Goal: Task Accomplishment & Management: Manage account settings

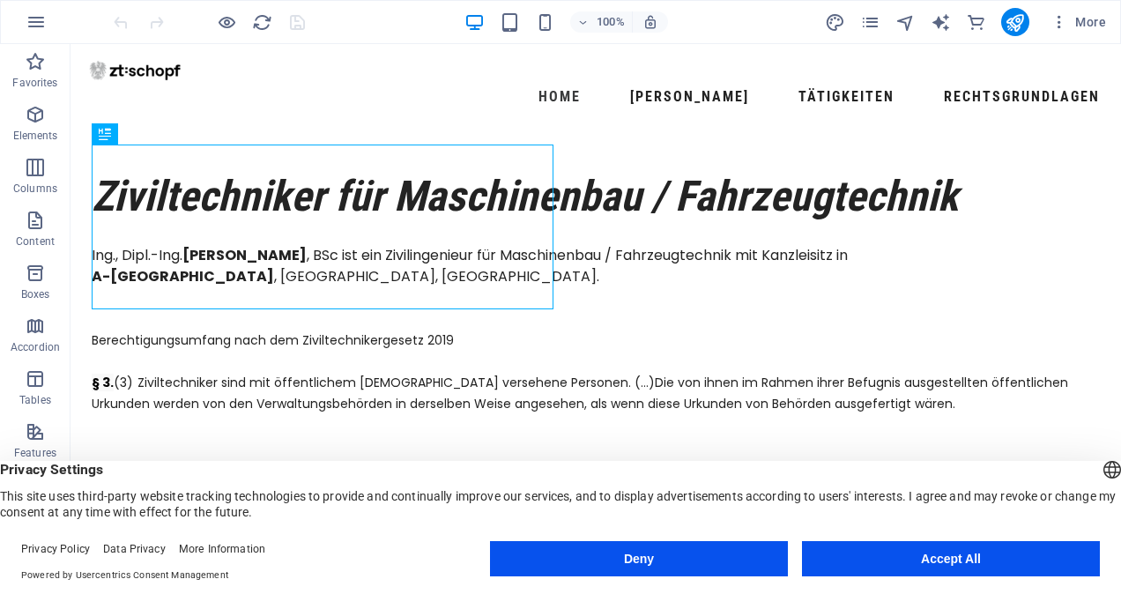
click at [938, 562] on button "Accept All" at bounding box center [951, 558] width 298 height 35
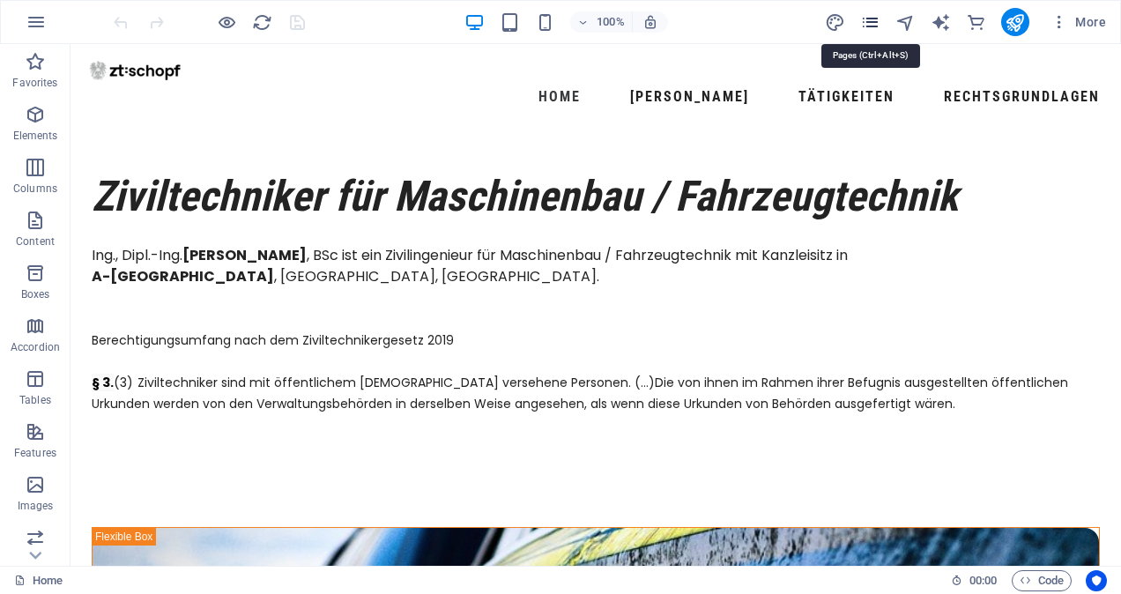
click at [874, 19] on icon "pages" at bounding box center [870, 22] width 20 height 20
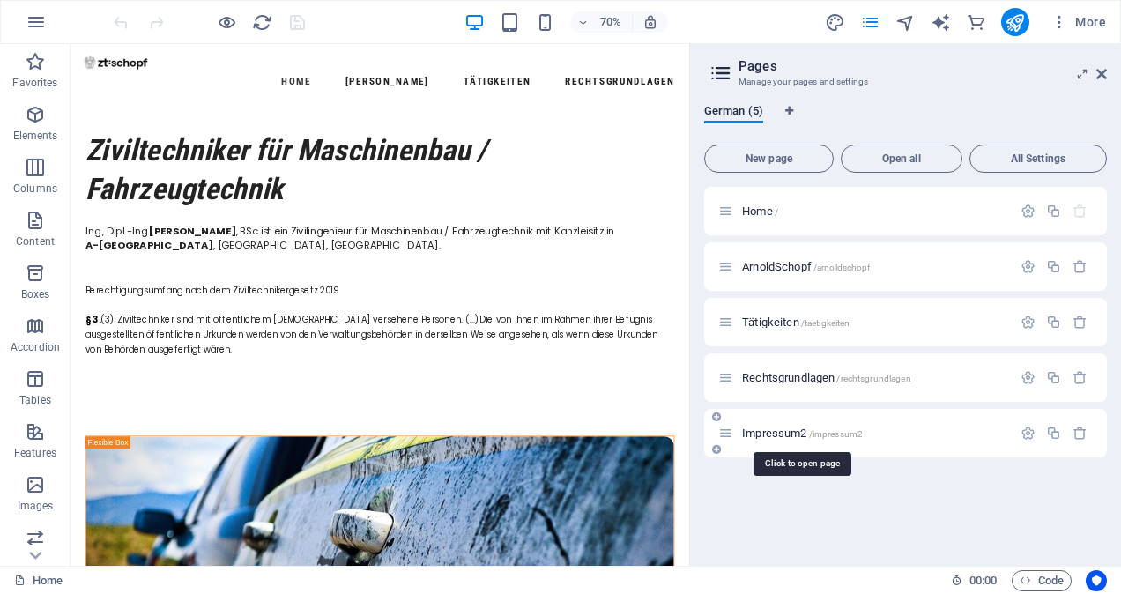
click at [769, 433] on span "Impressum2 /impressum2" at bounding box center [802, 433] width 121 height 13
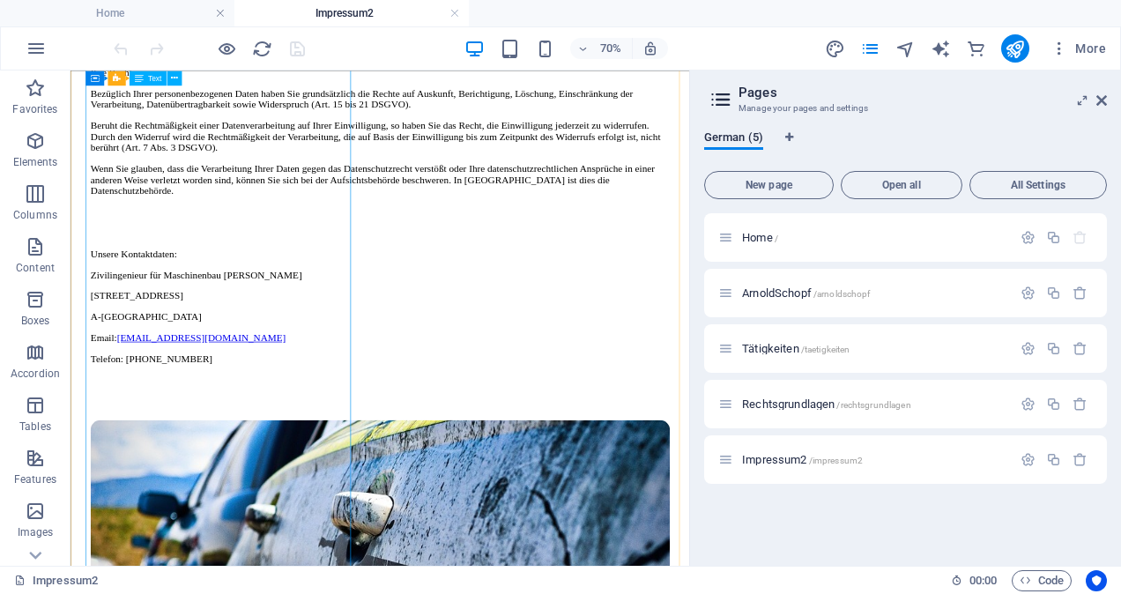
scroll to position [970, 0]
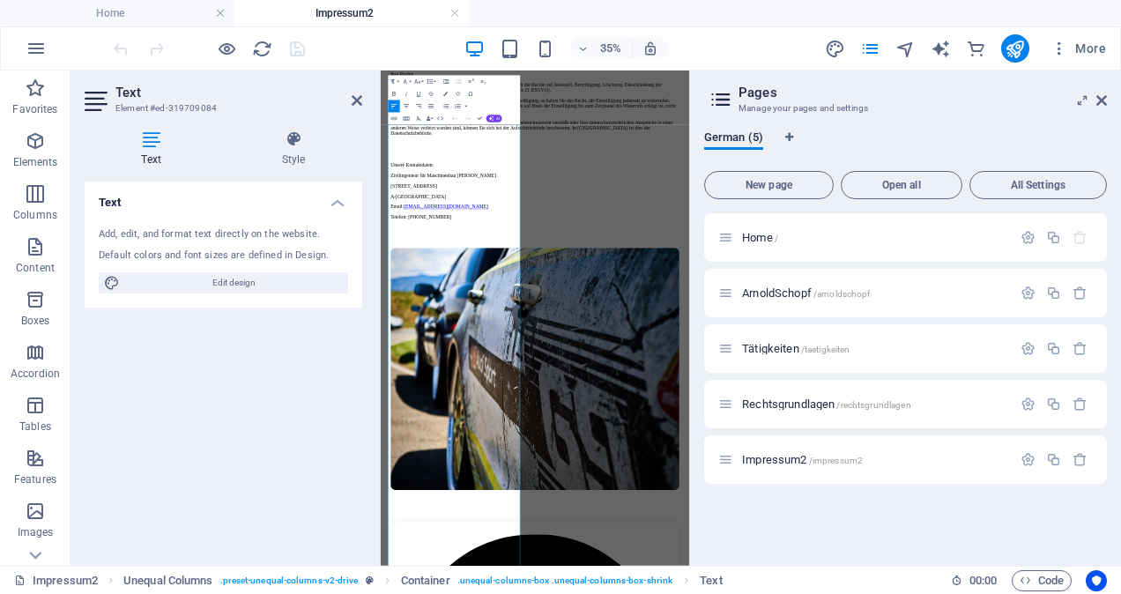
scroll to position [0, 0]
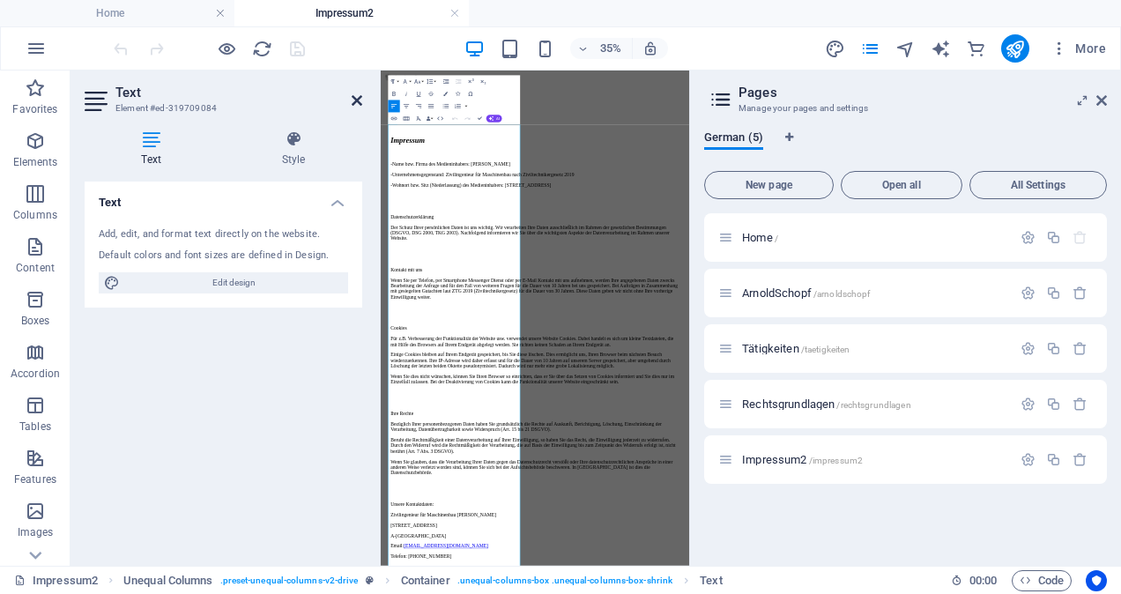
click at [359, 96] on icon at bounding box center [357, 100] width 11 height 14
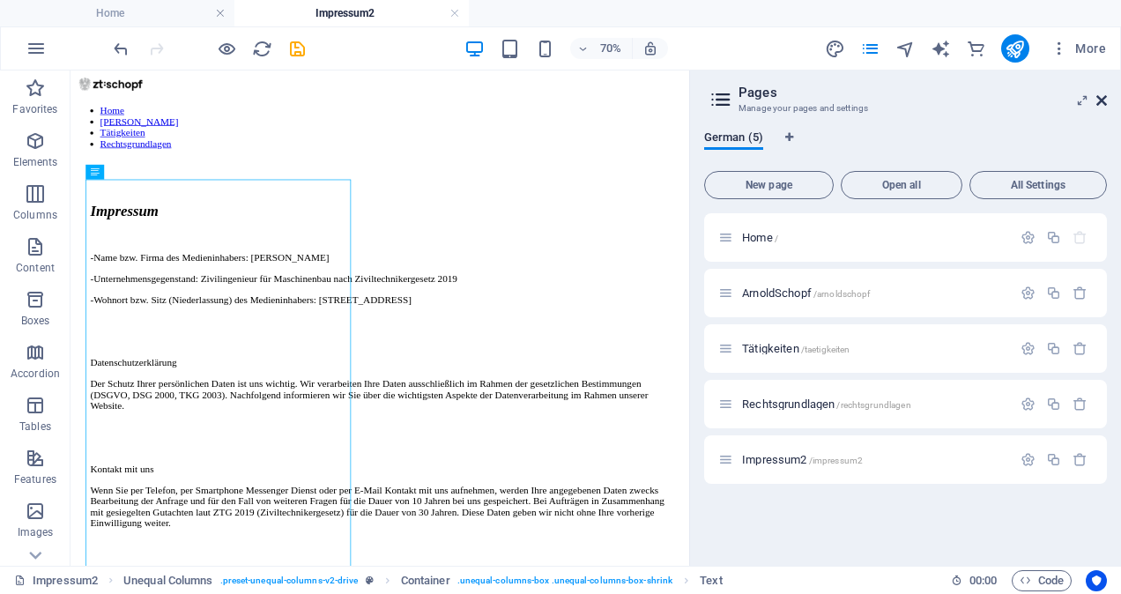
drag, startPoint x: 1104, startPoint y: 100, endPoint x: 928, endPoint y: 90, distance: 175.7
click at [1104, 100] on icon at bounding box center [1101, 100] width 11 height 14
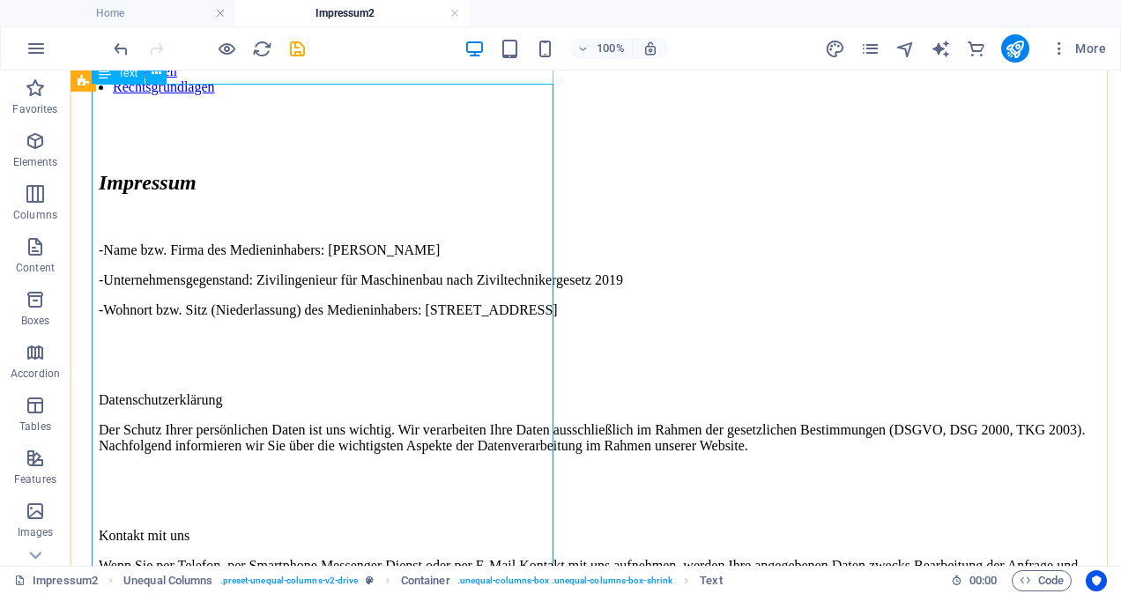
scroll to position [176, 0]
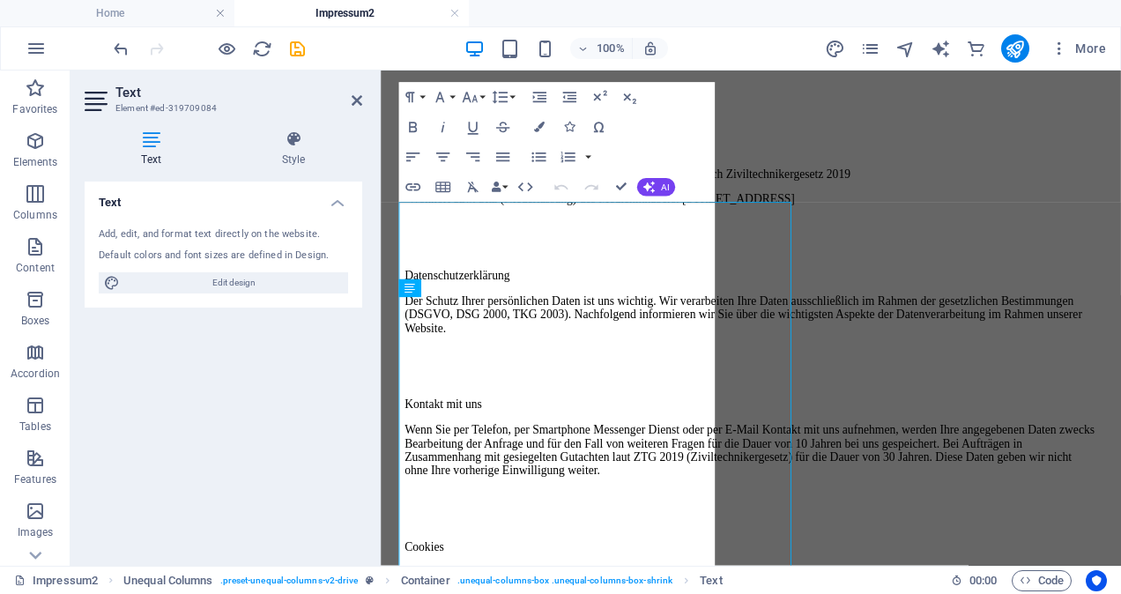
scroll to position [0, 0]
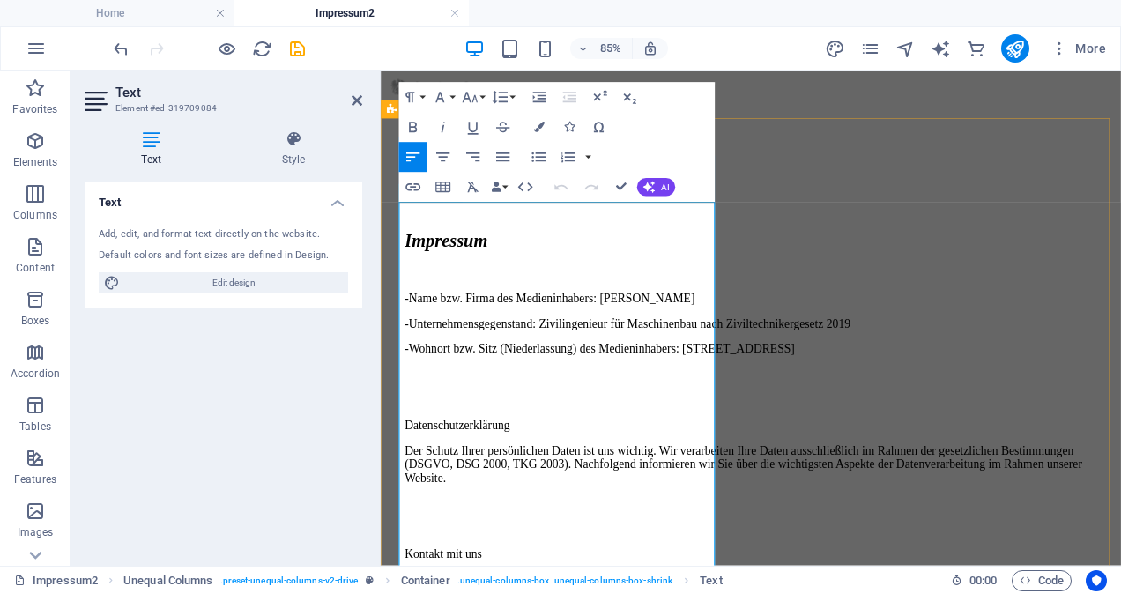
click at [421, 361] on p "-Unternehmensgegenstand: Zivilingenieur für Maschinenbau nach Ziviltechnikerges…" at bounding box center [816, 369] width 814 height 16
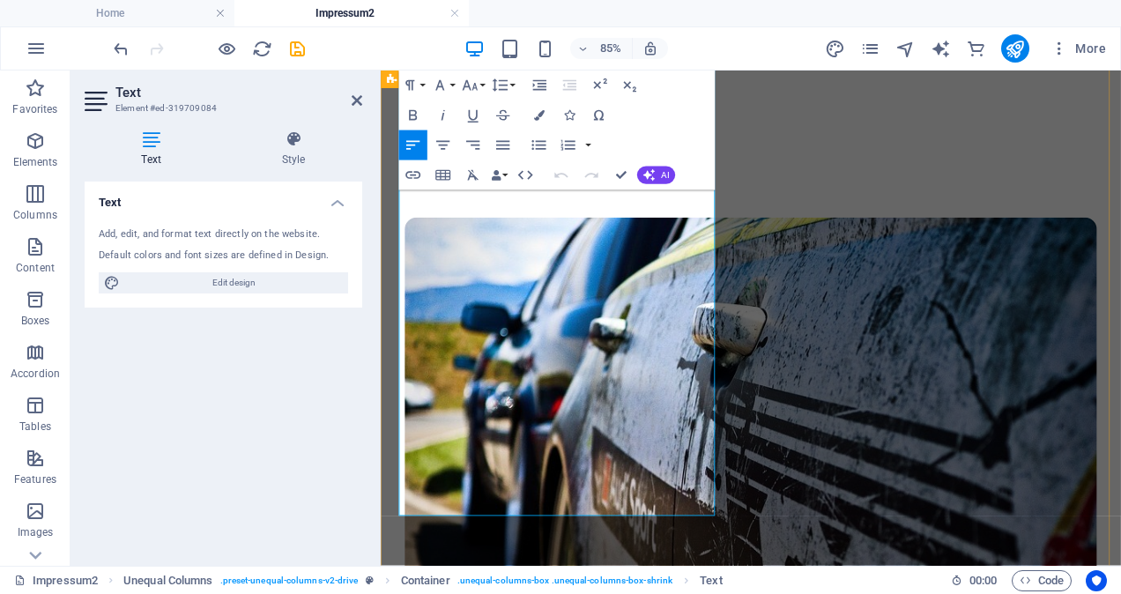
scroll to position [1313, 0]
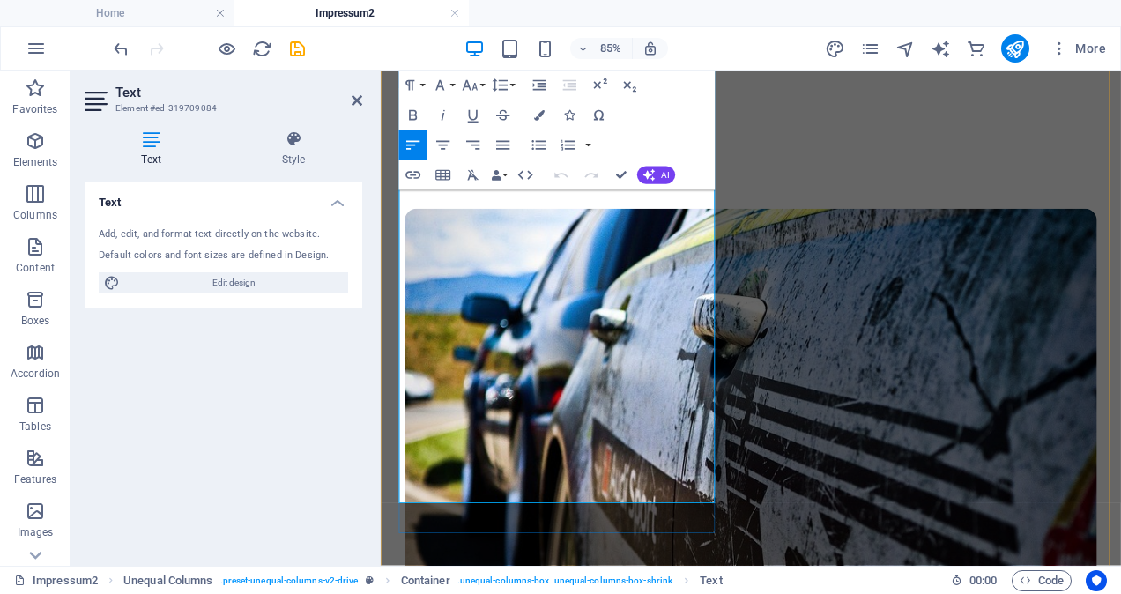
drag, startPoint x: 405, startPoint y: 264, endPoint x: 625, endPoint y: 397, distance: 257.0
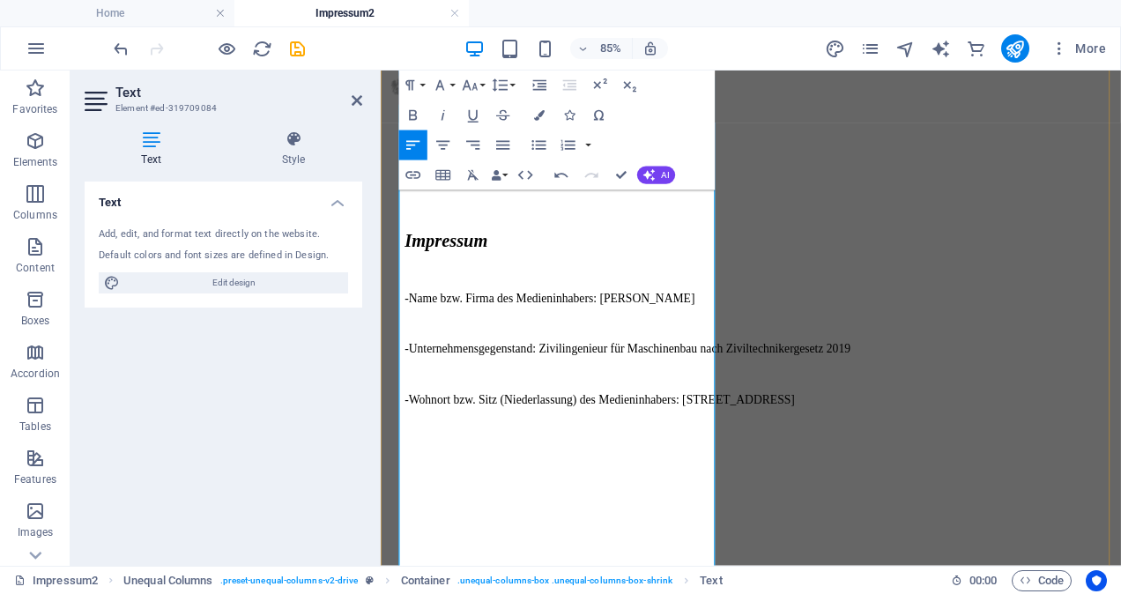
scroll to position [176, 0]
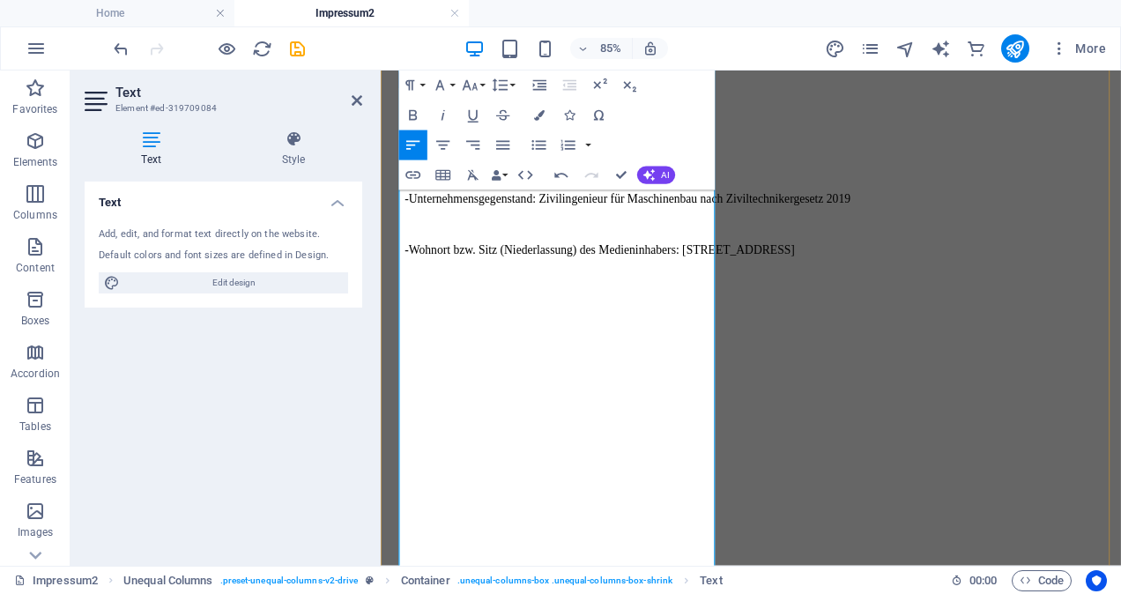
click at [474, 574] on p at bounding box center [816, 582] width 814 height 16
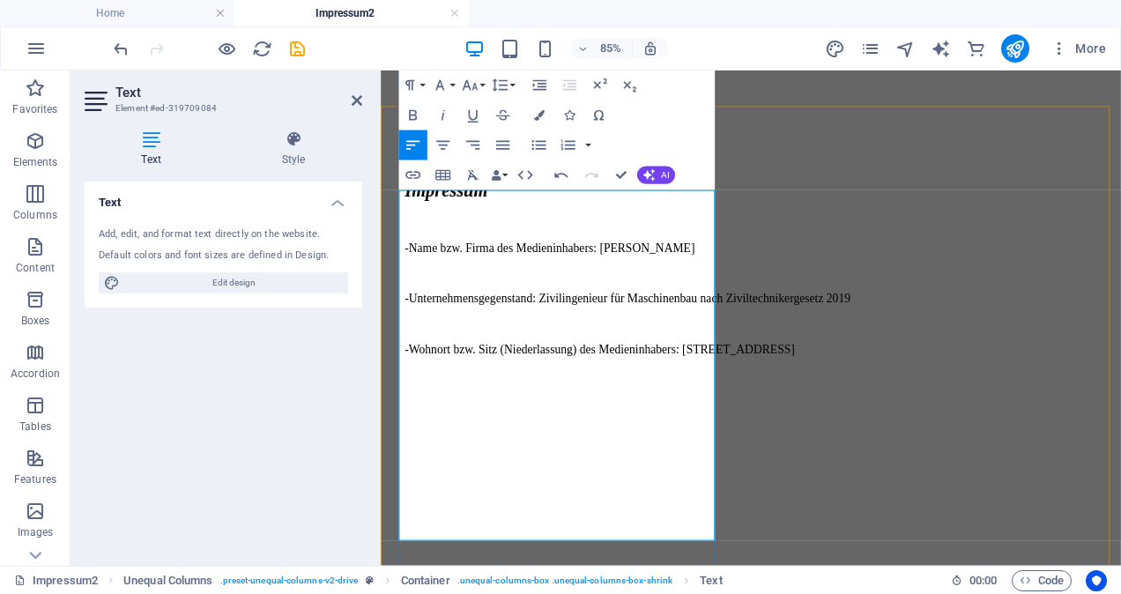
scroll to position [0, 0]
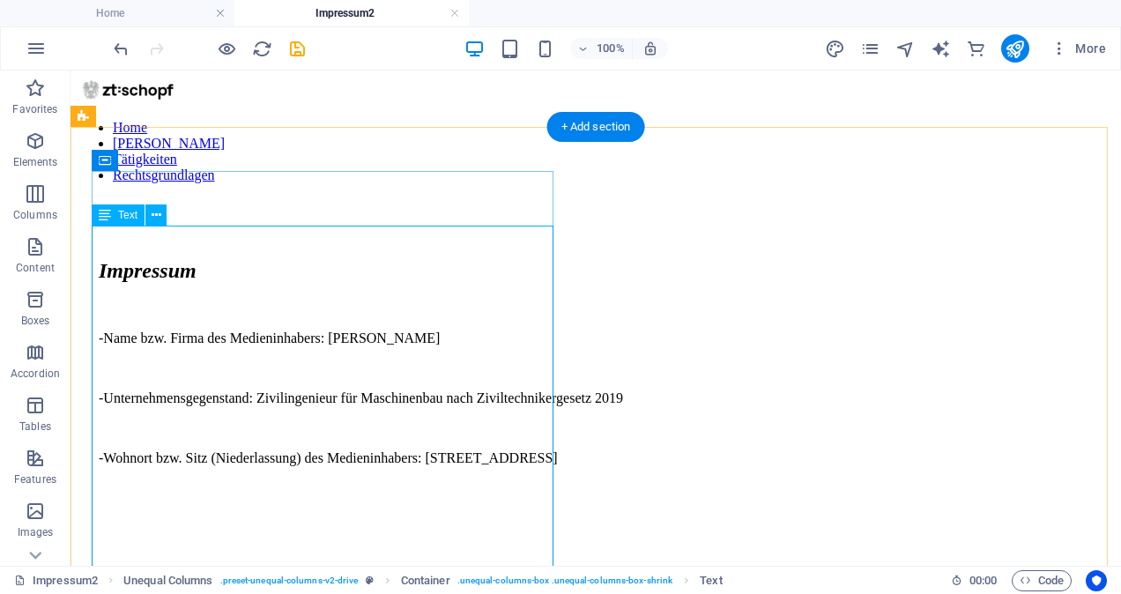
click at [104, 301] on div "-Name bzw. Firma des Medieninhabers: [PERSON_NAME] -Unternehmensgegenstand: Ziv…" at bounding box center [596, 533] width 994 height 465
click at [102, 301] on div "-Name bzw. Firma des Medieninhabers: [PERSON_NAME] -Unternehmensgegenstand: Ziv…" at bounding box center [596, 533] width 994 height 465
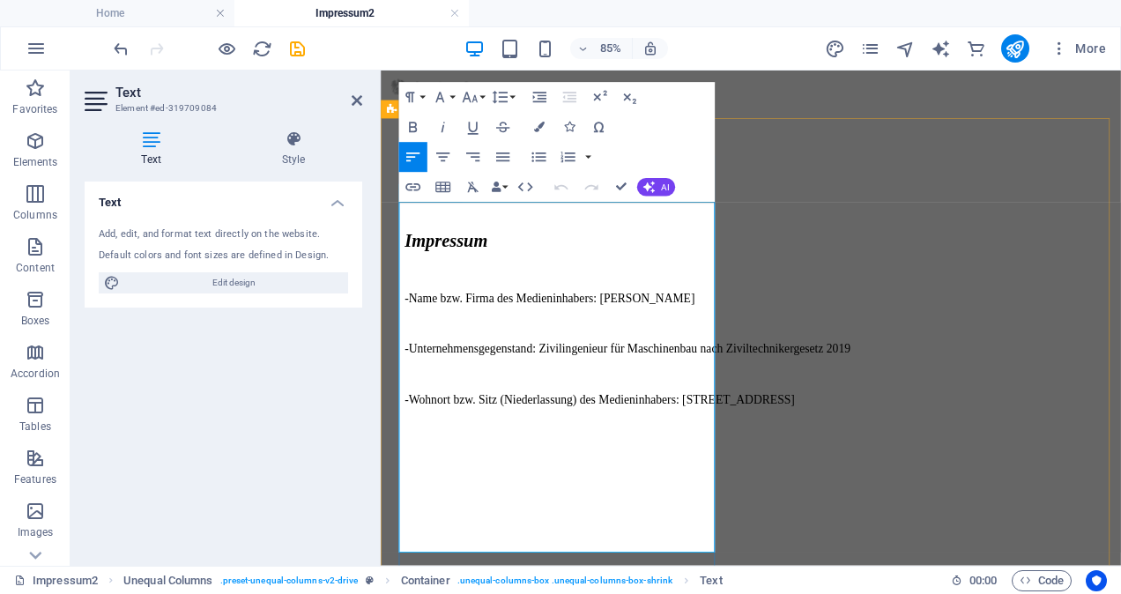
click at [412, 331] on p "-Name bzw. Firma des Medieninhabers: [PERSON_NAME]" at bounding box center [816, 339] width 814 height 16
click at [412, 390] on p "-Unternehmensgegenstand: Zivilingenieur für Maschinenbau nach Ziviltechnikerges…" at bounding box center [816, 398] width 814 height 16
click at [411, 450] on p "-Wohnort bzw. Sitz (Niederlassung) des Medieninhabers: [STREET_ADDRESS]" at bounding box center [816, 458] width 814 height 16
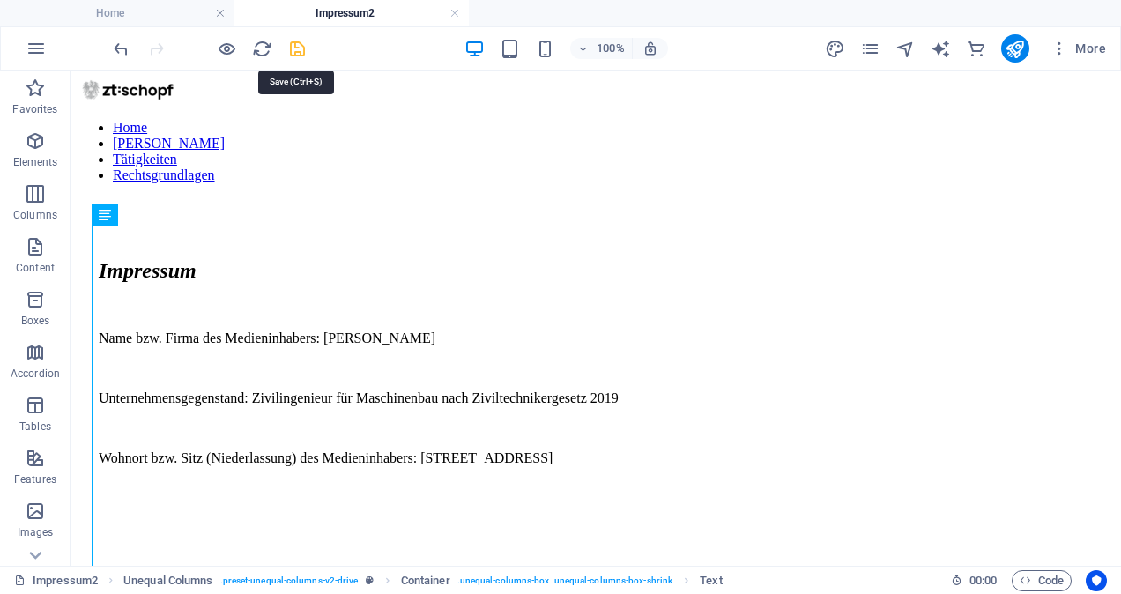
click at [296, 51] on icon "save" at bounding box center [297, 49] width 20 height 20
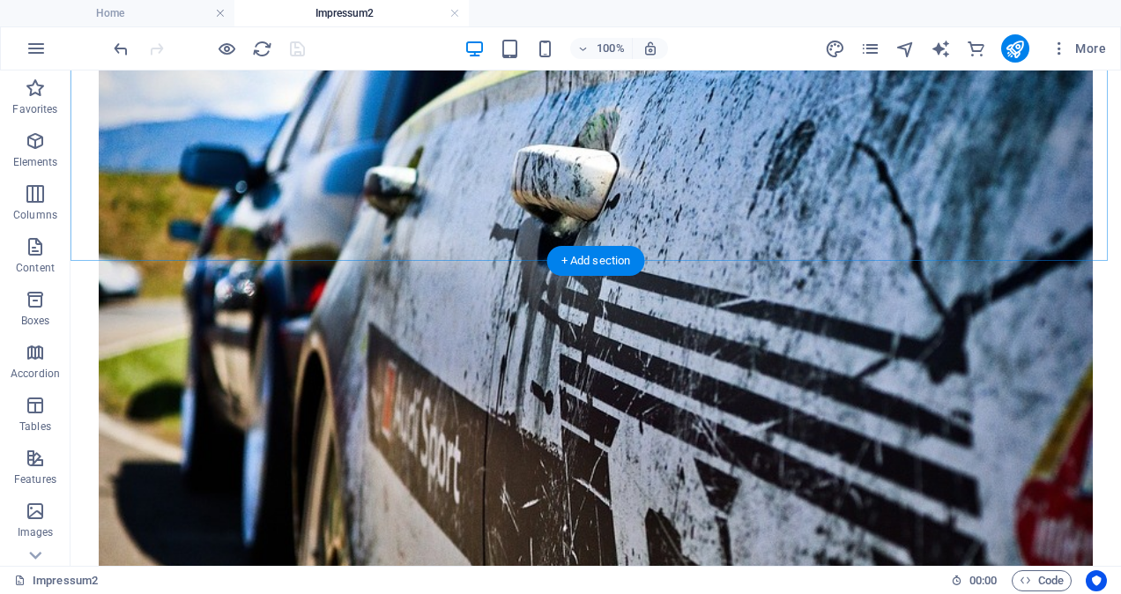
scroll to position [876, 0]
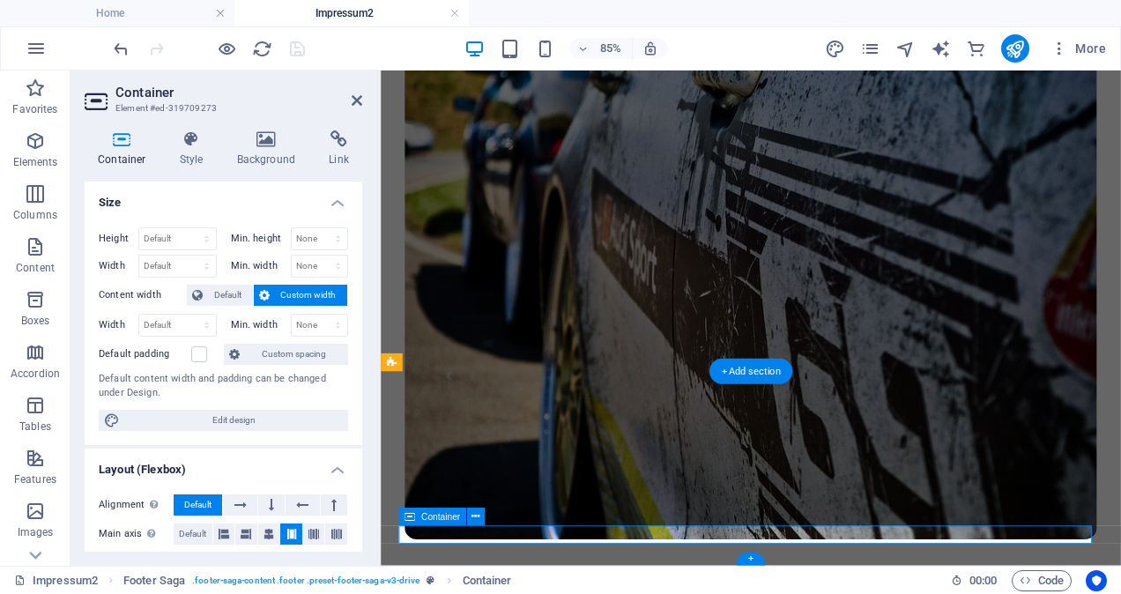
scroll to position [866, 0]
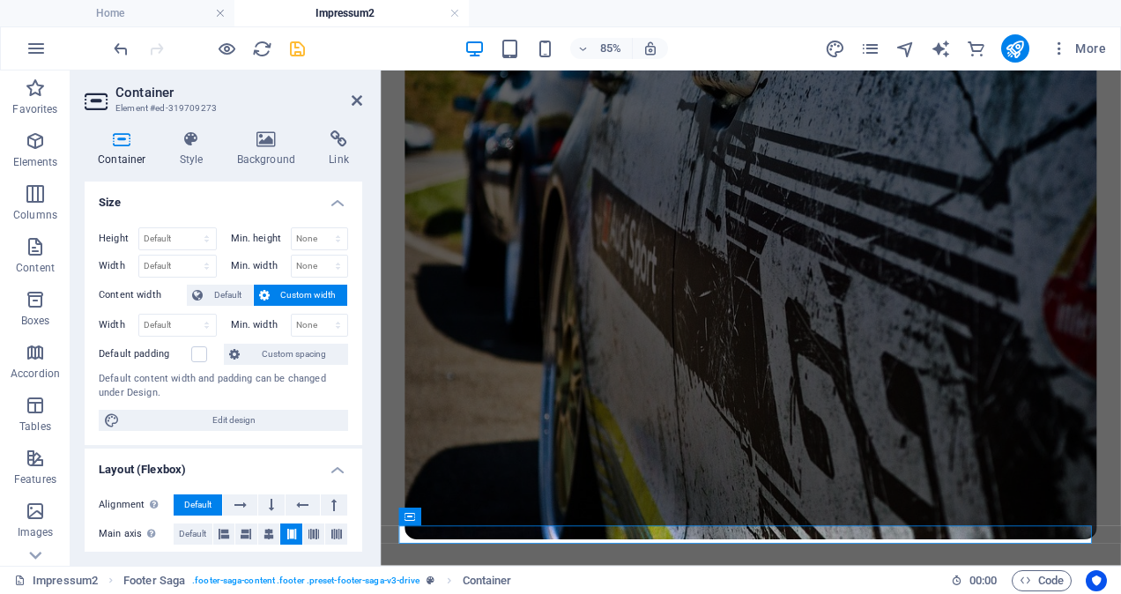
scroll to position [866, 0]
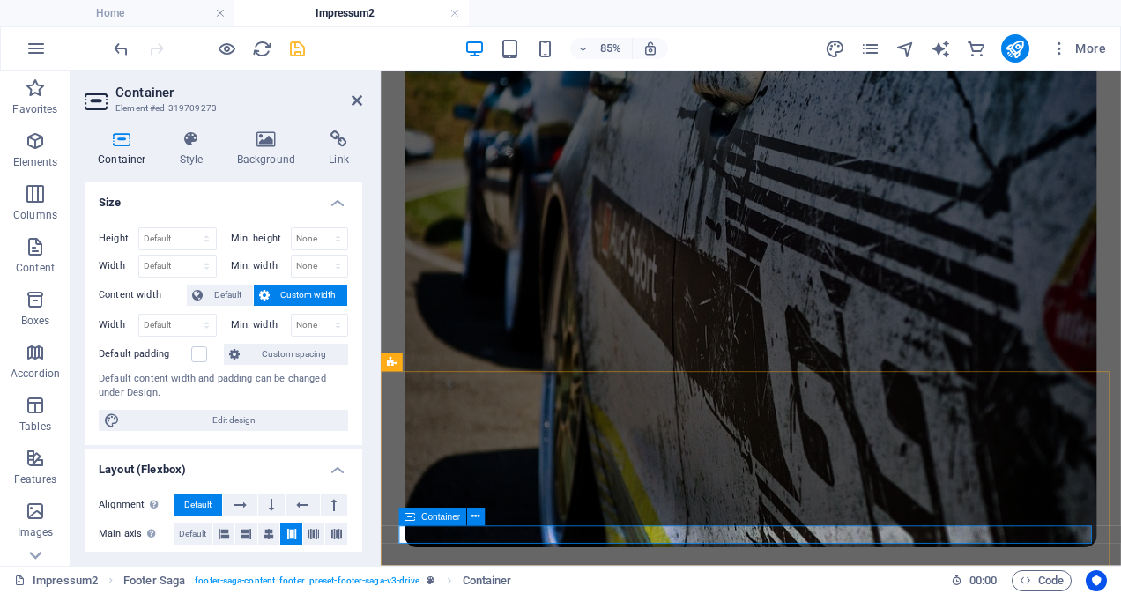
click at [451, 515] on span "Text" at bounding box center [457, 516] width 17 height 9
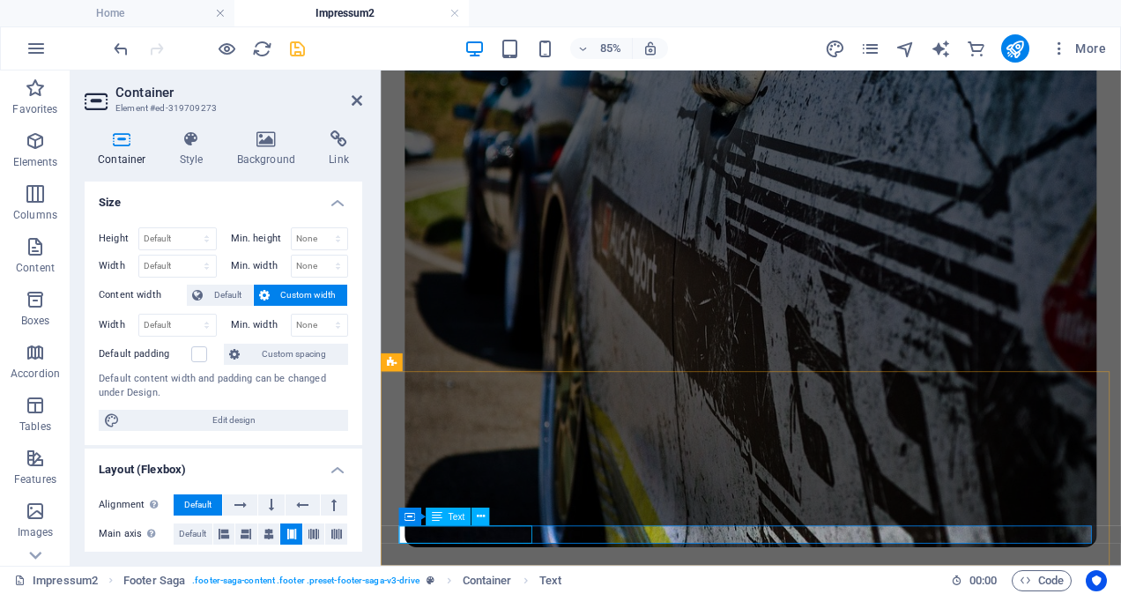
click at [1075, 515] on icon at bounding box center [1078, 517] width 8 height 16
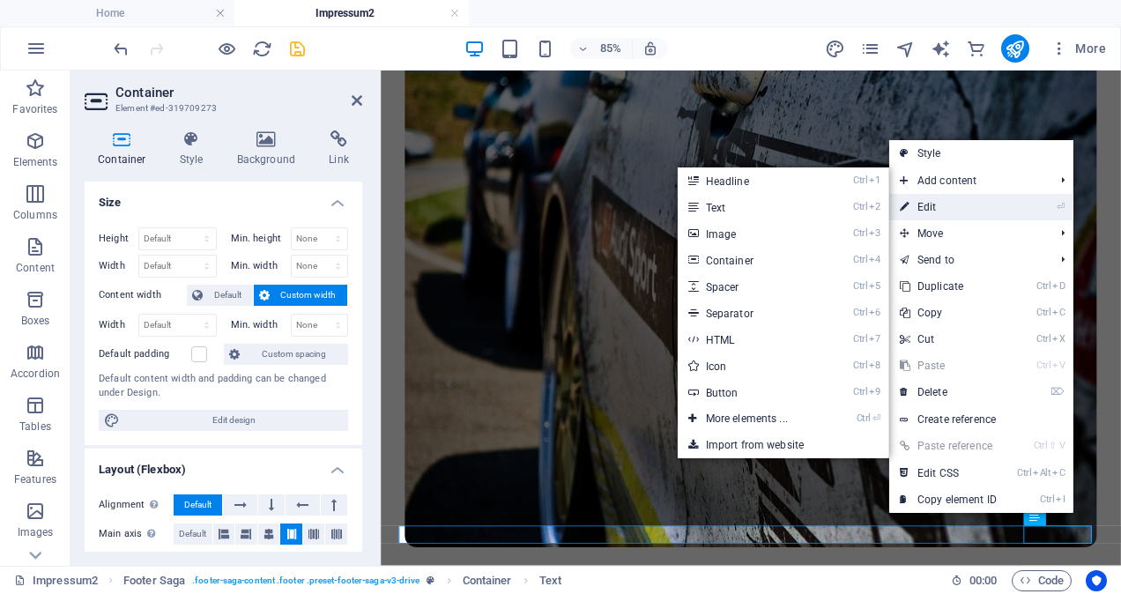
click at [939, 205] on link "⏎ Edit" at bounding box center [948, 207] width 118 height 26
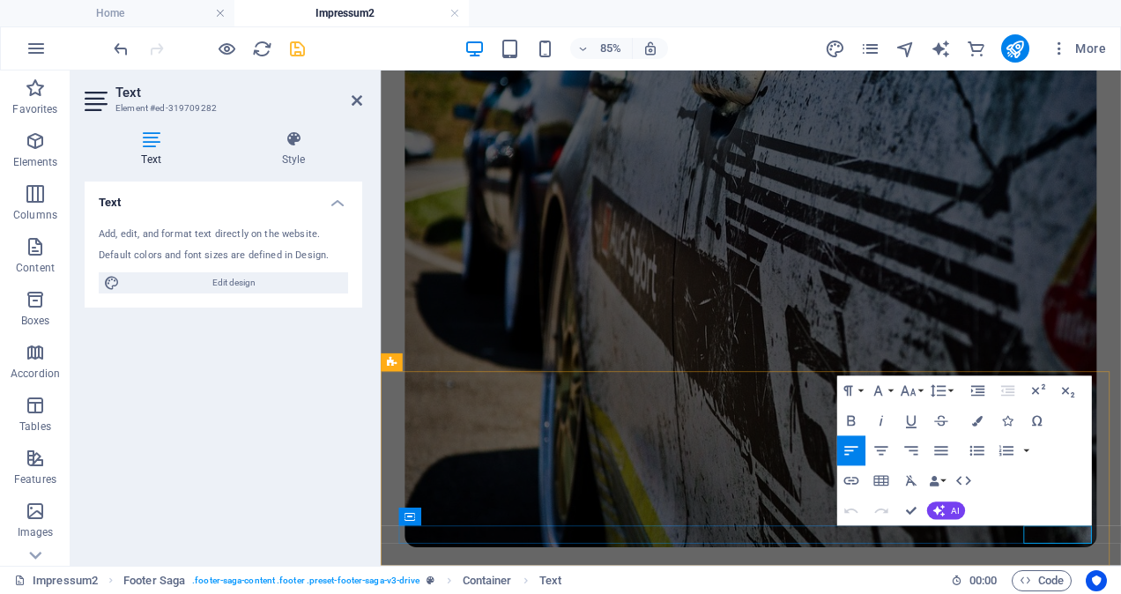
drag, startPoint x: 1047, startPoint y: 618, endPoint x: 1137, endPoint y: 620, distance: 89.9
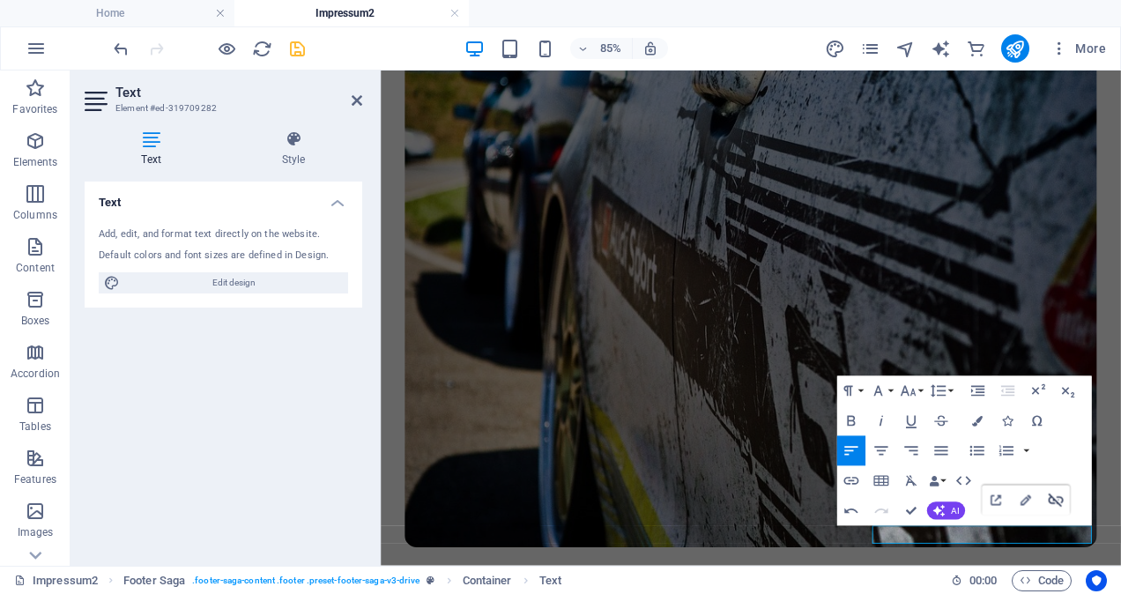
click at [1059, 501] on icon "button" at bounding box center [1056, 501] width 18 height 18
drag, startPoint x: 961, startPoint y: 617, endPoint x: 1138, endPoint y: 625, distance: 177.3
copy p "Datenschutz"
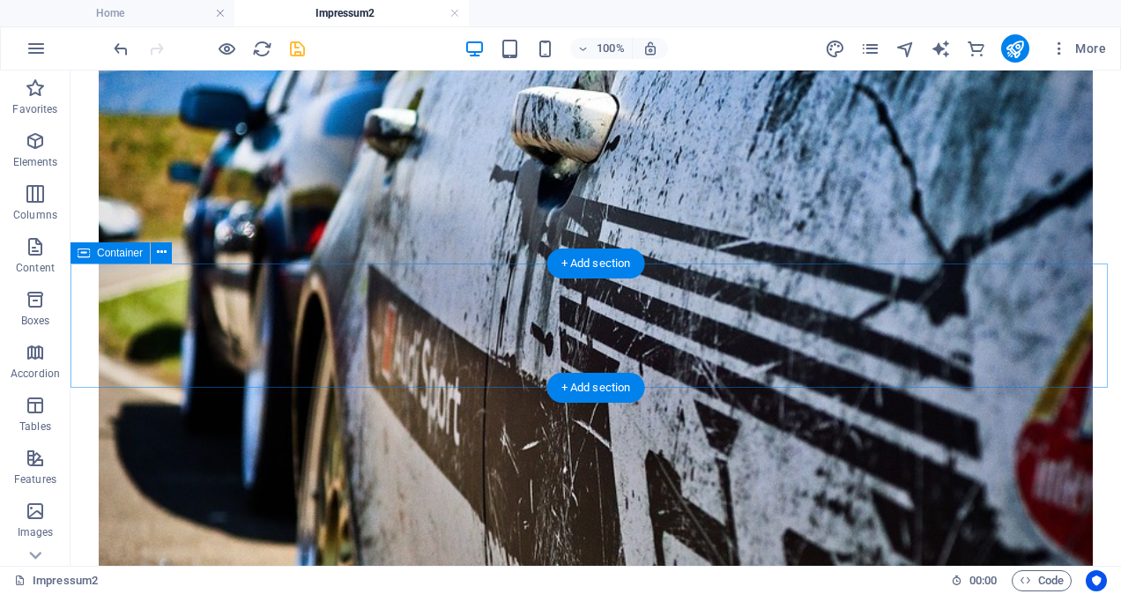
scroll to position [876, 0]
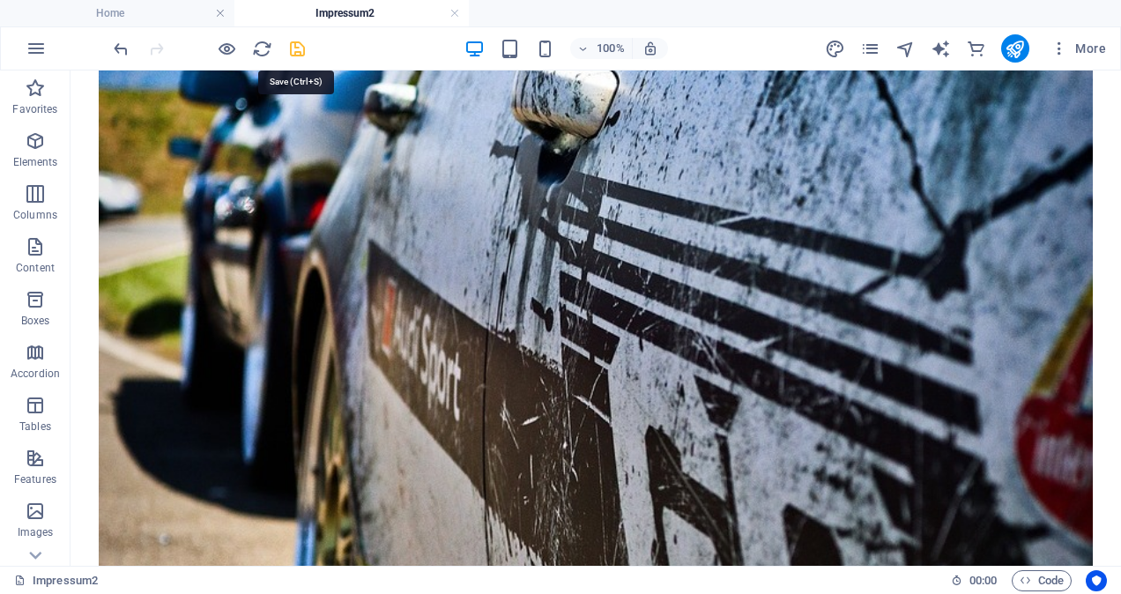
click at [289, 48] on icon "save" at bounding box center [297, 49] width 20 height 20
click at [875, 48] on icon "pages" at bounding box center [870, 49] width 20 height 20
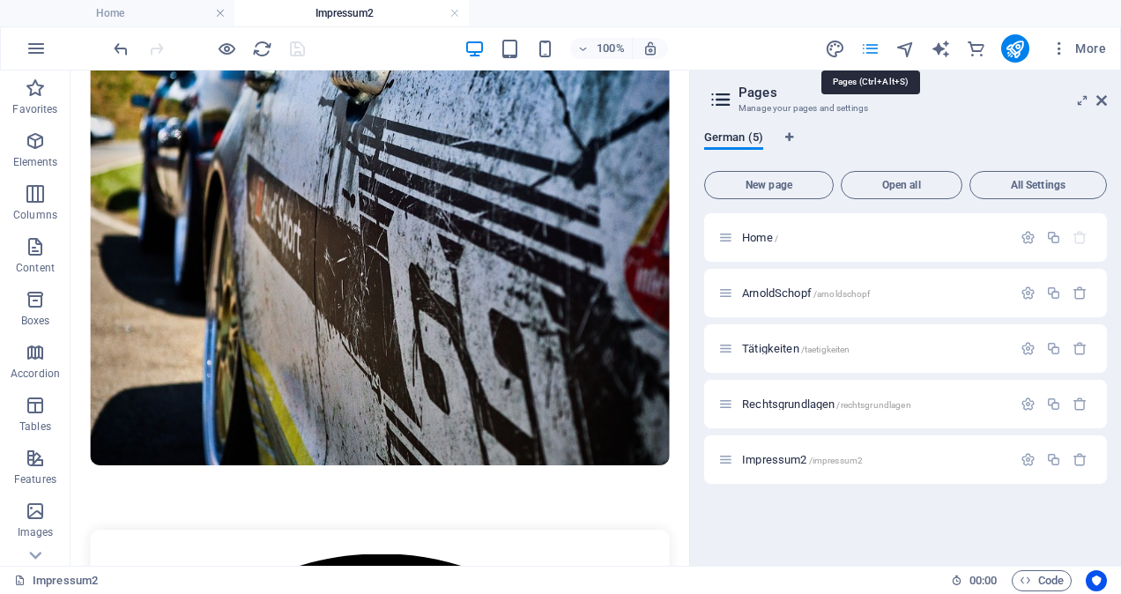
scroll to position [721, 0]
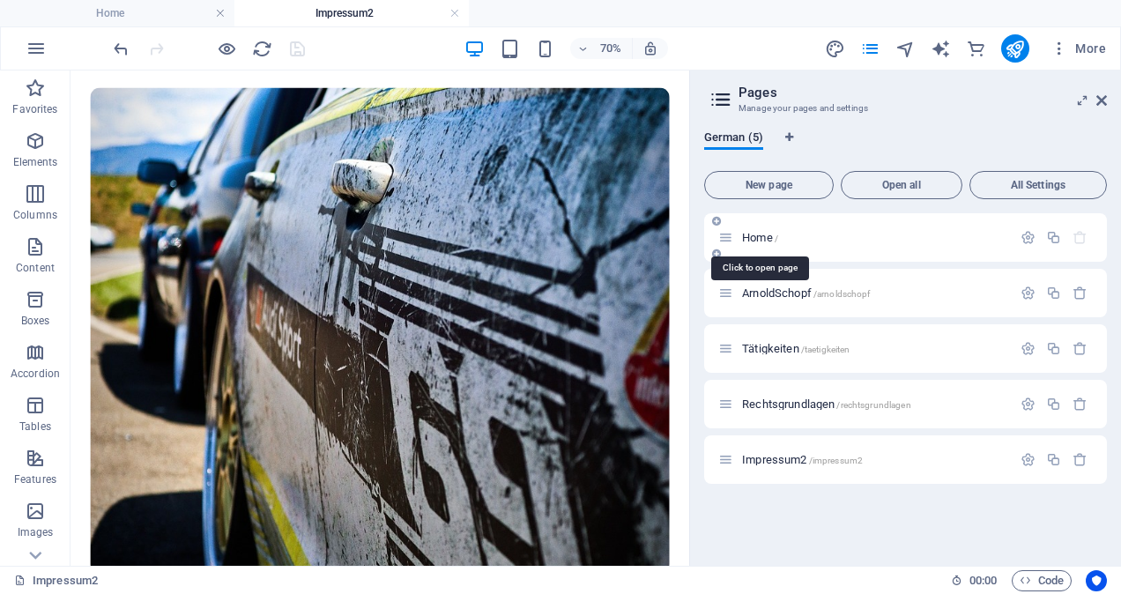
click at [767, 234] on span "Home /" at bounding box center [760, 237] width 36 height 13
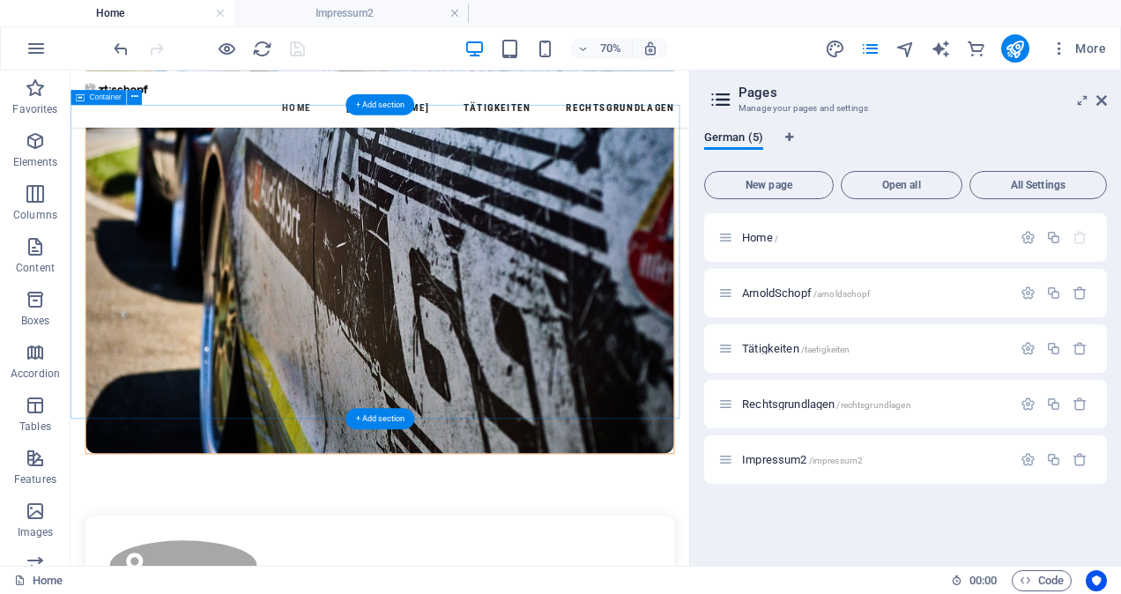
scroll to position [778, 0]
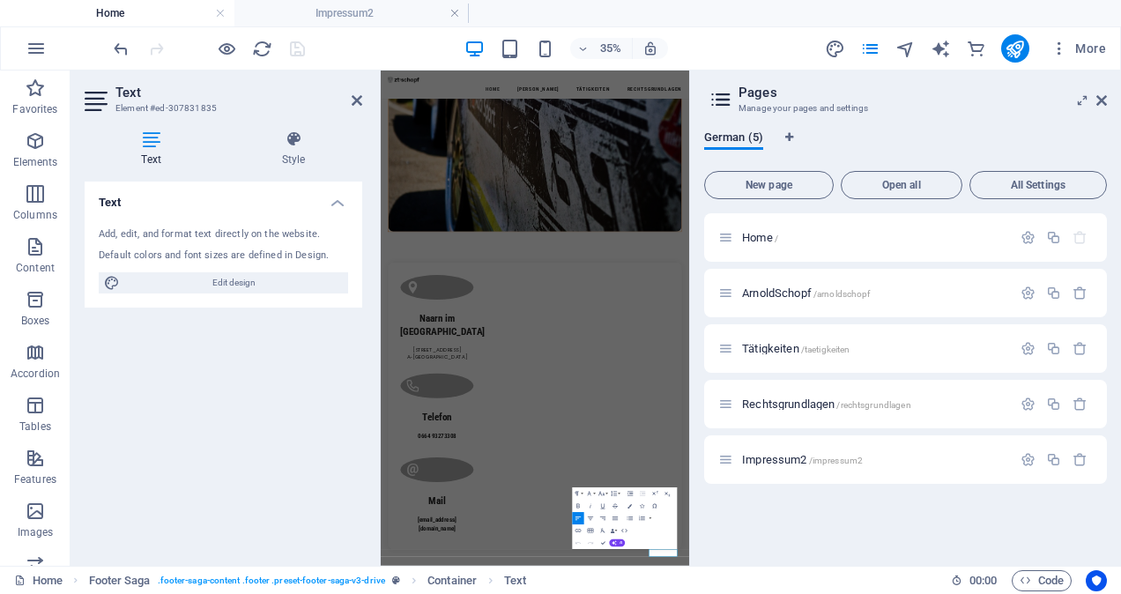
scroll to position [71, 0]
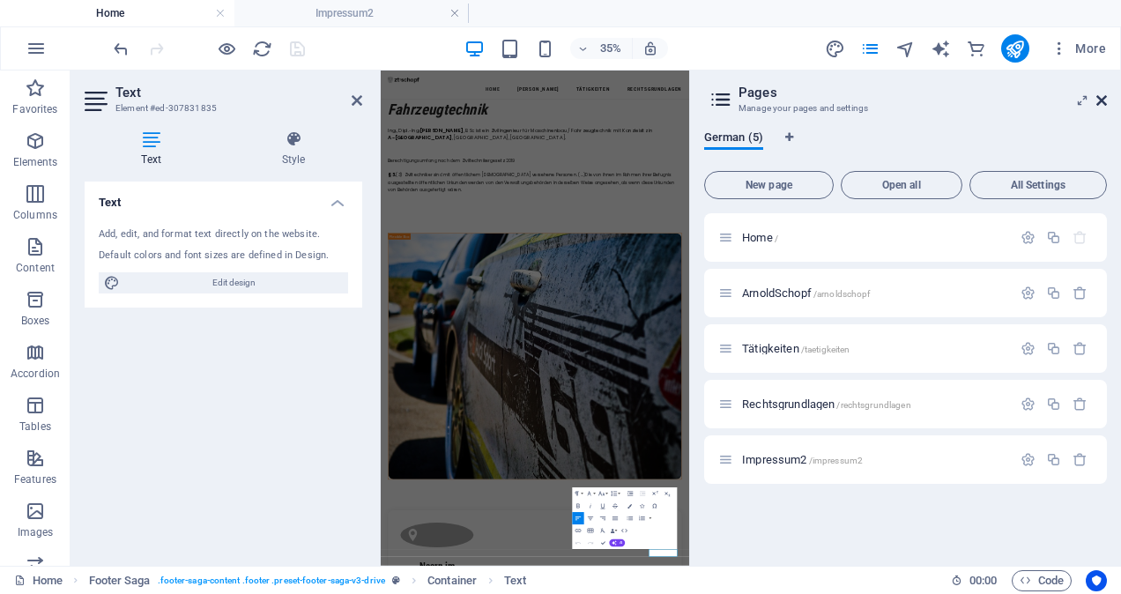
click at [1104, 100] on icon at bounding box center [1101, 100] width 11 height 14
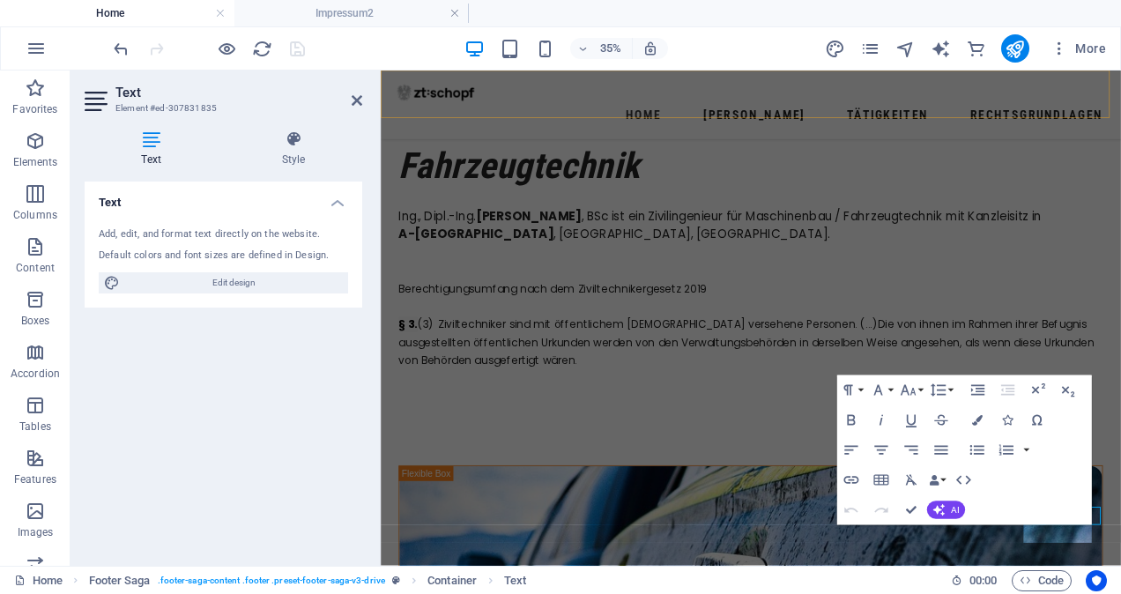
scroll to position [924, 0]
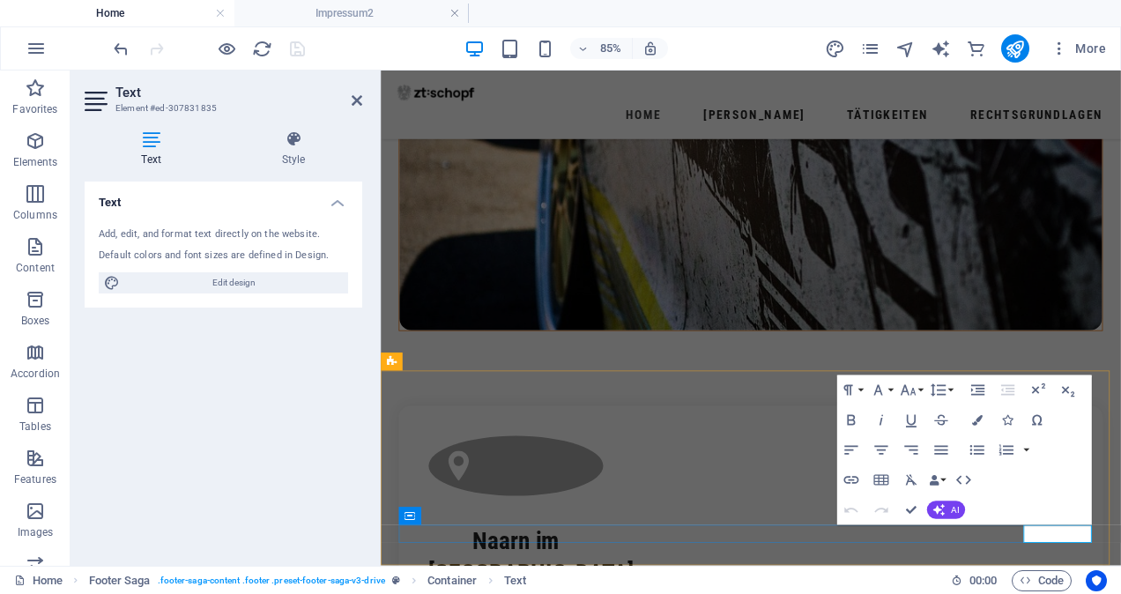
drag, startPoint x: 1044, startPoint y: 615, endPoint x: 1065, endPoint y: 618, distance: 20.4
drag, startPoint x: 1134, startPoint y: 618, endPoint x: 1075, endPoint y: 621, distance: 59.2
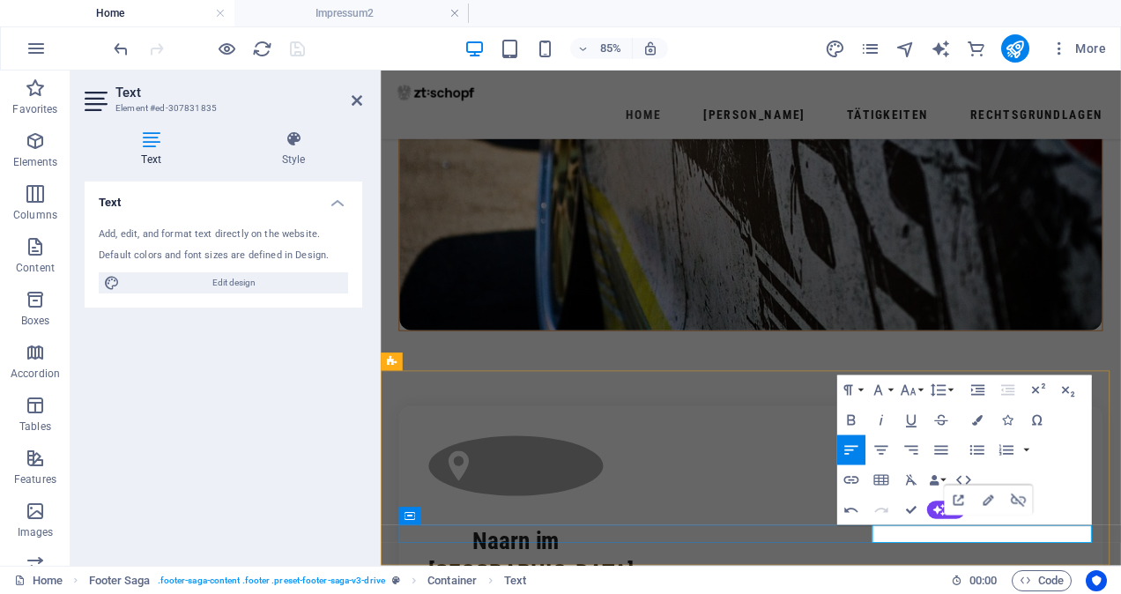
drag, startPoint x: 960, startPoint y: 619, endPoint x: 1136, endPoint y: 626, distance: 176.4
click at [1021, 498] on icon "button" at bounding box center [1018, 500] width 15 height 13
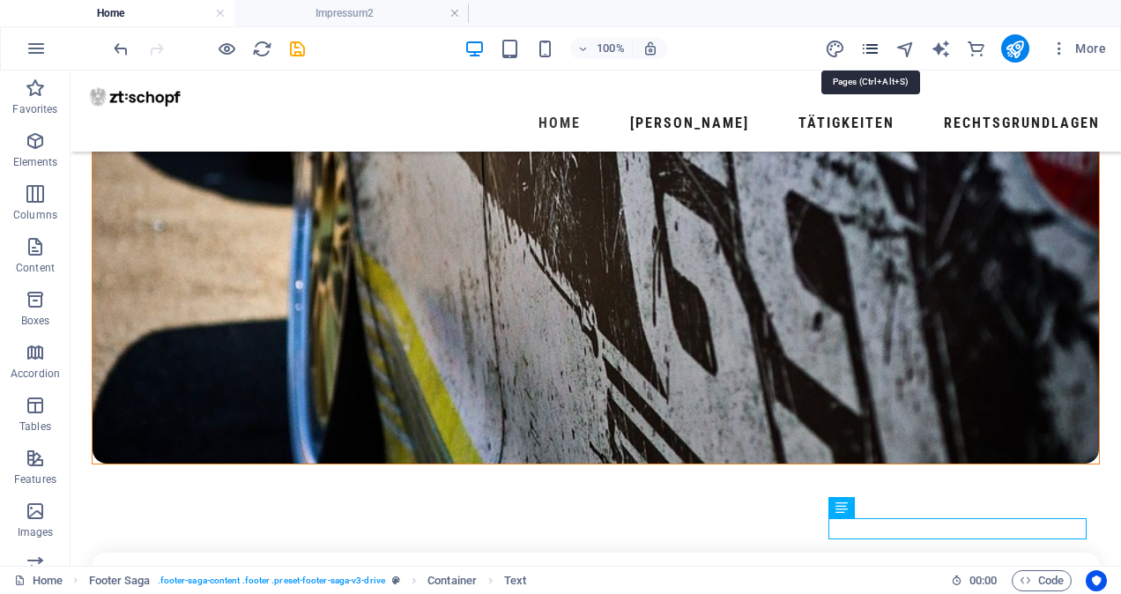
click at [873, 45] on icon "pages" at bounding box center [870, 49] width 20 height 20
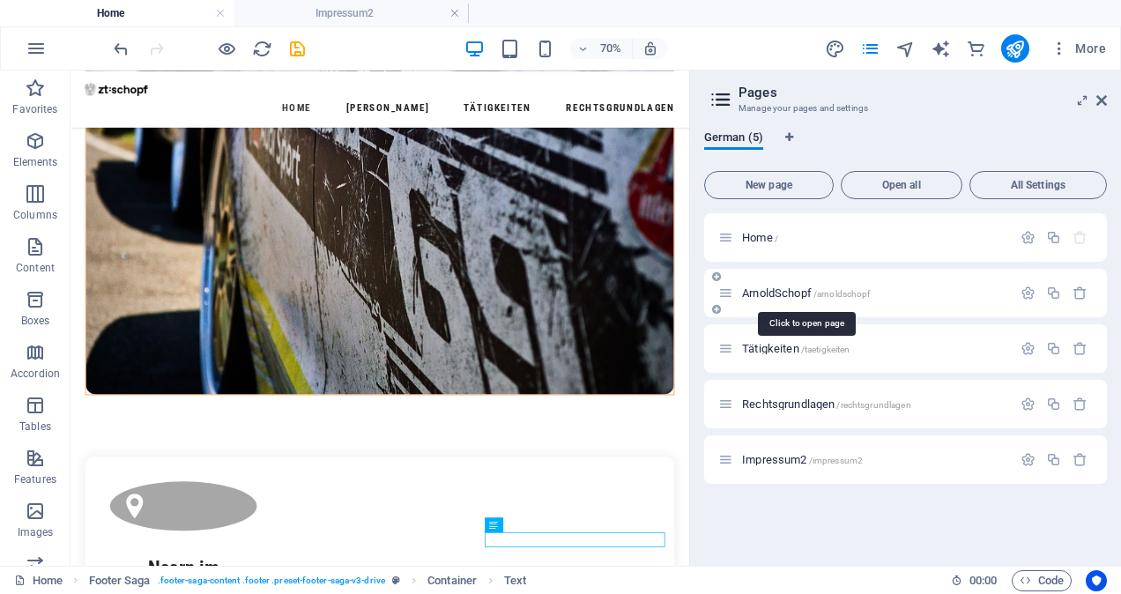
click at [779, 298] on span "ArnoldSchopf /arnoldschopf" at bounding box center [806, 292] width 128 height 13
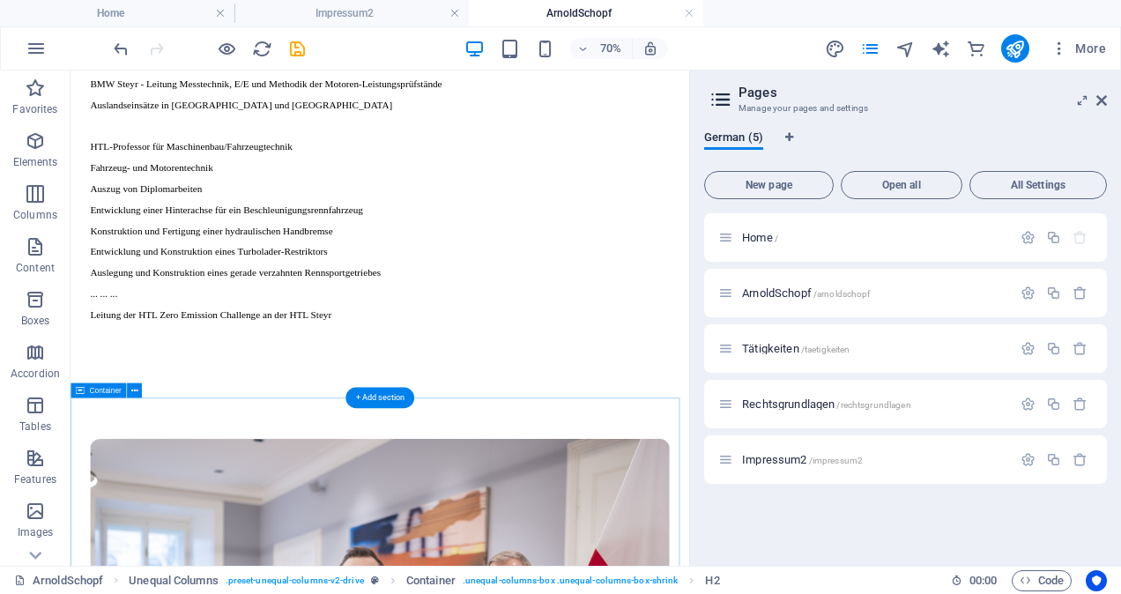
scroll to position [1493, 0]
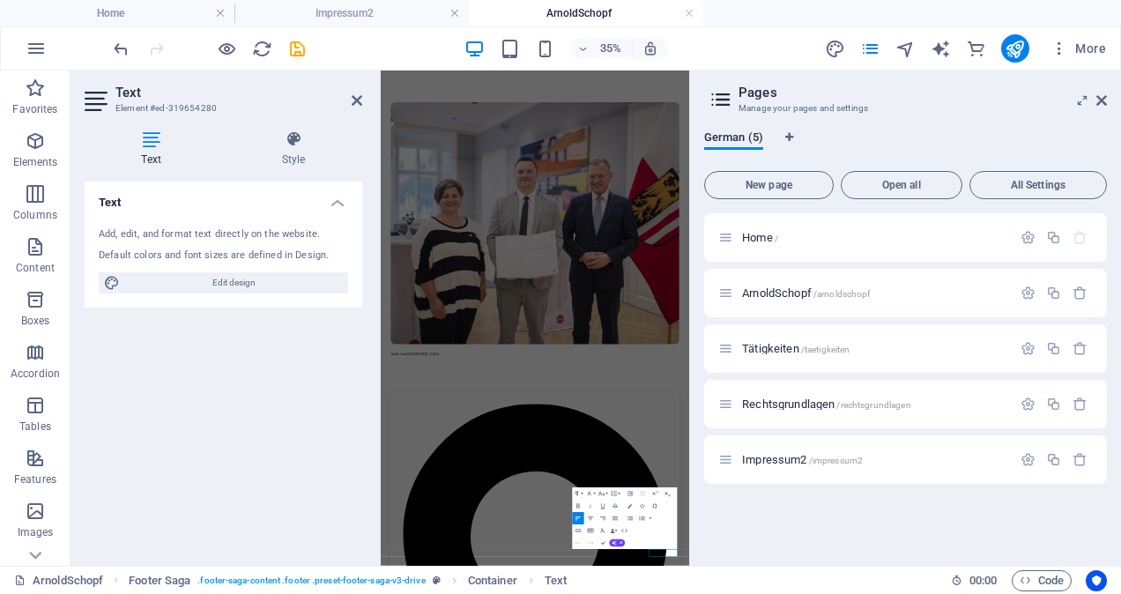
scroll to position [784, 0]
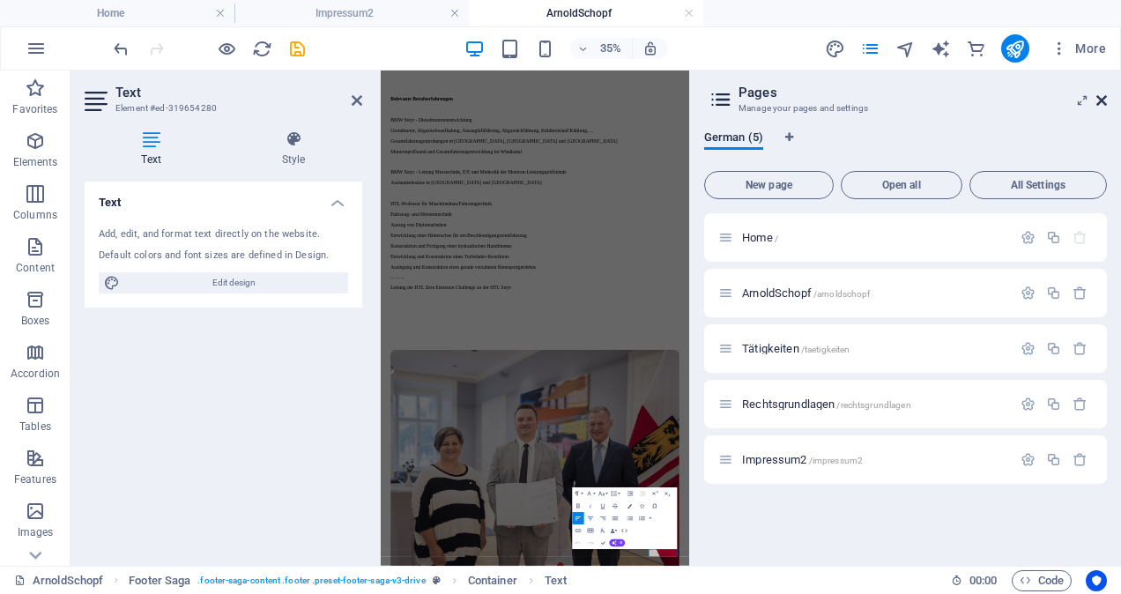
click at [1099, 97] on icon at bounding box center [1101, 100] width 11 height 14
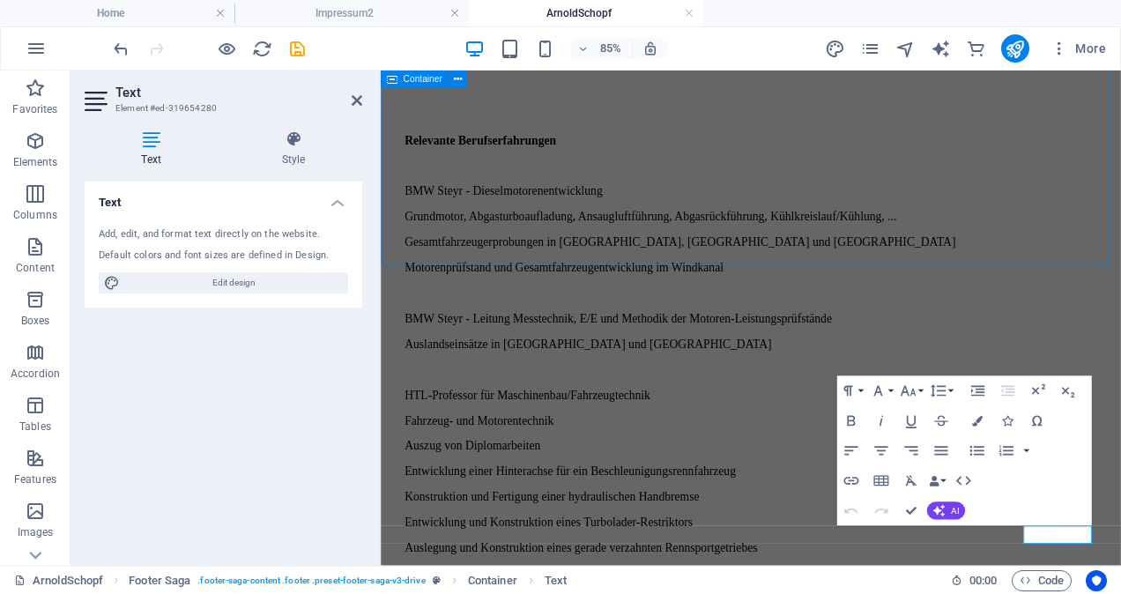
scroll to position [1617, 0]
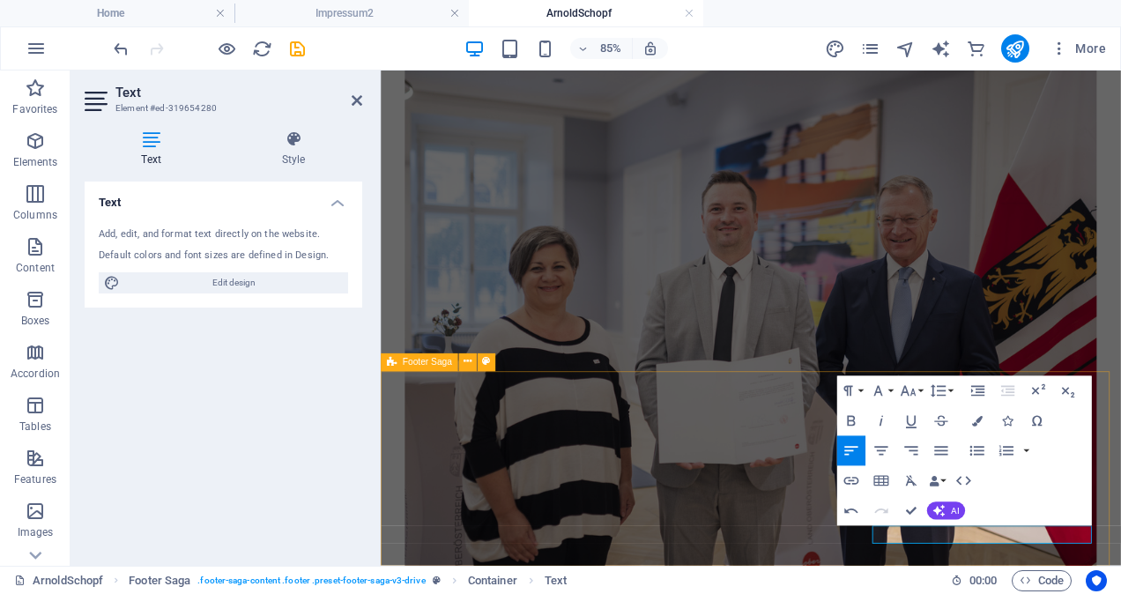
drag, startPoint x: 962, startPoint y: 616, endPoint x: 1137, endPoint y: 628, distance: 175.8
drag, startPoint x: 1134, startPoint y: 613, endPoint x: 962, endPoint y: 624, distance: 172.2
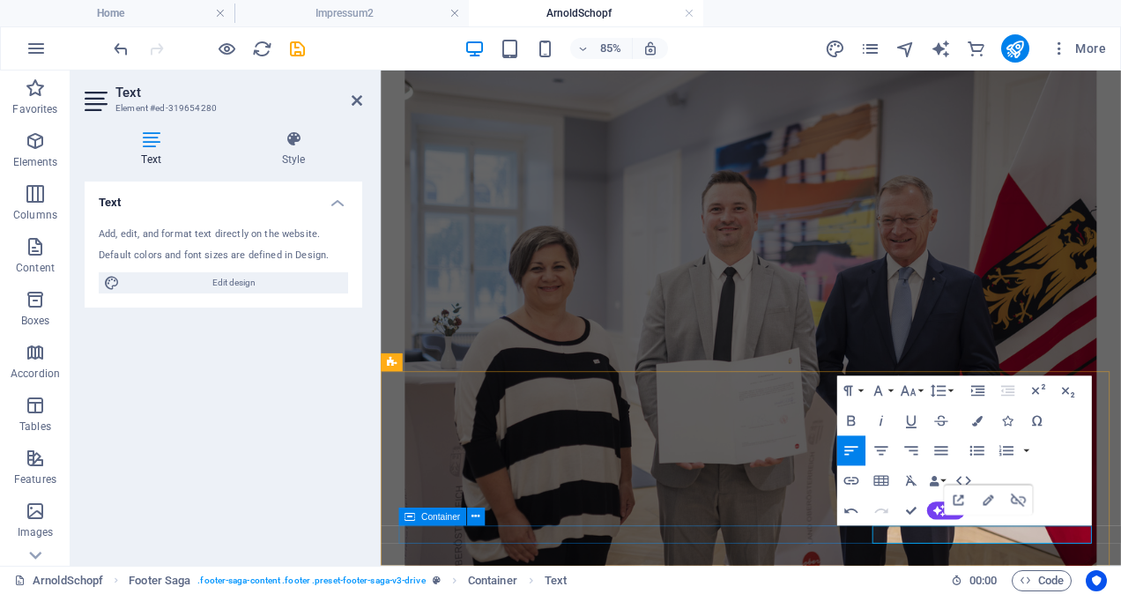
drag, startPoint x: 1136, startPoint y: 615, endPoint x: 978, endPoint y: 611, distance: 158.7
drag, startPoint x: 1132, startPoint y: 616, endPoint x: 953, endPoint y: 614, distance: 178.9
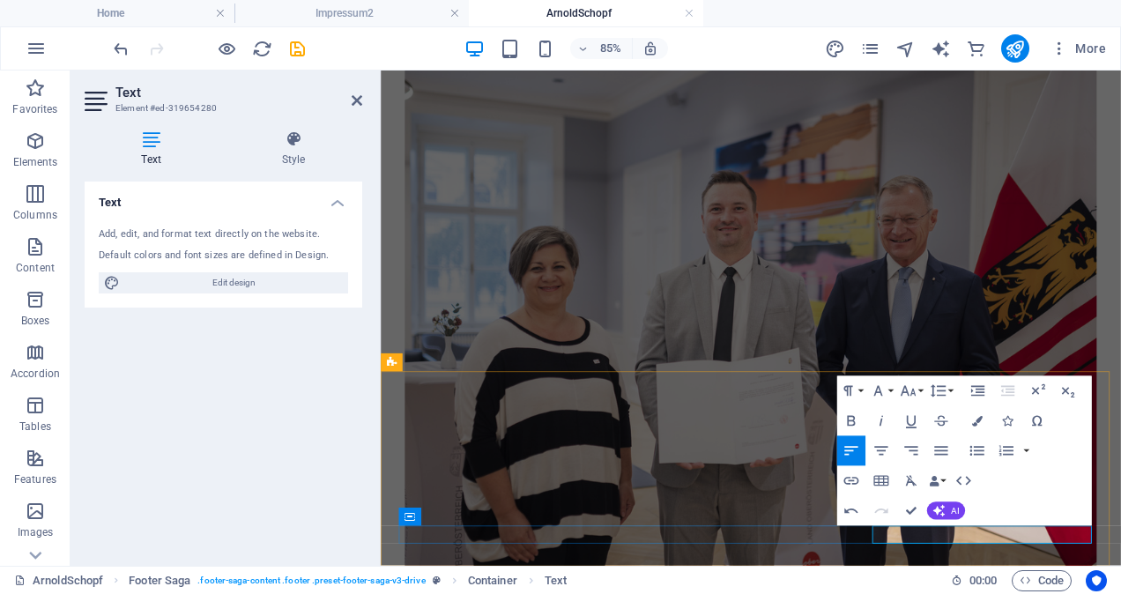
drag, startPoint x: 1058, startPoint y: 615, endPoint x: 1048, endPoint y: 618, distance: 10.0
drag, startPoint x: 963, startPoint y: 616, endPoint x: 1135, endPoint y: 620, distance: 172.8
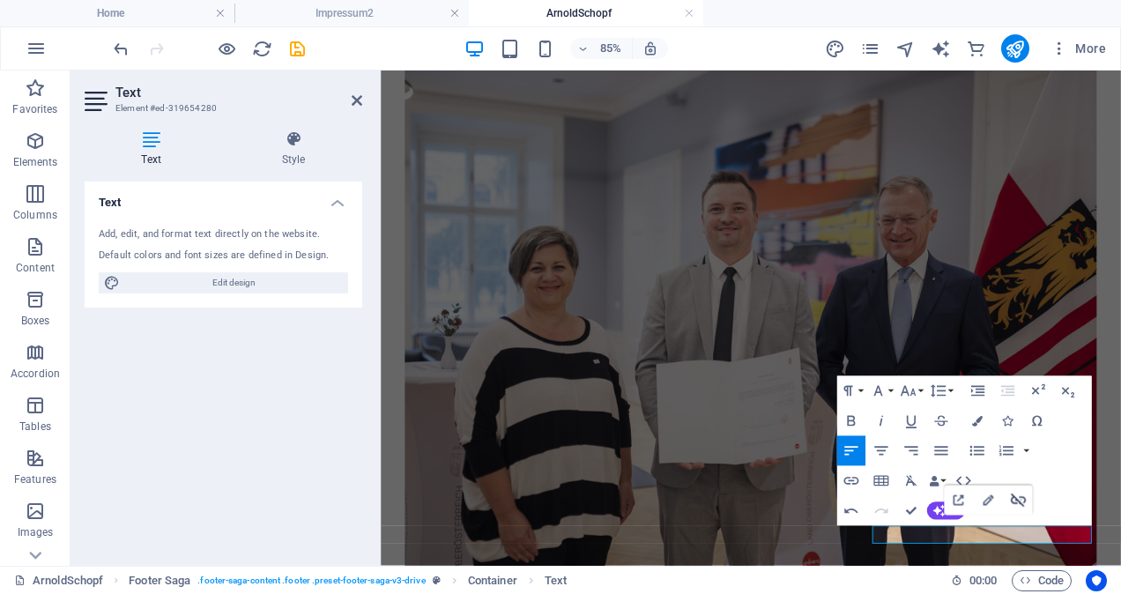
click at [1021, 501] on icon "button" at bounding box center [1018, 501] width 18 height 18
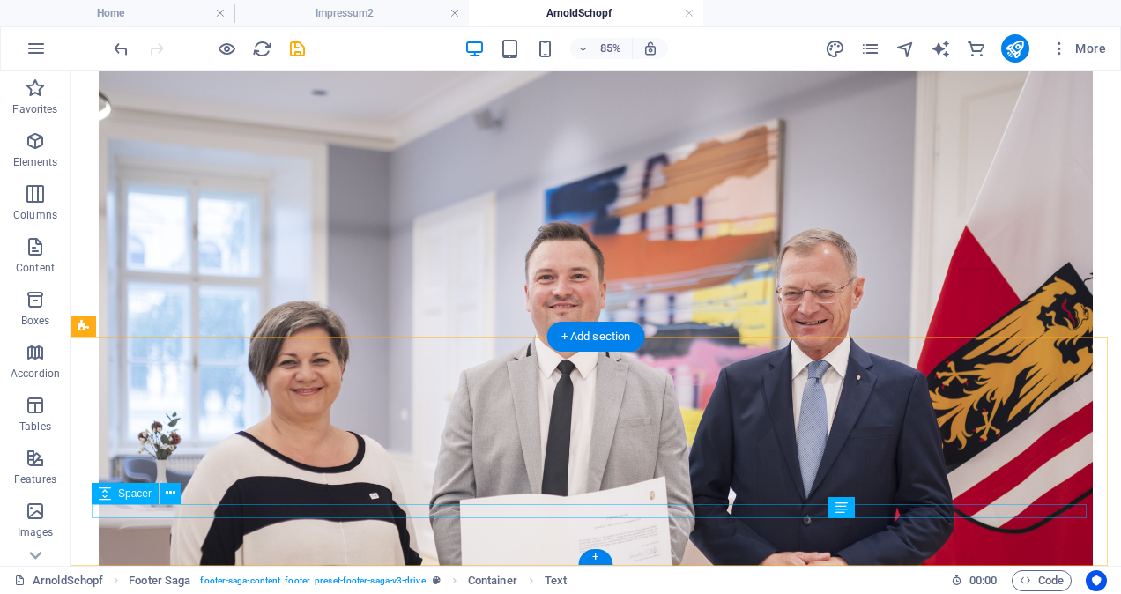
scroll to position [1563, 0]
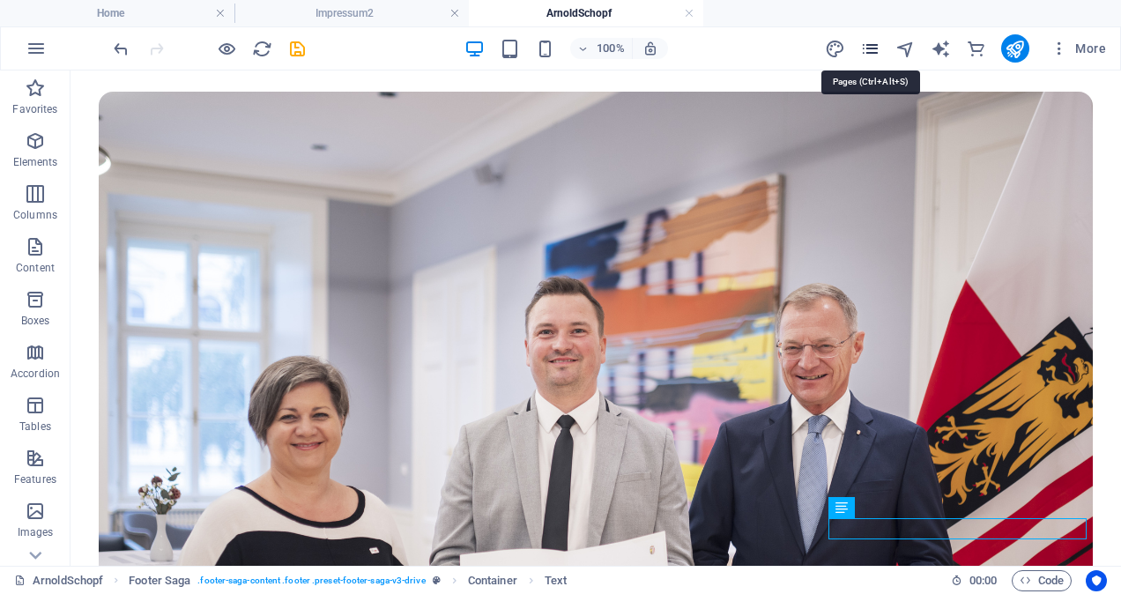
click at [872, 49] on icon "pages" at bounding box center [870, 49] width 20 height 20
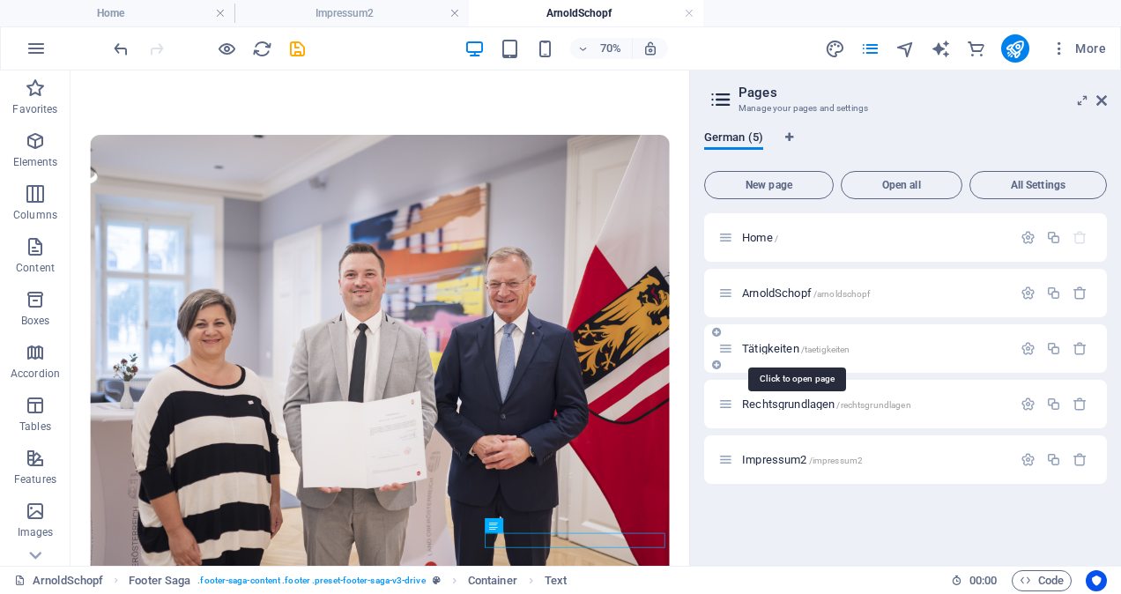
click at [774, 346] on span "Tätigkeiten /taetigkeiten" at bounding box center [796, 348] width 108 height 13
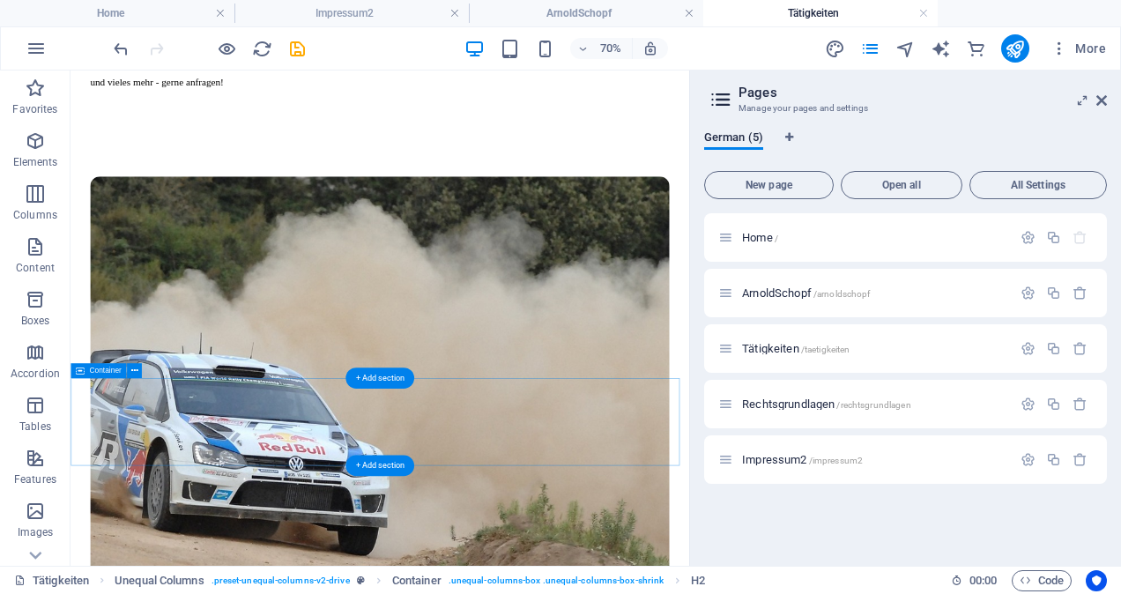
scroll to position [774, 0]
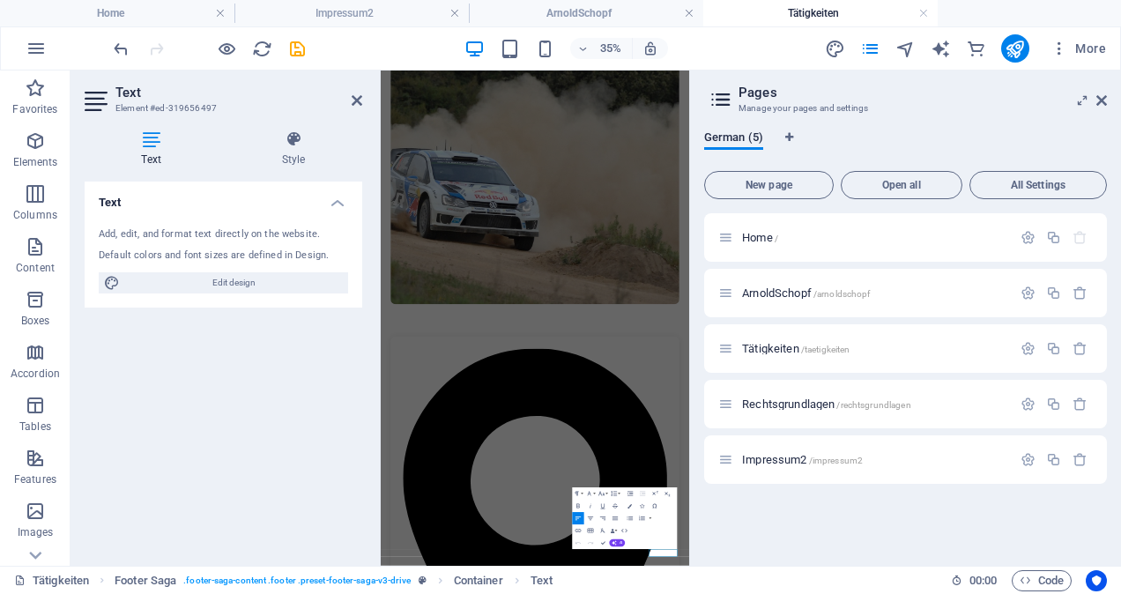
scroll to position [65, 0]
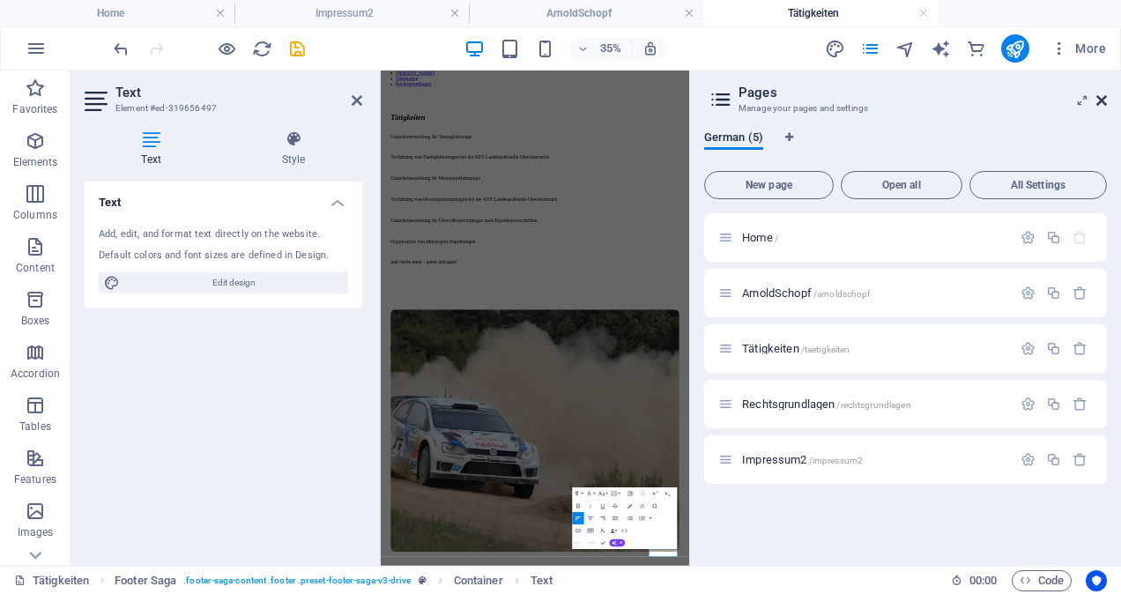
drag, startPoint x: 815, startPoint y: 86, endPoint x: 1105, endPoint y: 98, distance: 290.2
click at [1105, 98] on icon at bounding box center [1101, 100] width 11 height 14
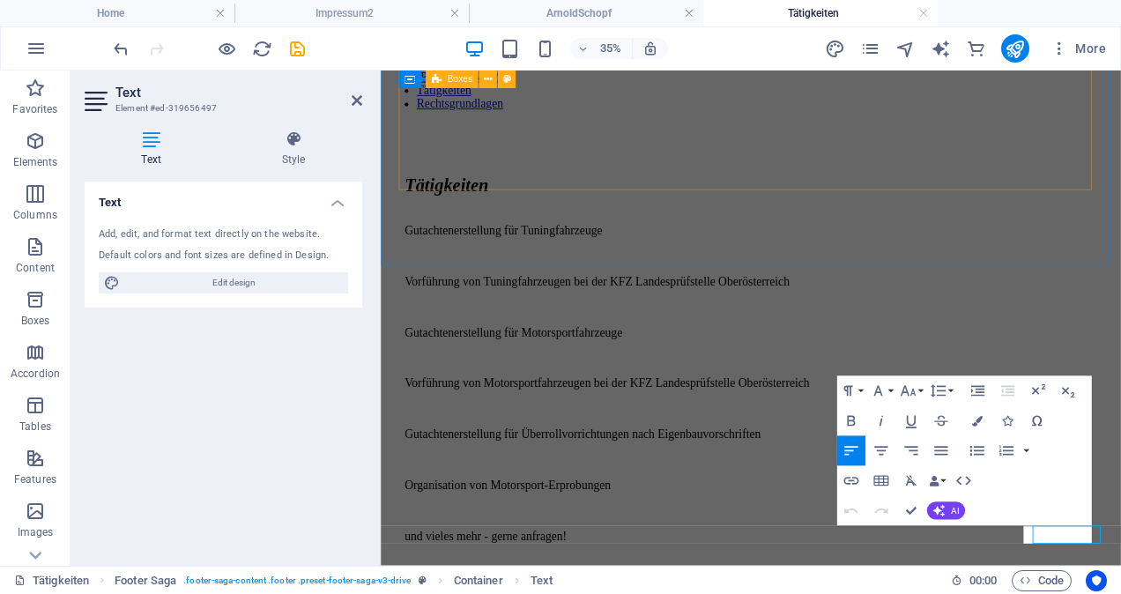
scroll to position [898, 0]
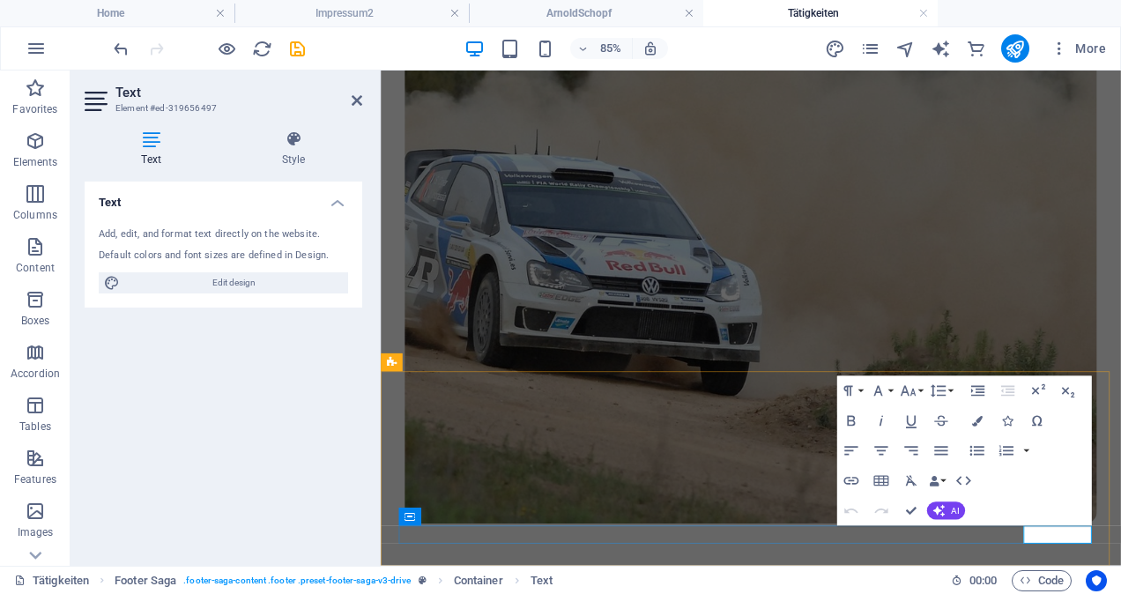
drag, startPoint x: 963, startPoint y: 618, endPoint x: 1136, endPoint y: 616, distance: 173.7
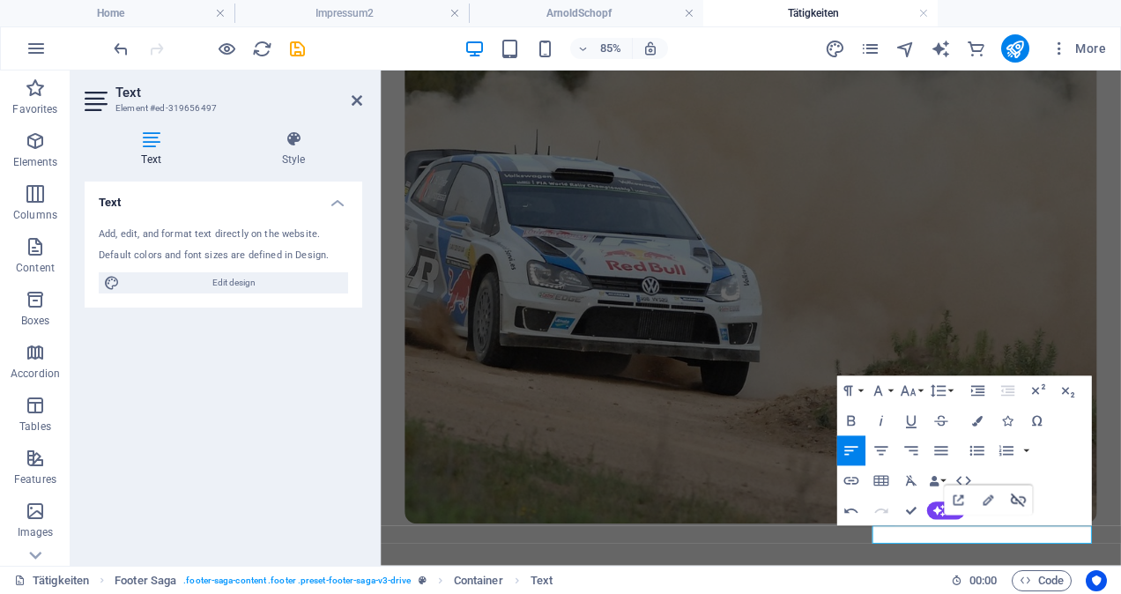
click at [1018, 502] on icon "button" at bounding box center [1018, 501] width 18 height 18
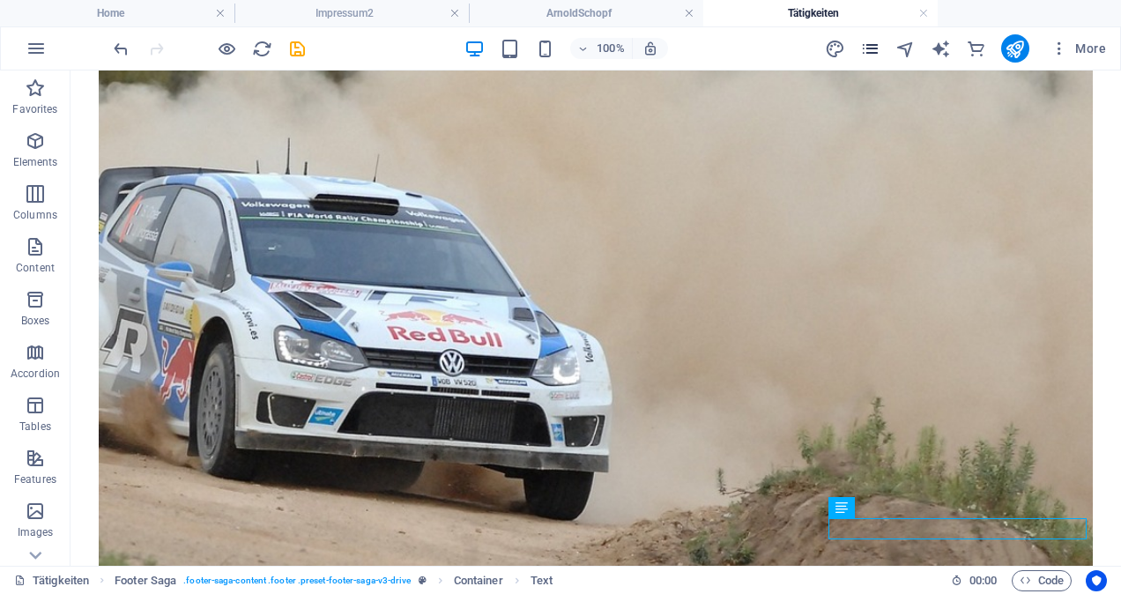
click at [869, 45] on icon "pages" at bounding box center [870, 49] width 20 height 20
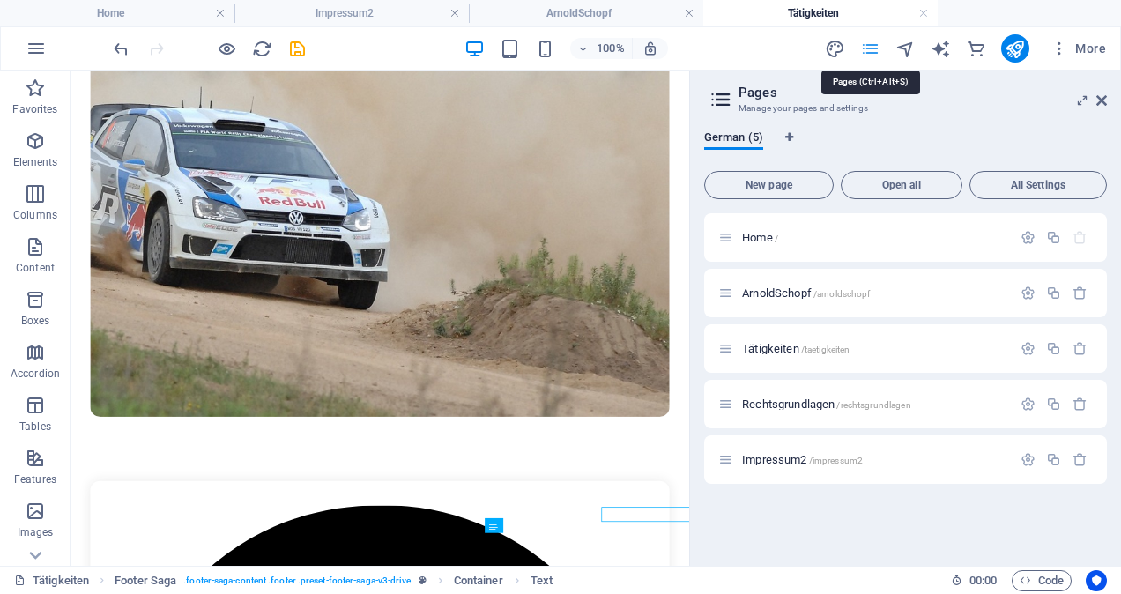
scroll to position [774, 0]
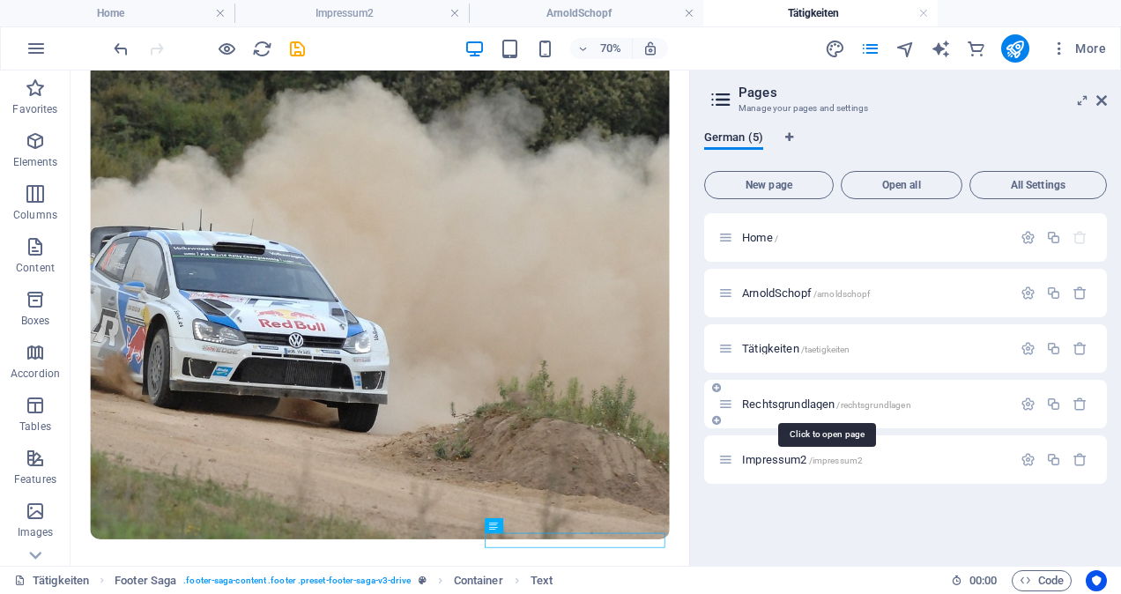
click at [784, 400] on span "Rechtsgrundlagen /rechtsgrundlagen" at bounding box center [826, 404] width 169 height 13
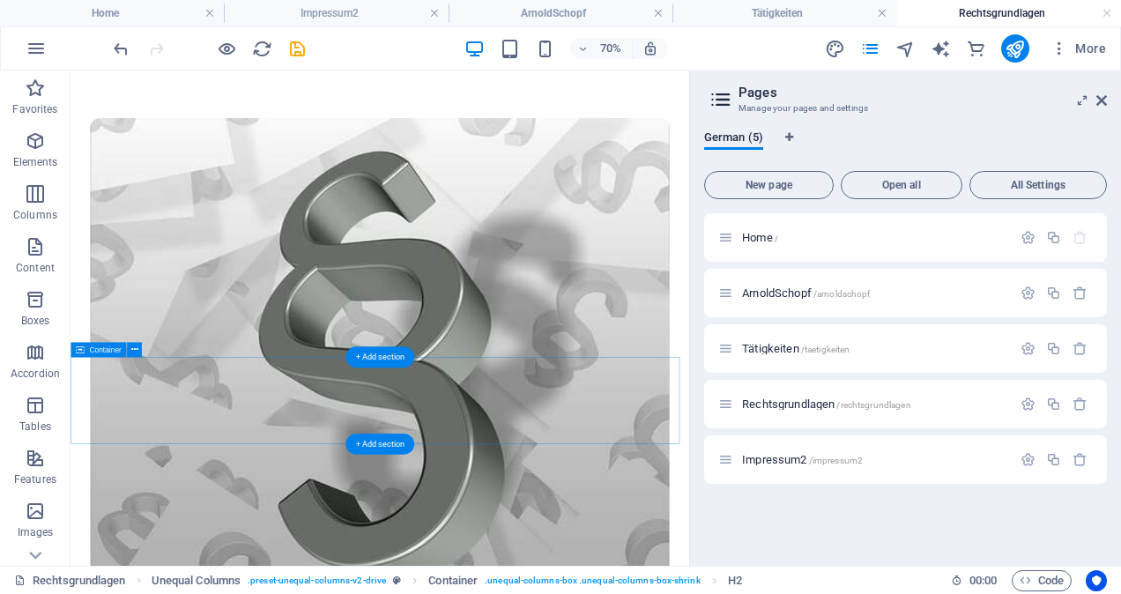
scroll to position [584, 0]
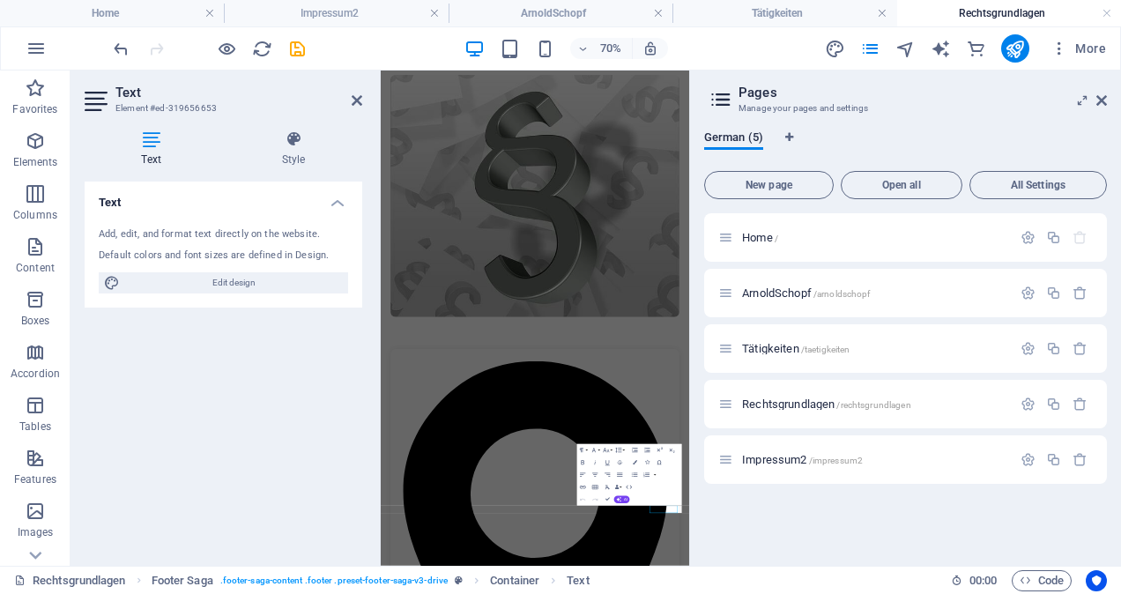
scroll to position [0, 0]
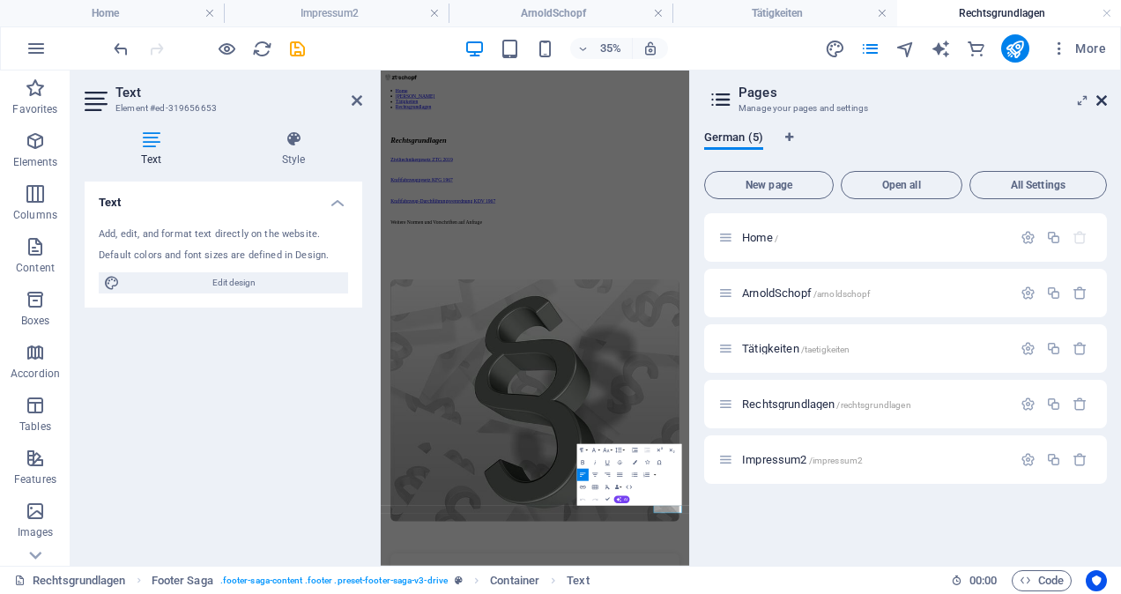
click at [1099, 99] on icon at bounding box center [1101, 100] width 11 height 14
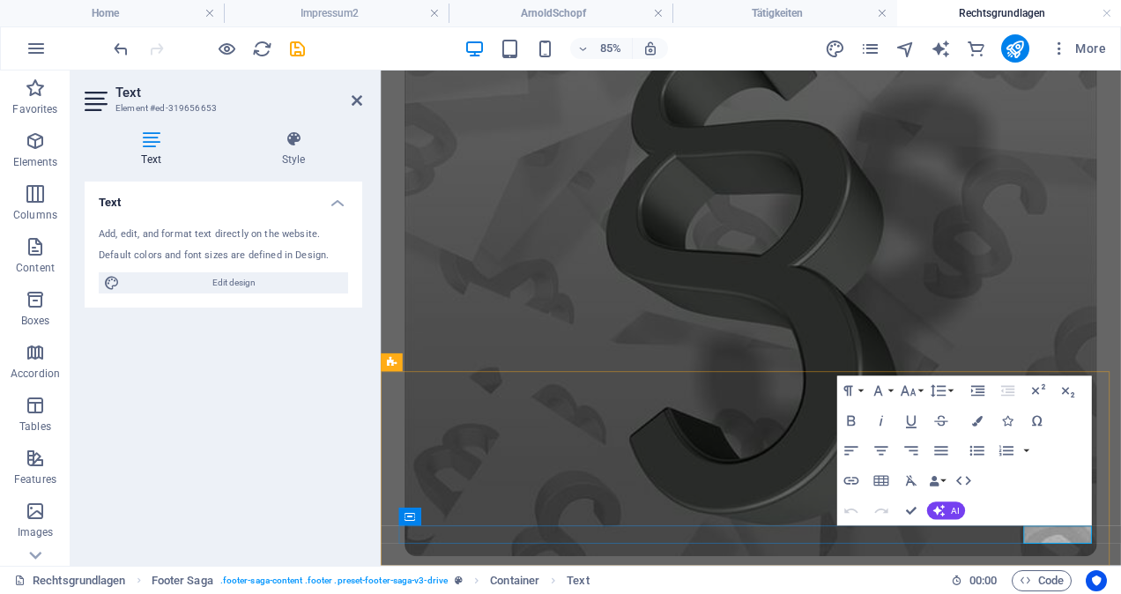
drag, startPoint x: 1062, startPoint y: 614, endPoint x: 1073, endPoint y: 613, distance: 10.6
drag, startPoint x: 999, startPoint y: 616, endPoint x: 1138, endPoint y: 622, distance: 139.4
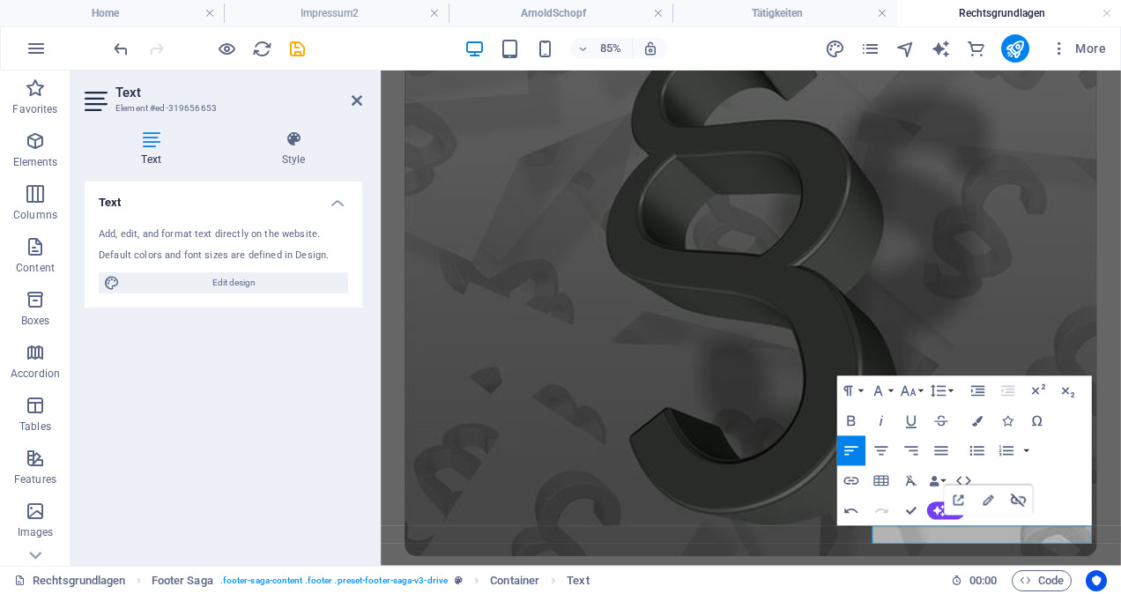
click at [1023, 498] on icon "button" at bounding box center [1018, 500] width 15 height 13
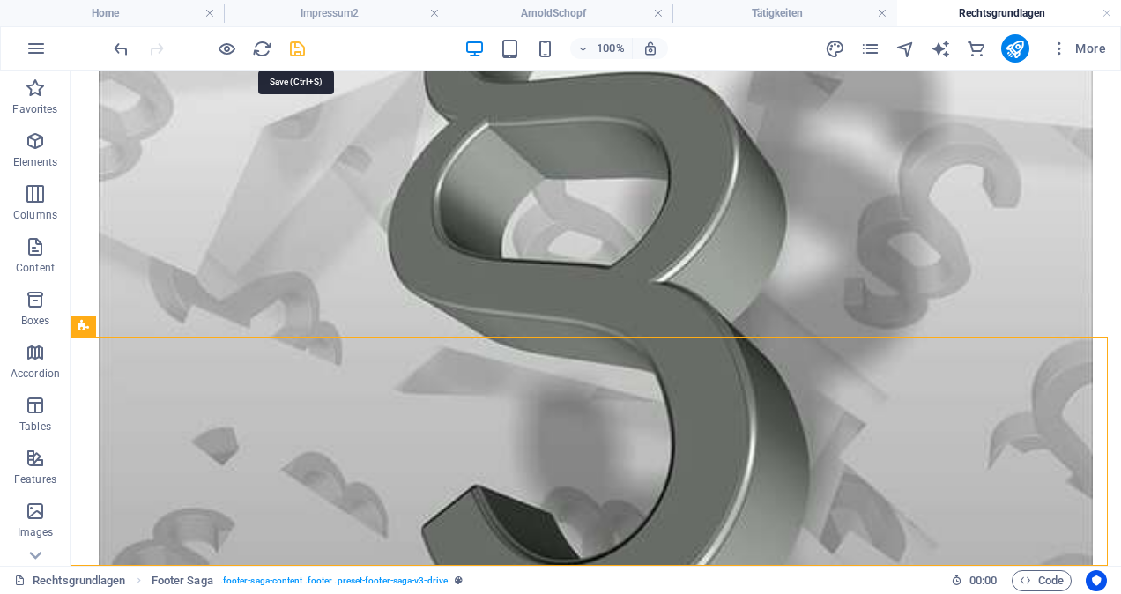
click at [294, 49] on icon "save" at bounding box center [297, 49] width 20 height 20
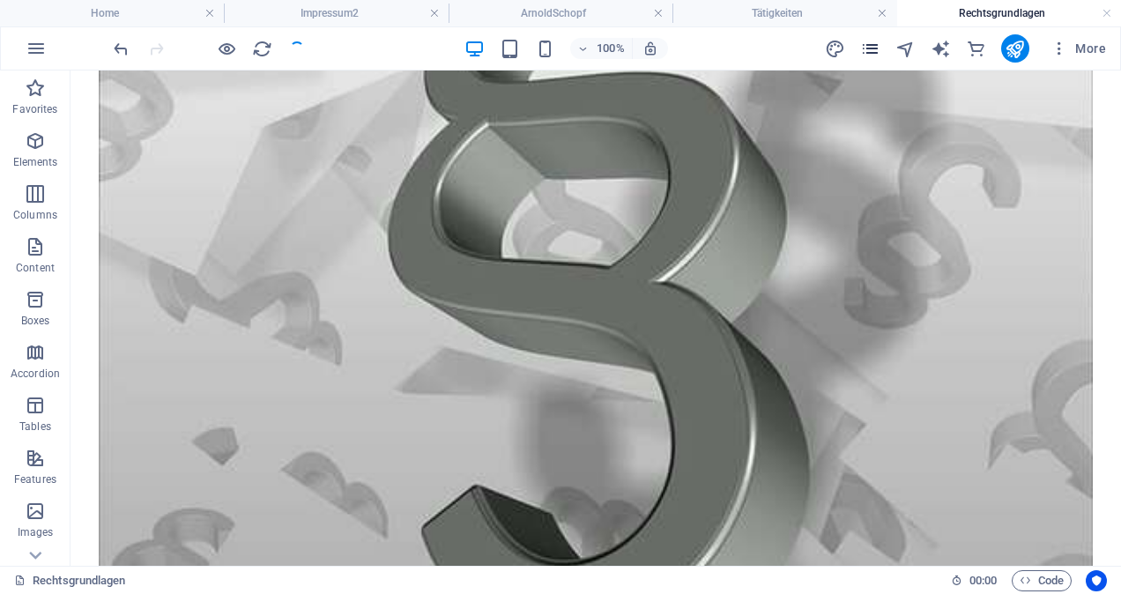
click at [876, 48] on icon "pages" at bounding box center [870, 49] width 20 height 20
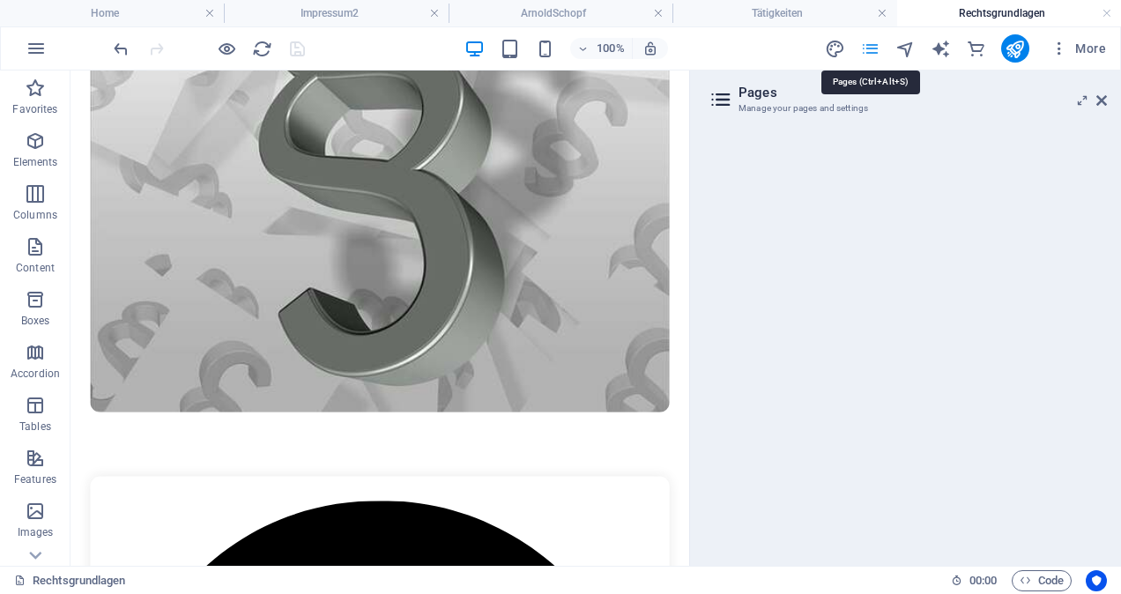
scroll to position [584, 0]
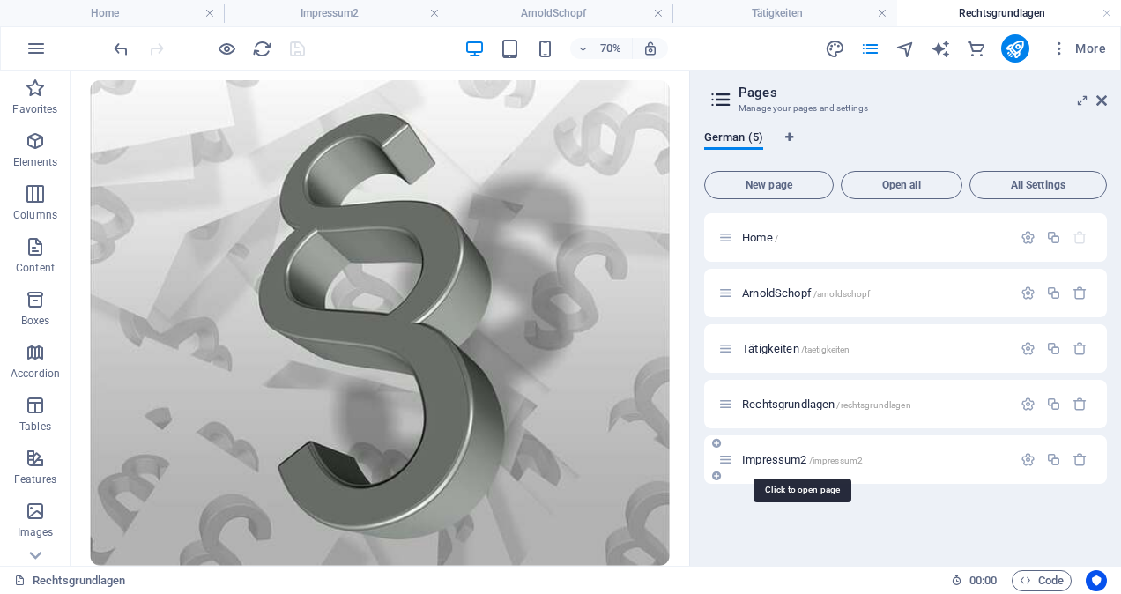
click at [784, 458] on span "Impressum2 /impressum2" at bounding box center [802, 459] width 121 height 13
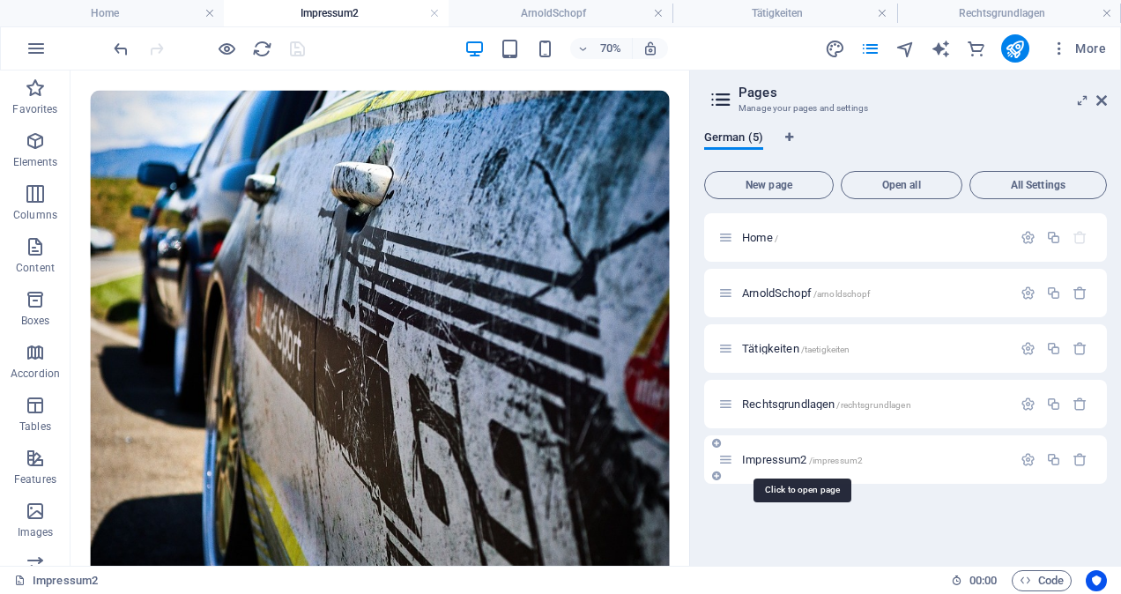
scroll to position [712, 0]
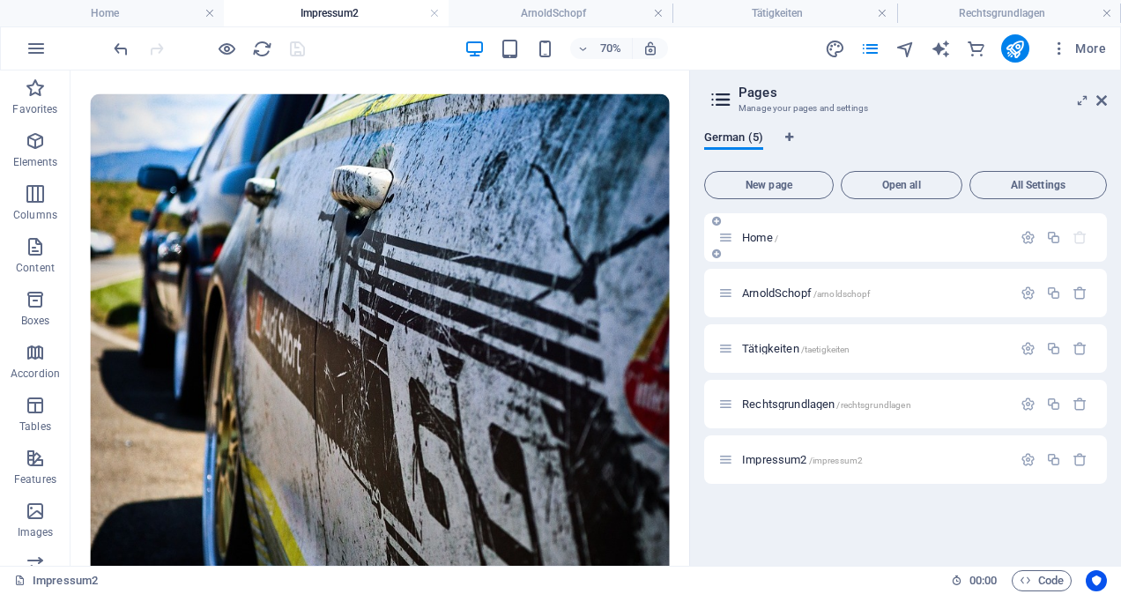
click at [758, 238] on span "Home /" at bounding box center [760, 237] width 36 height 13
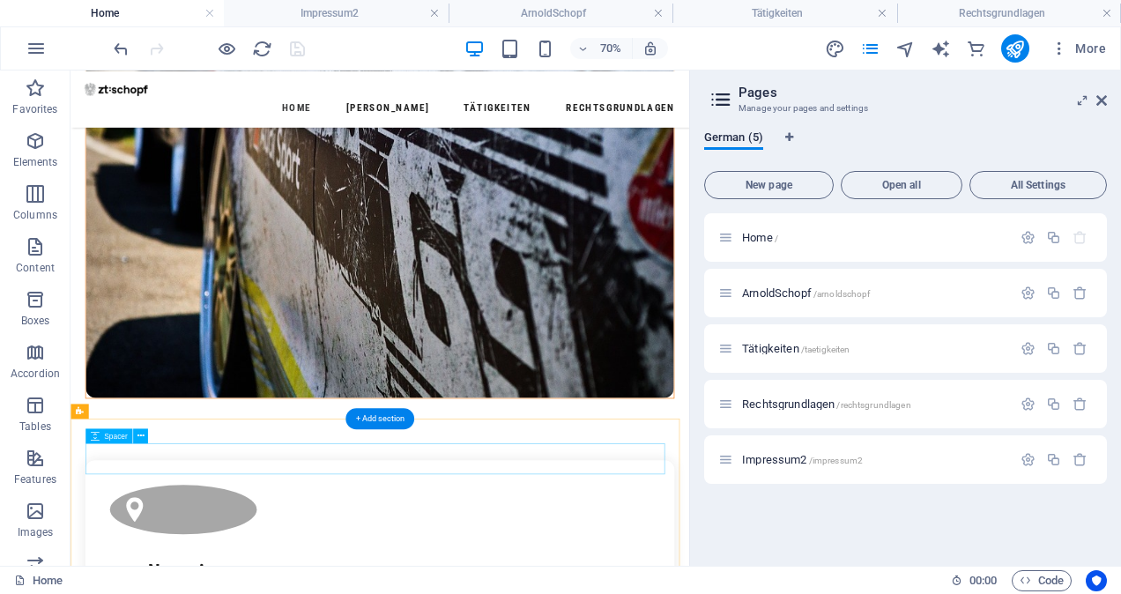
scroll to position [778, 0]
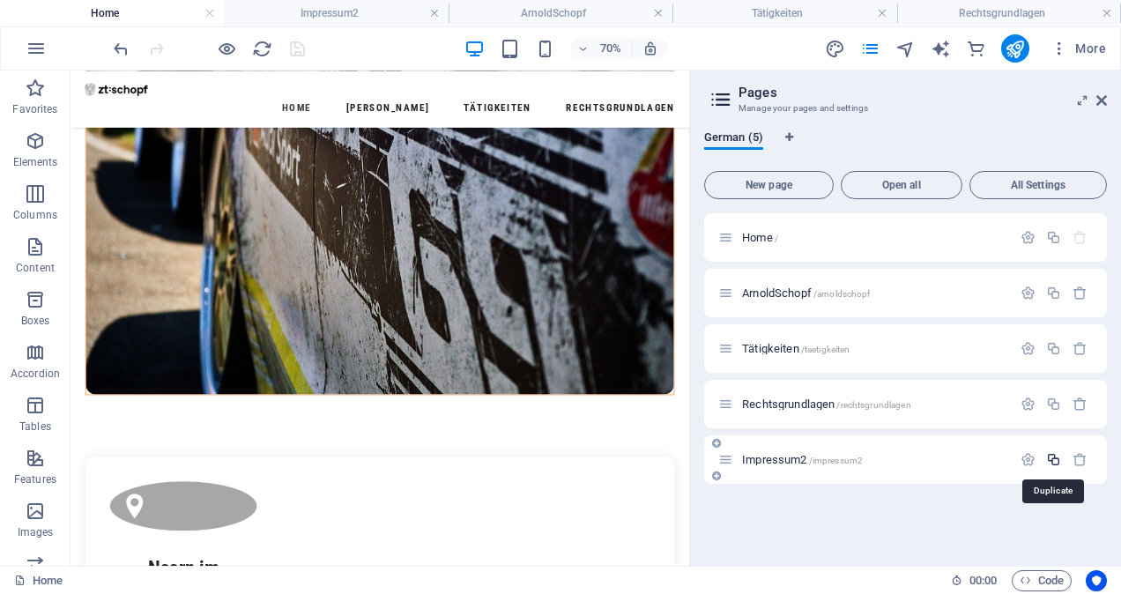
click at [1054, 462] on icon "button" at bounding box center [1053, 459] width 15 height 15
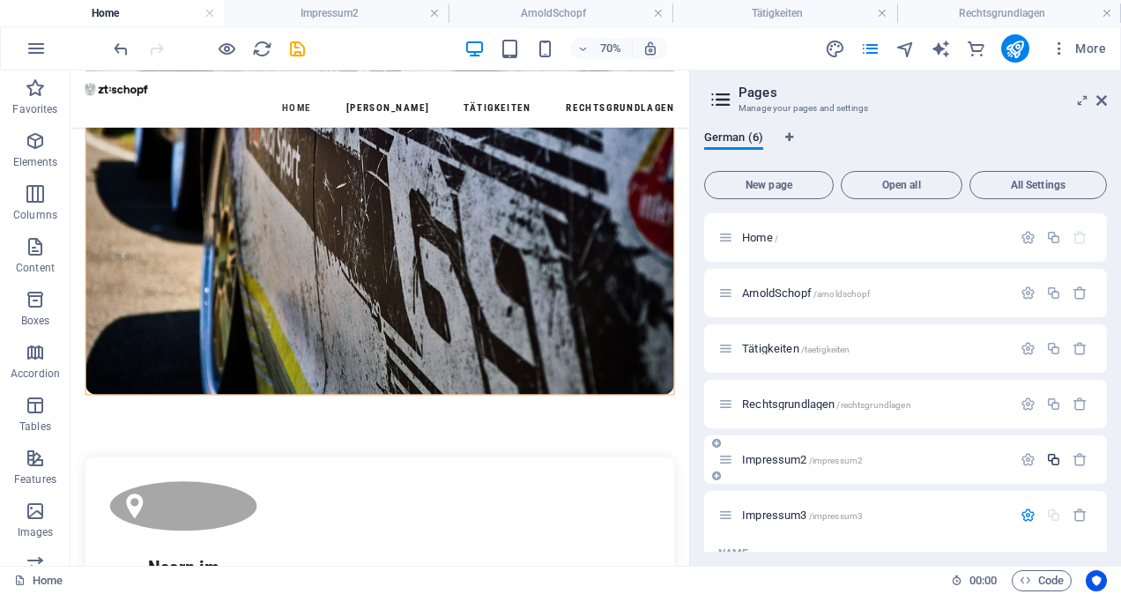
scroll to position [199, 0]
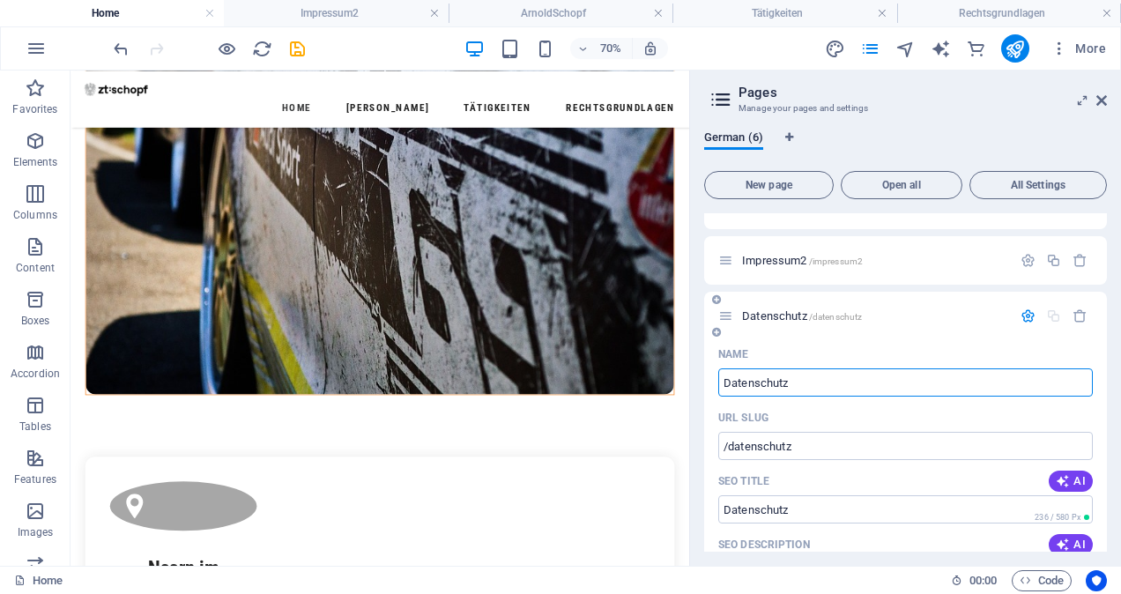
type input "Datenschutz"
type input "/datenschutz"
type input "Datenschutz"
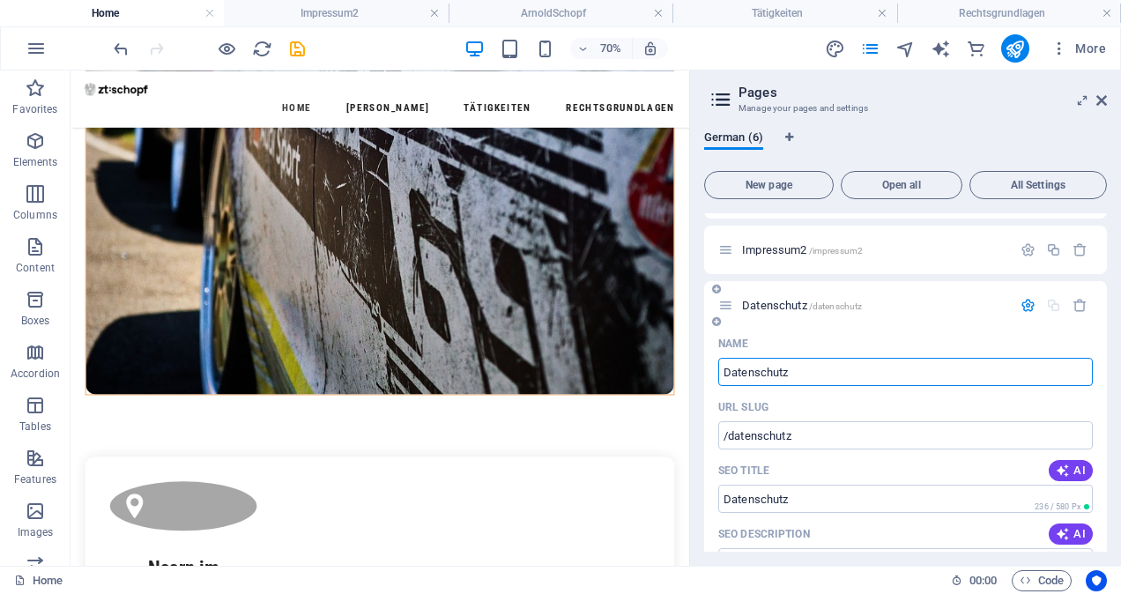
scroll to position [122, 0]
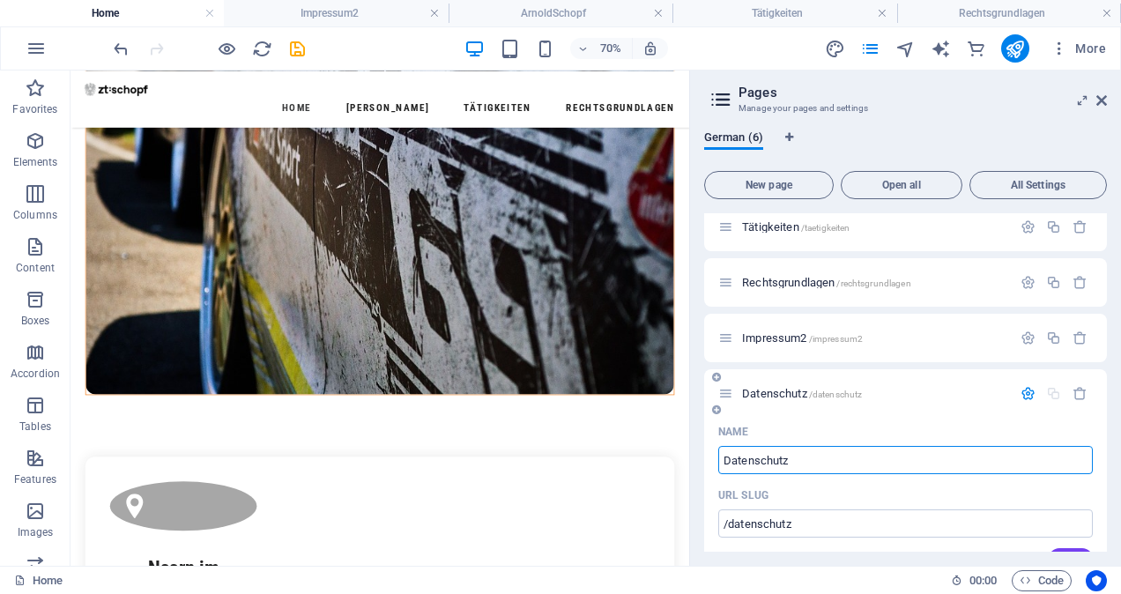
click at [726, 395] on icon at bounding box center [725, 393] width 15 height 15
type input "Datenschutz"
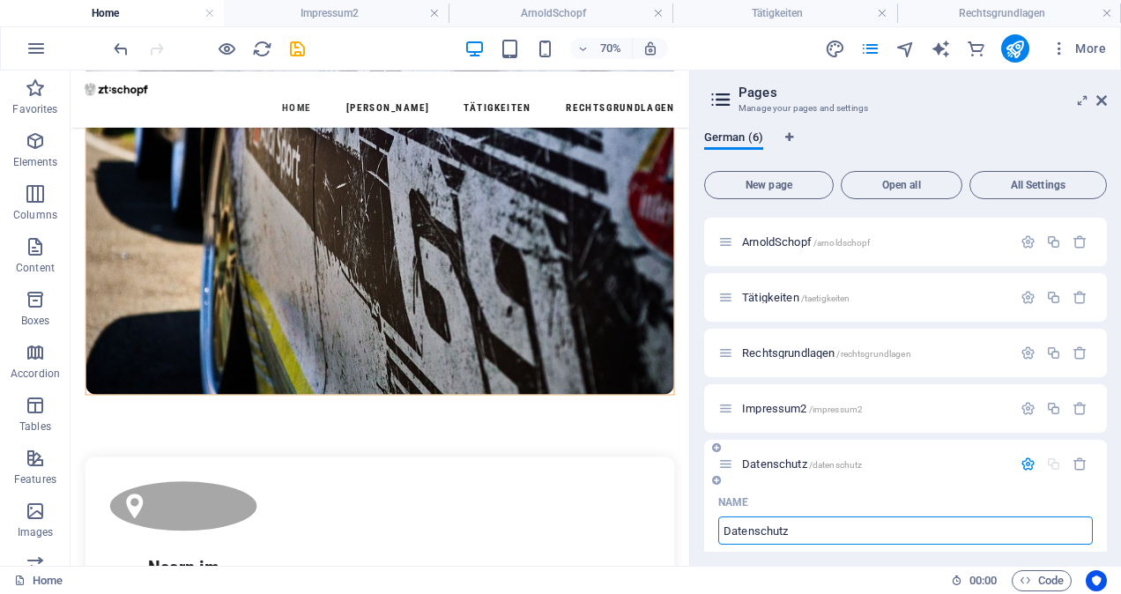
scroll to position [0, 0]
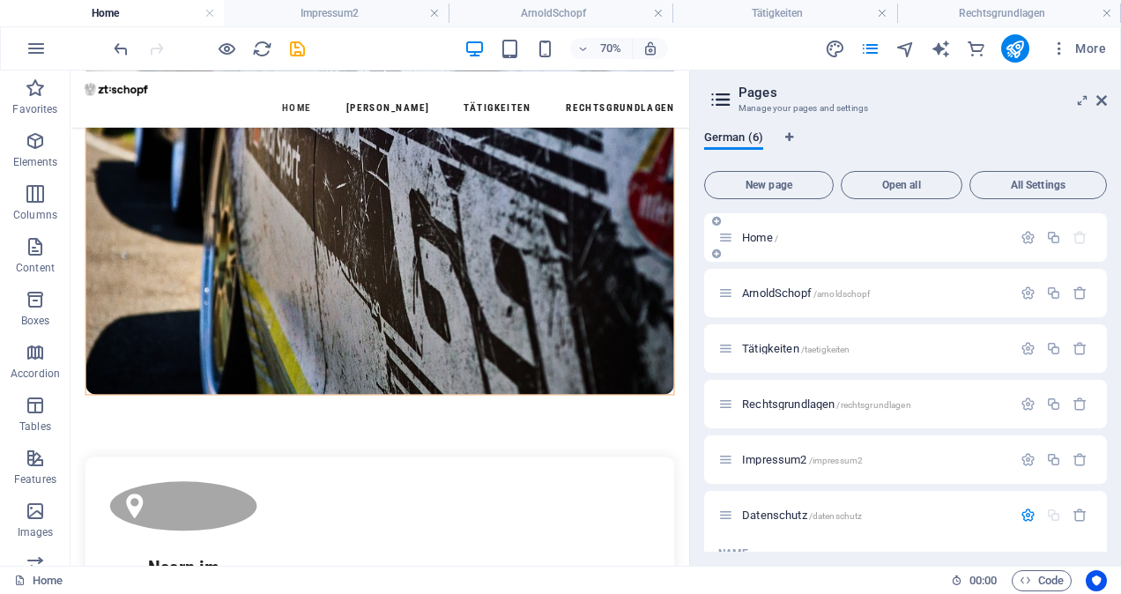
click at [760, 238] on span "Home /" at bounding box center [760, 237] width 36 height 13
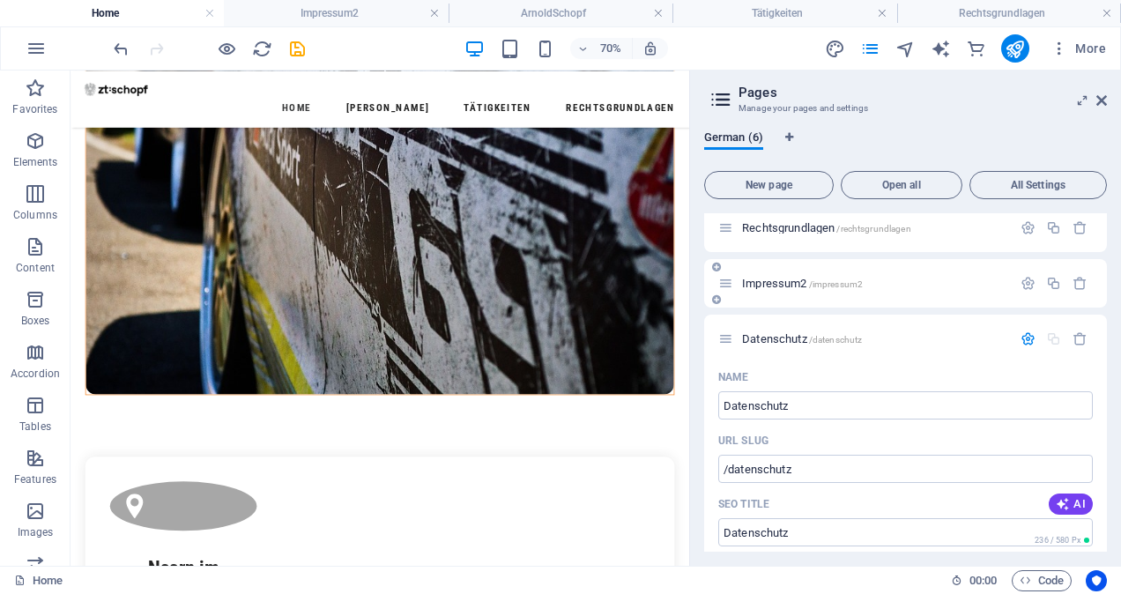
click at [775, 280] on span "Impressum2 /impressum2" at bounding box center [802, 283] width 121 height 13
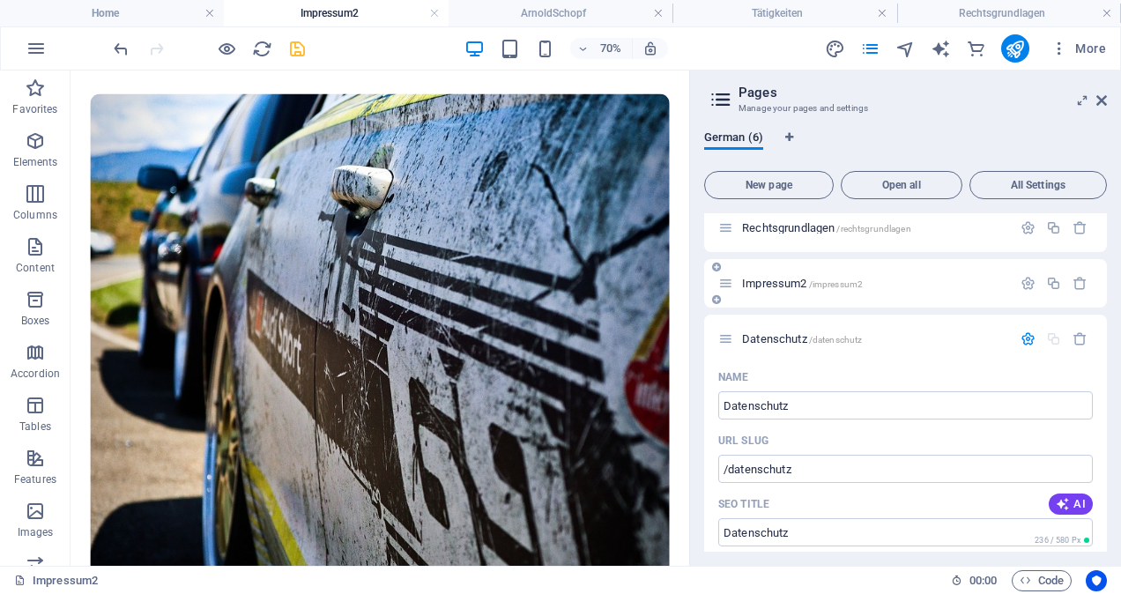
scroll to position [0, 0]
click at [771, 338] on span "Datenschutz /datenschutz" at bounding box center [802, 338] width 120 height 13
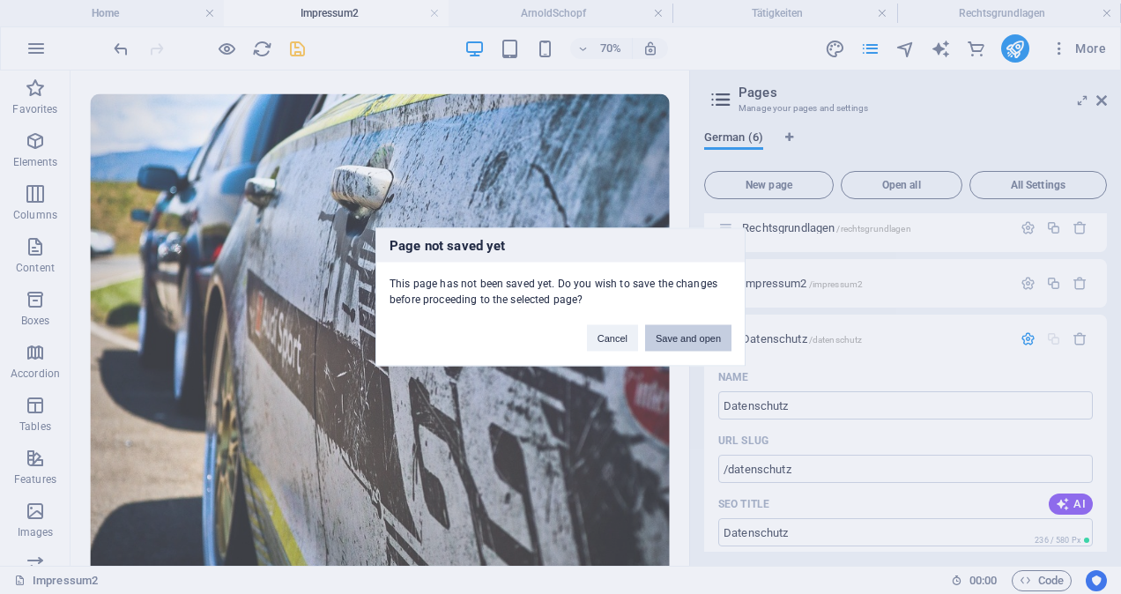
click at [702, 338] on button "Save and open" at bounding box center [688, 338] width 86 height 26
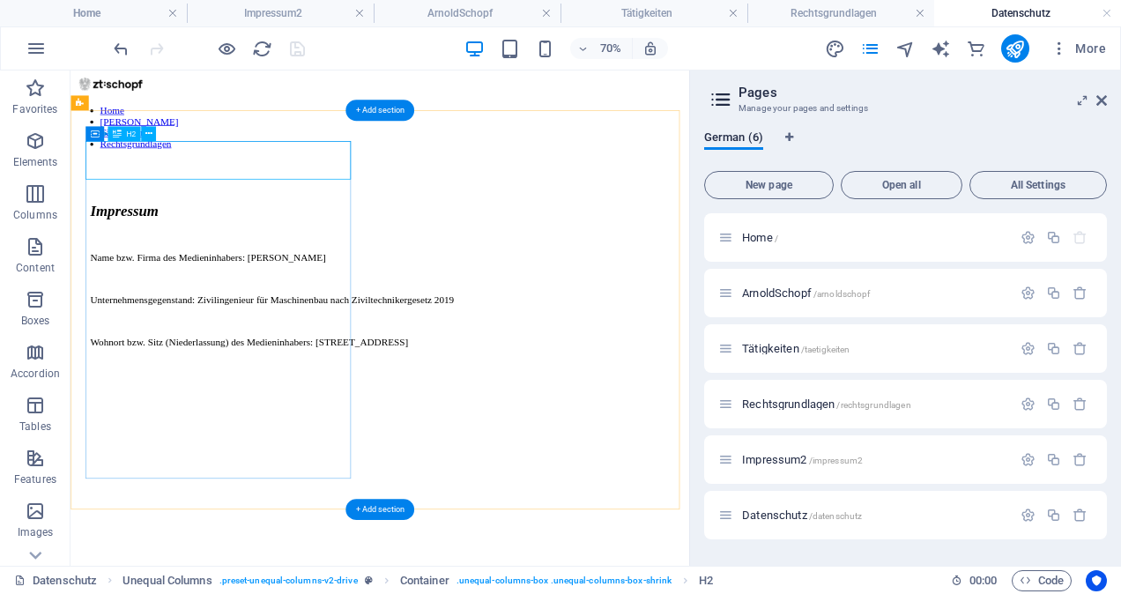
click at [217, 259] on div "Impressum" at bounding box center [513, 271] width 828 height 24
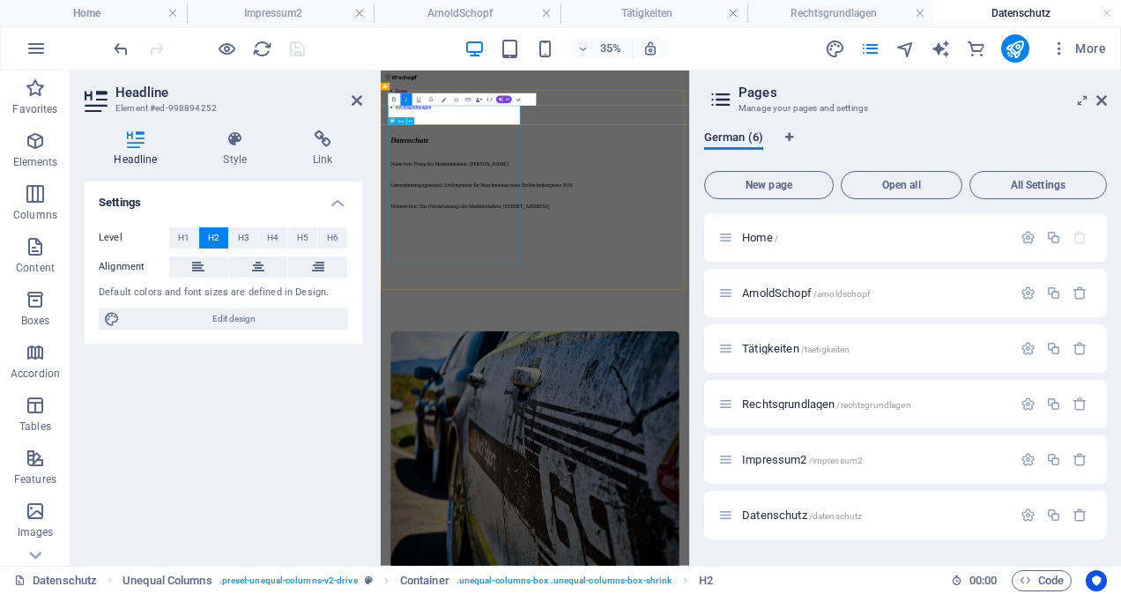
click at [650, 426] on div "Name bzw. Firma des Medieninhabers: [PERSON_NAME] Unternehmensgegenstand: Zivil…" at bounding box center [821, 533] width 825 height 465
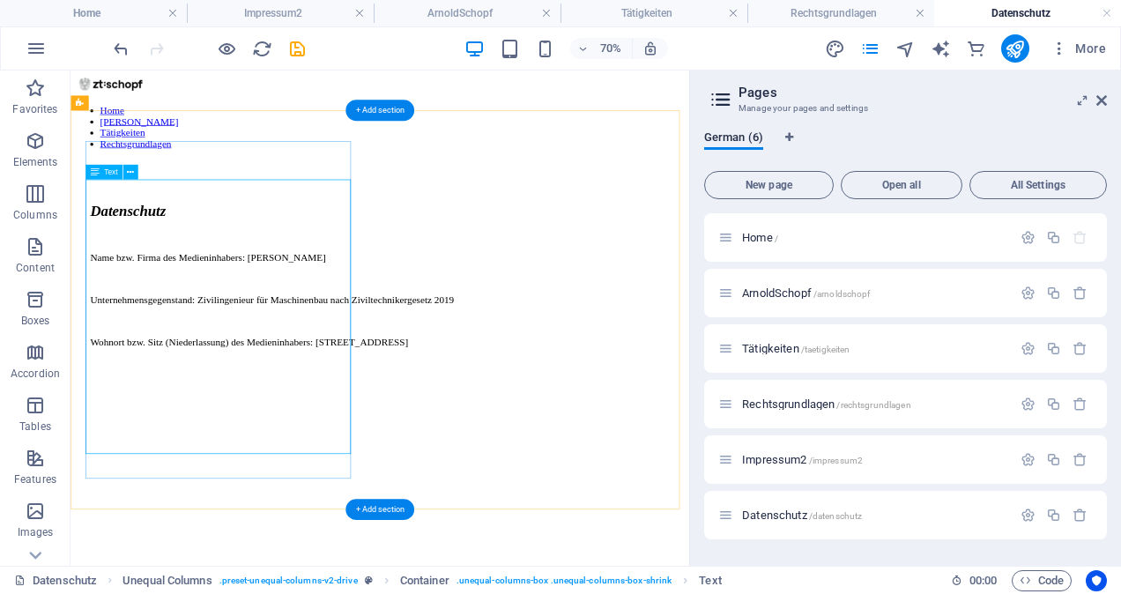
click at [123, 301] on div "Name bzw. Firma des Medieninhabers: [PERSON_NAME] Unternehmensgegenstand: Zivil…" at bounding box center [513, 533] width 828 height 465
click at [112, 301] on div "Name bzw. Firma des Medieninhabers: [PERSON_NAME] Unternehmensgegenstand: Zivil…" at bounding box center [513, 533] width 828 height 465
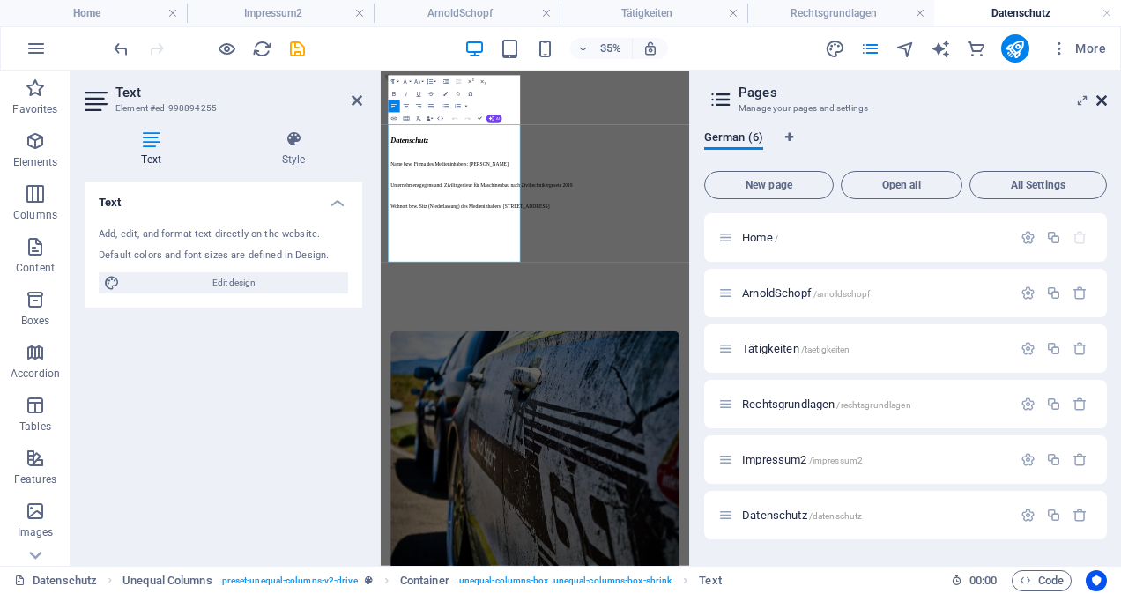
click at [1098, 100] on icon at bounding box center [1101, 100] width 11 height 14
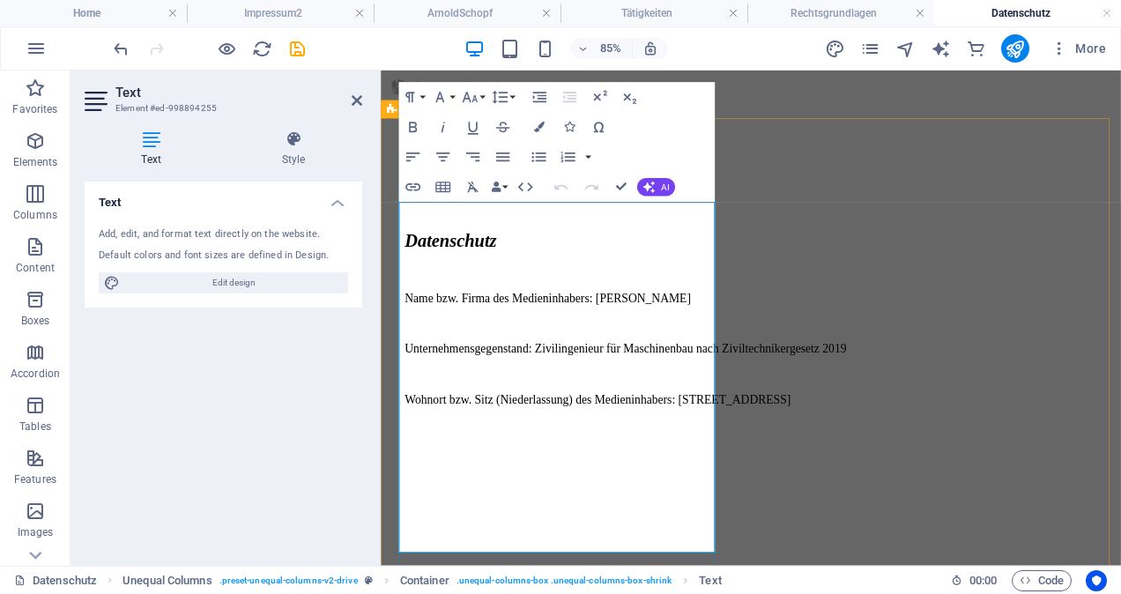
click at [413, 331] on p "Name bzw. Firma des Medieninhabers: [PERSON_NAME]" at bounding box center [816, 339] width 814 height 16
drag, startPoint x: 404, startPoint y: 253, endPoint x: 582, endPoint y: 423, distance: 246.3
click at [582, 423] on div "Name bzw. Firma des Medieninhabers: [PERSON_NAME] Unternehmensgegenstand: Zivil…" at bounding box center [816, 533] width 814 height 465
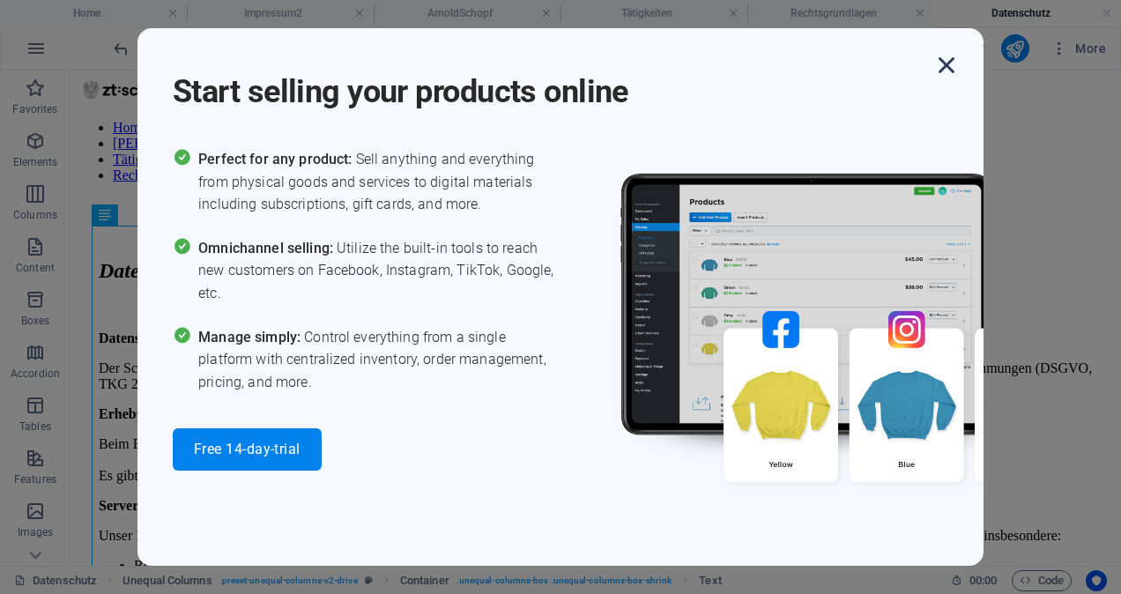
click at [948, 65] on icon "button" at bounding box center [947, 65] width 32 height 32
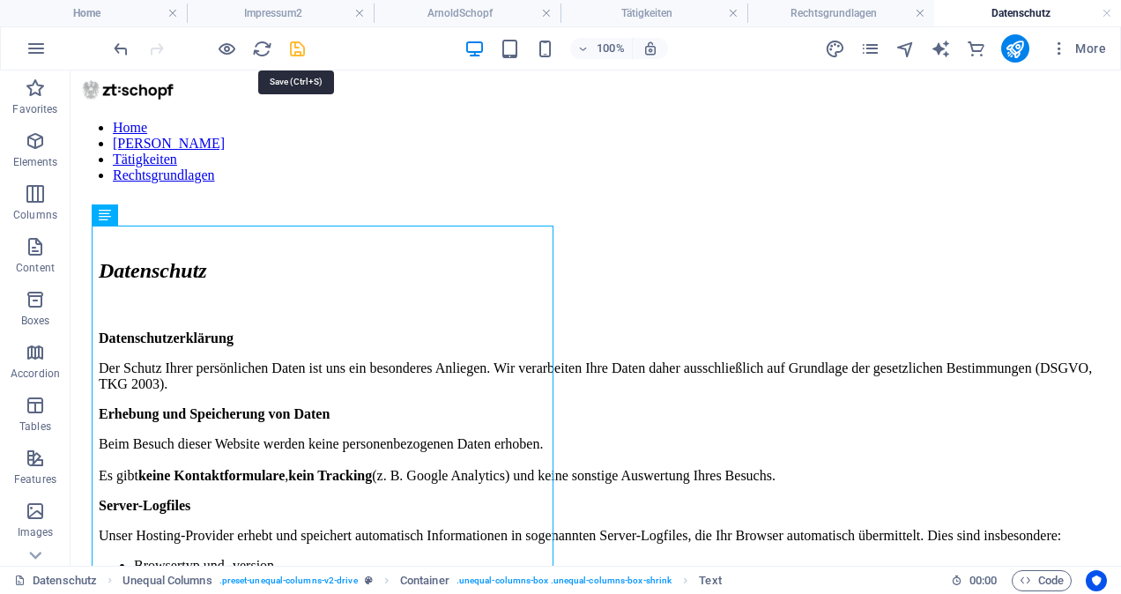
click at [301, 46] on icon "save" at bounding box center [297, 49] width 20 height 20
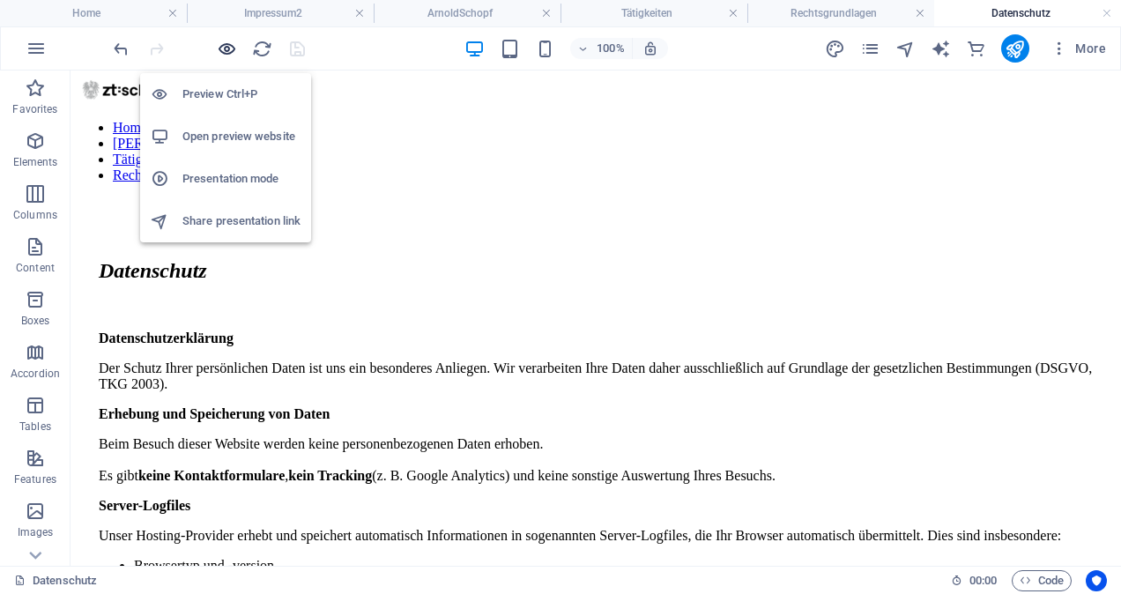
click at [226, 49] on icon "button" at bounding box center [227, 49] width 20 height 20
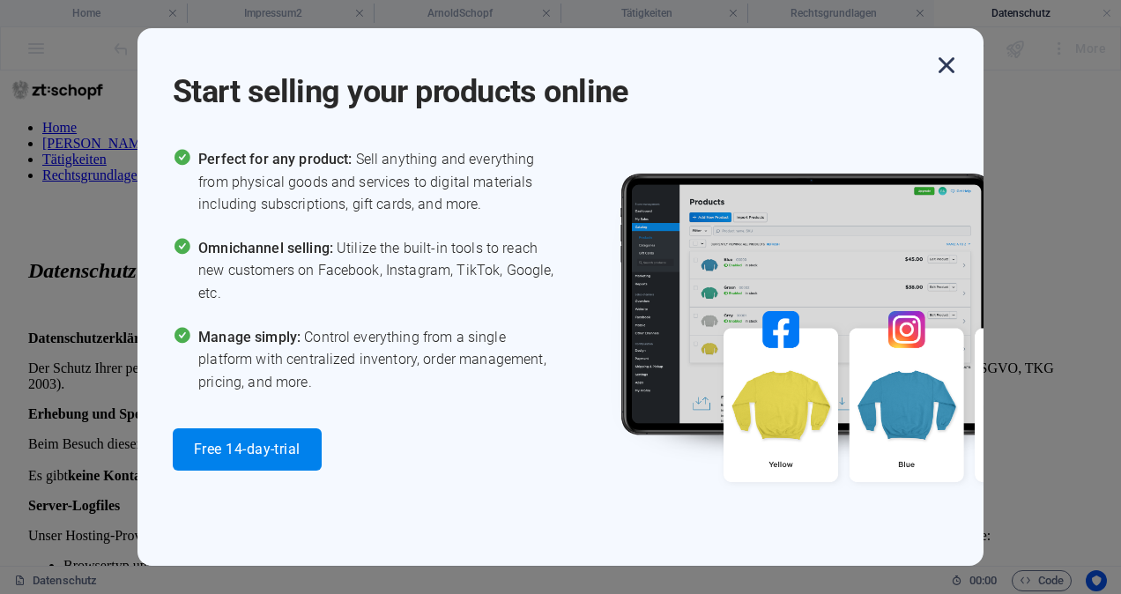
click at [948, 64] on icon "button" at bounding box center [947, 65] width 32 height 32
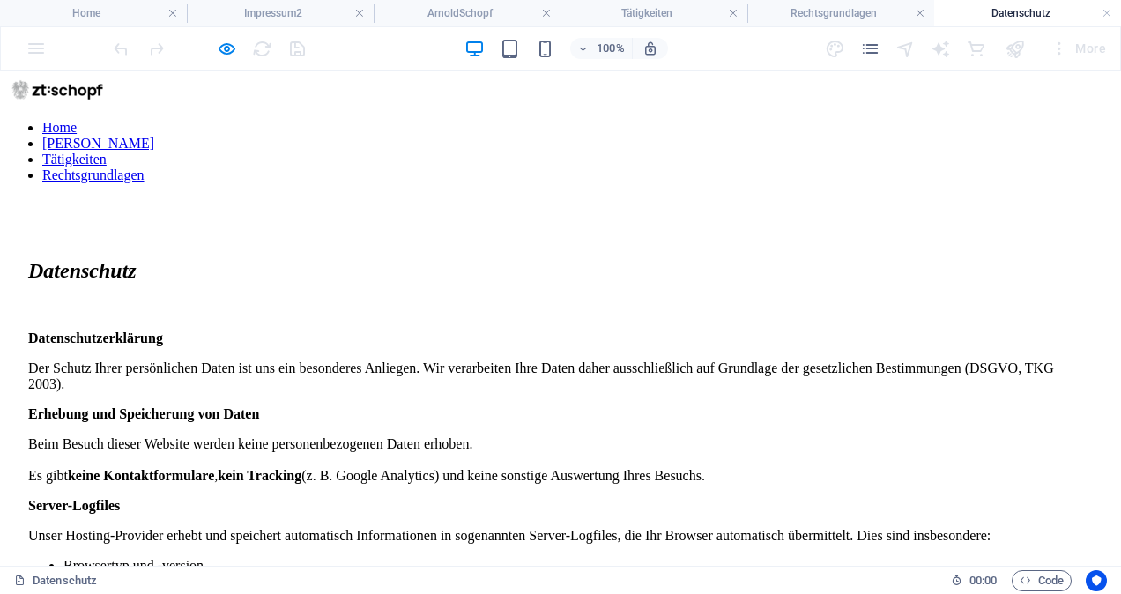
click at [77, 120] on link "Home" at bounding box center [59, 127] width 34 height 15
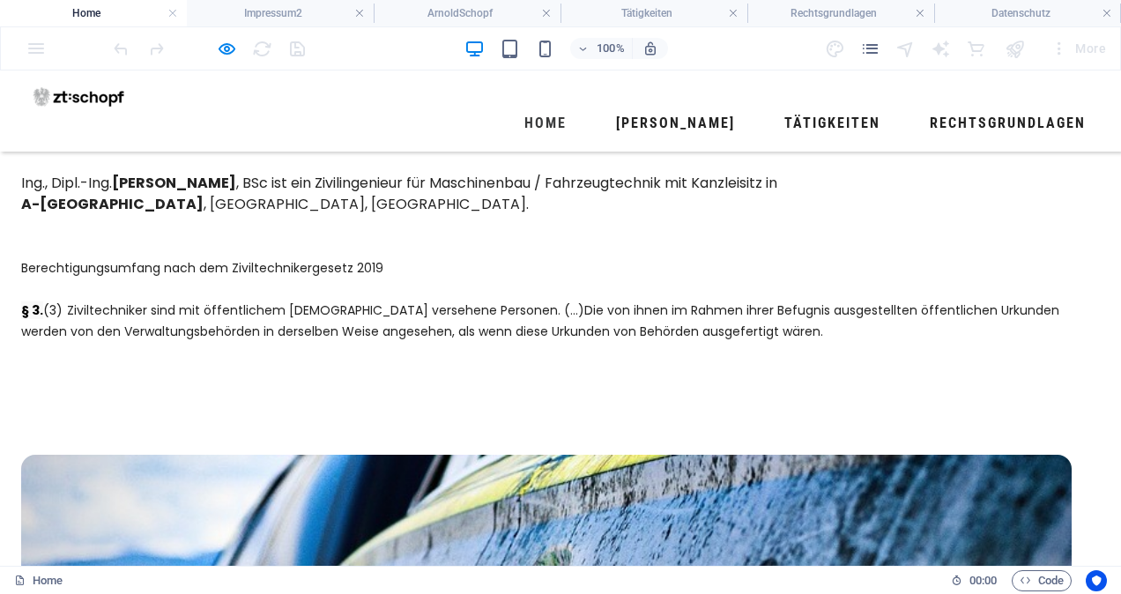
scroll to position [73, 0]
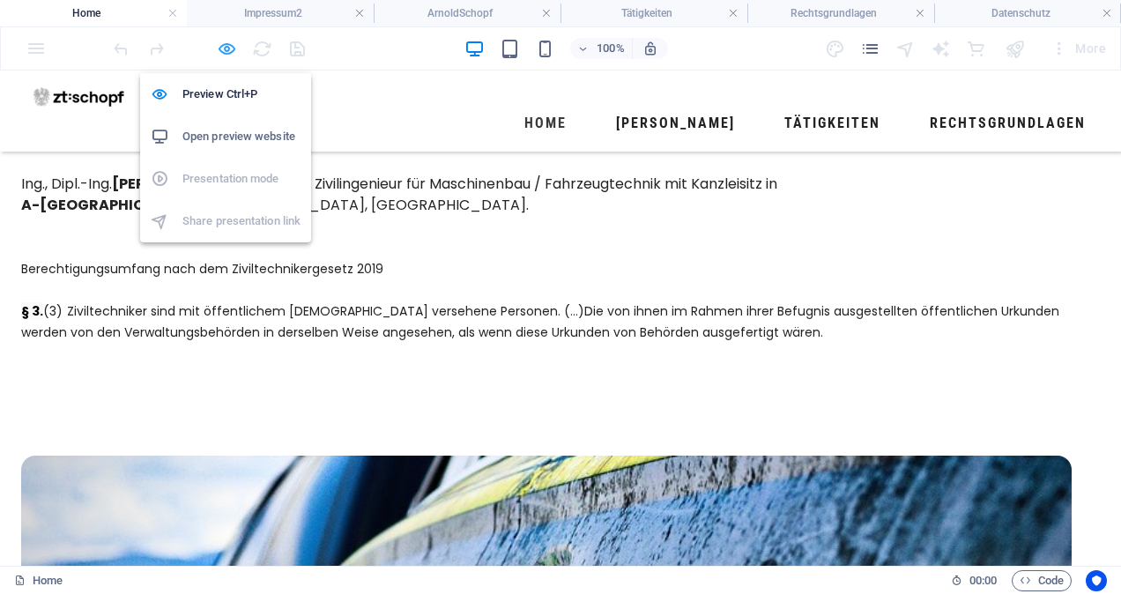
click at [230, 48] on icon "button" at bounding box center [227, 49] width 20 height 20
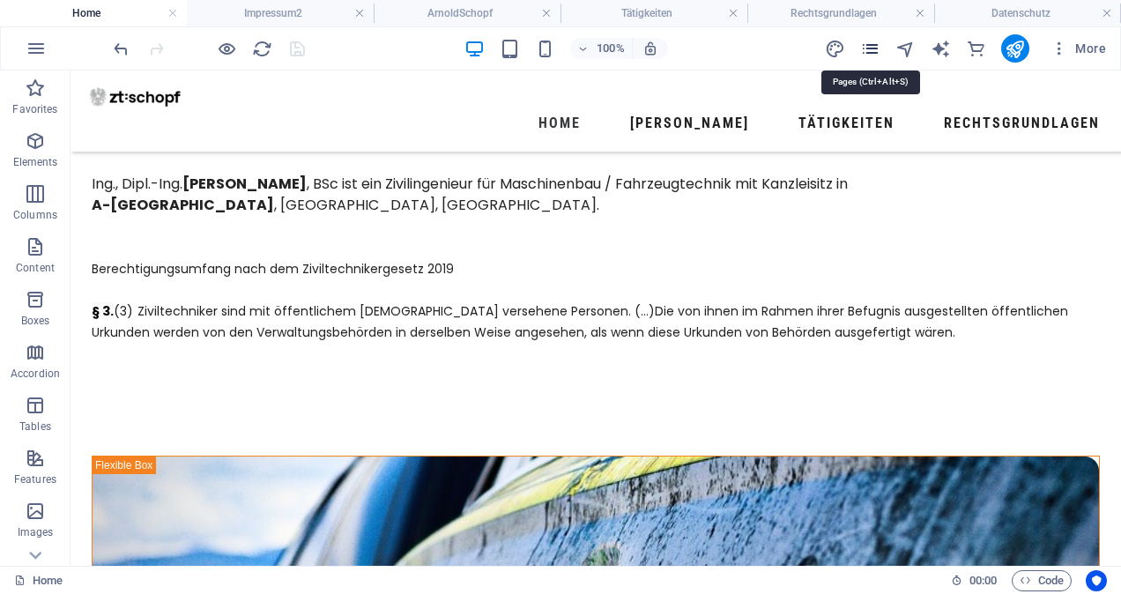
click at [874, 43] on icon "pages" at bounding box center [870, 49] width 20 height 20
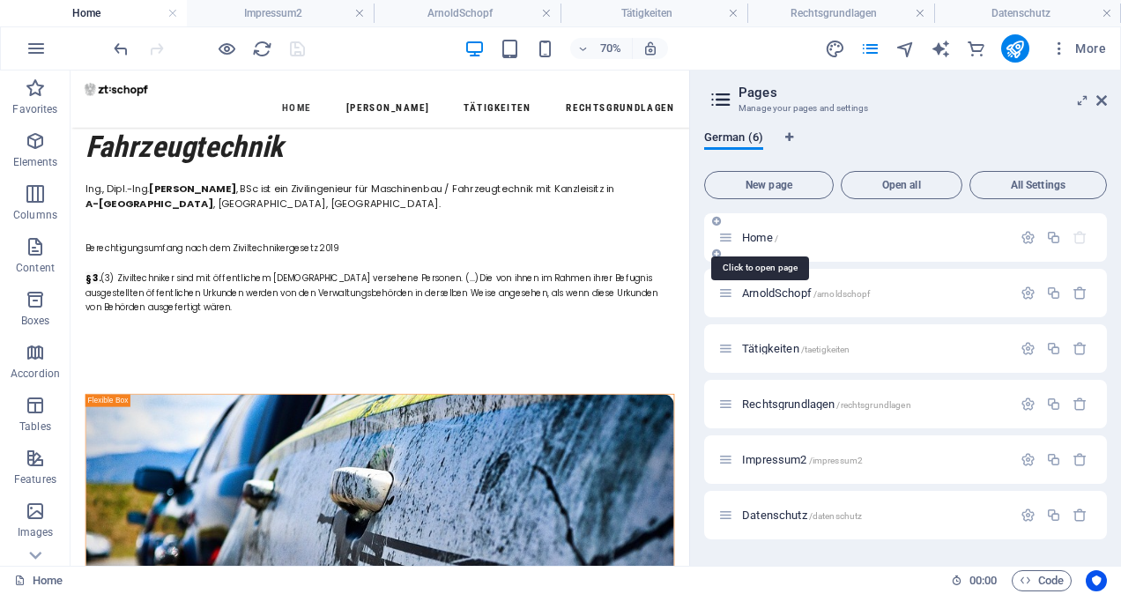
click at [760, 235] on span "Home /" at bounding box center [760, 237] width 36 height 13
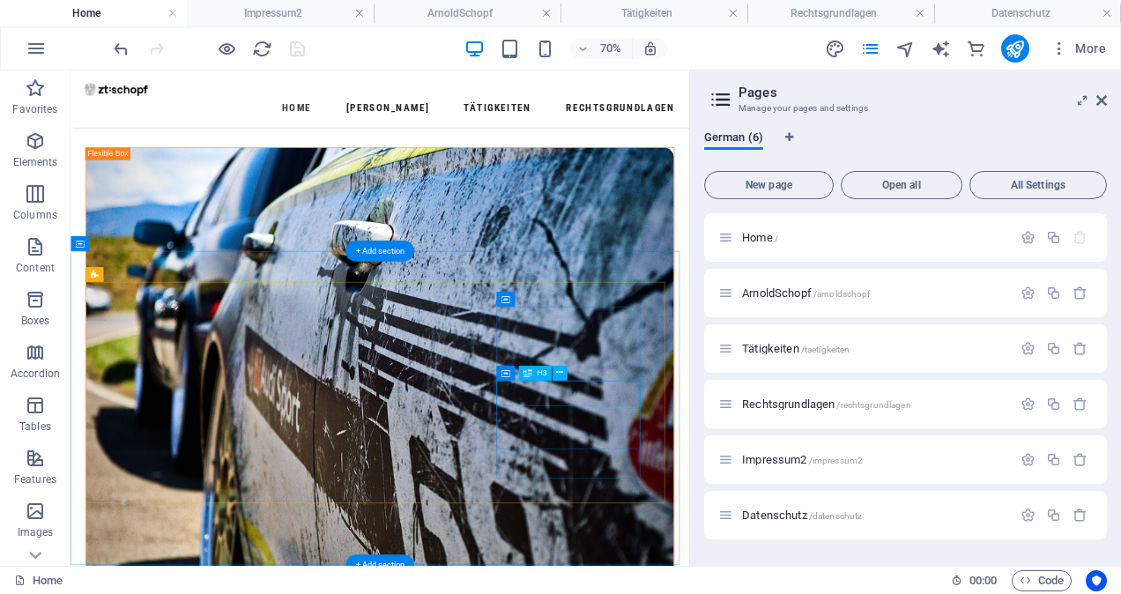
scroll to position [778, 0]
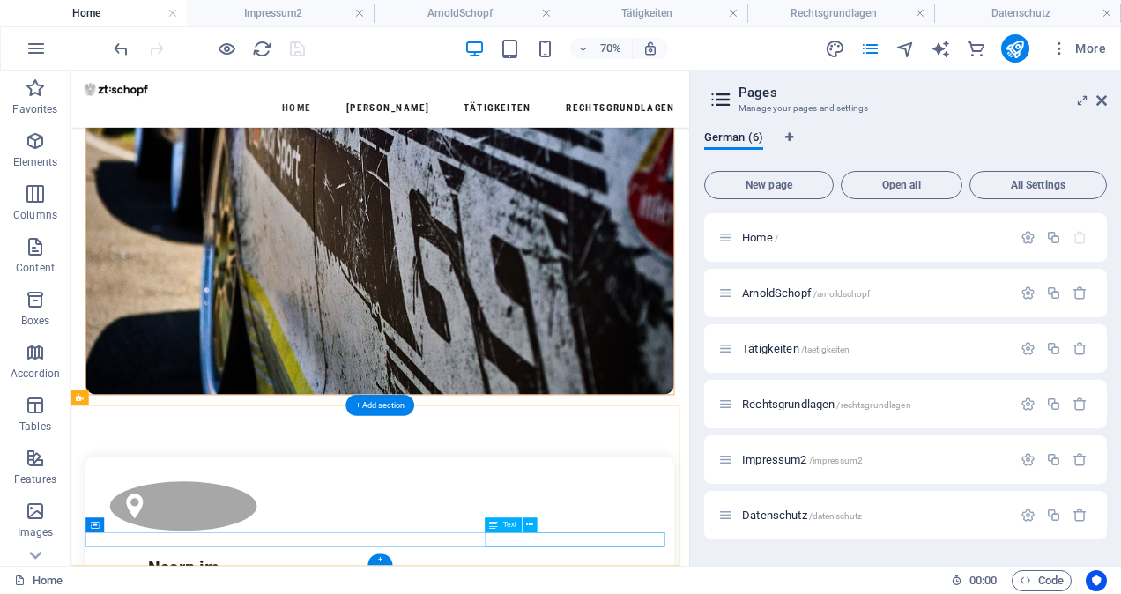
drag, startPoint x: 748, startPoint y: 742, endPoint x: 722, endPoint y: 740, distance: 26.6
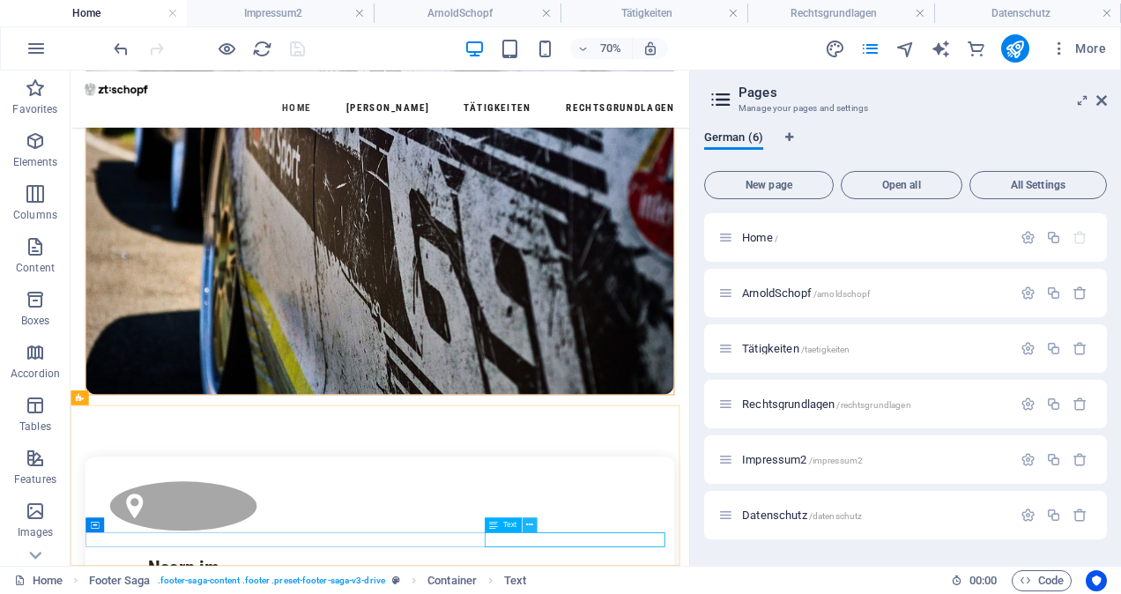
click at [527, 525] on icon at bounding box center [529, 524] width 7 height 13
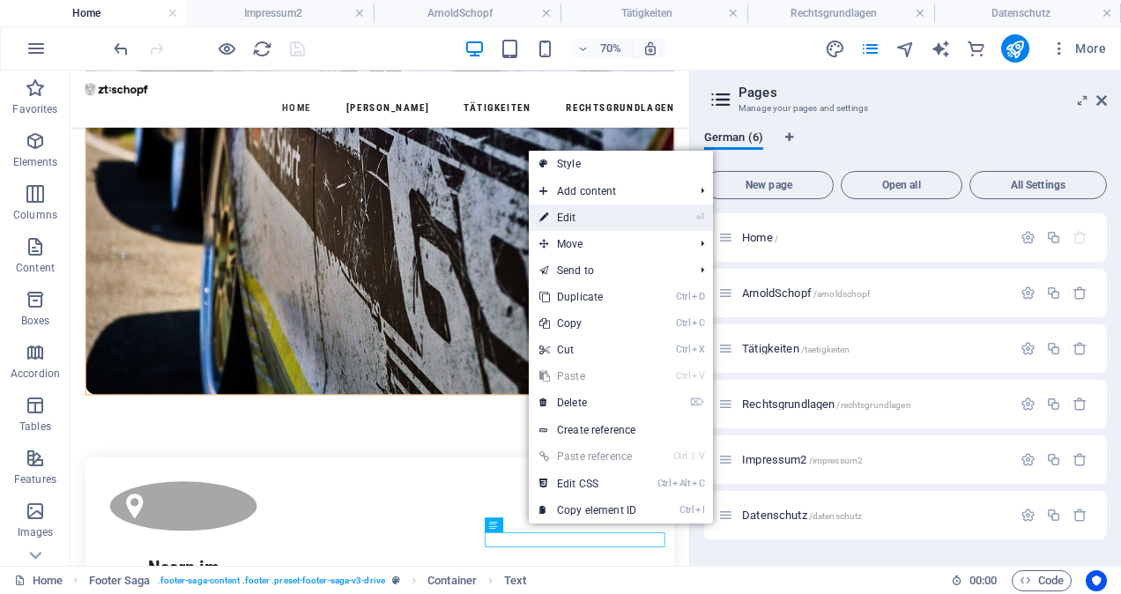
click at [580, 215] on link "⏎ Edit" at bounding box center [588, 217] width 118 height 26
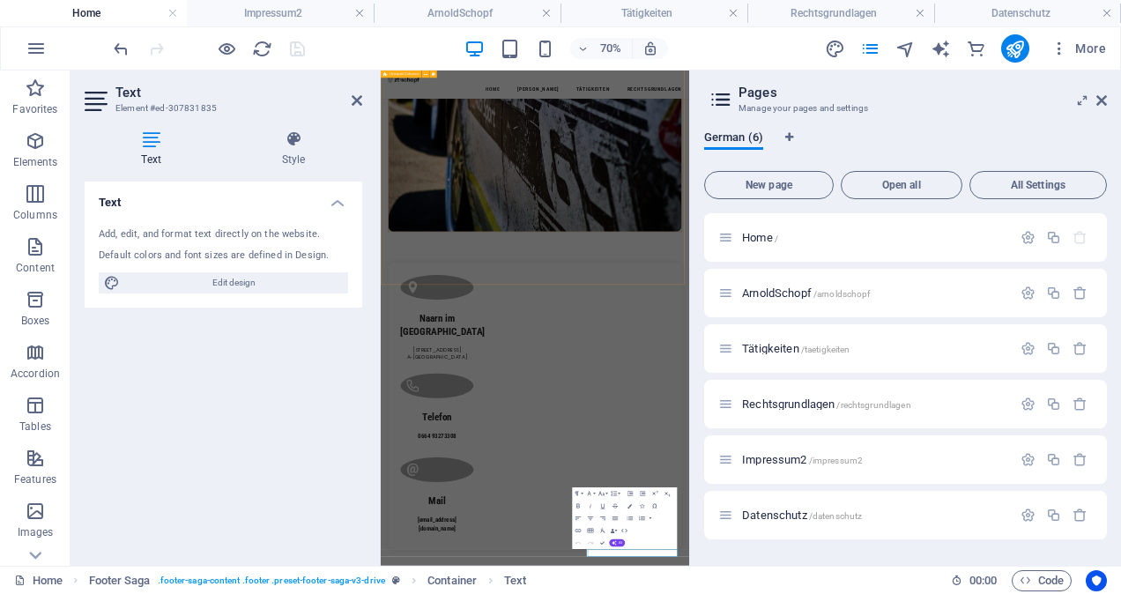
scroll to position [71, 0]
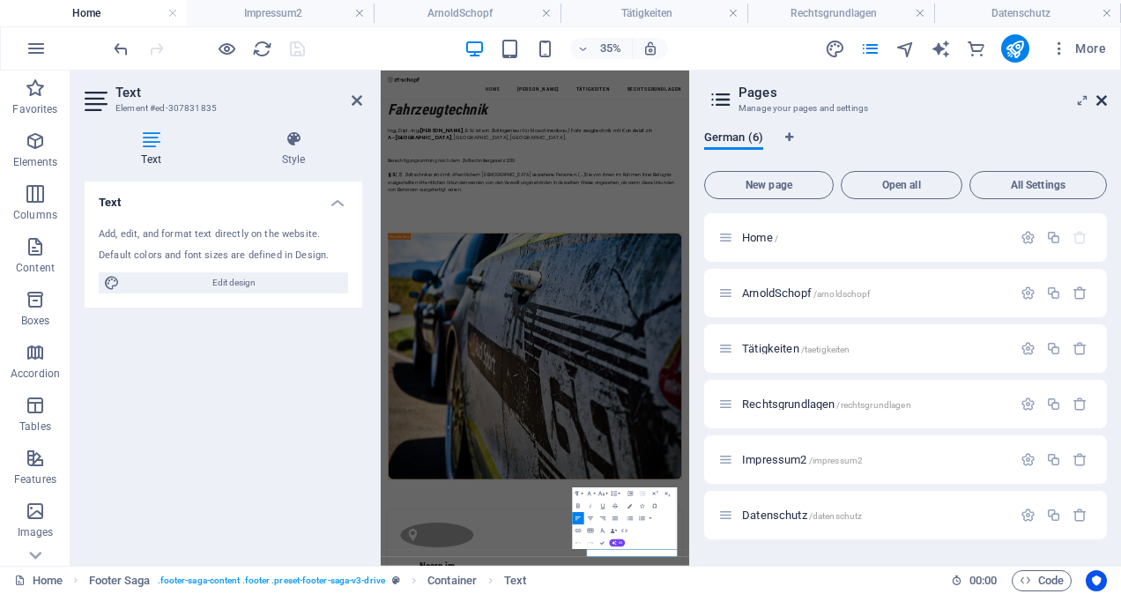
click at [1105, 100] on icon at bounding box center [1101, 100] width 11 height 14
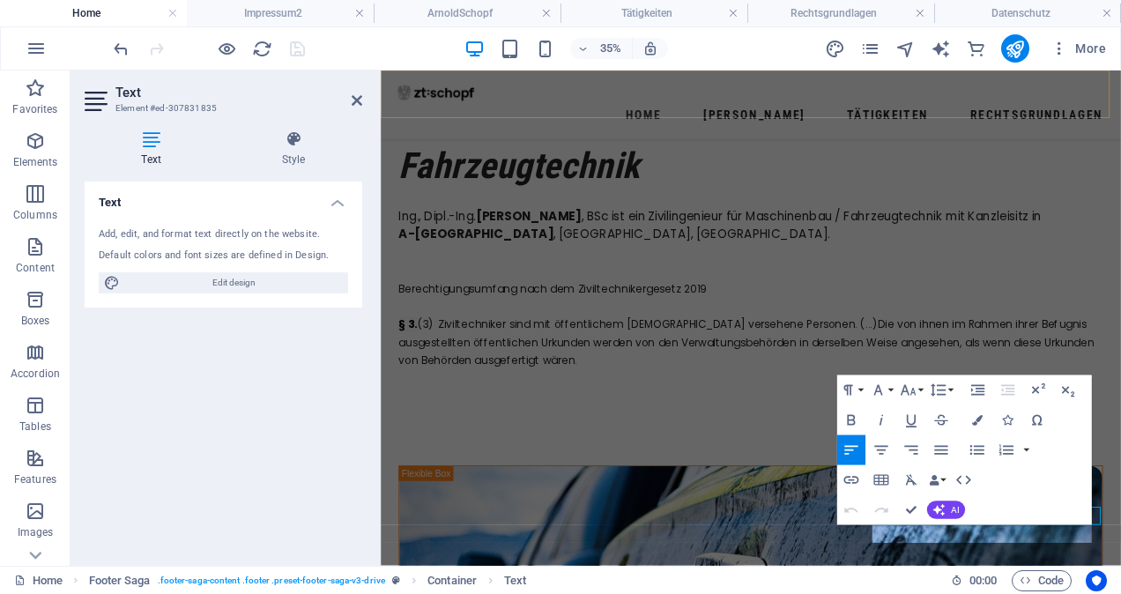
scroll to position [924, 0]
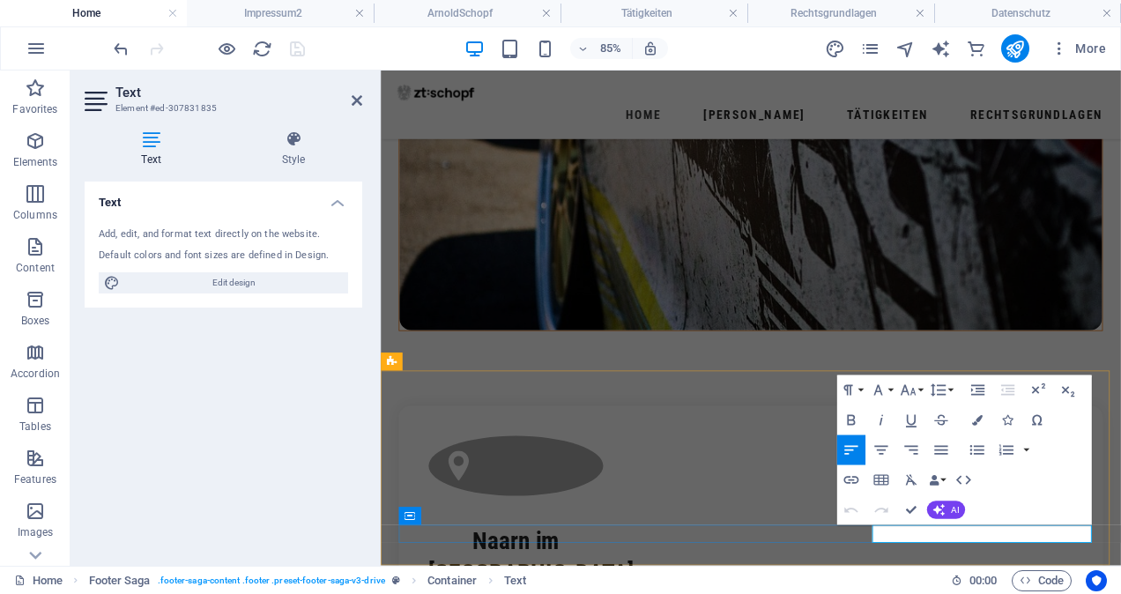
drag, startPoint x: 1044, startPoint y: 615, endPoint x: 1261, endPoint y: 595, distance: 218.7
click at [856, 481] on icon "button" at bounding box center [851, 481] width 18 height 18
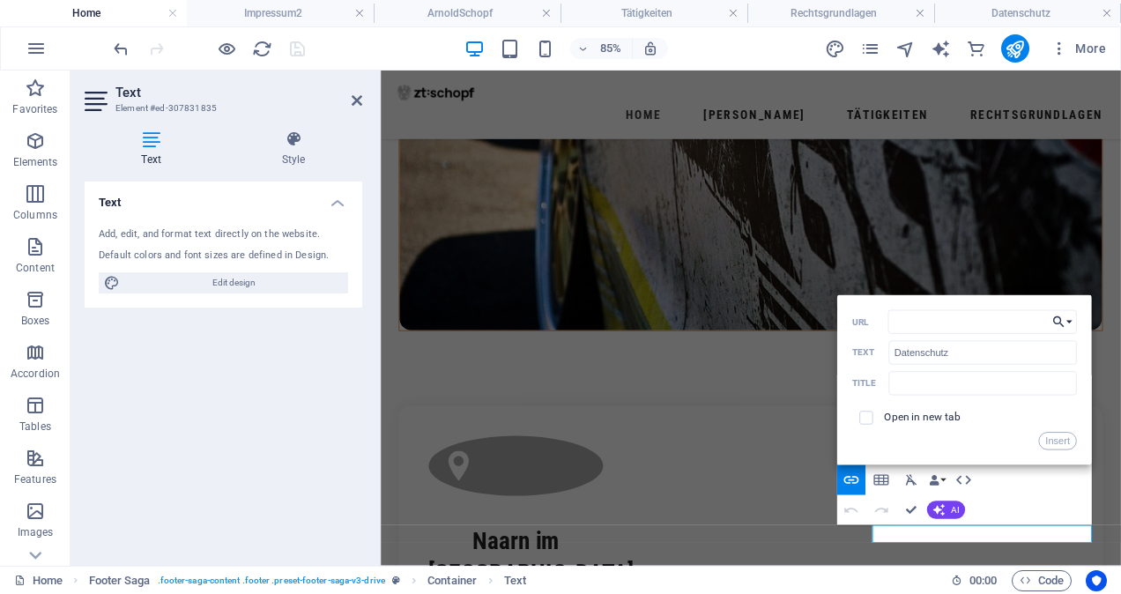
click at [1069, 319] on button "Choose Link" at bounding box center [1062, 322] width 28 height 24
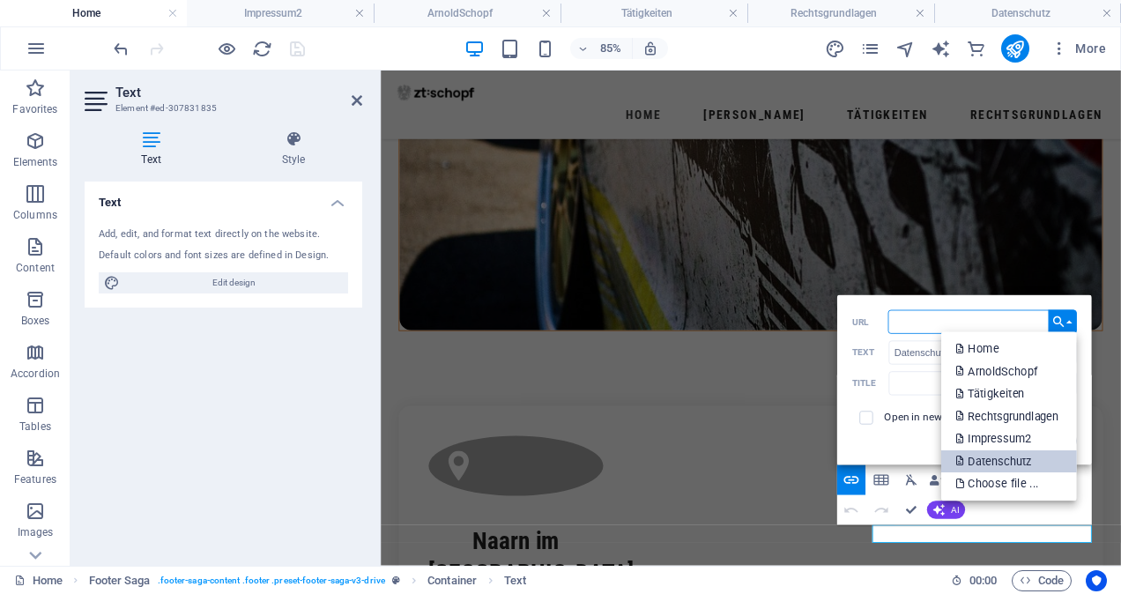
click at [991, 460] on p "Datenschutz" at bounding box center [994, 461] width 78 height 23
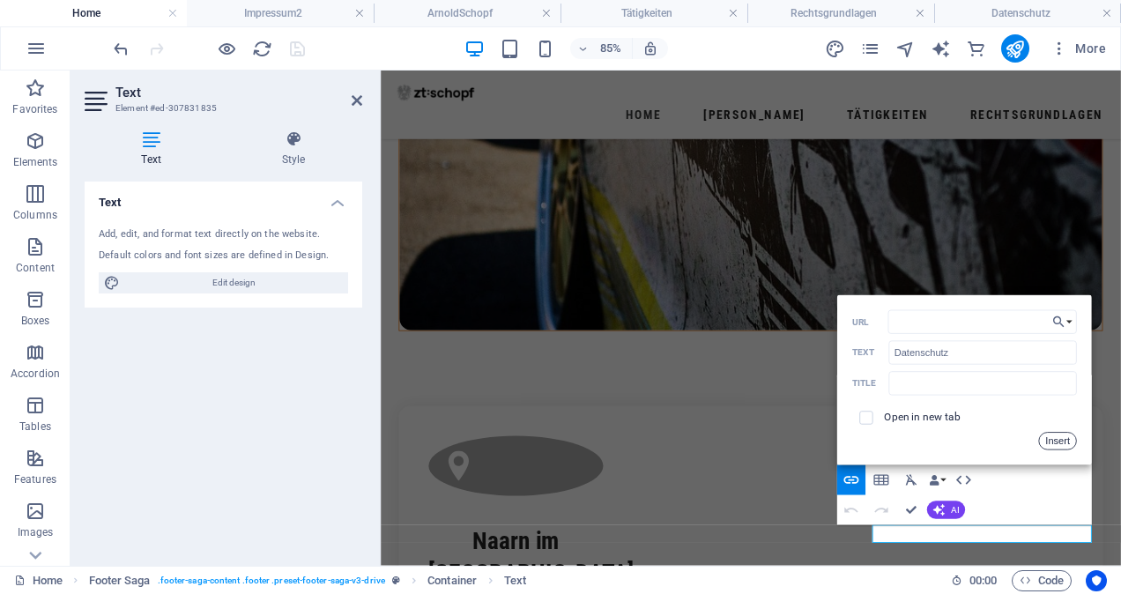
click at [1059, 441] on button "Insert" at bounding box center [1058, 442] width 38 height 18
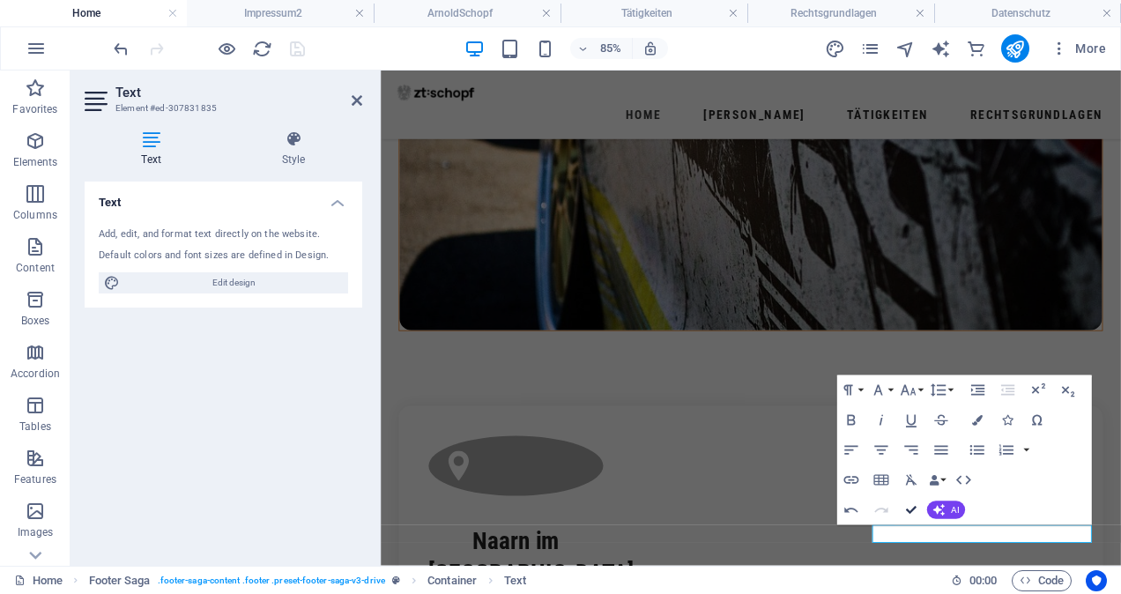
scroll to position [911, 0]
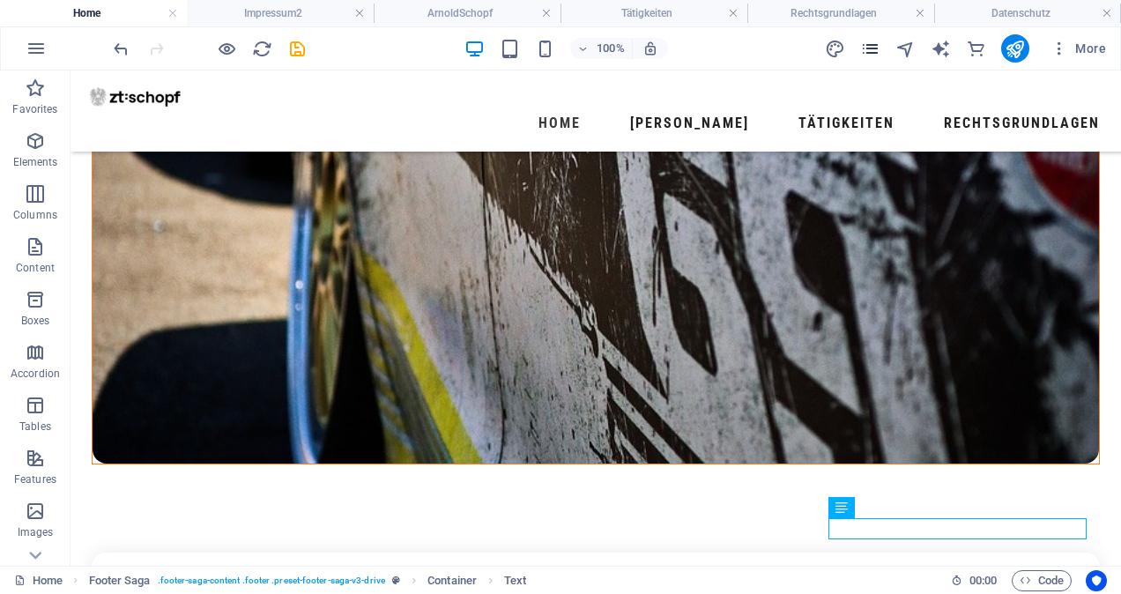
click at [874, 46] on icon "pages" at bounding box center [870, 49] width 20 height 20
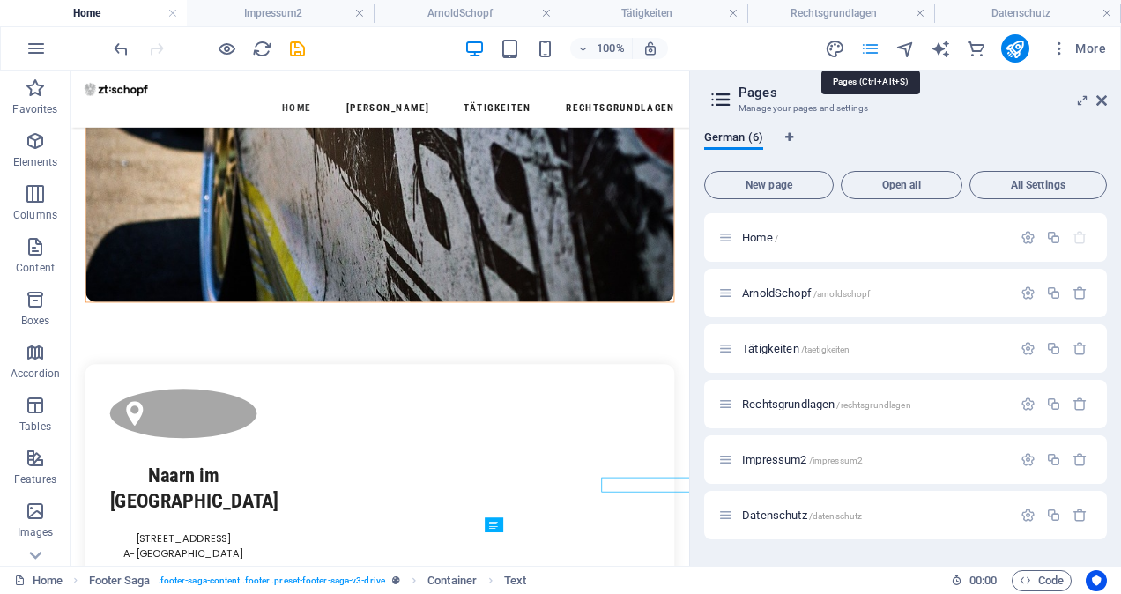
scroll to position [778, 0]
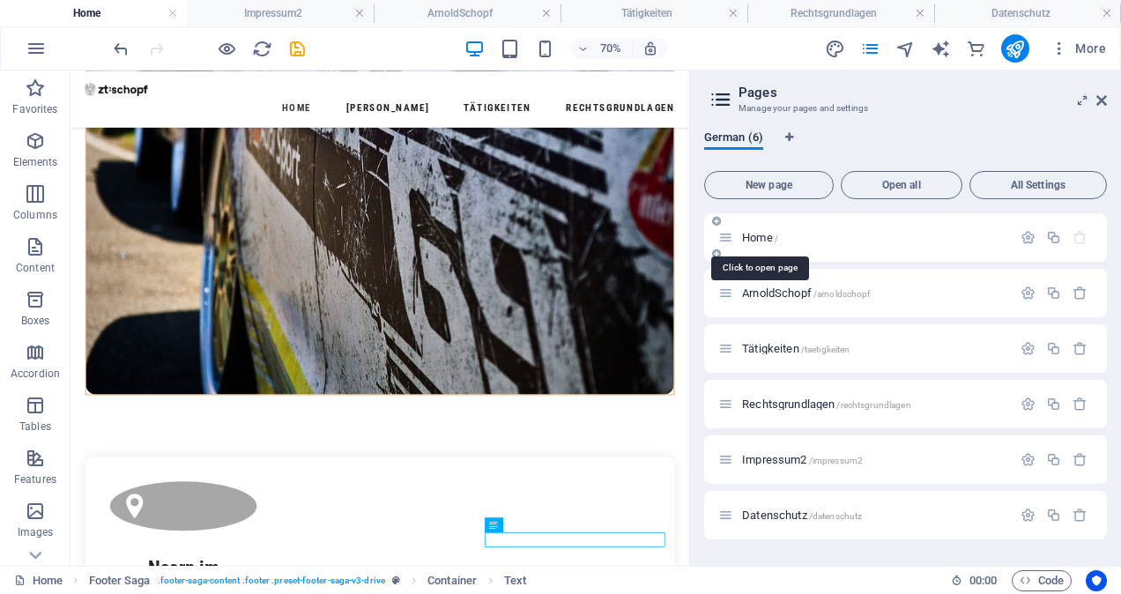
click at [759, 238] on span "Home /" at bounding box center [760, 237] width 36 height 13
click at [90, 14] on h4 "Home" at bounding box center [93, 13] width 187 height 19
click at [257, 15] on h4 "Impressum2" at bounding box center [280, 13] width 187 height 19
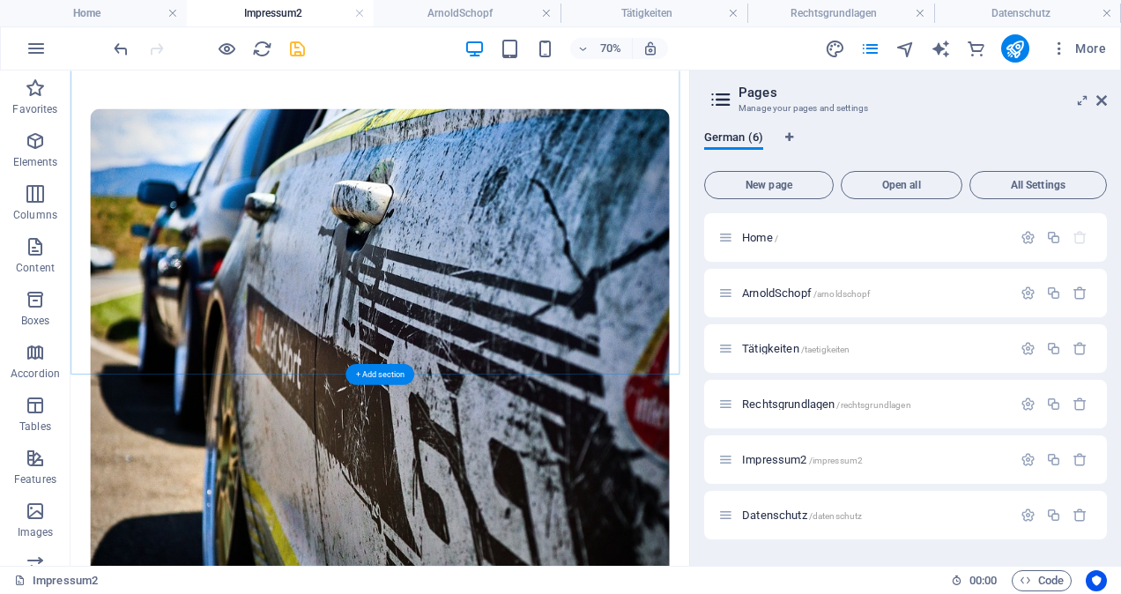
scroll to position [721, 0]
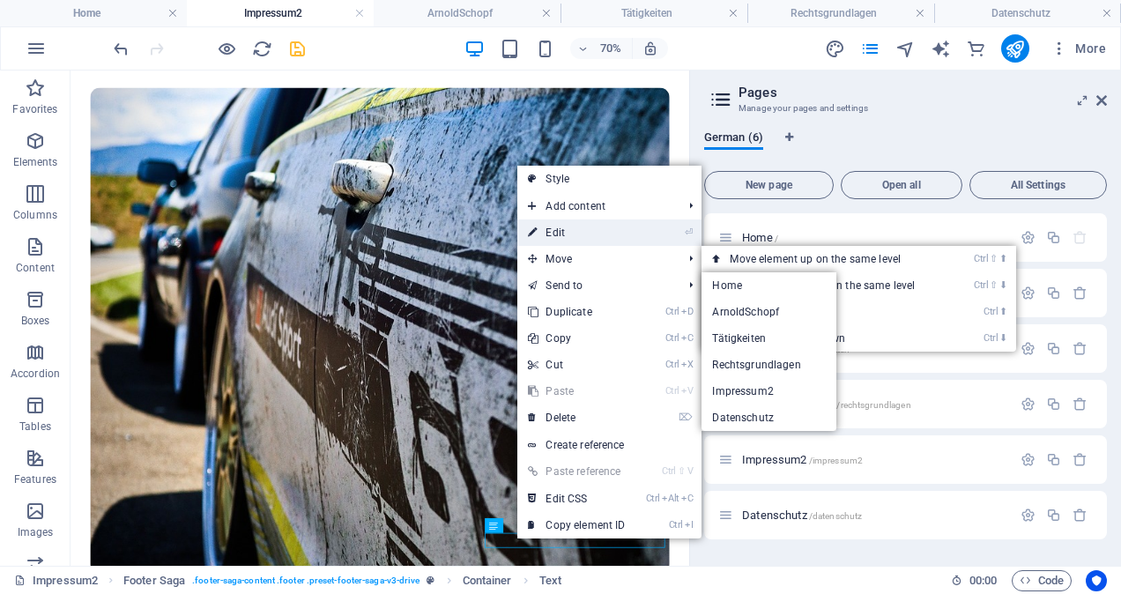
click at [566, 227] on link "⏎ Edit" at bounding box center [576, 232] width 118 height 26
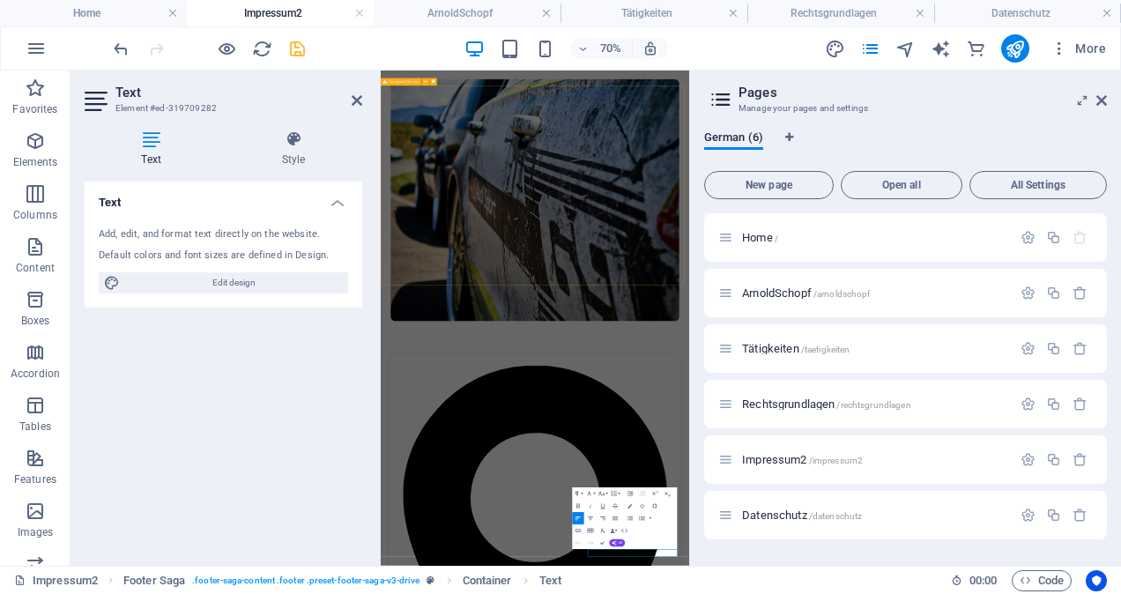
scroll to position [13, 0]
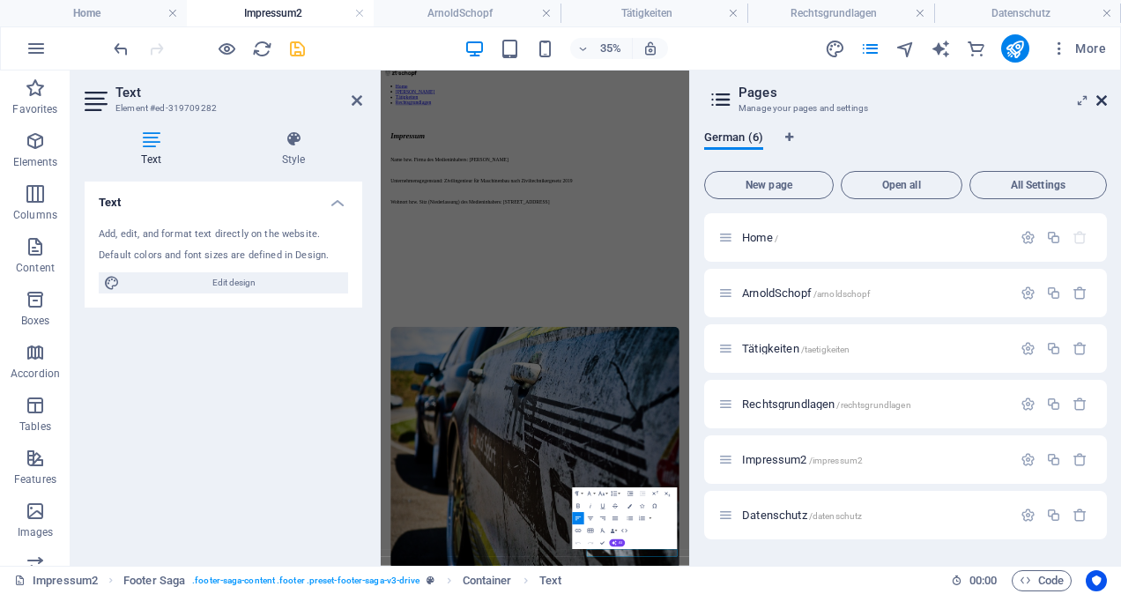
click at [1097, 98] on icon at bounding box center [1101, 100] width 11 height 14
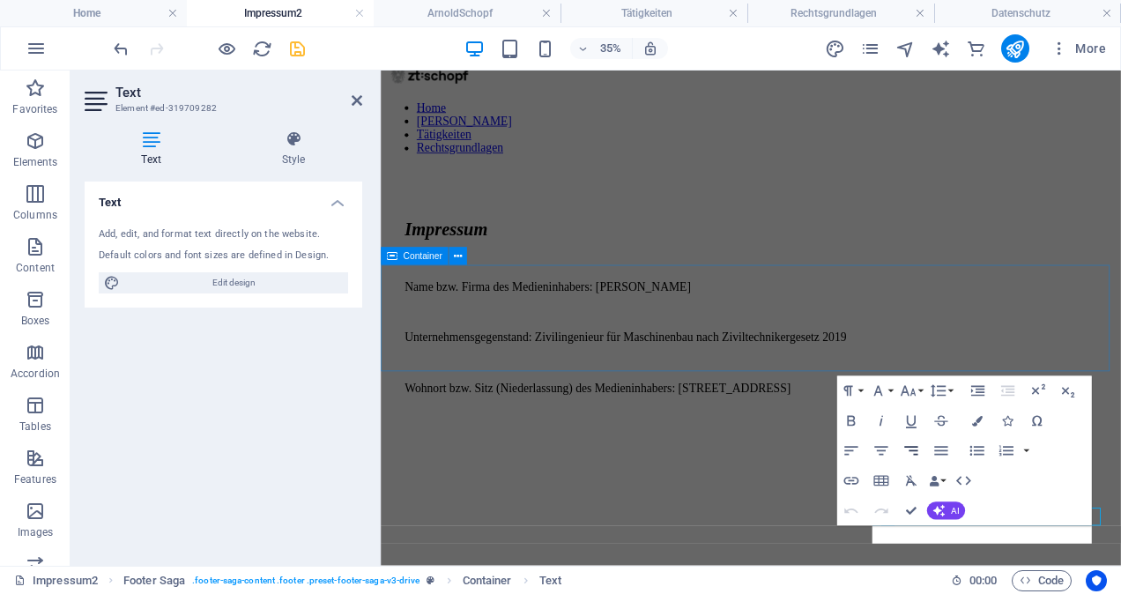
scroll to position [866, 0]
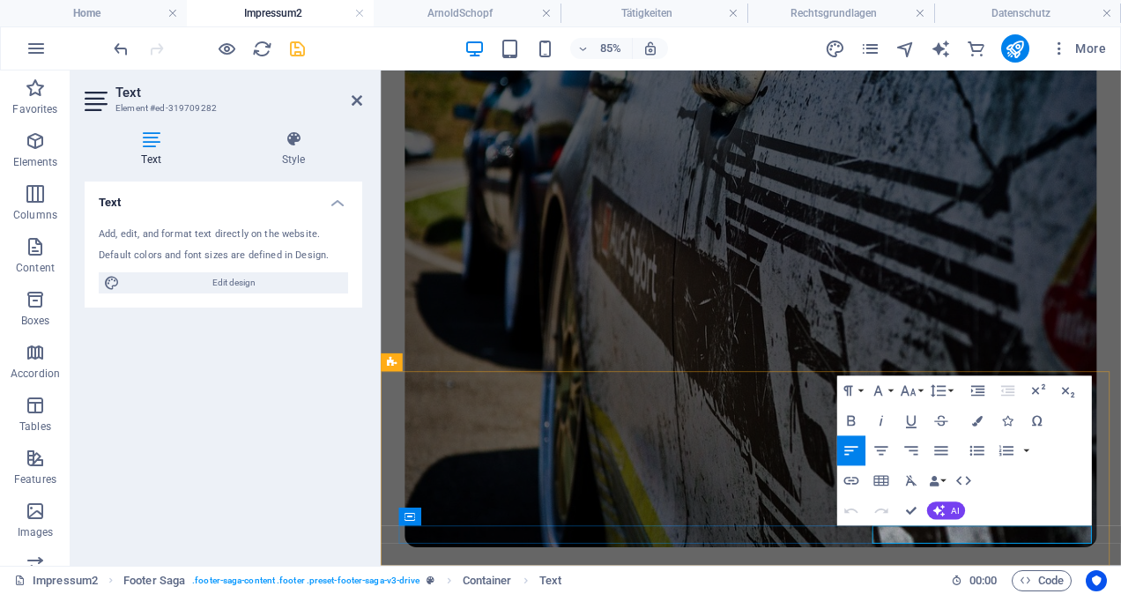
drag, startPoint x: 1044, startPoint y: 618, endPoint x: 958, endPoint y: 615, distance: 85.5
click at [851, 479] on icon "button" at bounding box center [851, 481] width 18 height 18
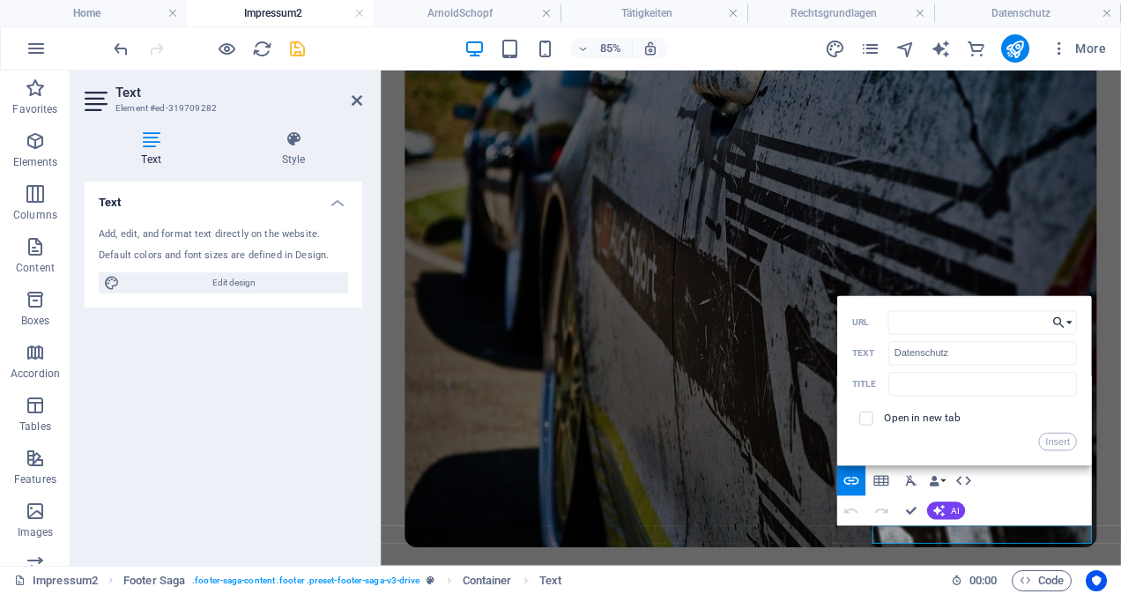
click at [1070, 319] on button "Choose Link" at bounding box center [1062, 323] width 28 height 24
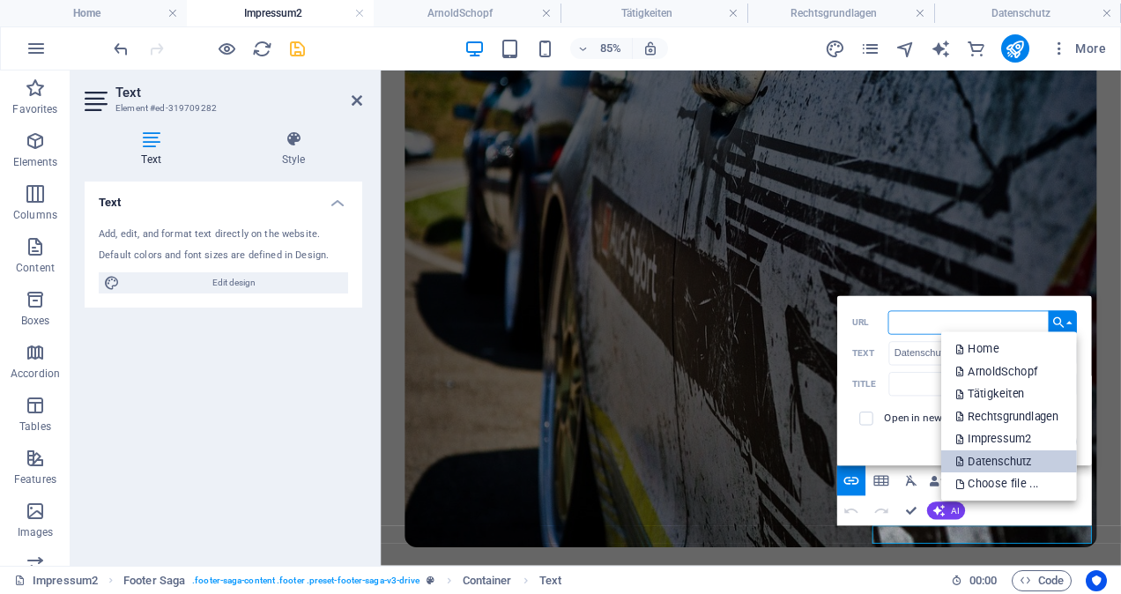
click at [986, 461] on p "Datenschutz" at bounding box center [994, 461] width 78 height 23
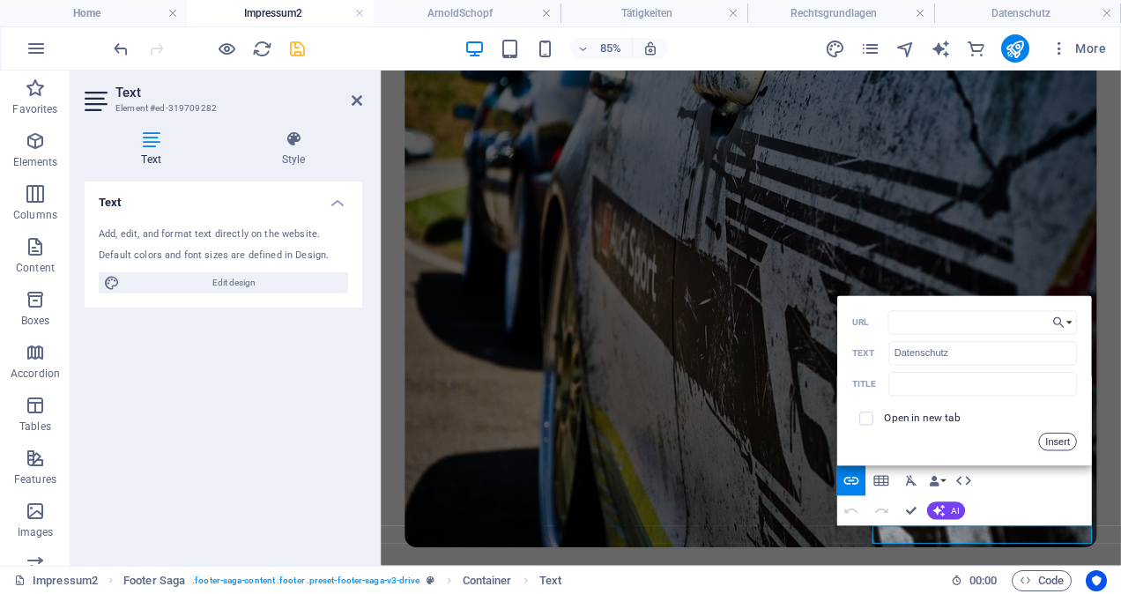
click at [1061, 439] on button "Insert" at bounding box center [1058, 442] width 38 height 18
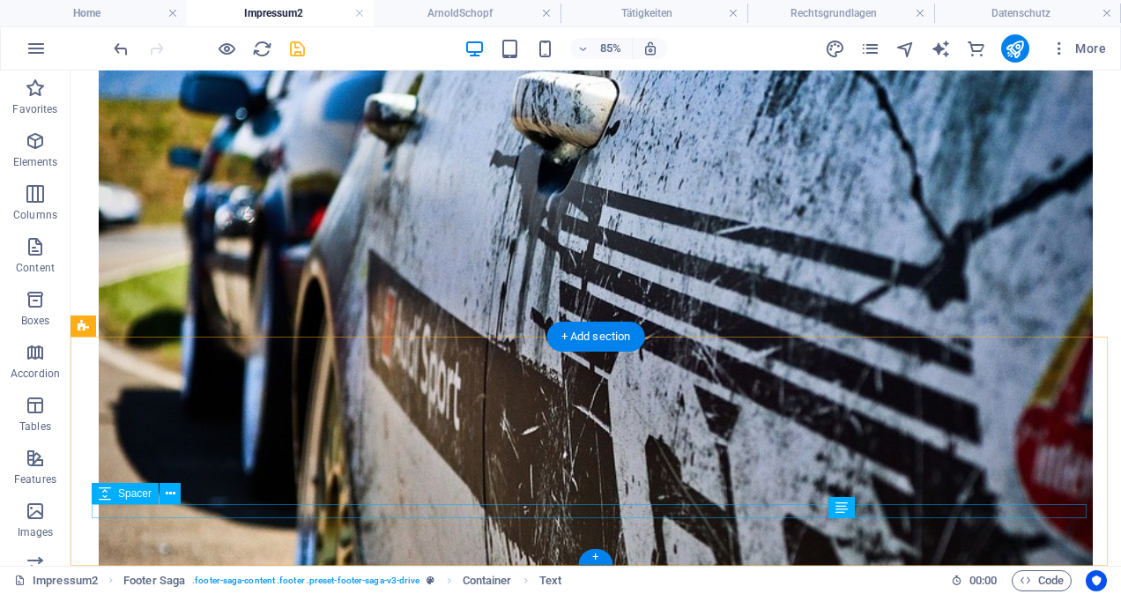
scroll to position [876, 0]
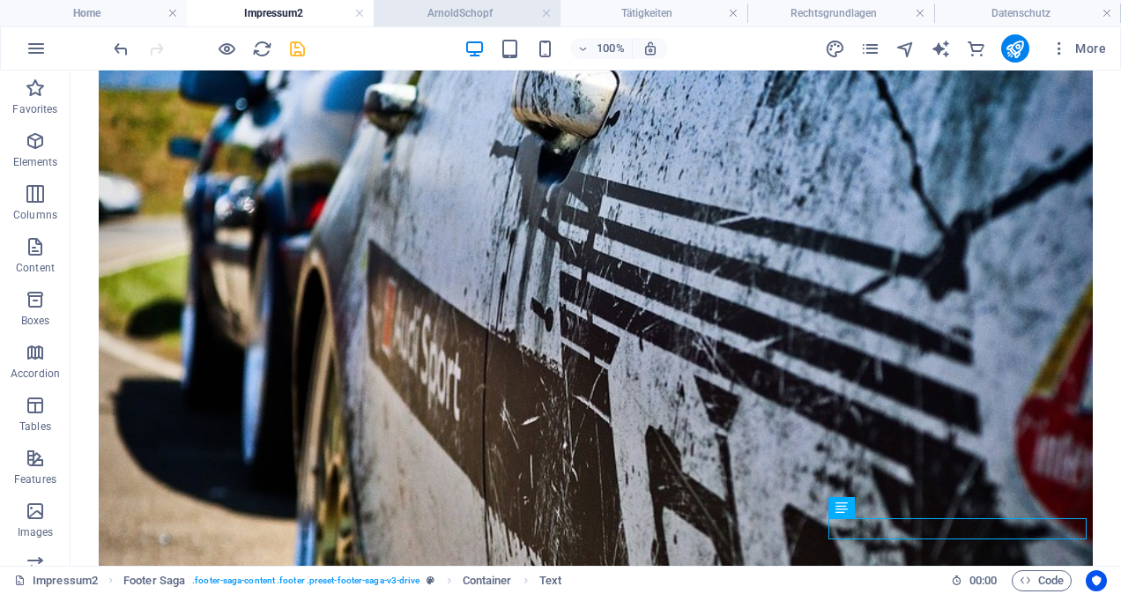
click at [451, 14] on h4 "ArnoldSchopf" at bounding box center [467, 13] width 187 height 19
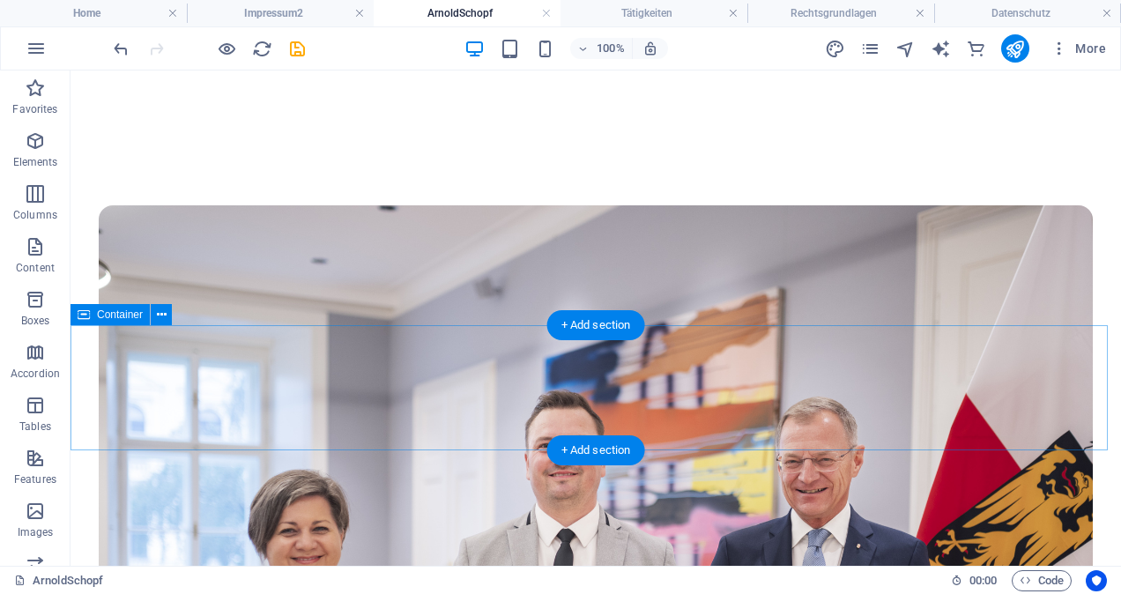
scroll to position [1563, 0]
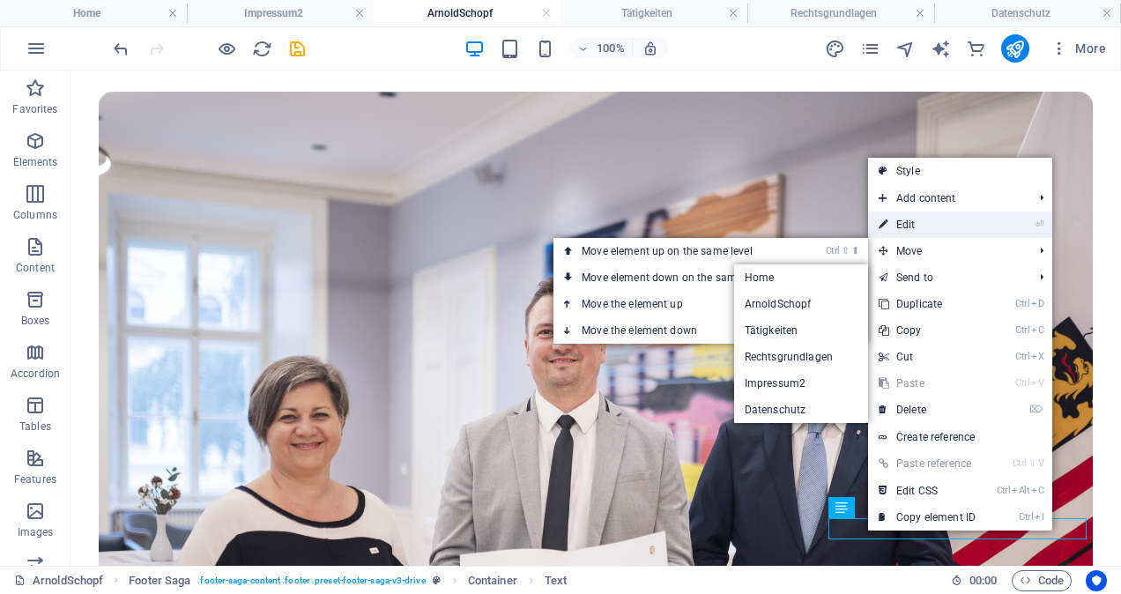
click at [915, 221] on link "⏎ Edit" at bounding box center [927, 225] width 118 height 26
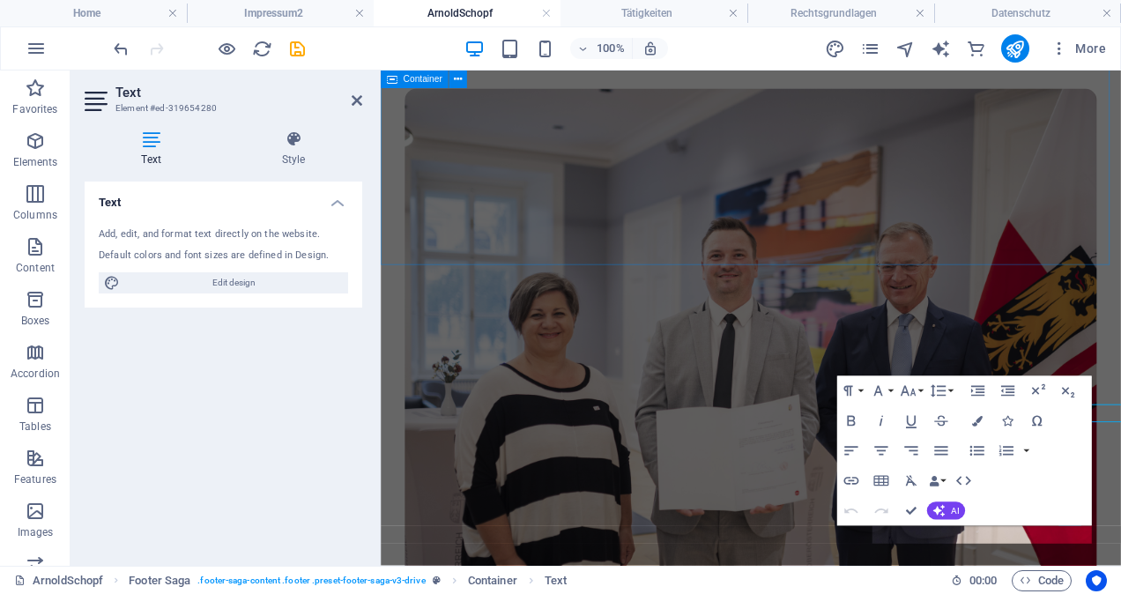
scroll to position [1617, 0]
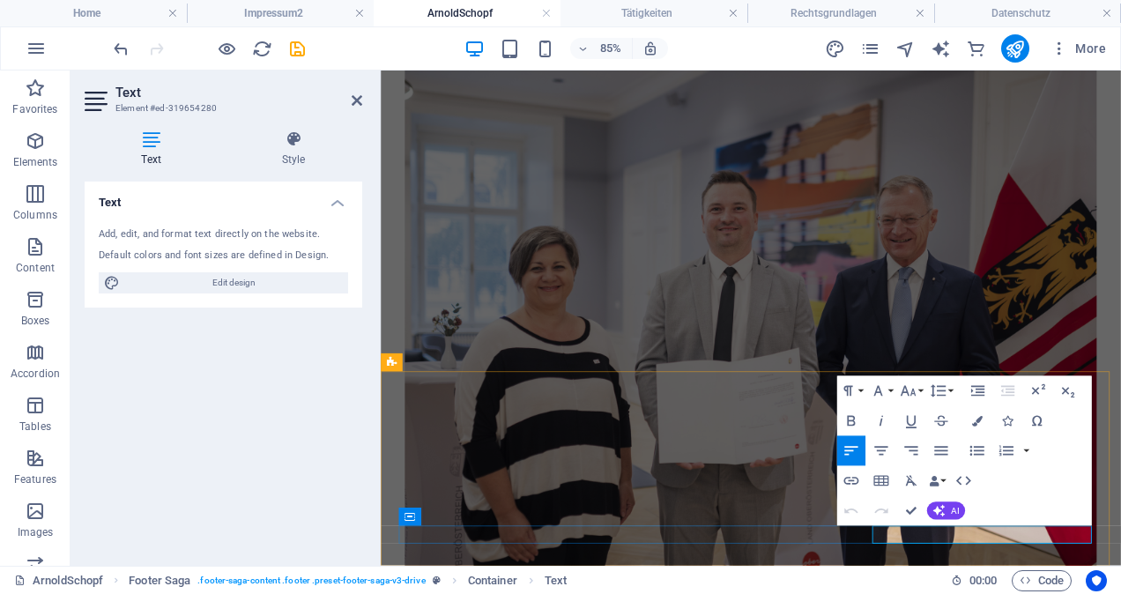
drag, startPoint x: 1046, startPoint y: 614, endPoint x: 961, endPoint y: 613, distance: 85.5
click at [850, 481] on icon "button" at bounding box center [851, 481] width 18 height 18
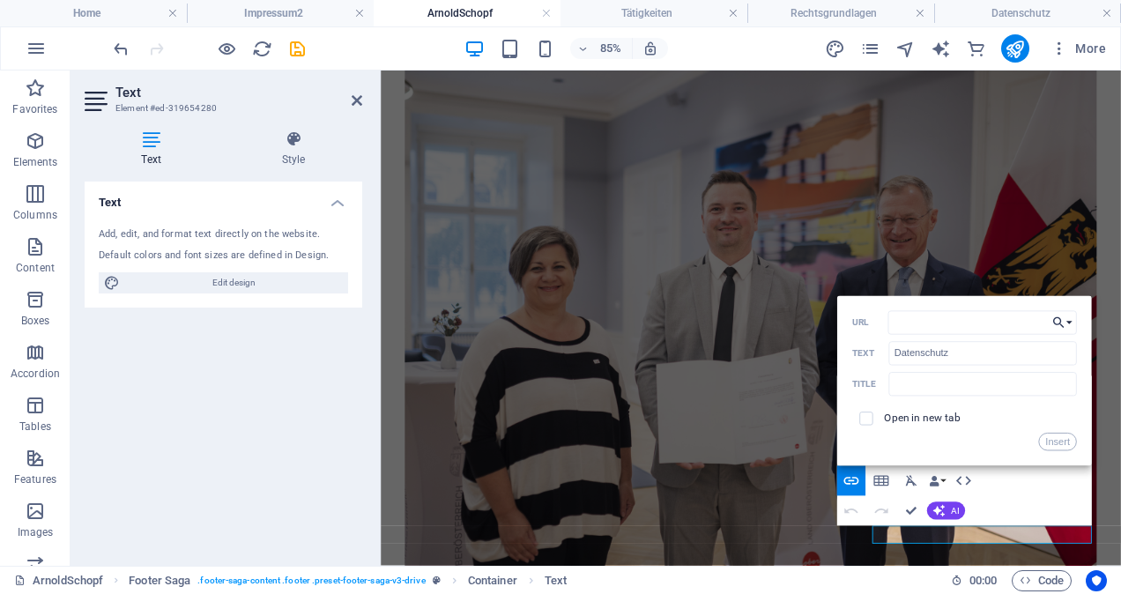
click at [1073, 321] on button "Choose Link" at bounding box center [1062, 323] width 28 height 24
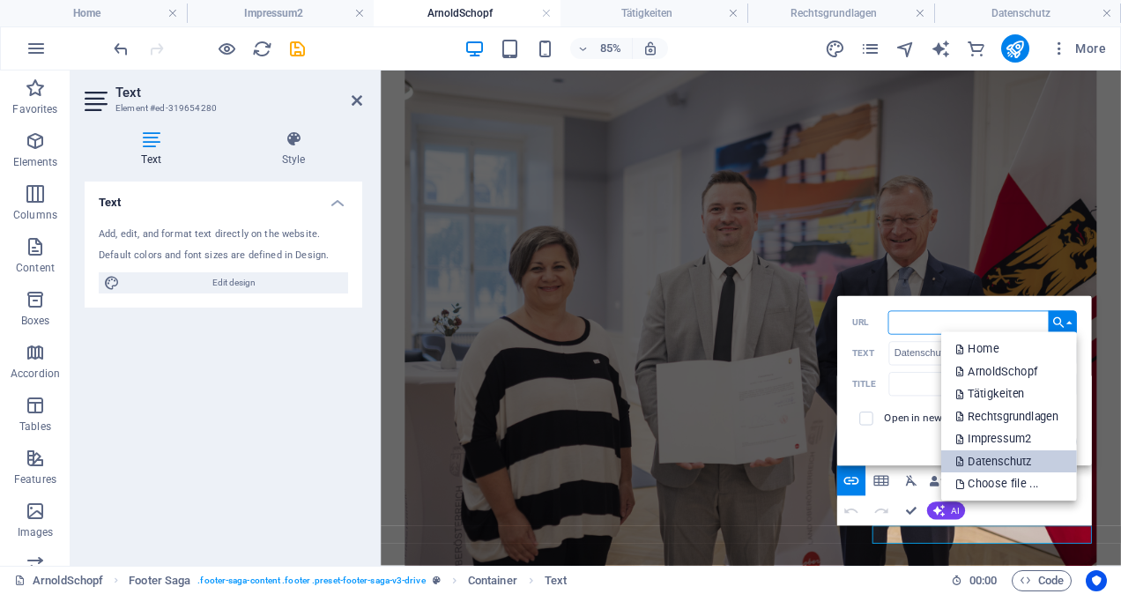
click at [982, 455] on p "Datenschutz" at bounding box center [994, 461] width 78 height 23
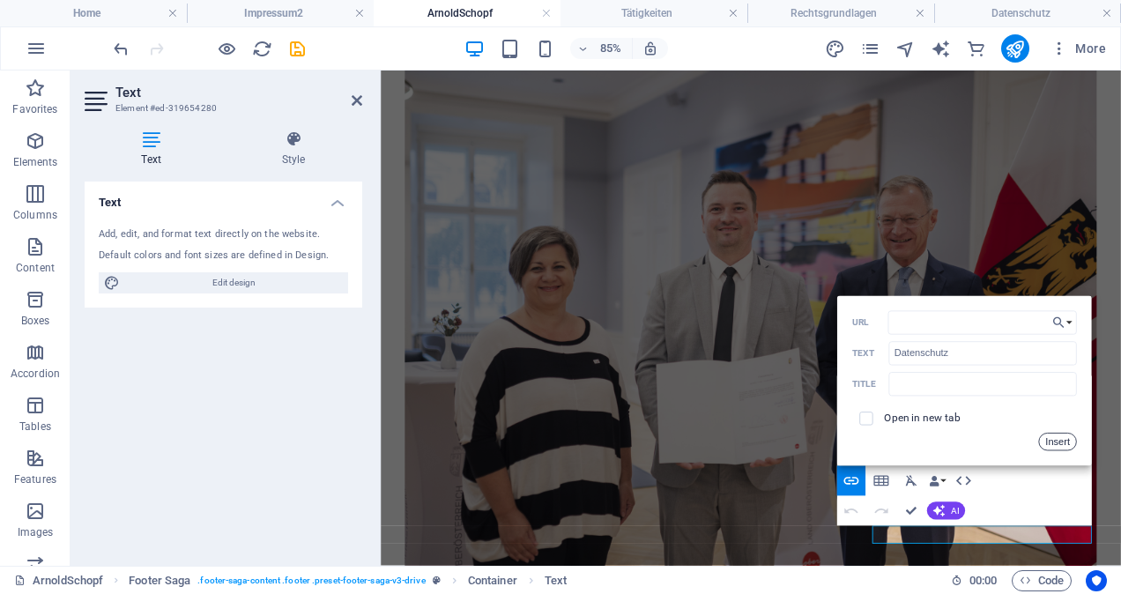
click at [1059, 442] on button "Insert" at bounding box center [1058, 442] width 38 height 18
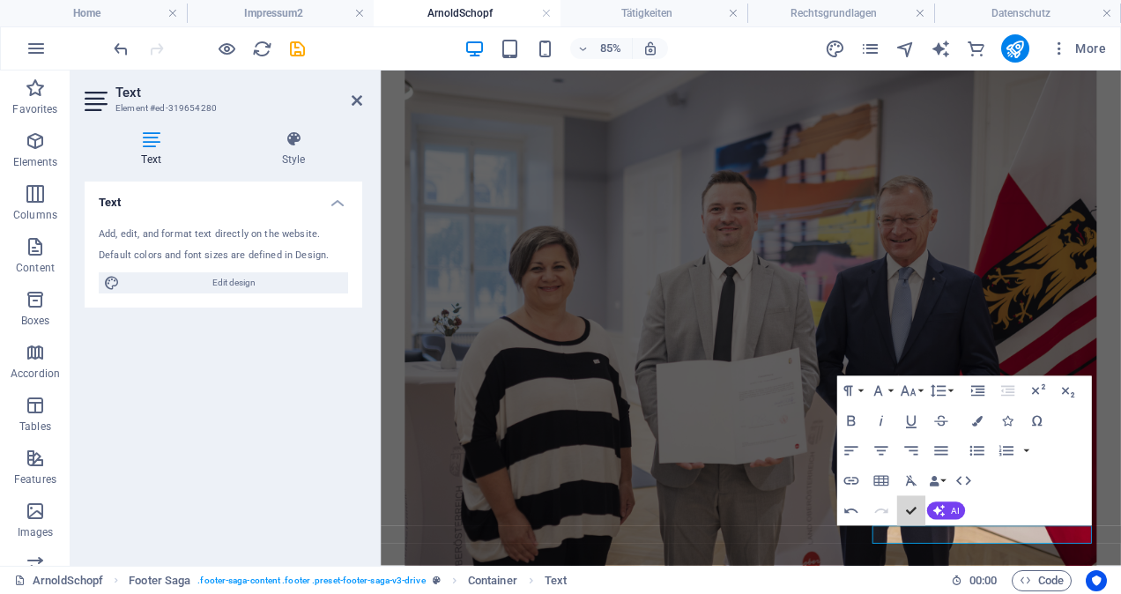
scroll to position [1563, 0]
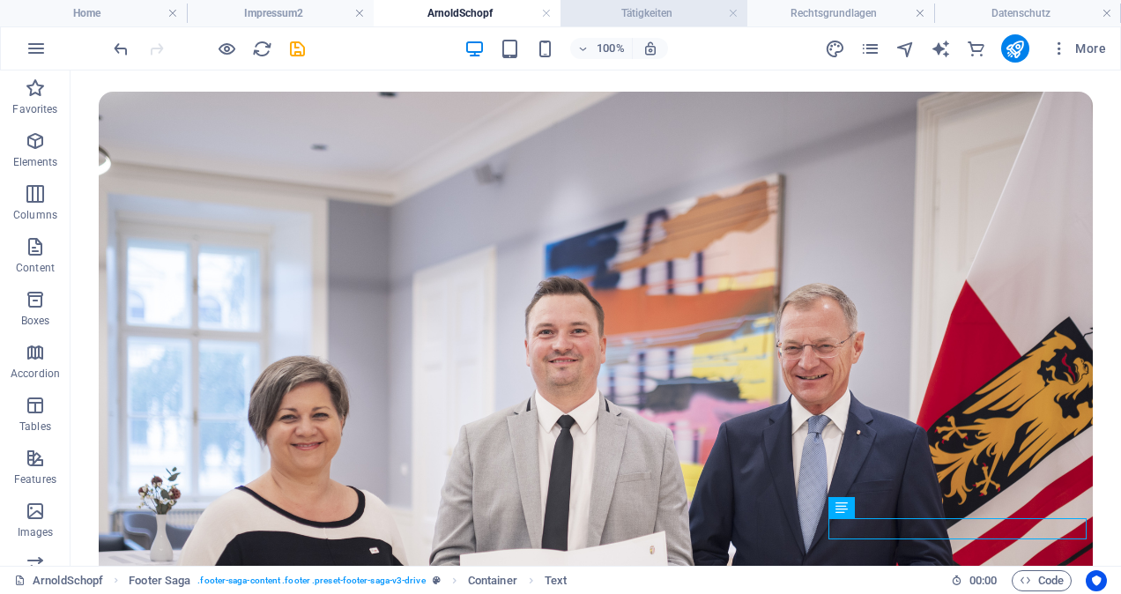
click at [658, 14] on h4 "Tätigkeiten" at bounding box center [654, 13] width 187 height 19
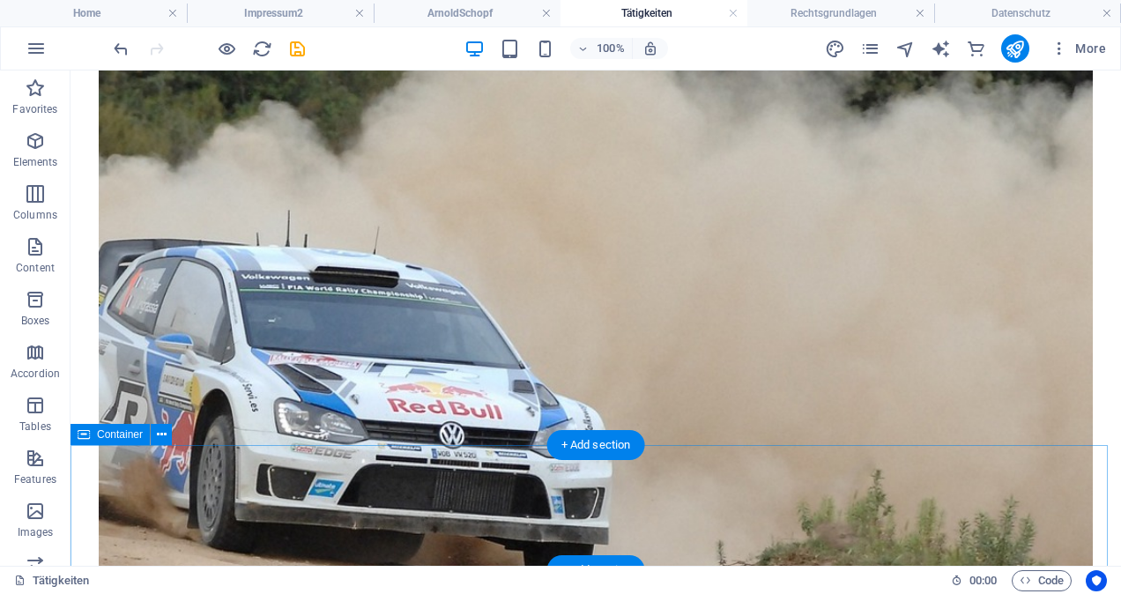
scroll to position [949, 0]
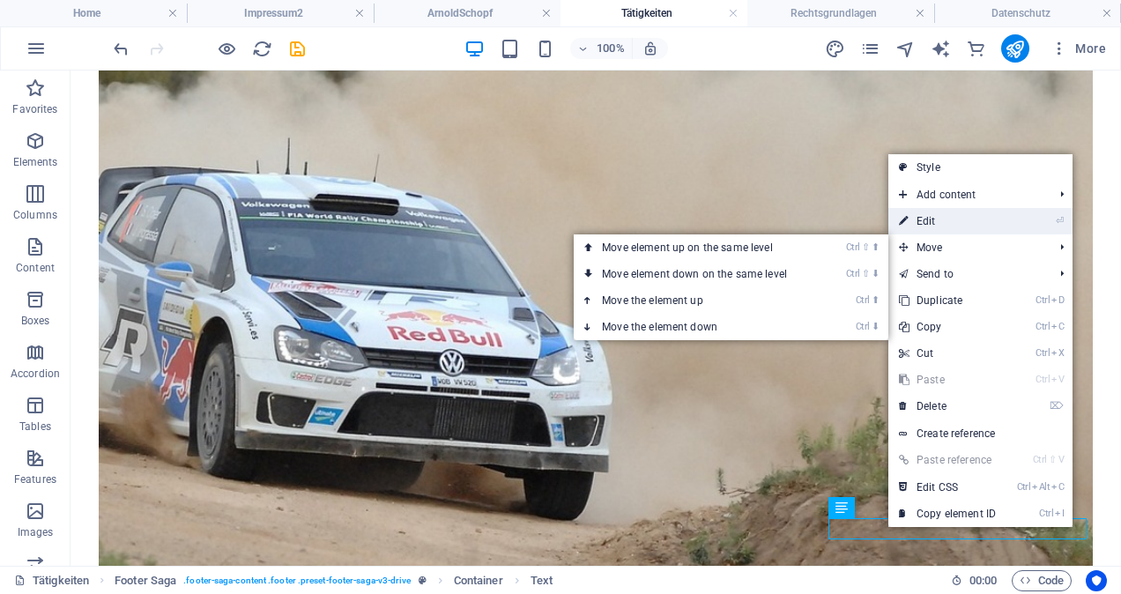
drag, startPoint x: 933, startPoint y: 220, endPoint x: 647, endPoint y: 286, distance: 293.8
click at [933, 220] on link "⏎ Edit" at bounding box center [947, 221] width 118 height 26
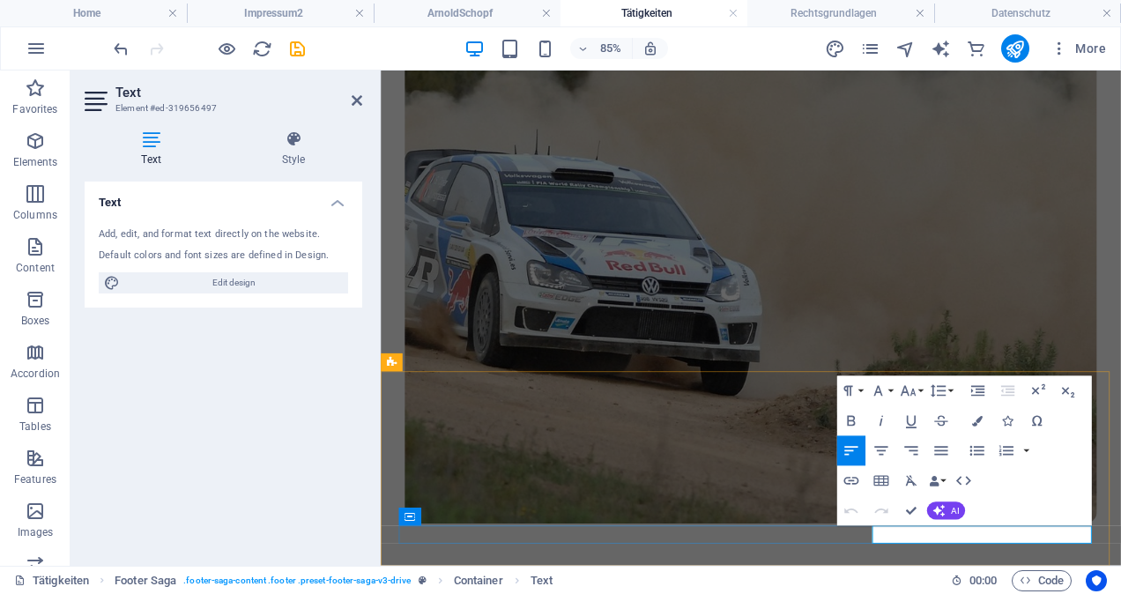
drag, startPoint x: 1045, startPoint y: 616, endPoint x: 962, endPoint y: 619, distance: 83.8
click at [853, 479] on icon "button" at bounding box center [851, 481] width 18 height 18
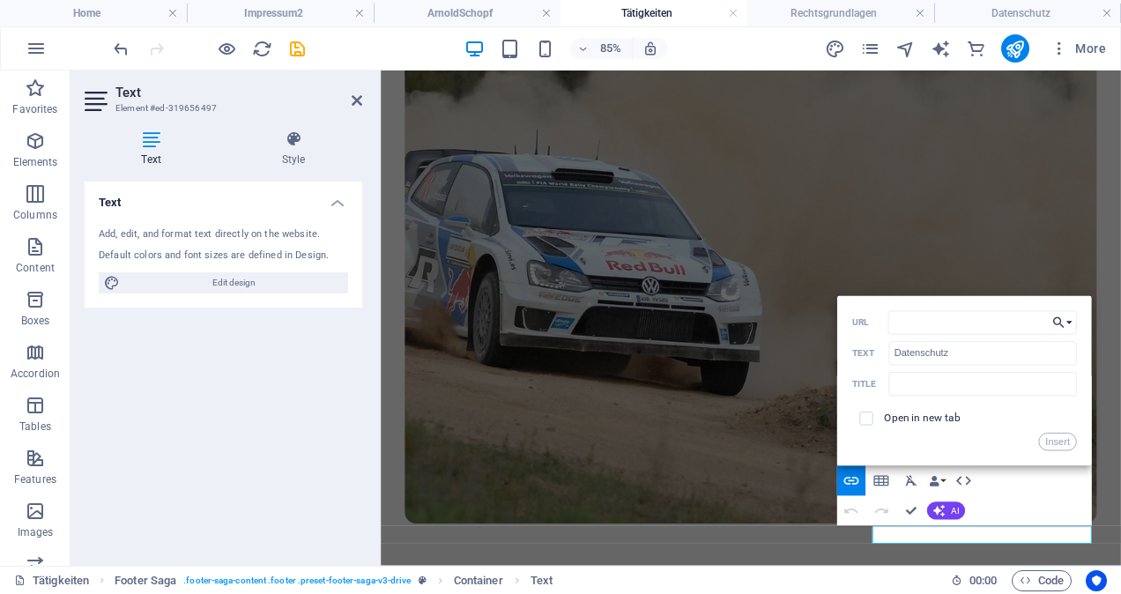
click at [1070, 320] on button "Choose Link" at bounding box center [1062, 323] width 28 height 24
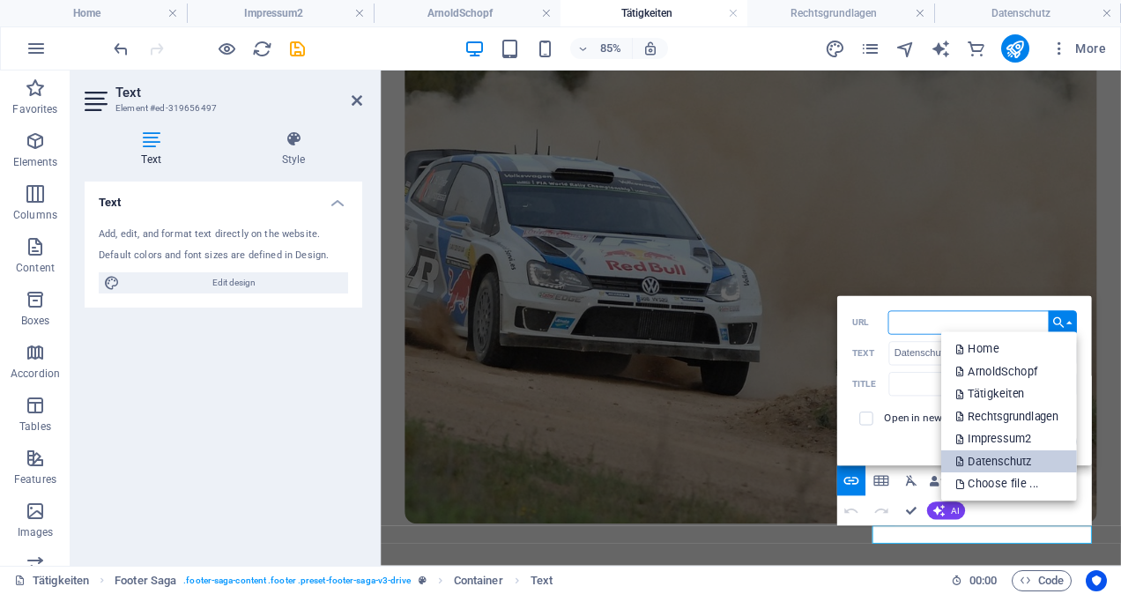
click at [985, 456] on p "Datenschutz" at bounding box center [994, 461] width 78 height 23
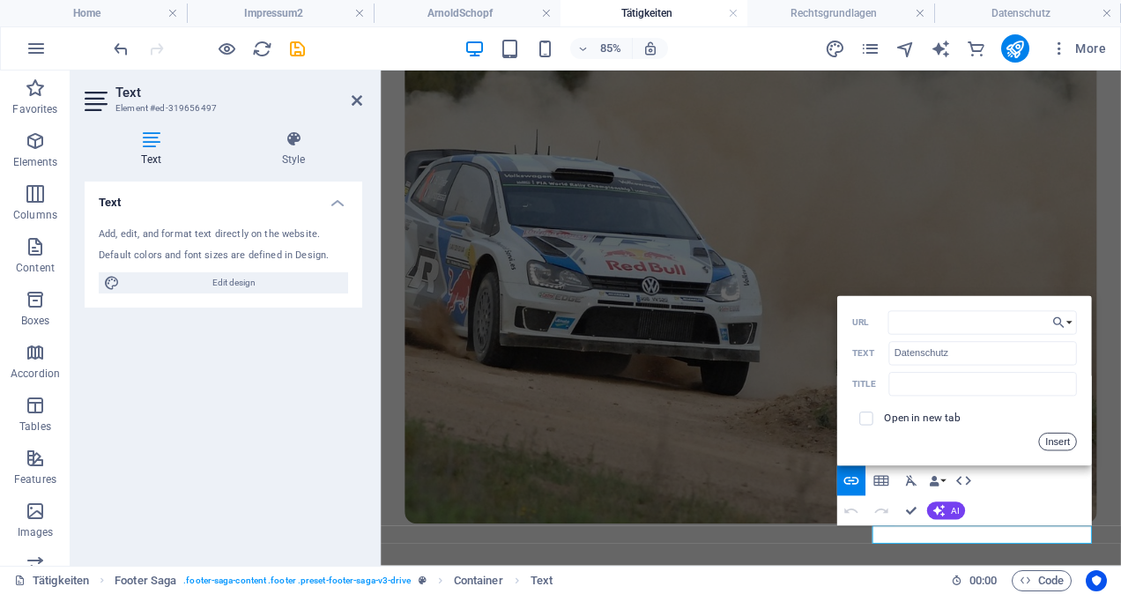
click at [1059, 440] on button "Insert" at bounding box center [1058, 442] width 38 height 18
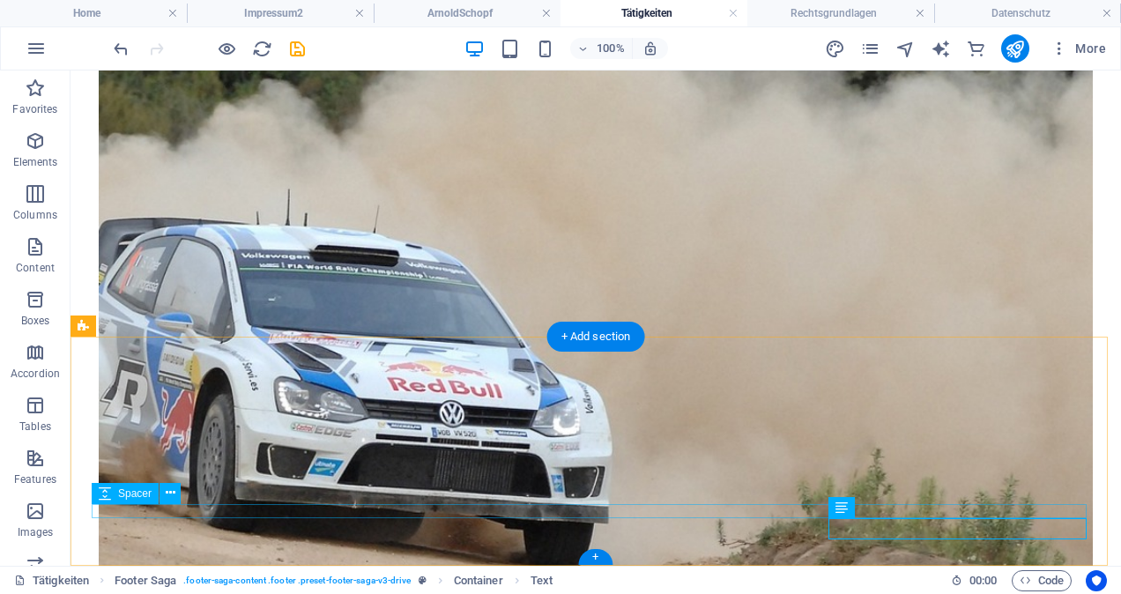
scroll to position [949, 0]
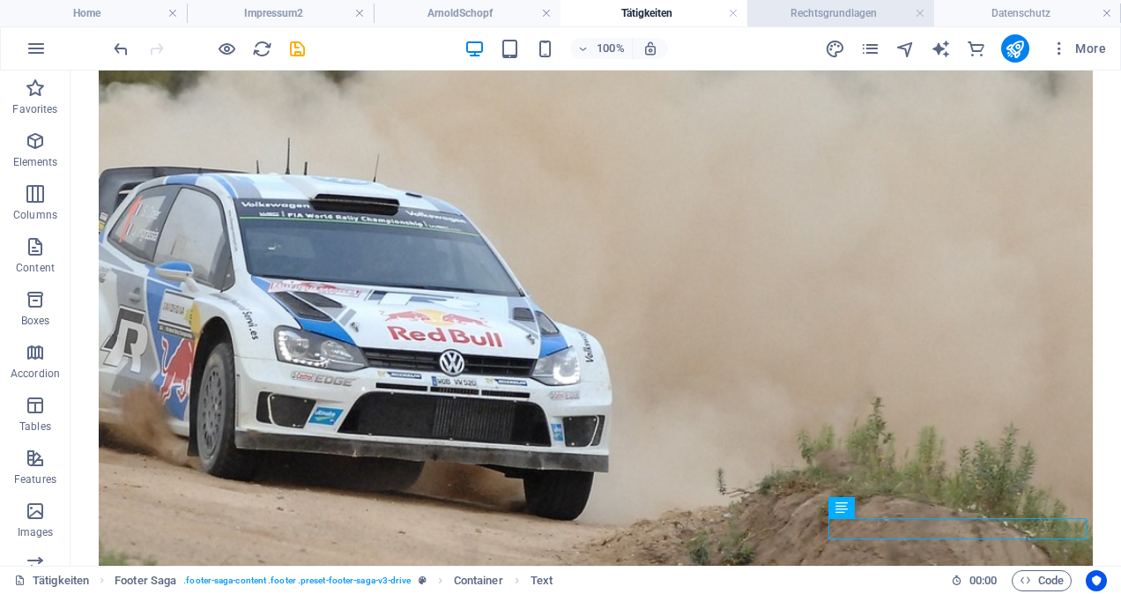
click at [832, 8] on h4 "Rechtsgrundlagen" at bounding box center [840, 13] width 187 height 19
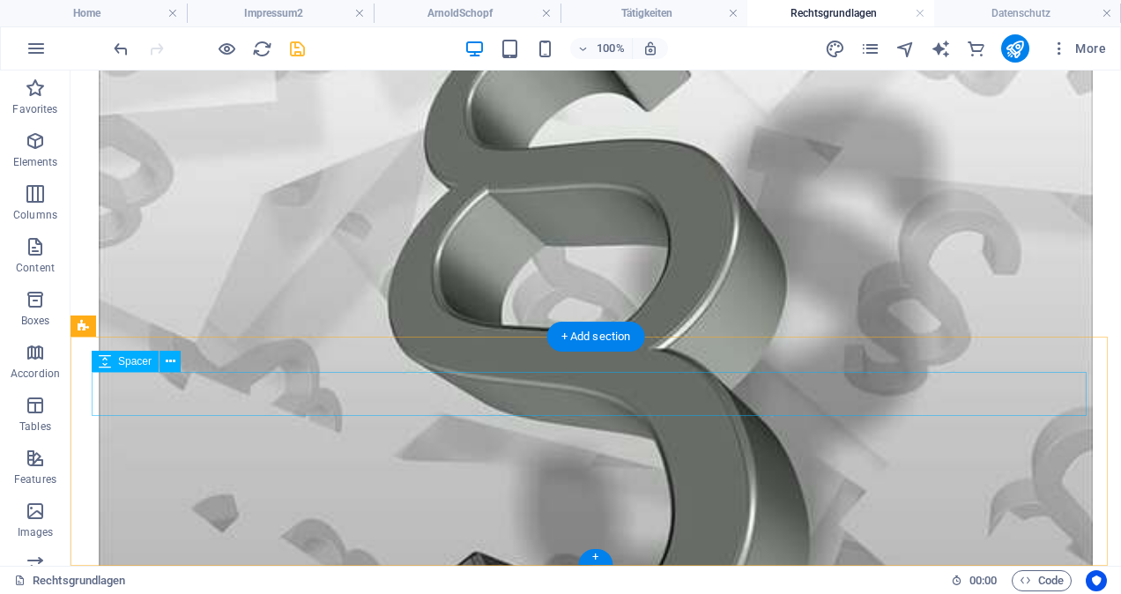
scroll to position [802, 0]
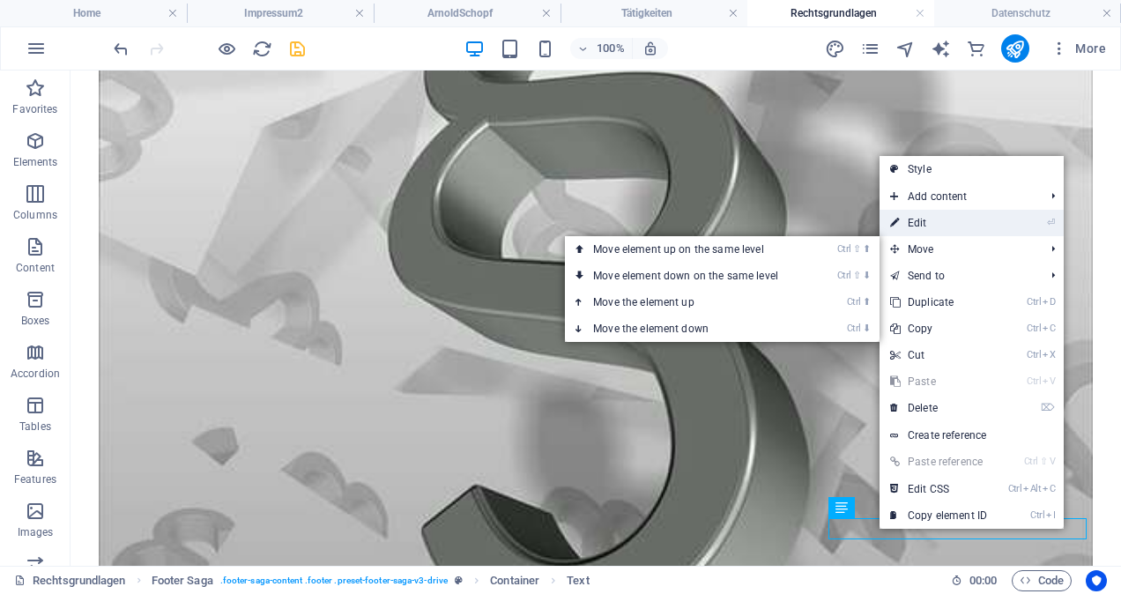
click at [930, 225] on link "⏎ Edit" at bounding box center [939, 223] width 118 height 26
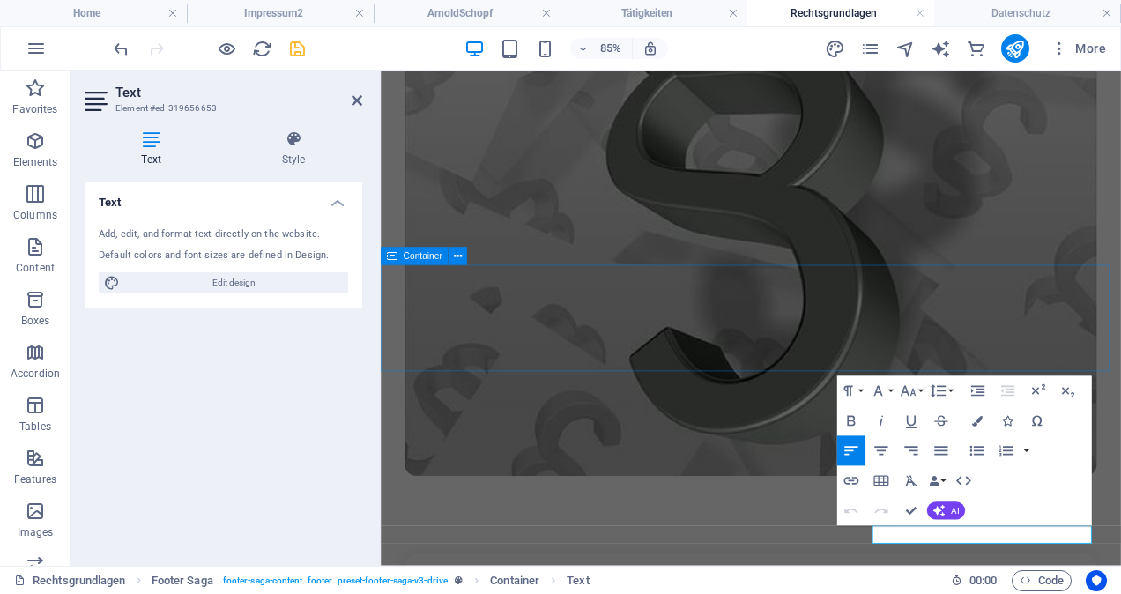
scroll to position [708, 0]
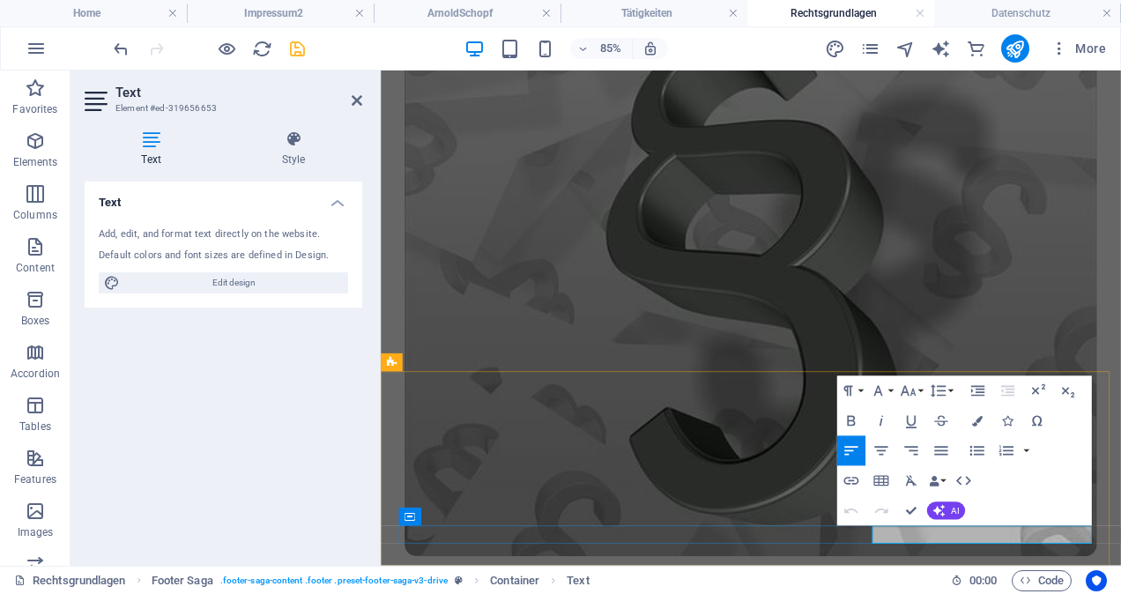
drag, startPoint x: 1045, startPoint y: 618, endPoint x: 955, endPoint y: 613, distance: 90.0
click at [852, 479] on icon "button" at bounding box center [851, 481] width 18 height 18
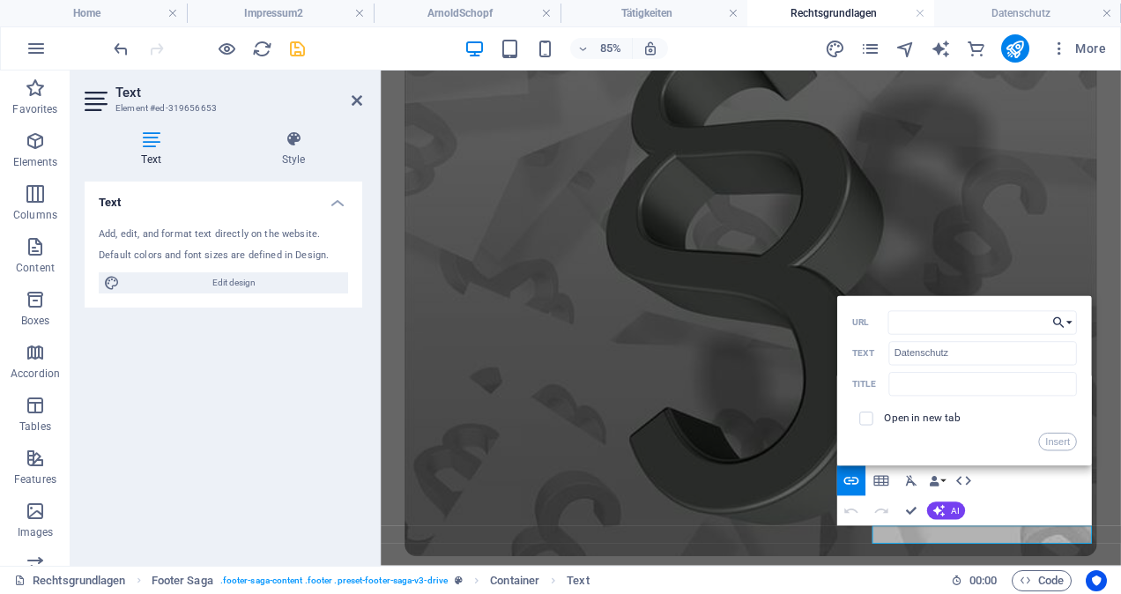
click at [1067, 319] on button "Choose Link" at bounding box center [1062, 323] width 28 height 24
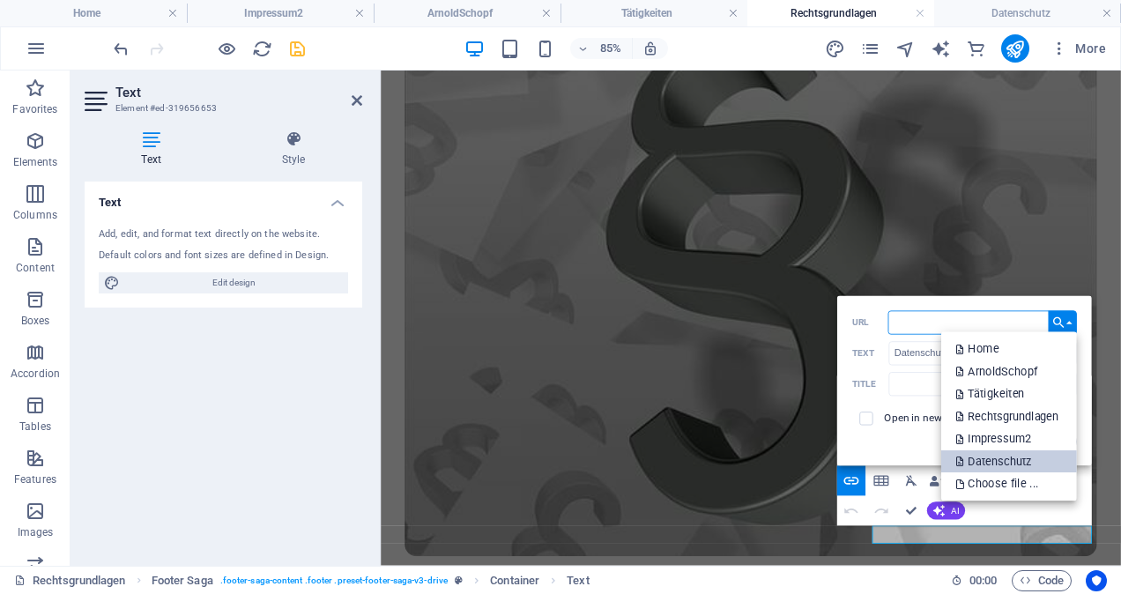
click at [987, 460] on p "Datenschutz" at bounding box center [994, 461] width 78 height 23
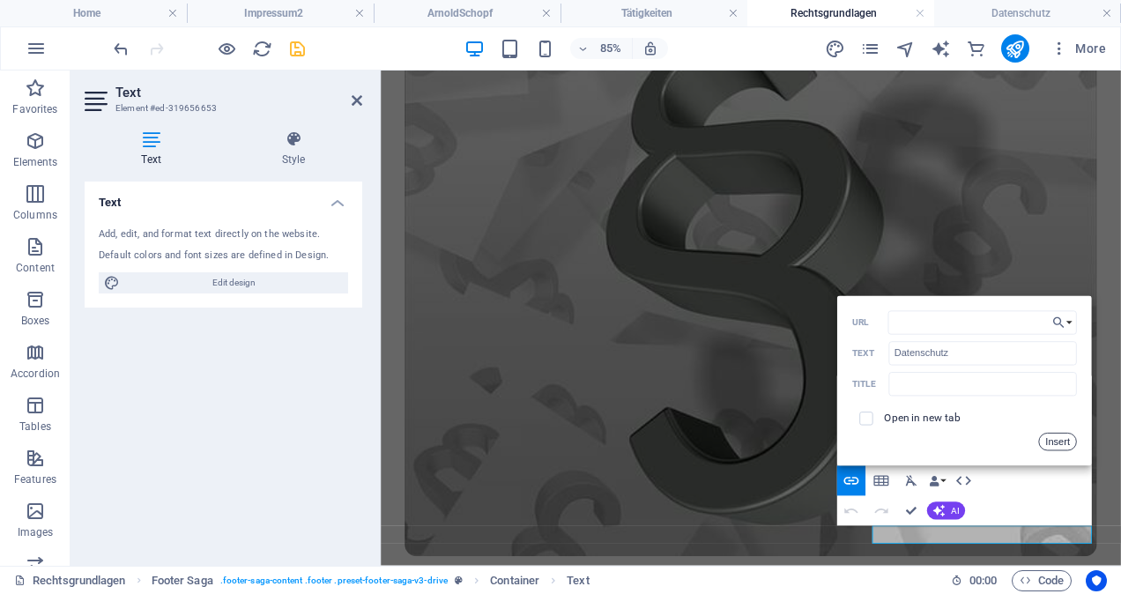
click at [1059, 441] on button "Insert" at bounding box center [1058, 442] width 38 height 18
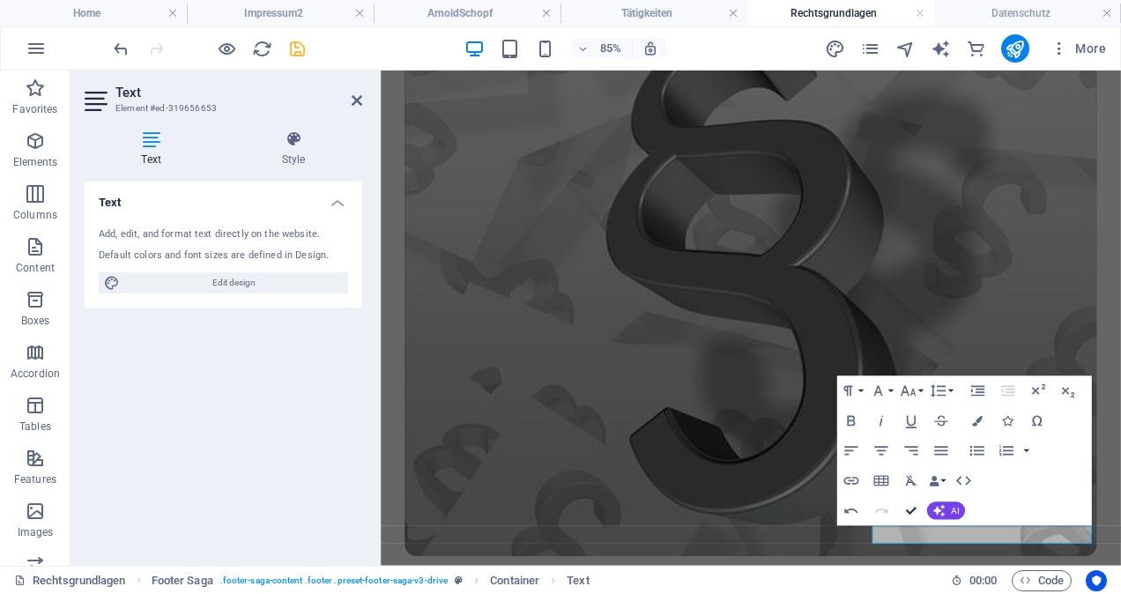
scroll to position [802, 0]
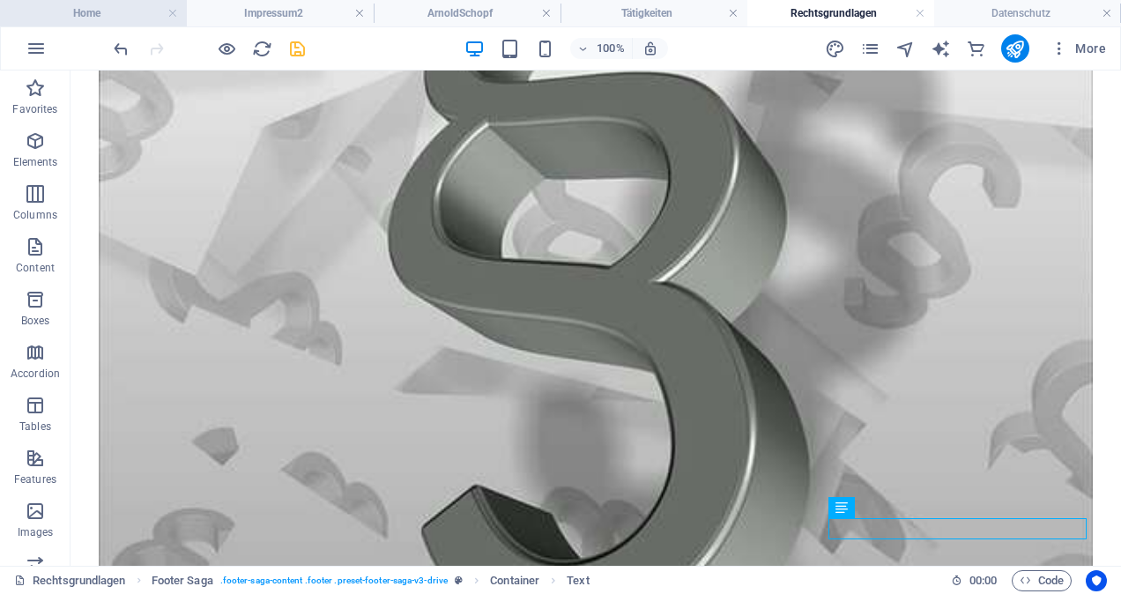
click at [108, 16] on h4 "Home" at bounding box center [93, 13] width 187 height 19
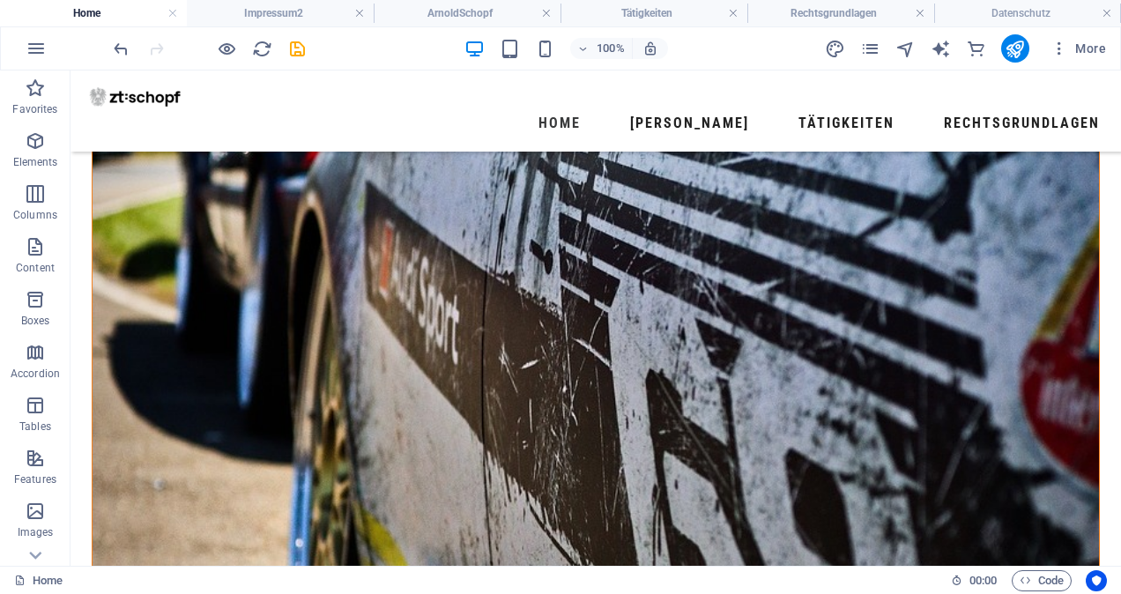
scroll to position [647, 0]
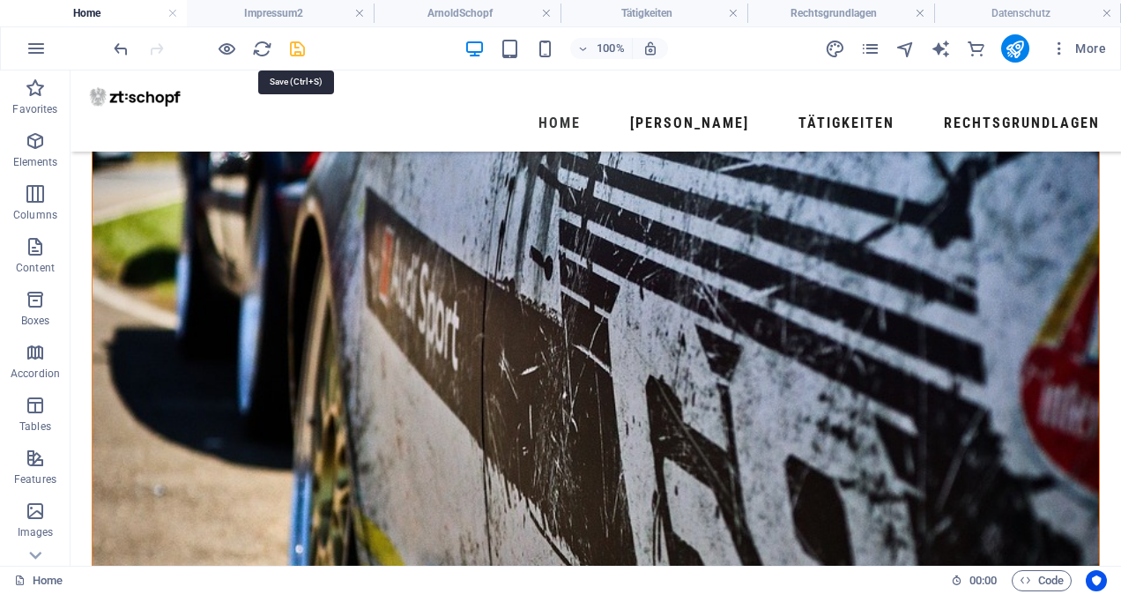
click at [301, 46] on icon "save" at bounding box center [297, 49] width 20 height 20
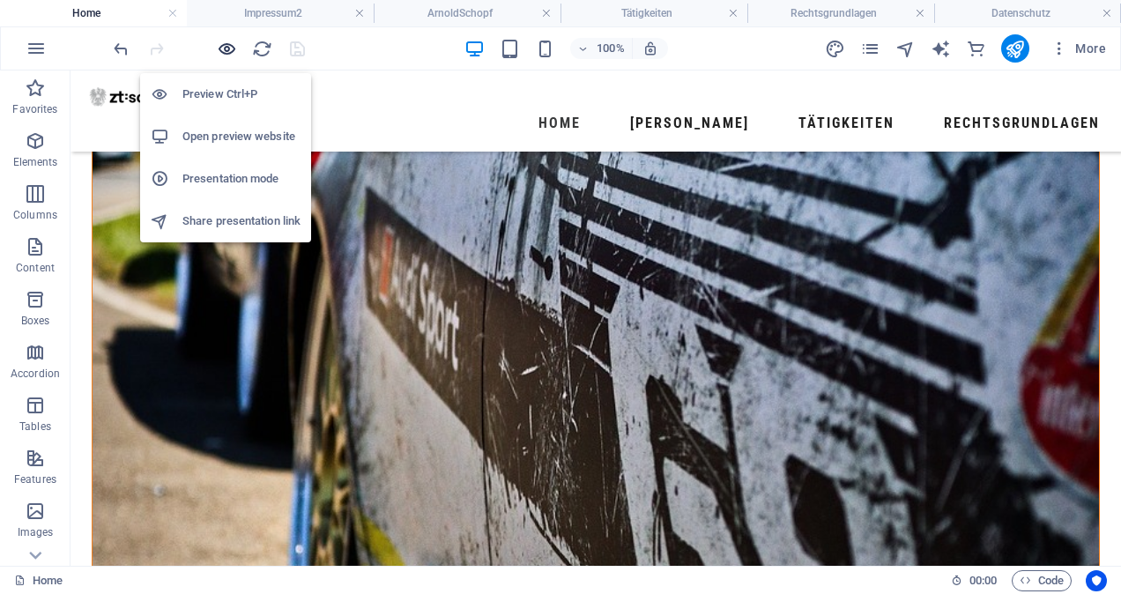
click at [224, 48] on icon "button" at bounding box center [227, 49] width 20 height 20
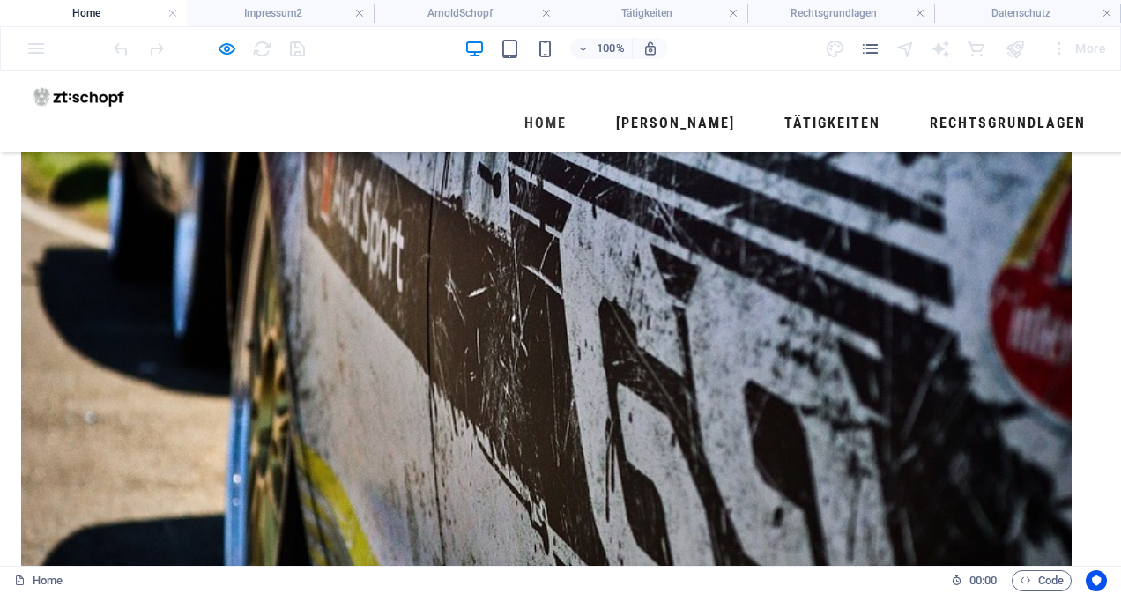
scroll to position [786, 0]
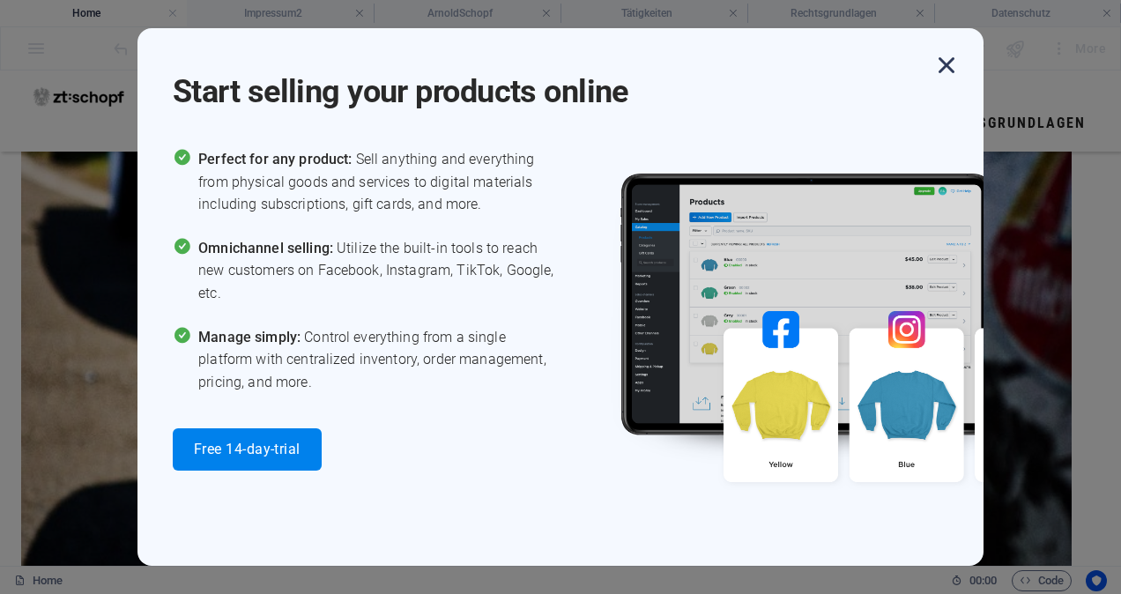
click at [948, 65] on icon "button" at bounding box center [947, 65] width 32 height 32
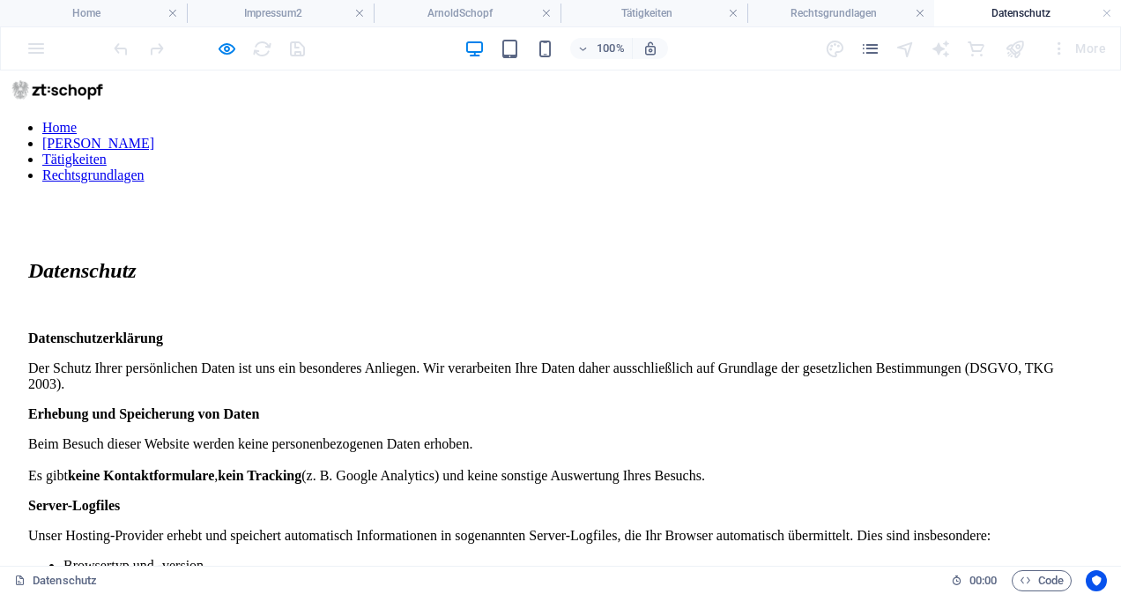
click at [154, 136] on link "[PERSON_NAME]" at bounding box center [98, 143] width 112 height 15
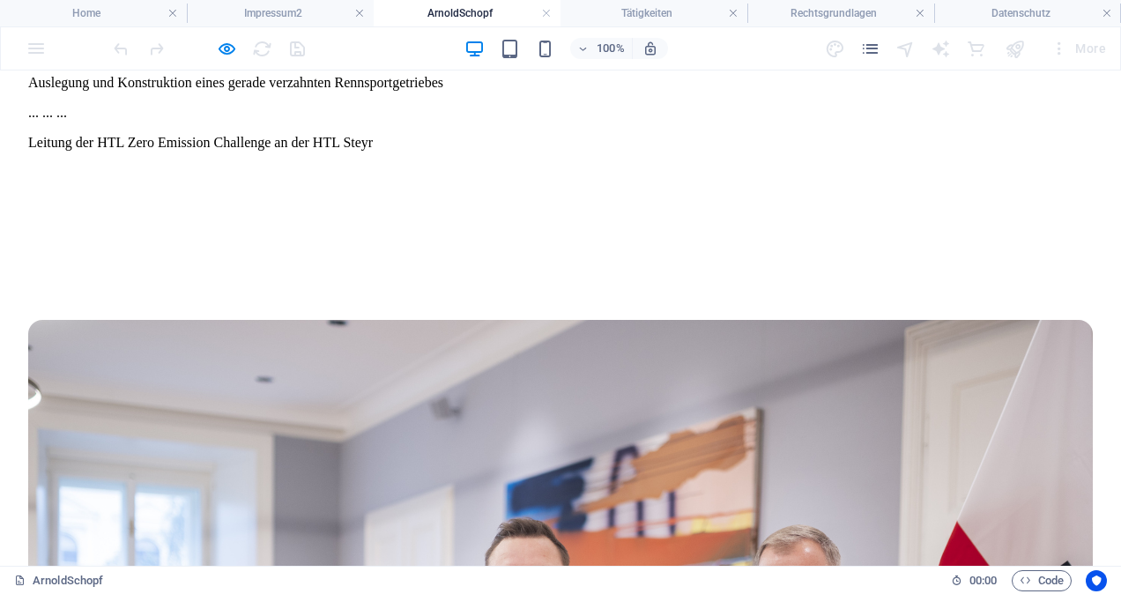
scroll to position [1417, 0]
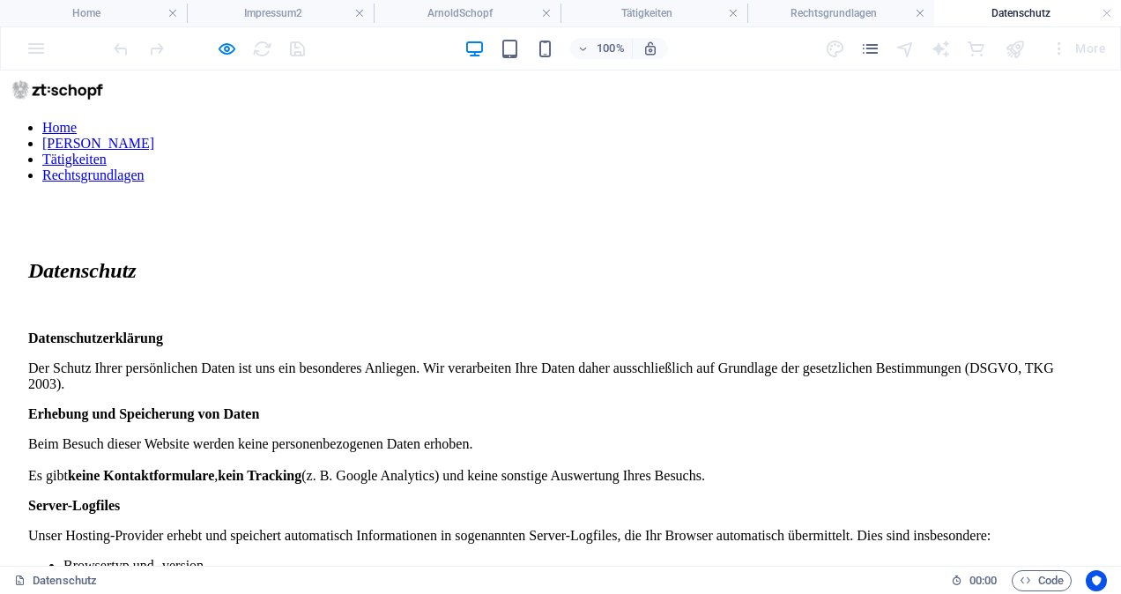
click at [107, 152] on link "Tätigkeiten" at bounding box center [74, 159] width 64 height 15
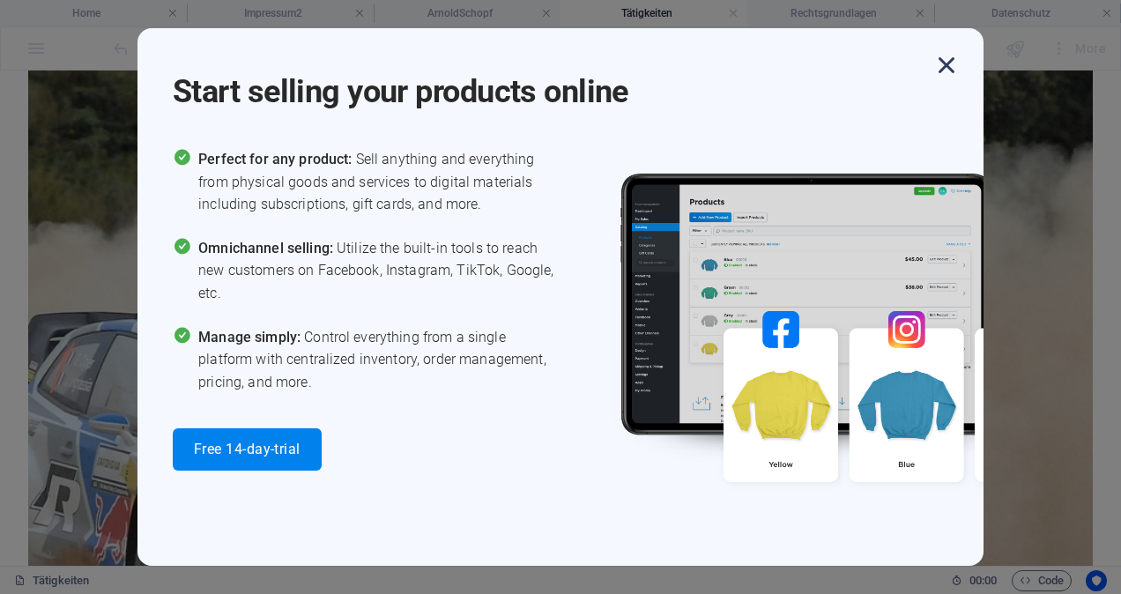
click at [947, 67] on icon "button" at bounding box center [947, 65] width 32 height 32
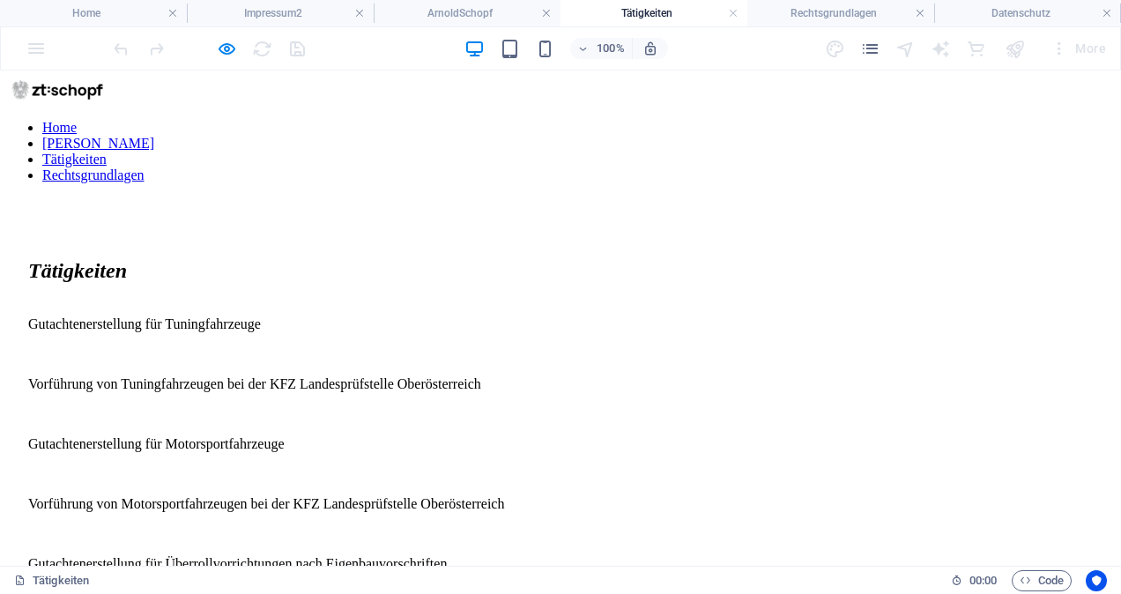
scroll to position [702, 0]
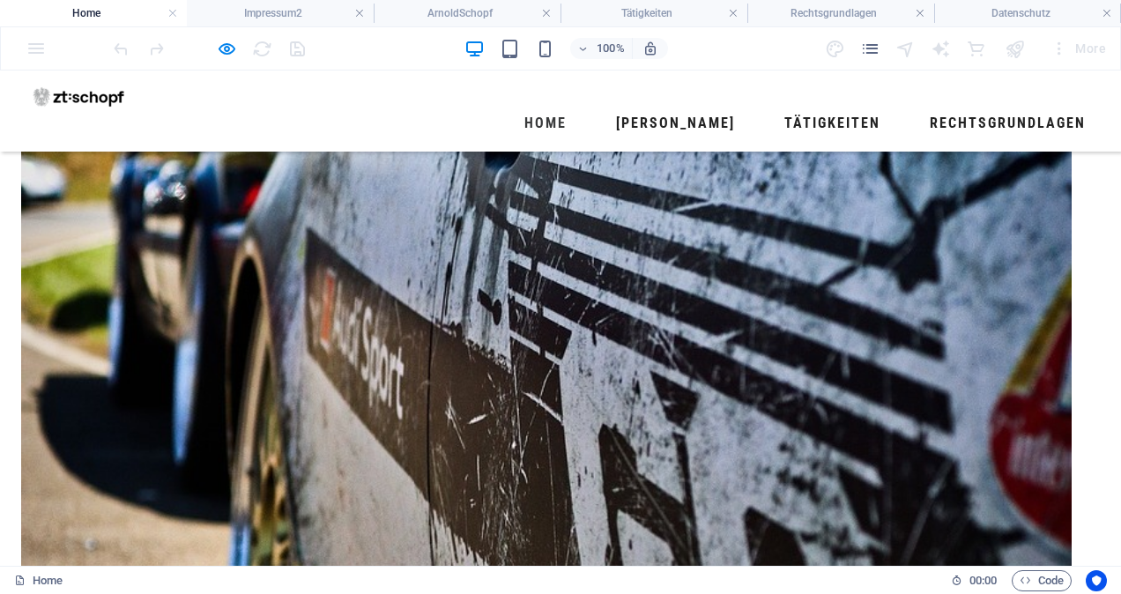
scroll to position [434, 0]
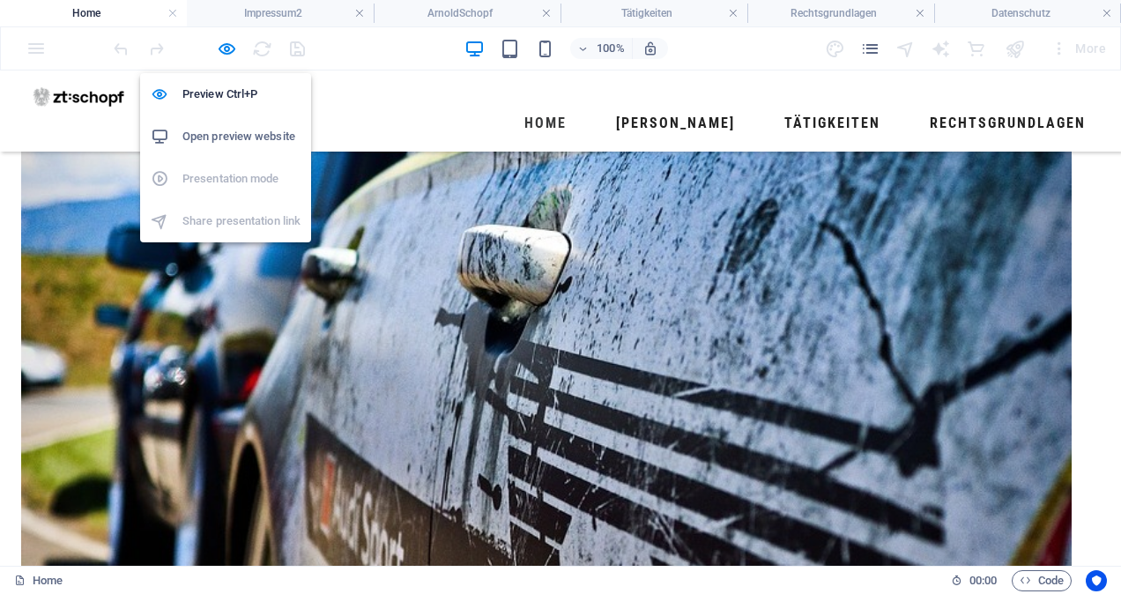
drag, startPoint x: 222, startPoint y: 48, endPoint x: 256, endPoint y: 49, distance: 33.5
click at [222, 47] on icon "button" at bounding box center [227, 49] width 20 height 20
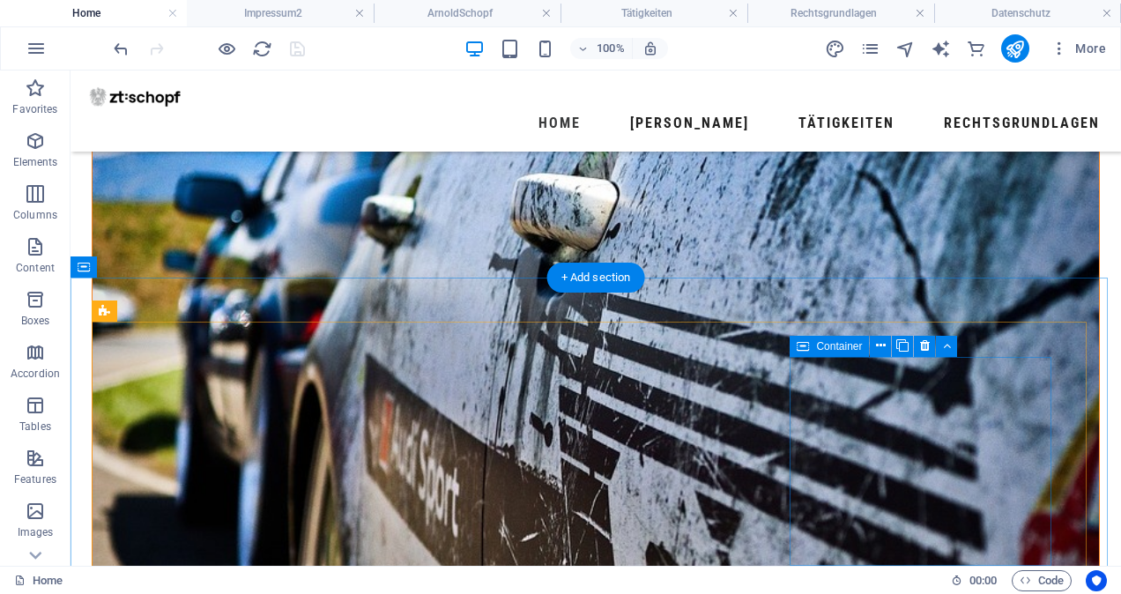
scroll to position [874, 0]
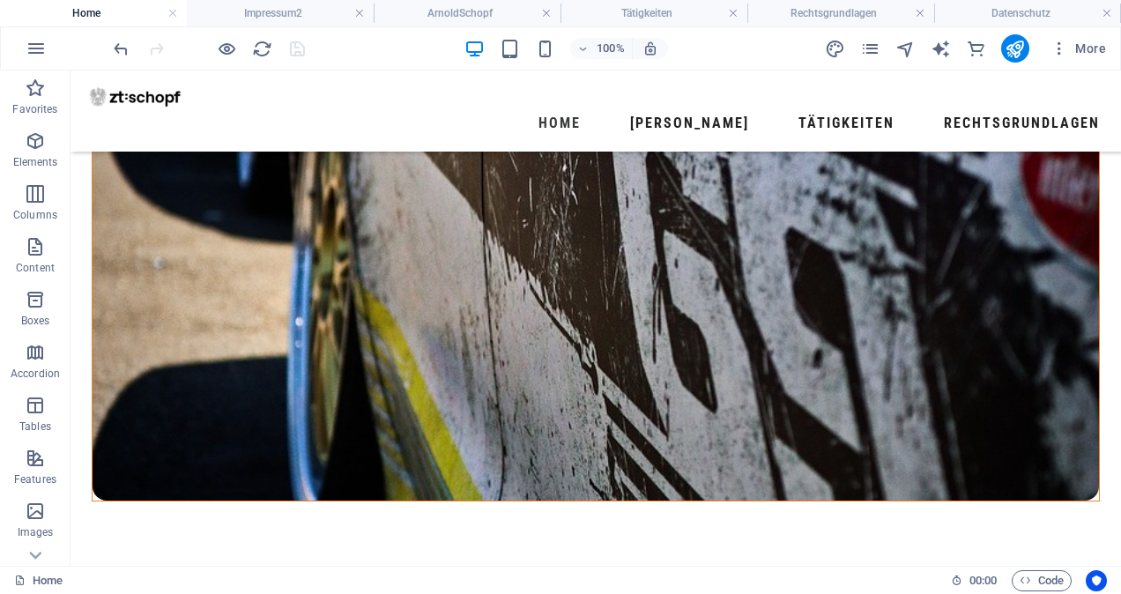
click at [90, 8] on h4 "Home" at bounding box center [93, 13] width 187 height 19
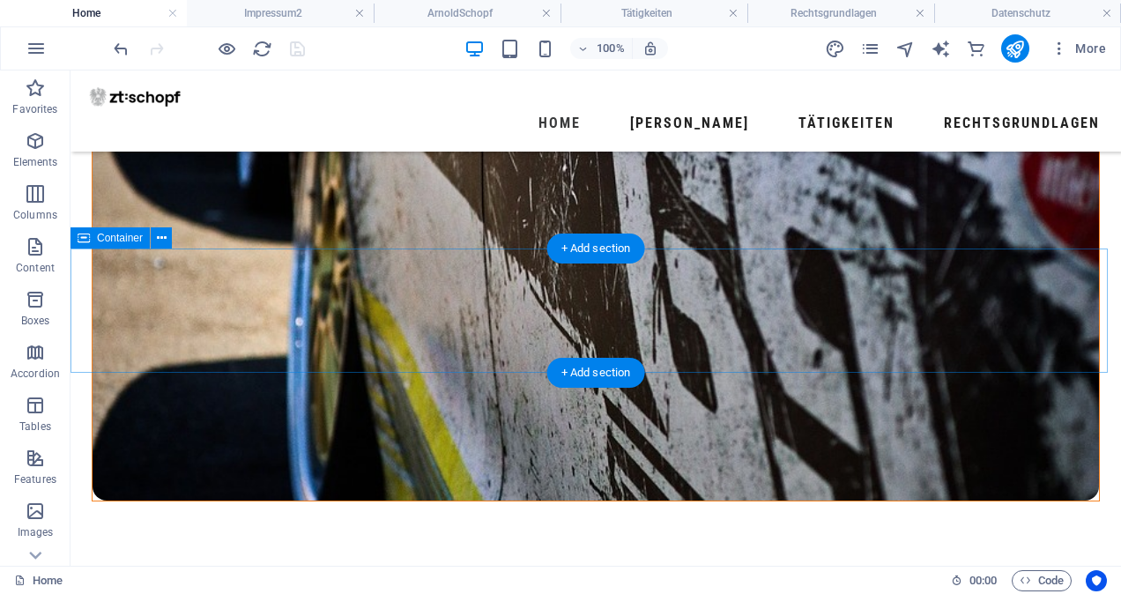
scroll to position [911, 0]
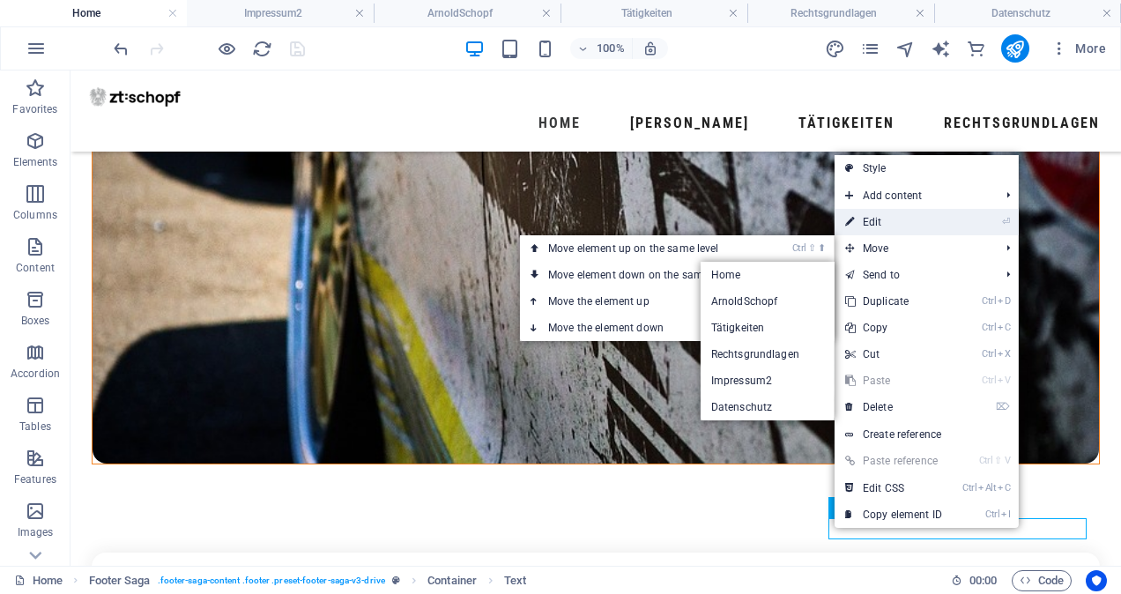
click at [875, 224] on link "⏎ Edit" at bounding box center [894, 222] width 118 height 26
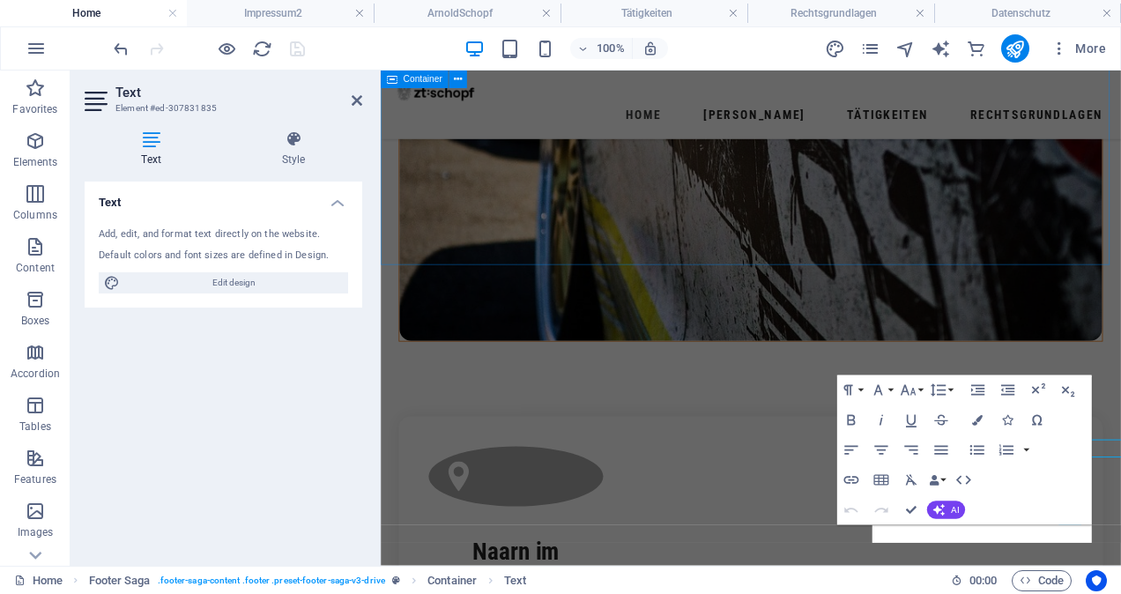
scroll to position [924, 0]
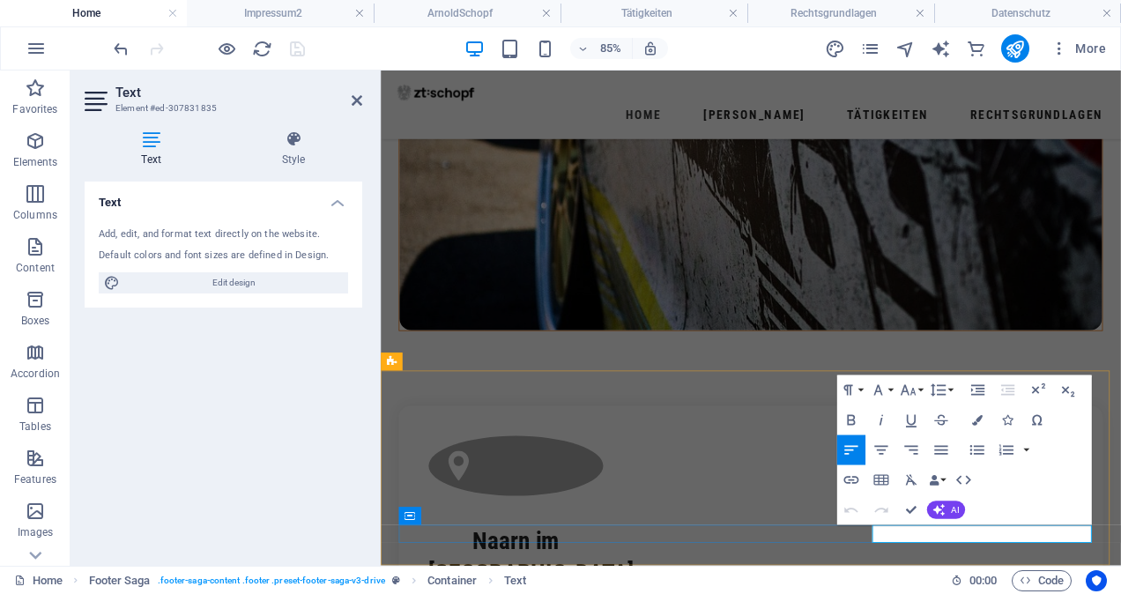
drag, startPoint x: 1136, startPoint y: 613, endPoint x: 1210, endPoint y: 617, distance: 74.1
click at [852, 480] on icon "button" at bounding box center [851, 481] width 15 height 8
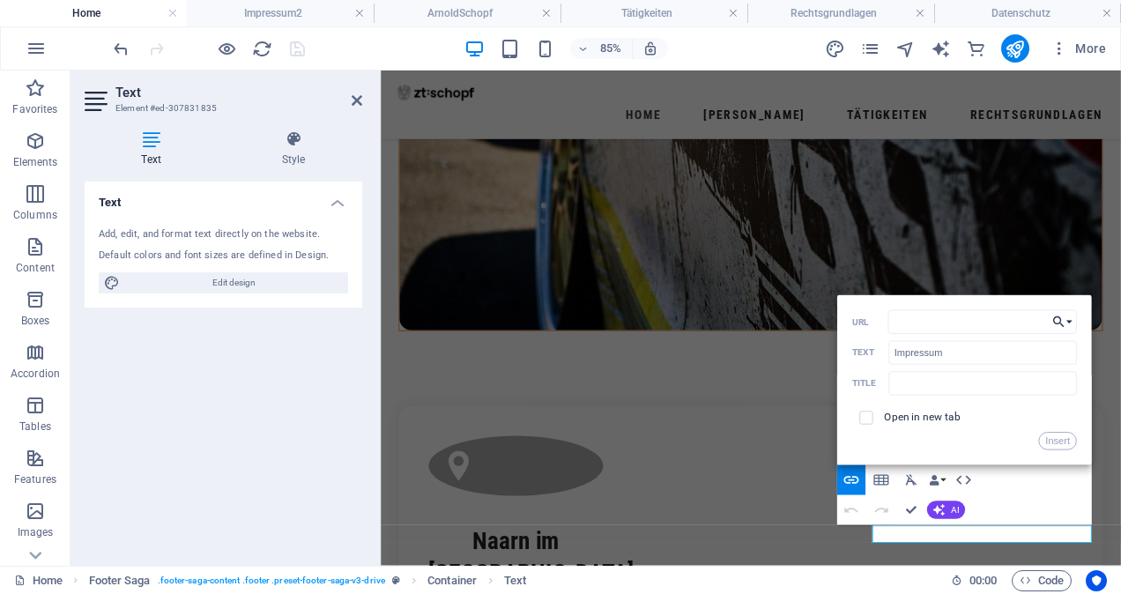
click at [1069, 320] on button "Choose Link" at bounding box center [1062, 322] width 28 height 24
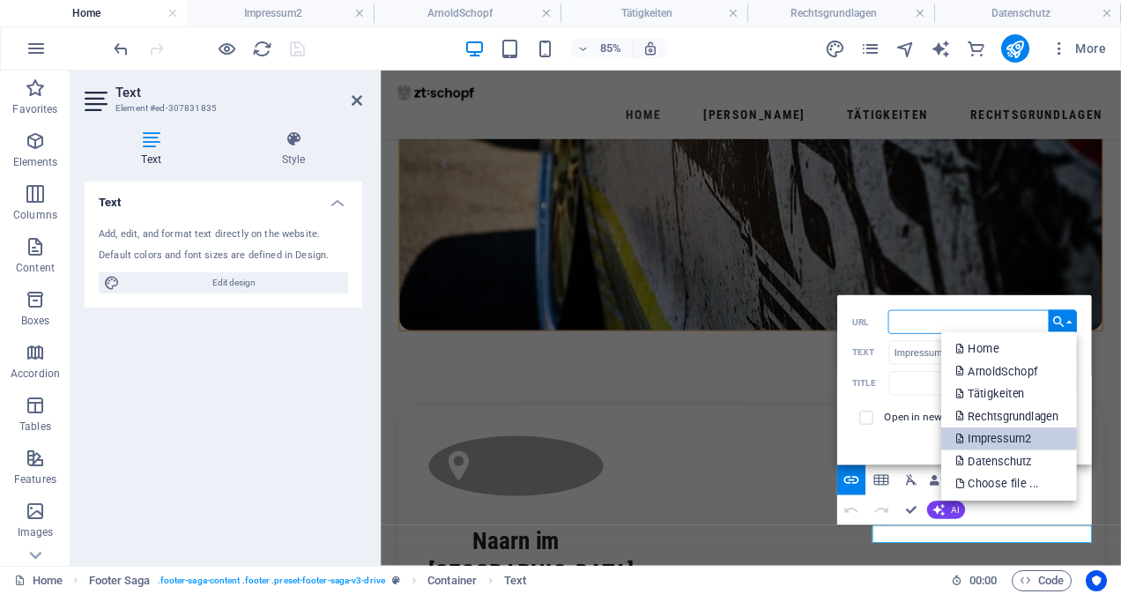
click at [989, 432] on p "Impressum2" at bounding box center [994, 438] width 78 height 23
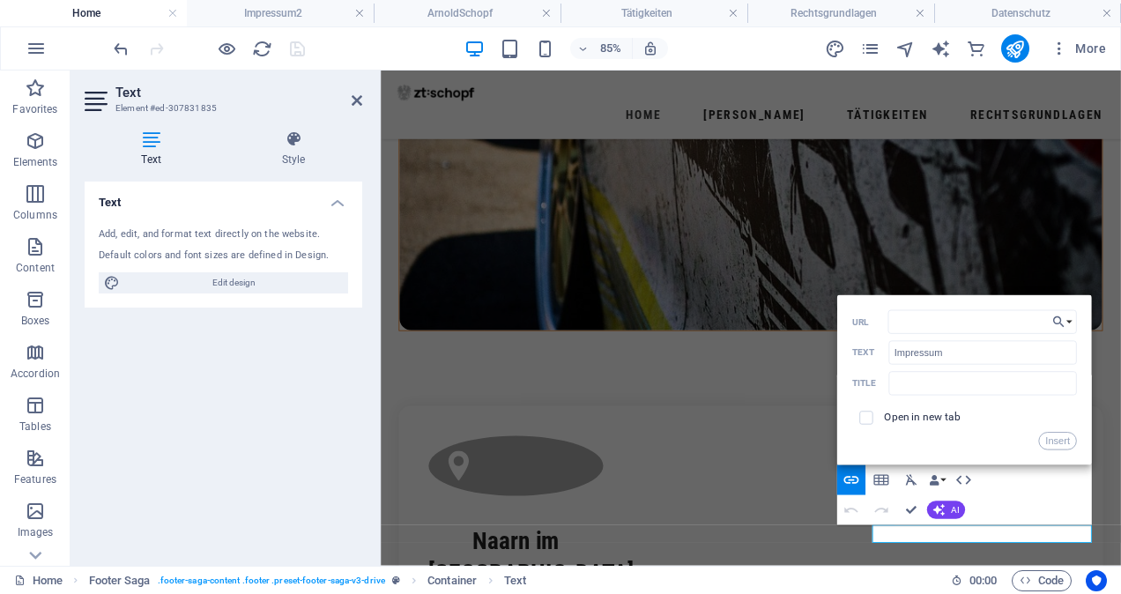
click at [1053, 440] on button "Insert" at bounding box center [1058, 442] width 38 height 18
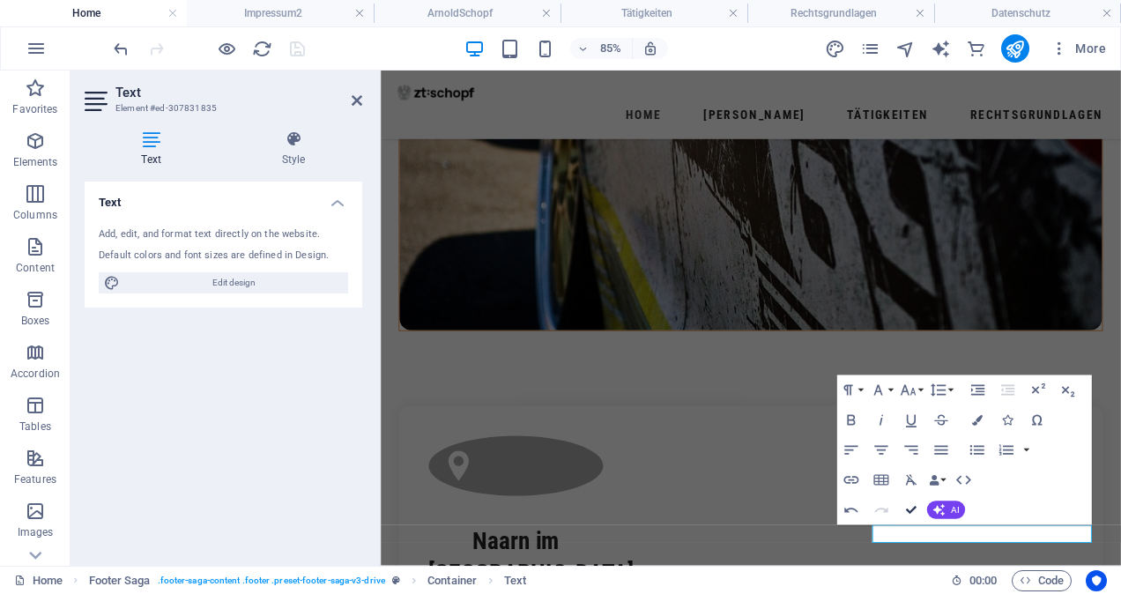
scroll to position [911, 0]
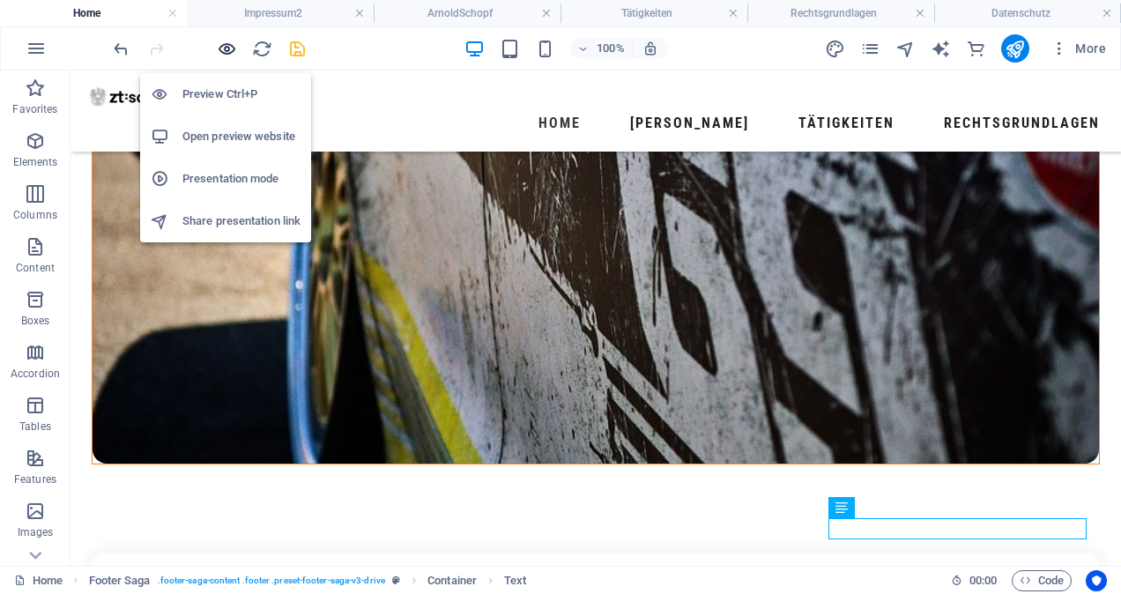
click at [227, 44] on icon "button" at bounding box center [227, 49] width 20 height 20
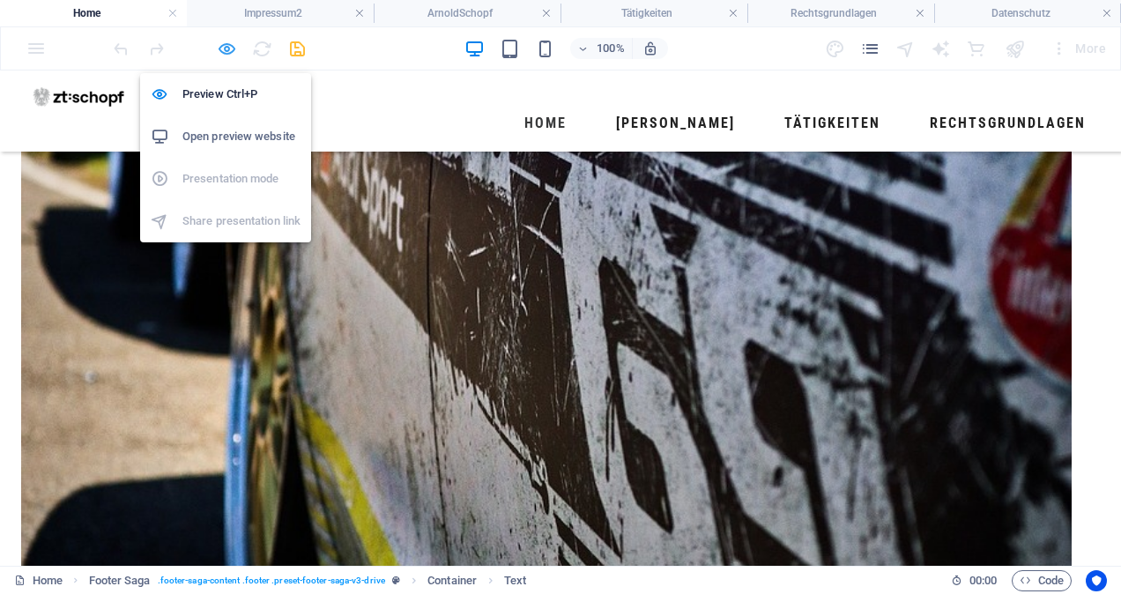
click at [229, 45] on icon "button" at bounding box center [227, 49] width 20 height 20
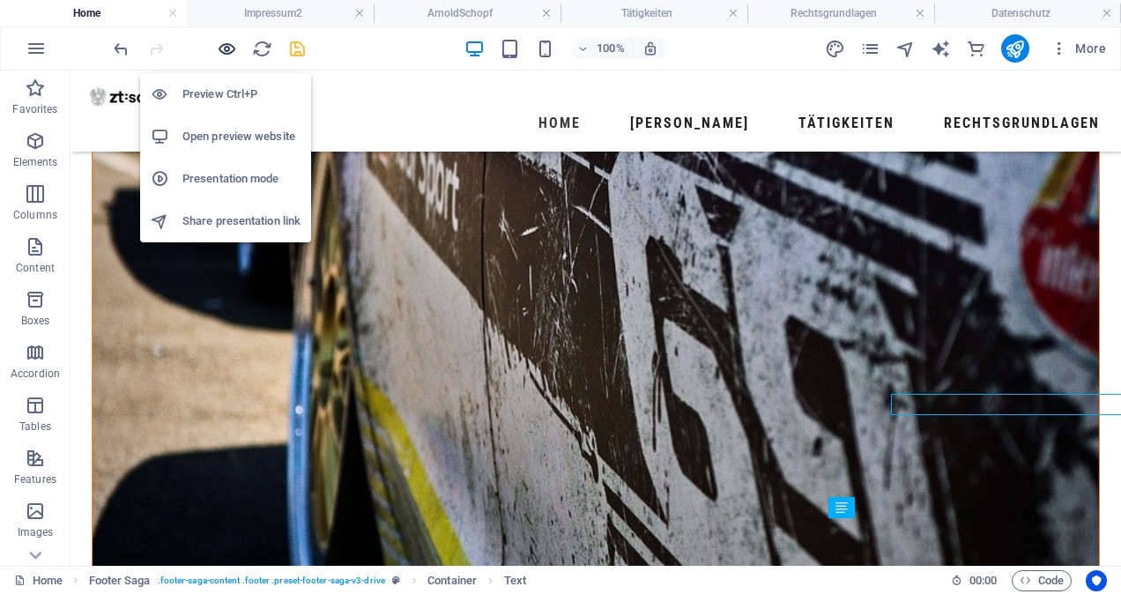
scroll to position [911, 0]
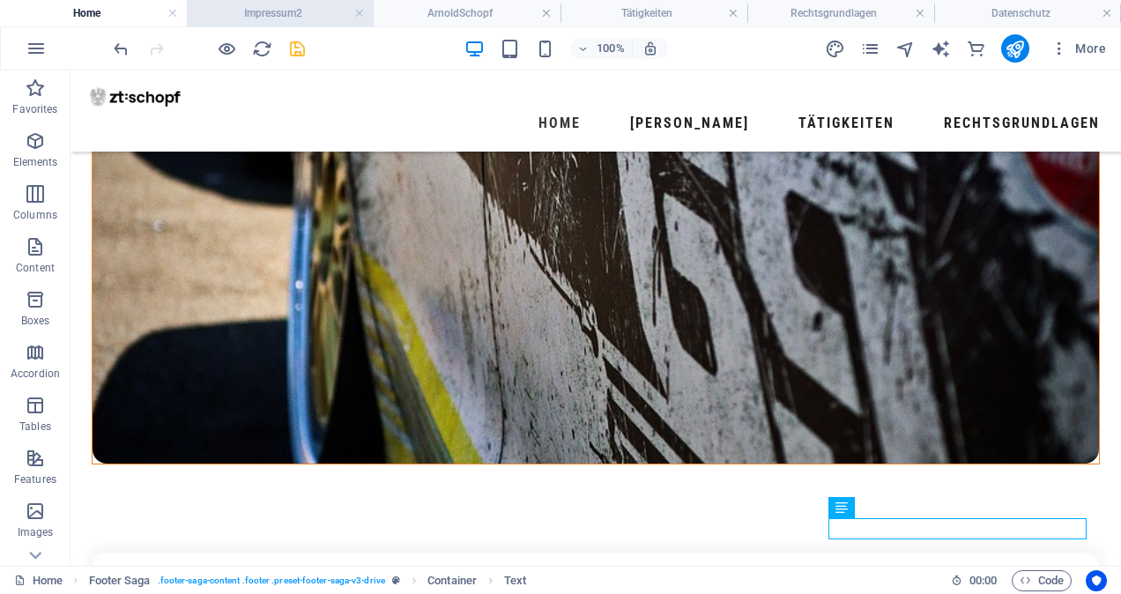
click at [271, 12] on h4 "Impressum2" at bounding box center [280, 13] width 187 height 19
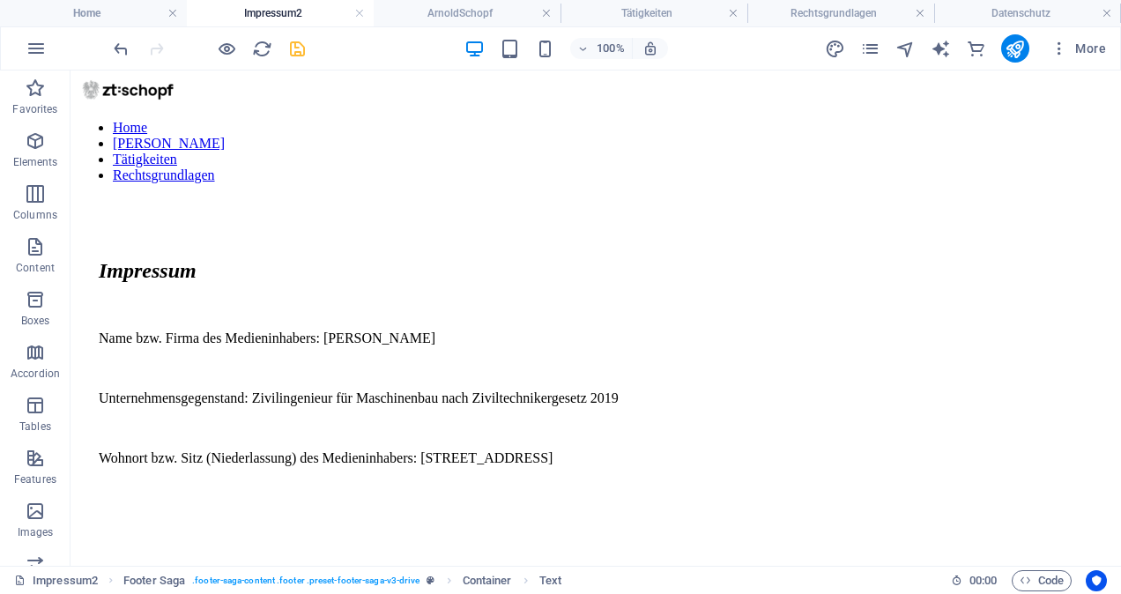
scroll to position [876, 0]
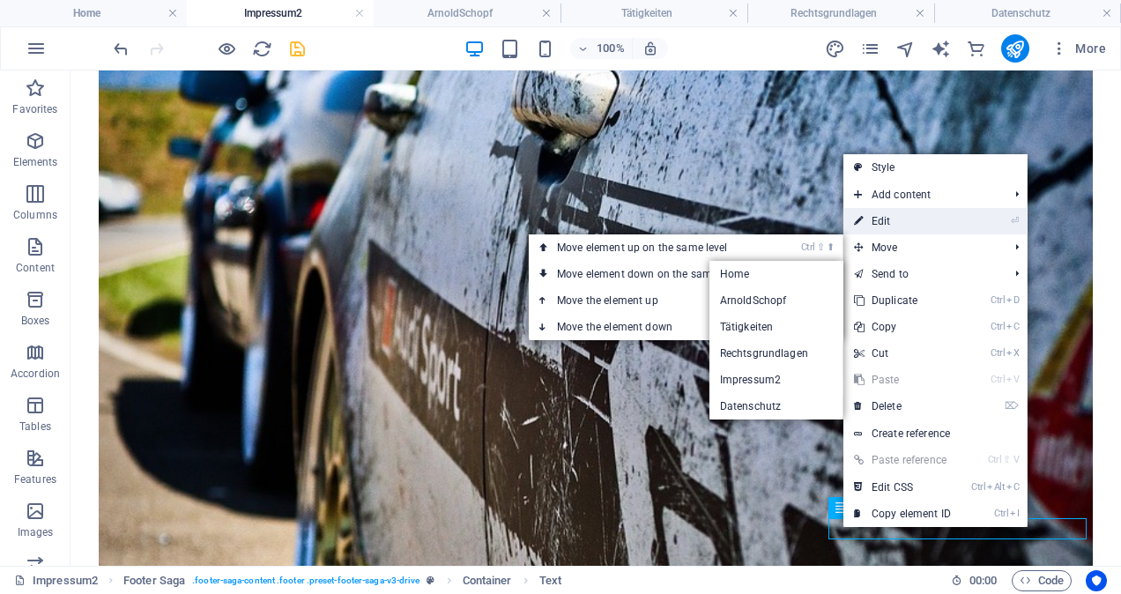
click at [899, 222] on link "⏎ Edit" at bounding box center [903, 221] width 118 height 26
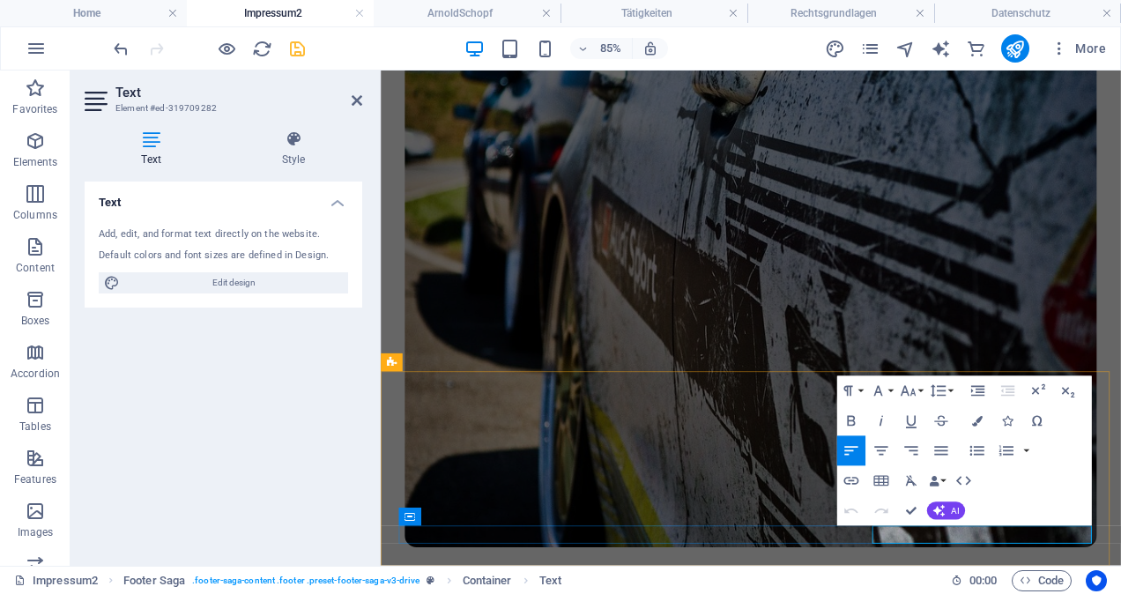
click at [849, 479] on icon "button" at bounding box center [851, 481] width 18 height 18
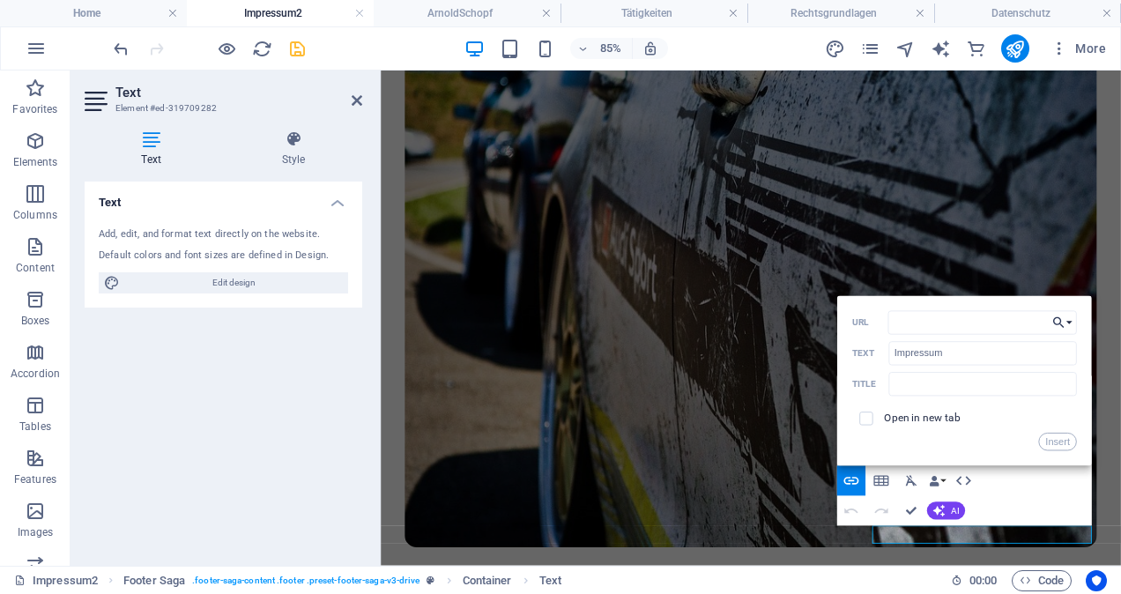
click at [1070, 322] on button "Choose Link" at bounding box center [1062, 323] width 28 height 24
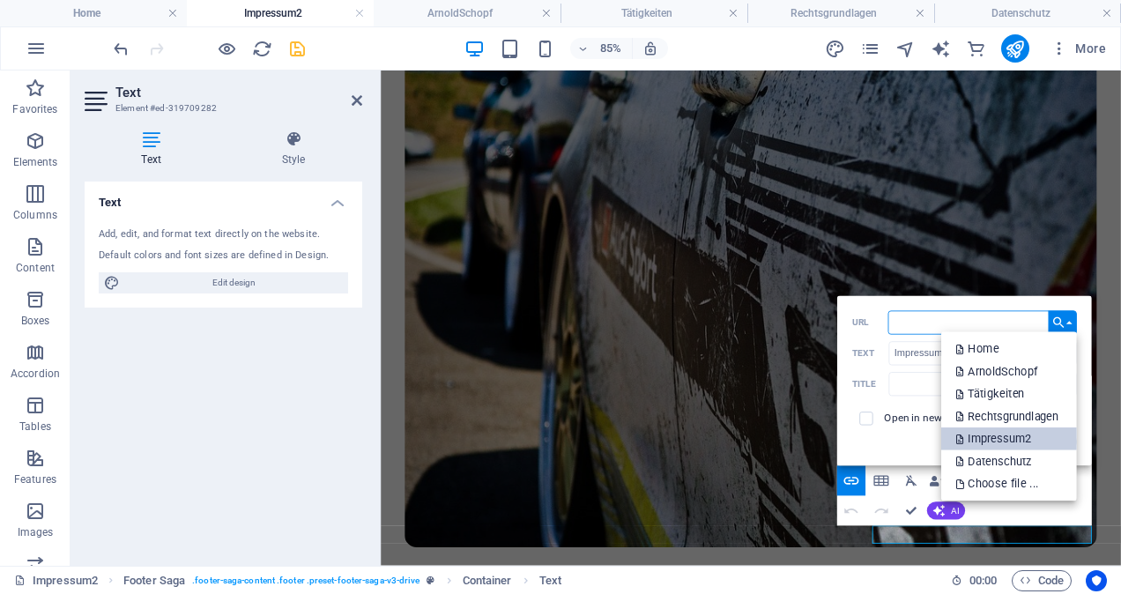
click at [983, 439] on p "Impressum2" at bounding box center [994, 439] width 78 height 23
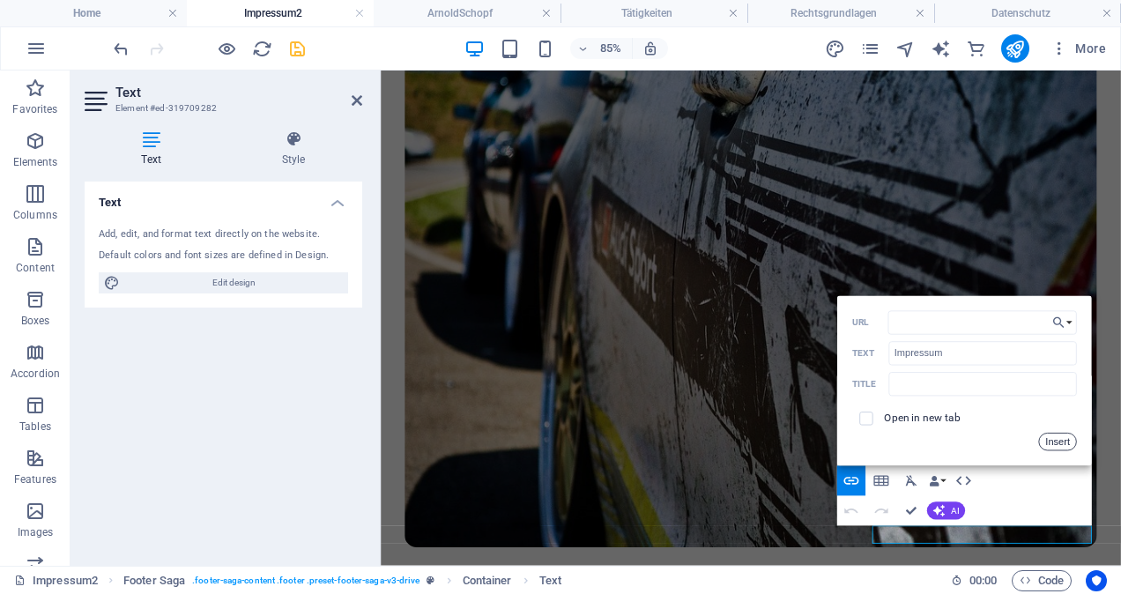
click at [1062, 442] on button "Insert" at bounding box center [1058, 442] width 38 height 18
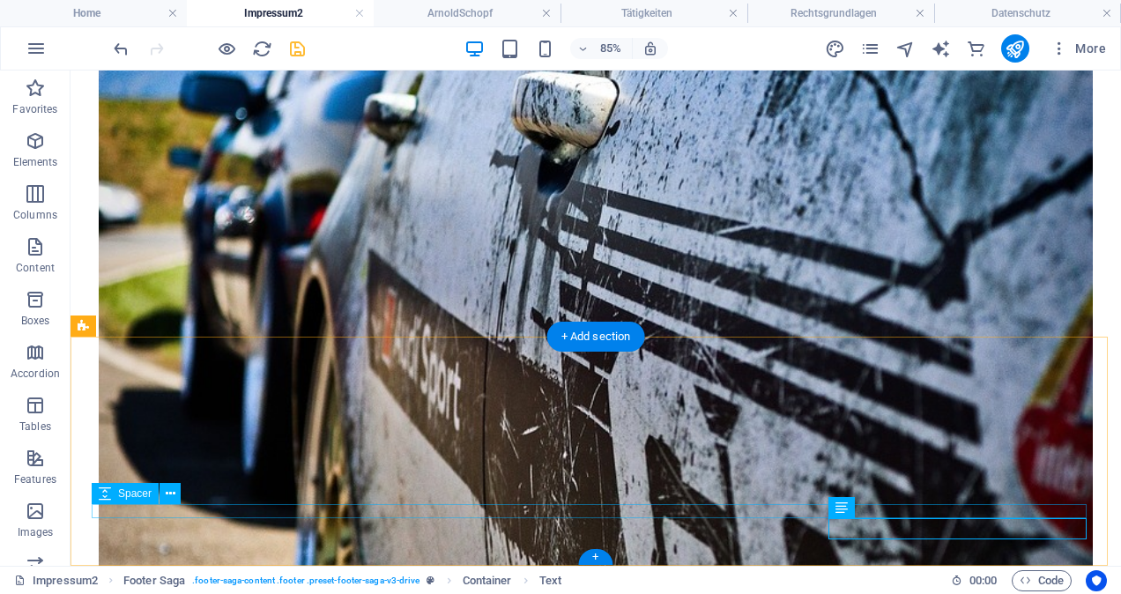
scroll to position [876, 0]
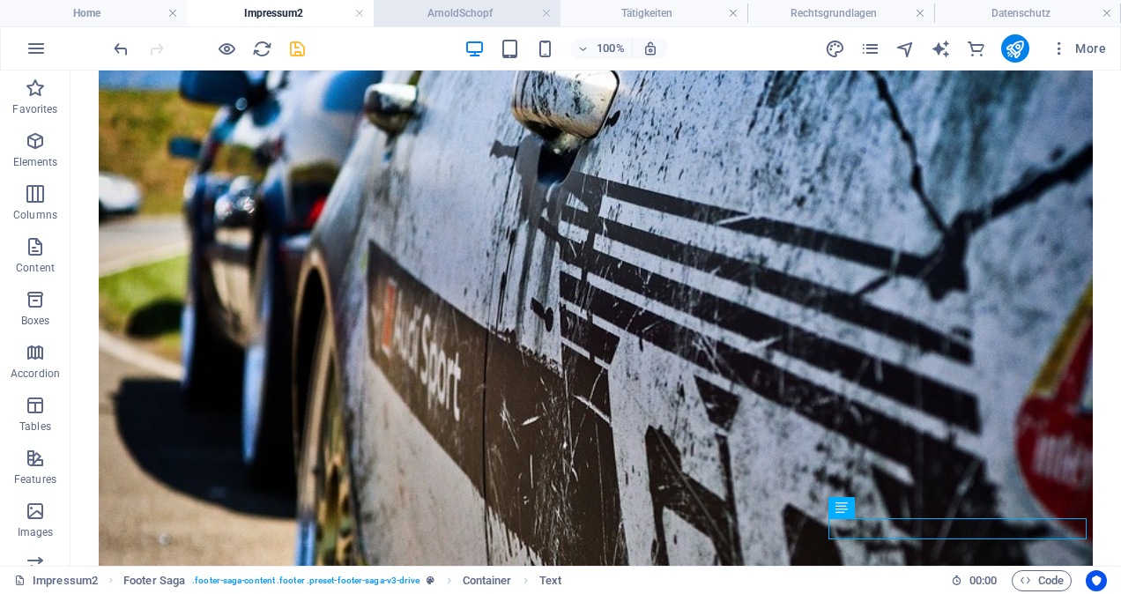
click at [457, 8] on h4 "ArnoldSchopf" at bounding box center [467, 13] width 187 height 19
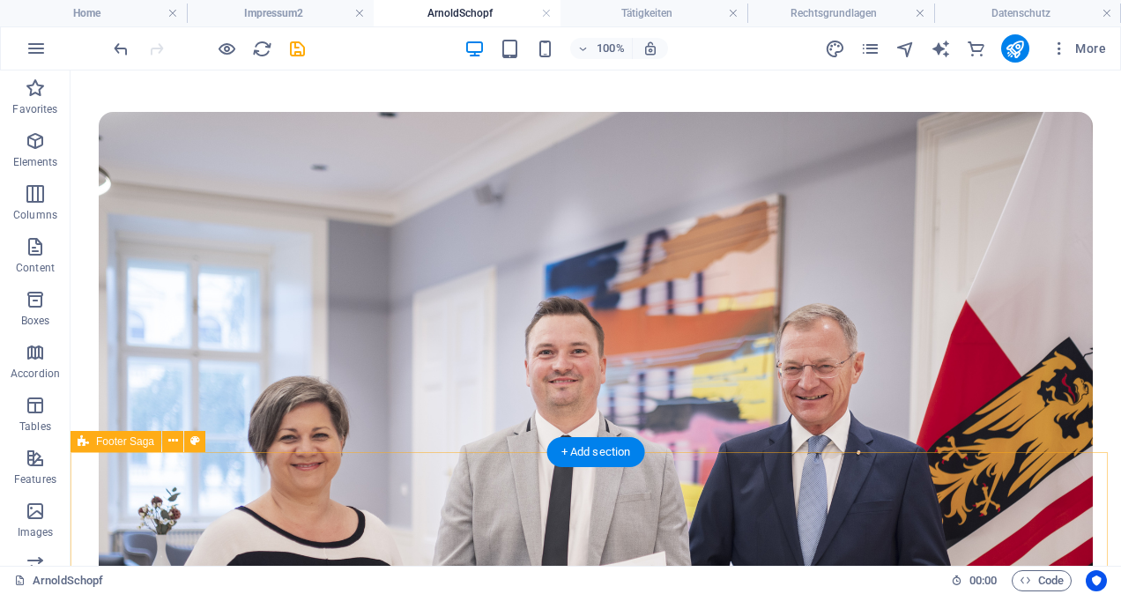
scroll to position [1563, 0]
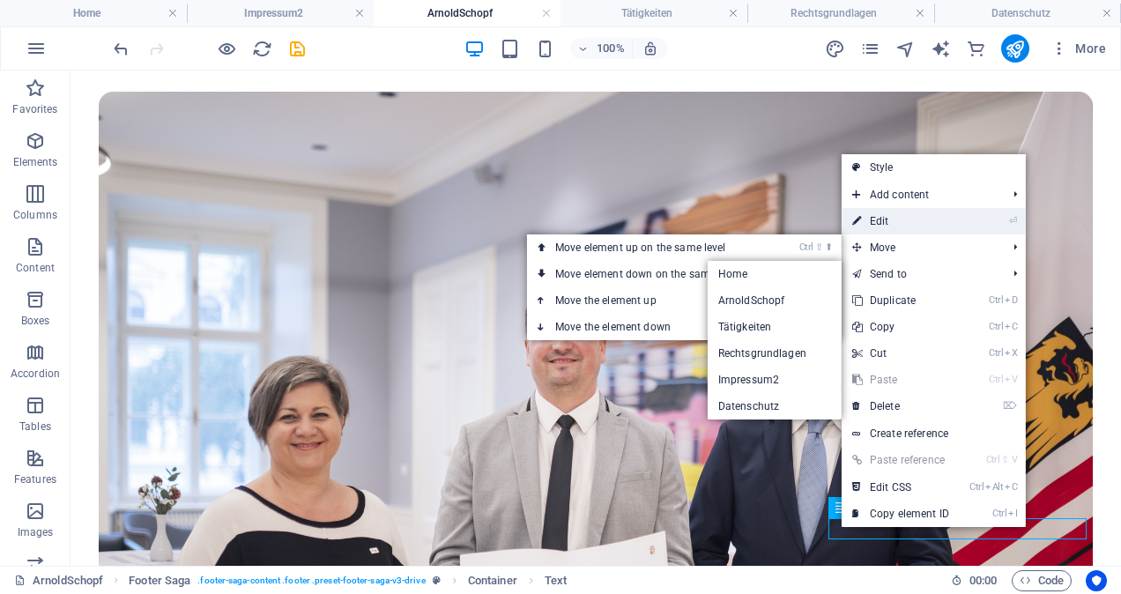
drag, startPoint x: 881, startPoint y: 219, endPoint x: 598, endPoint y: 201, distance: 284.4
click at [881, 219] on link "⏎ Edit" at bounding box center [901, 221] width 118 height 26
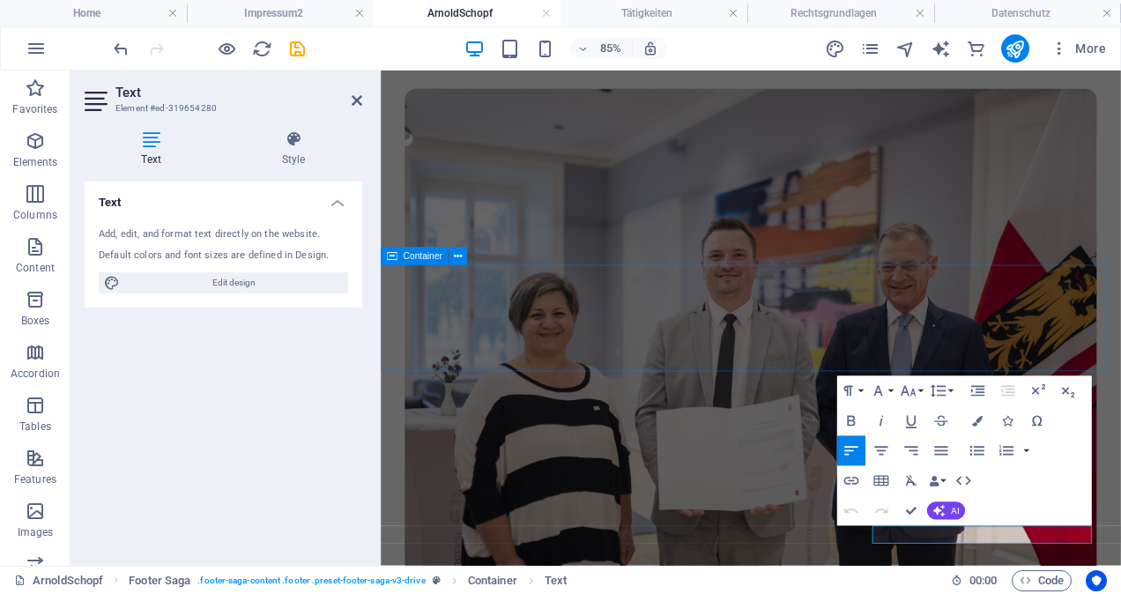
scroll to position [1617, 0]
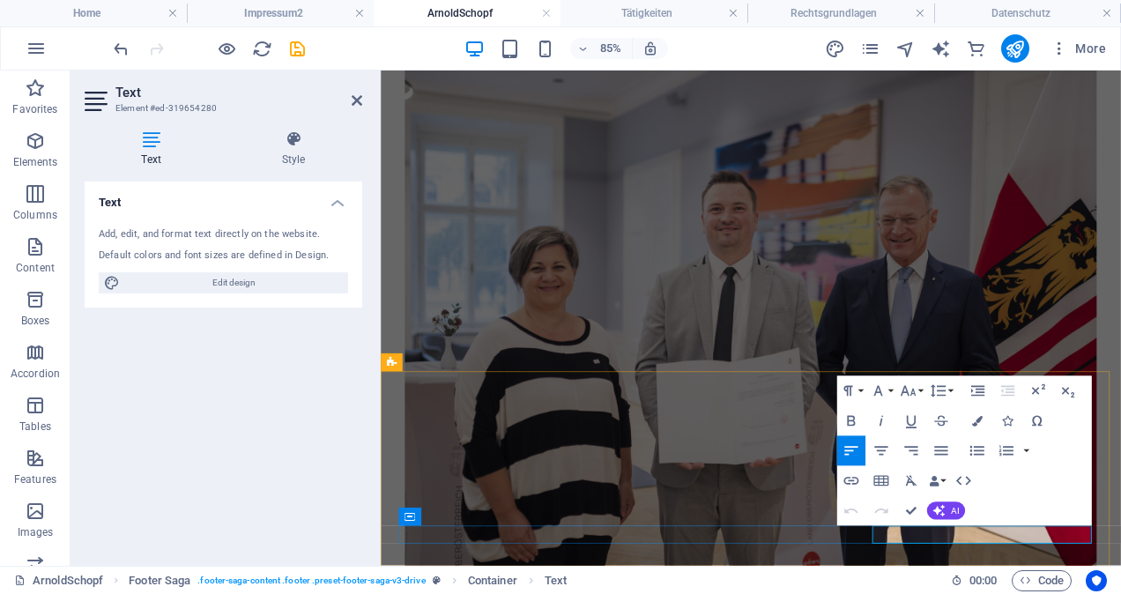
click at [853, 476] on icon "button" at bounding box center [851, 481] width 18 height 18
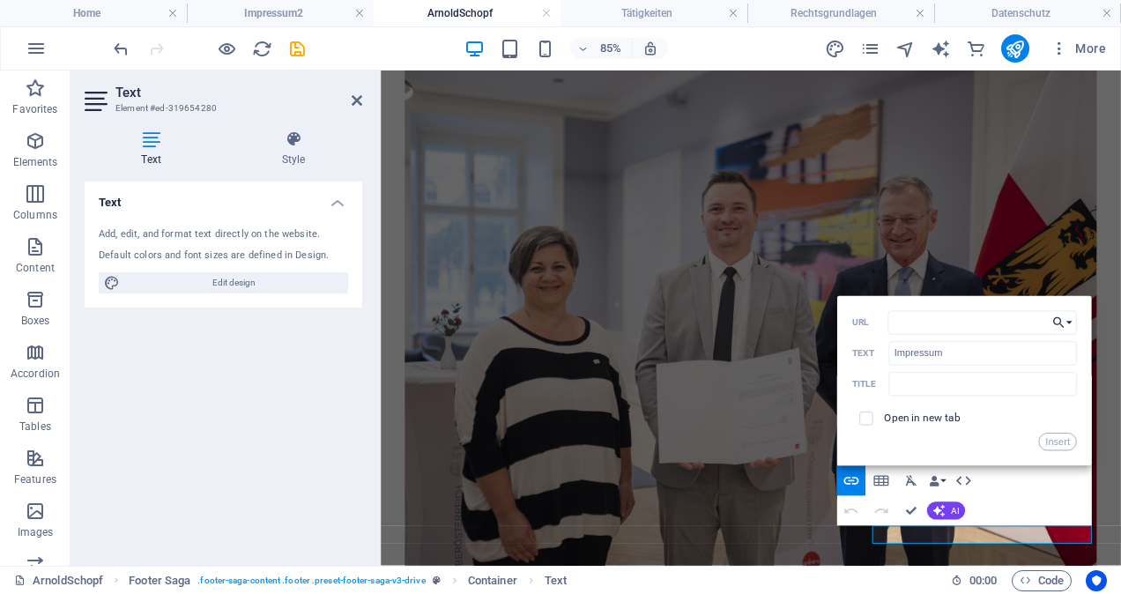
click at [1068, 321] on button "Choose Link" at bounding box center [1062, 323] width 28 height 24
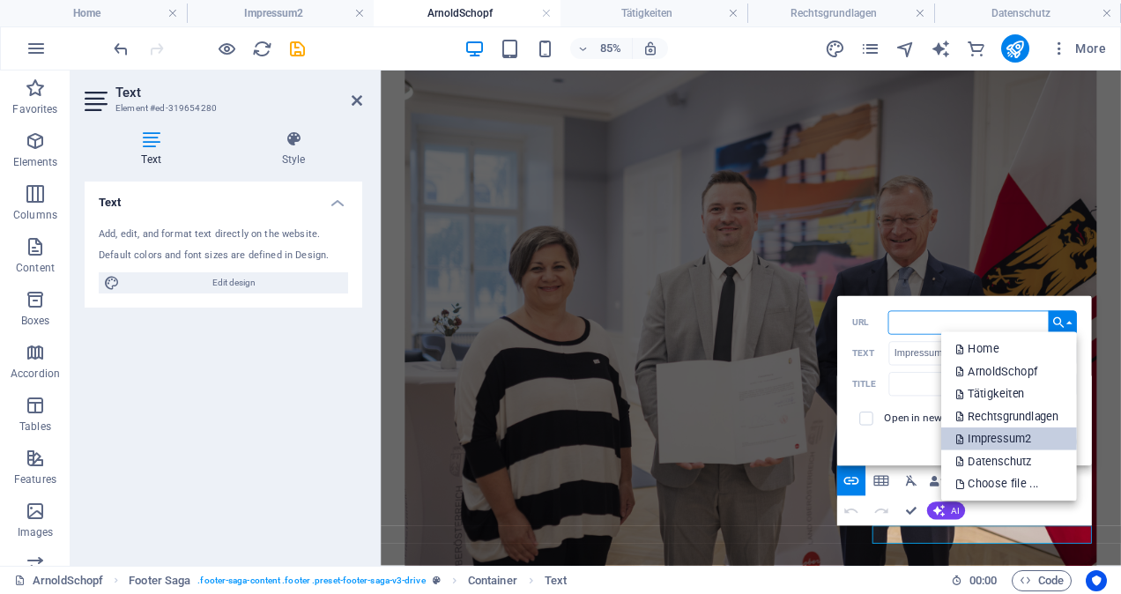
click at [992, 441] on p "Impressum2" at bounding box center [994, 439] width 78 height 23
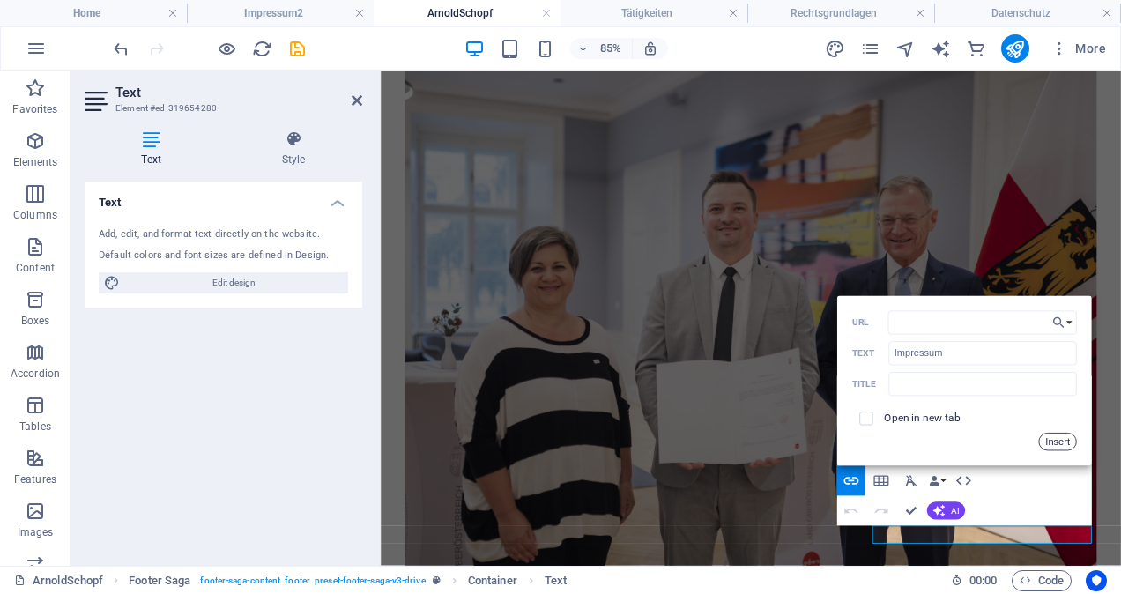
click at [1059, 442] on button "Insert" at bounding box center [1058, 442] width 38 height 18
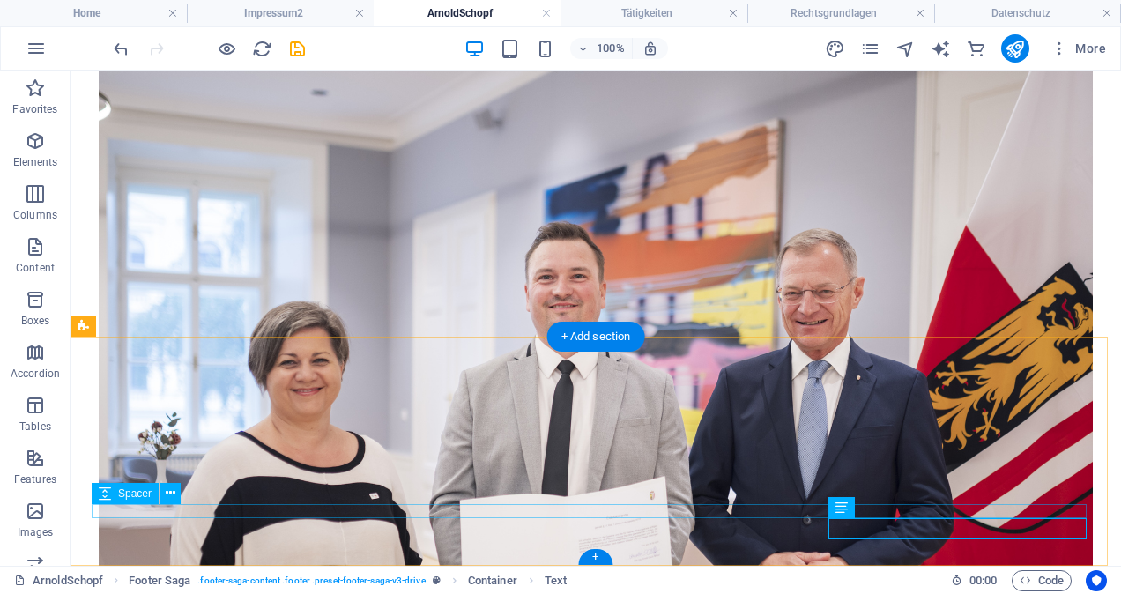
scroll to position [1563, 0]
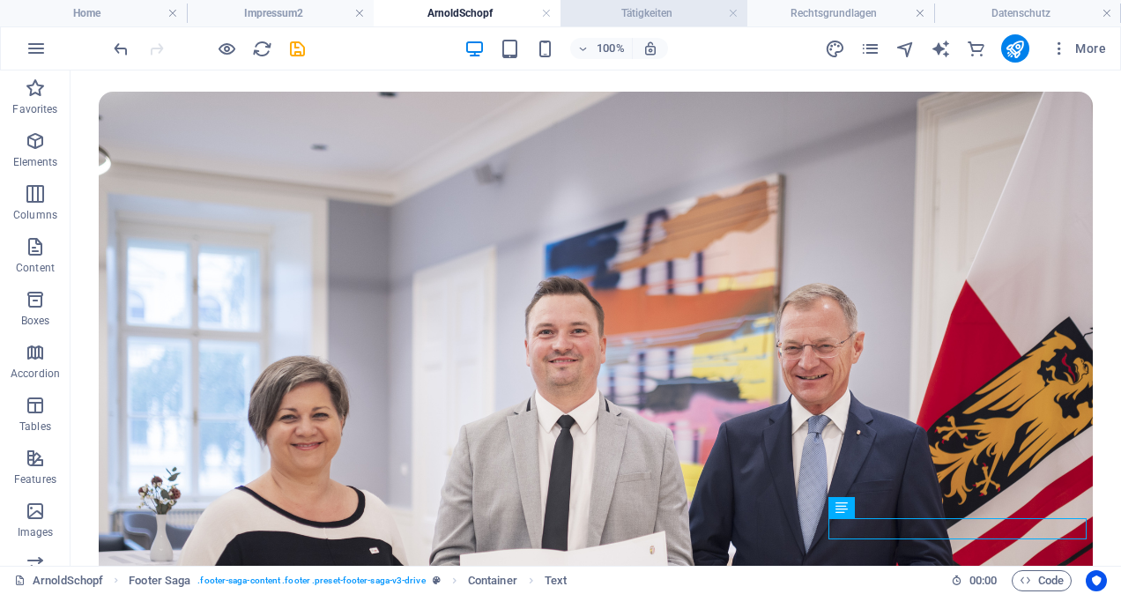
click at [665, 11] on h4 "Tätigkeiten" at bounding box center [654, 13] width 187 height 19
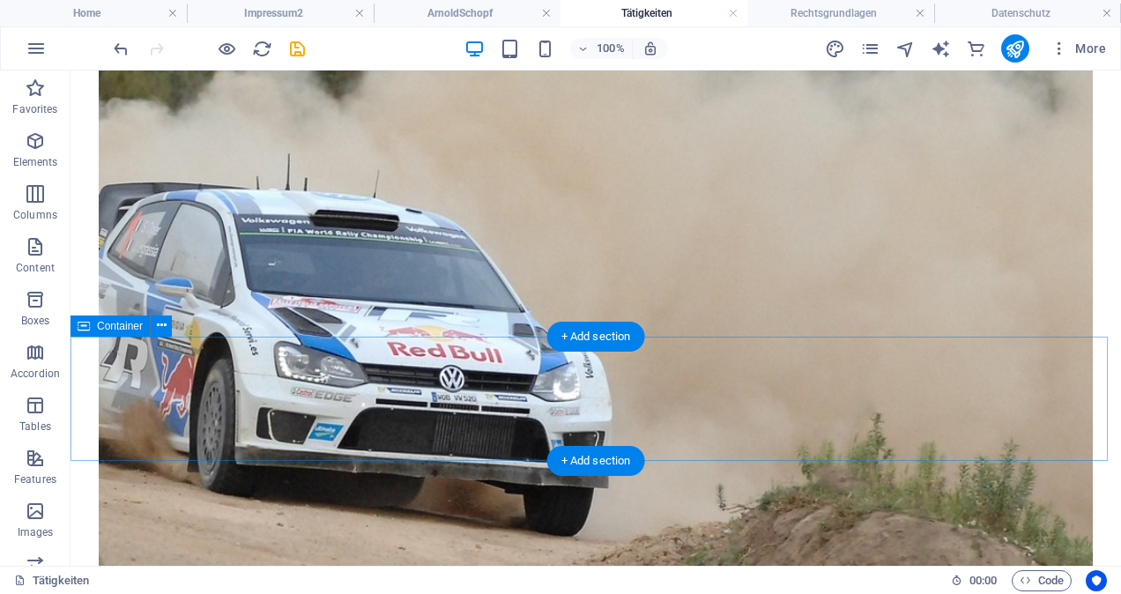
scroll to position [949, 0]
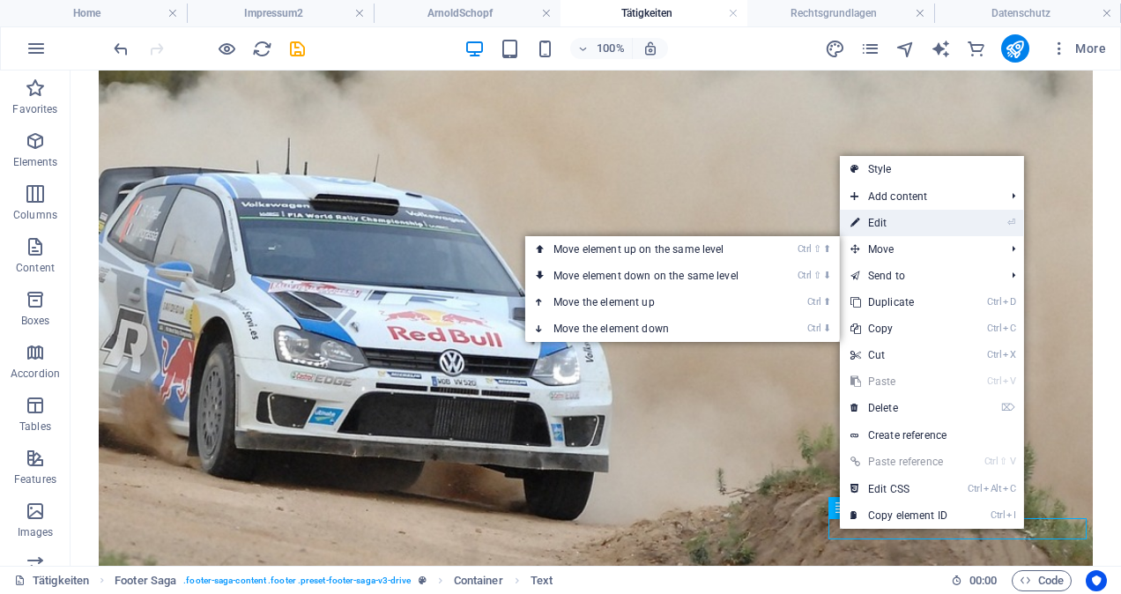
drag, startPoint x: 602, startPoint y: 183, endPoint x: 886, endPoint y: 222, distance: 286.5
click at [886, 222] on link "⏎ Edit" at bounding box center [899, 223] width 118 height 26
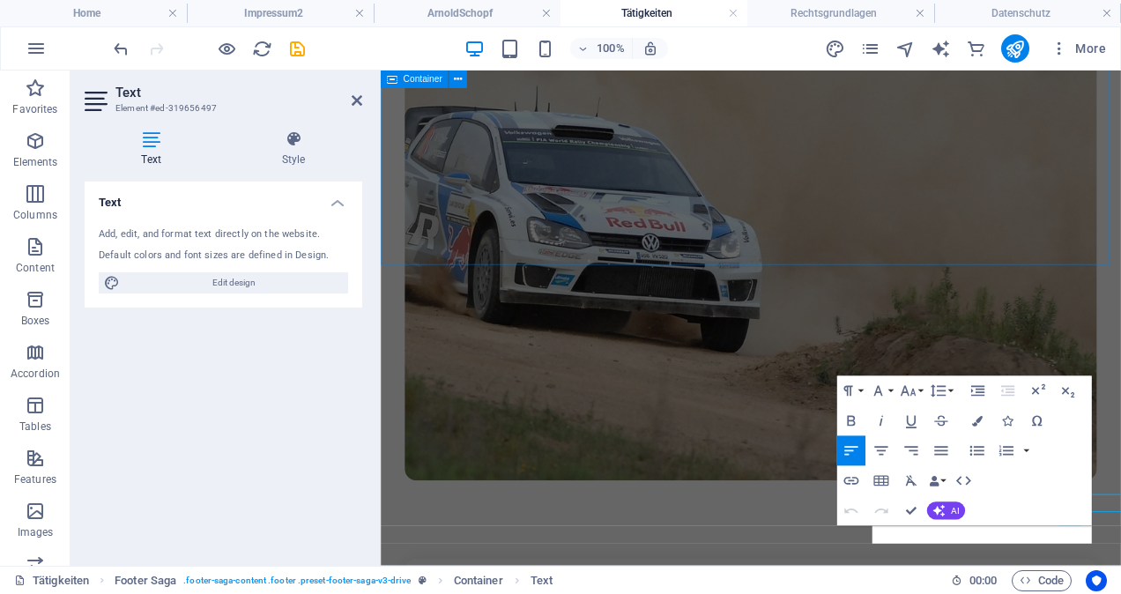
scroll to position [898, 0]
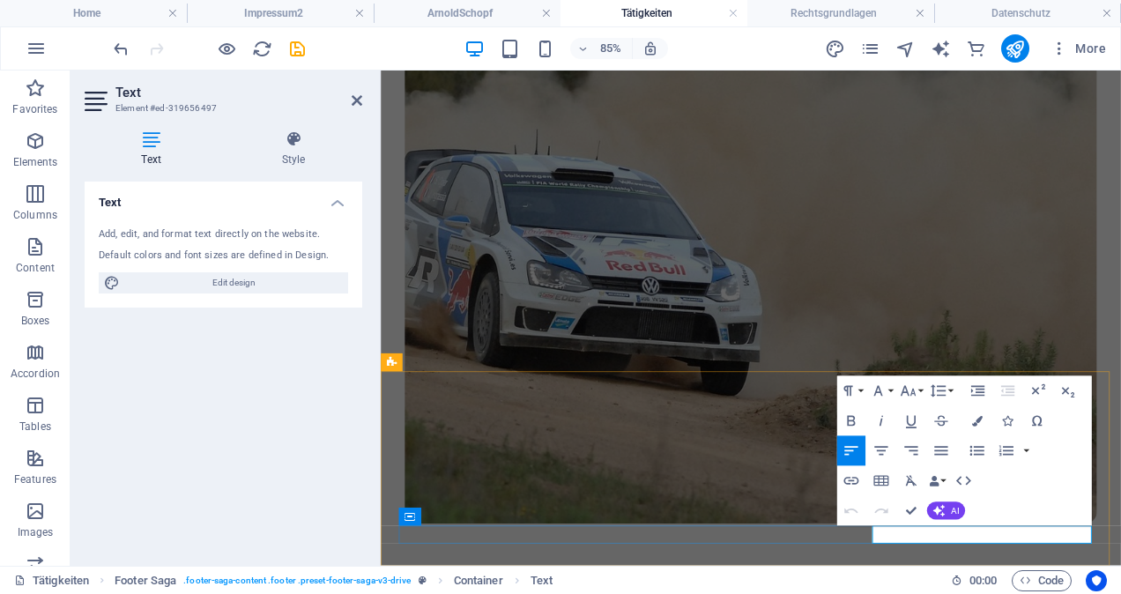
click at [853, 480] on icon "button" at bounding box center [851, 481] width 15 height 8
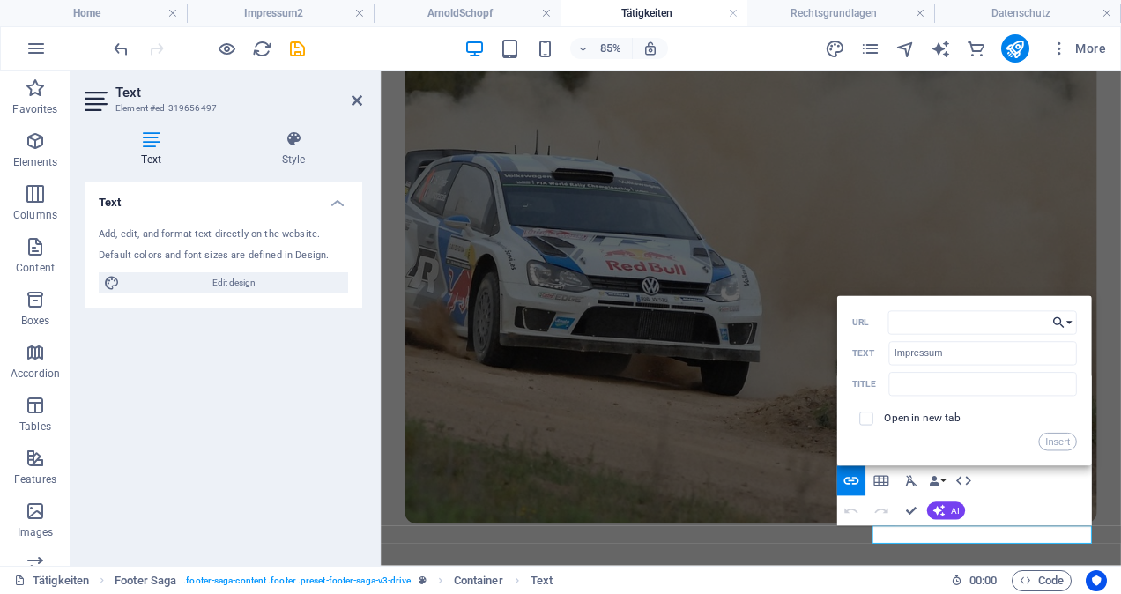
click at [1068, 320] on button "Choose Link" at bounding box center [1062, 323] width 28 height 24
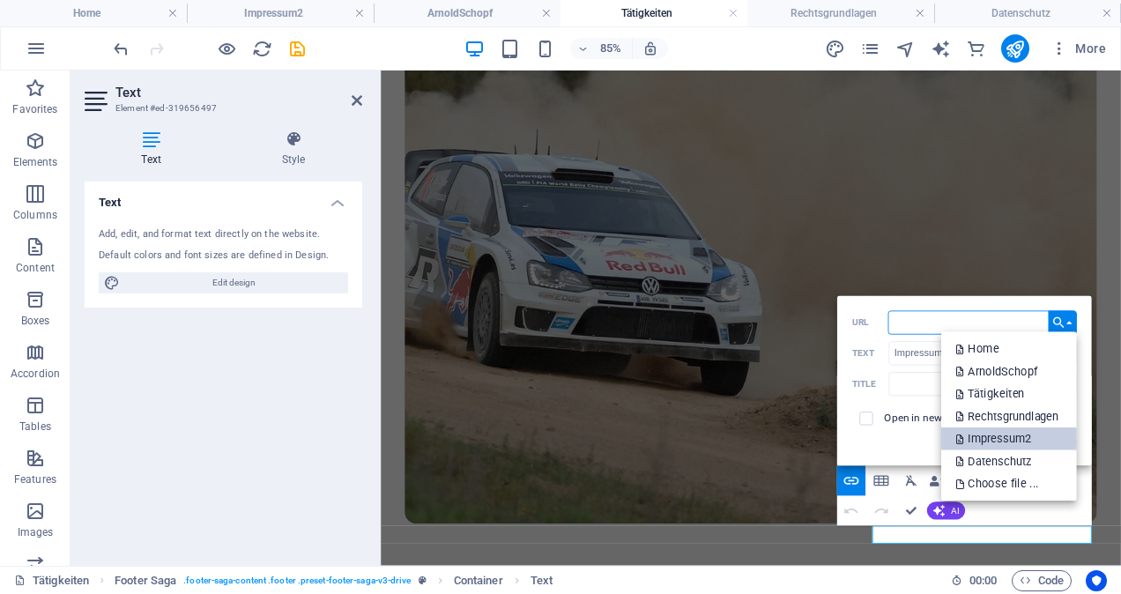
click at [998, 444] on p "Impressum2" at bounding box center [994, 439] width 78 height 23
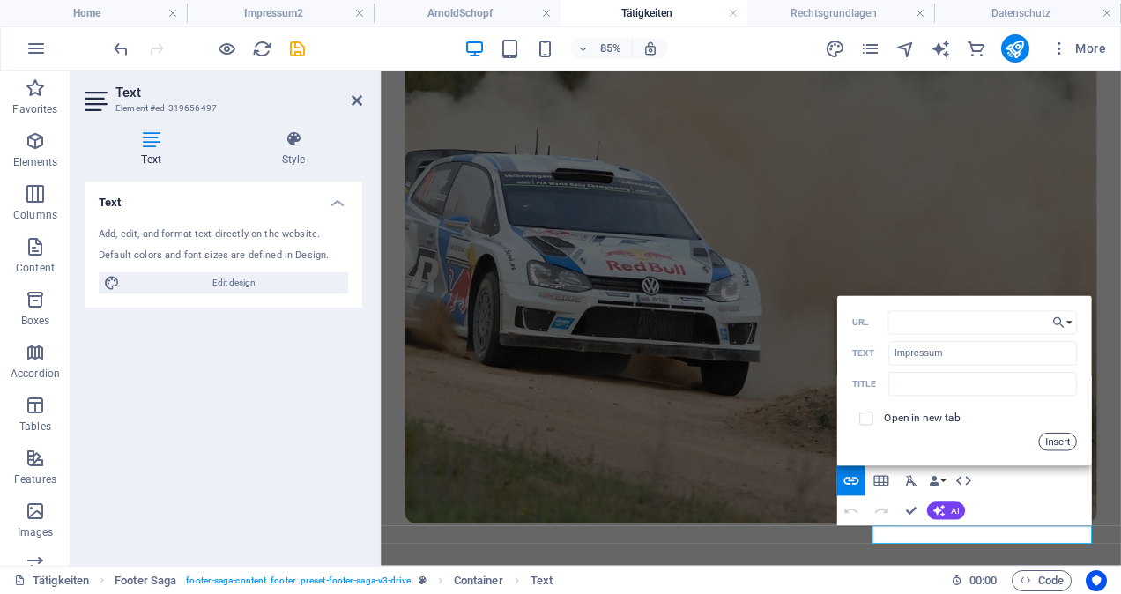
click at [1049, 442] on button "Insert" at bounding box center [1058, 442] width 38 height 18
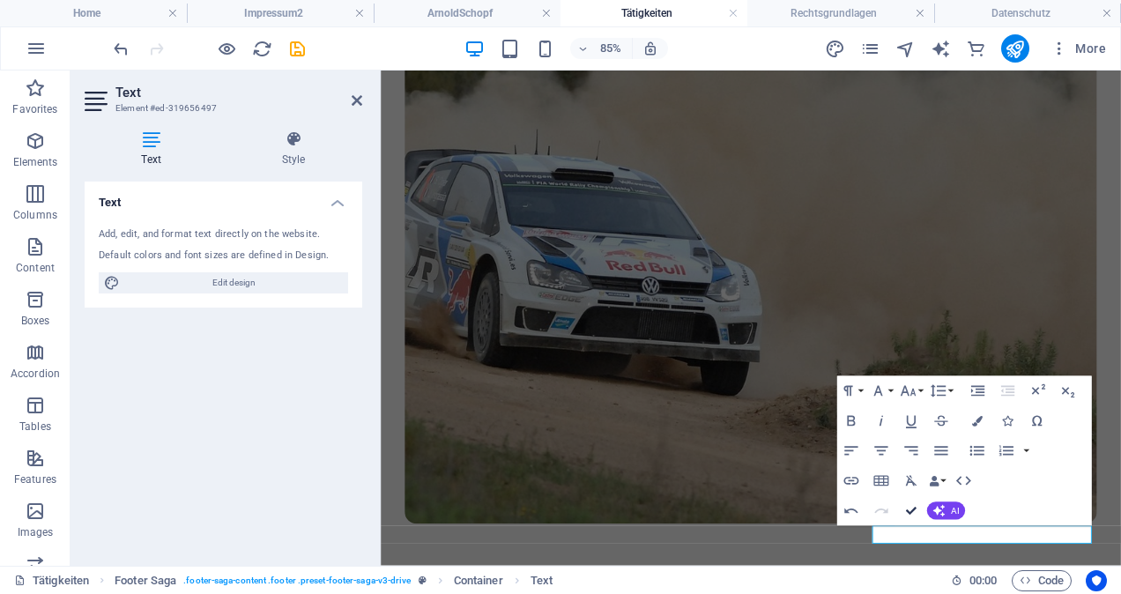
scroll to position [949, 0]
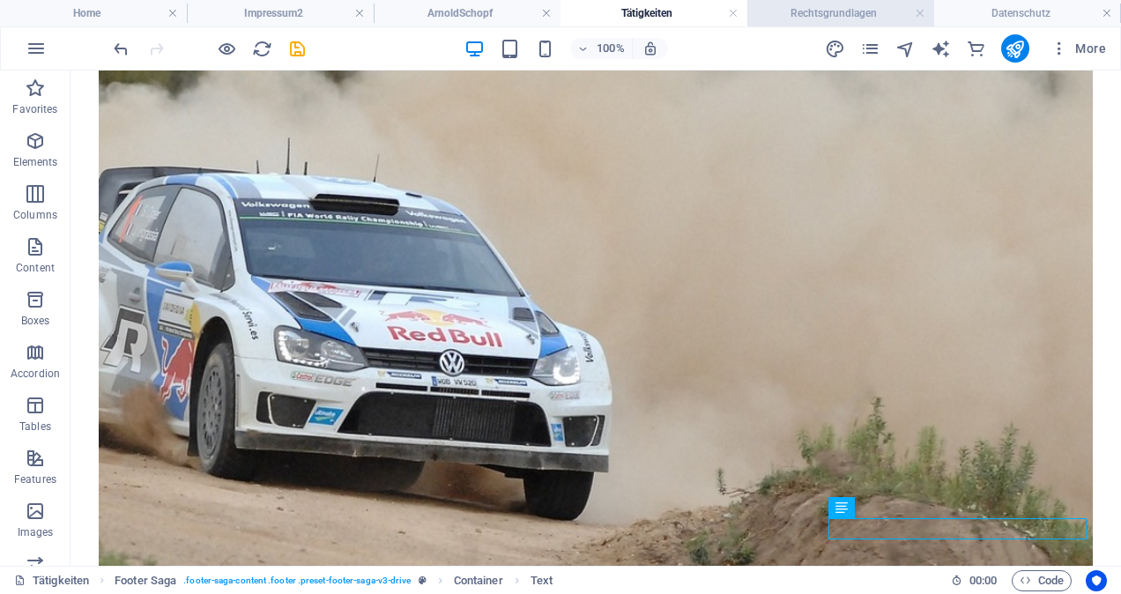
click at [855, 15] on h4 "Rechtsgrundlagen" at bounding box center [840, 13] width 187 height 19
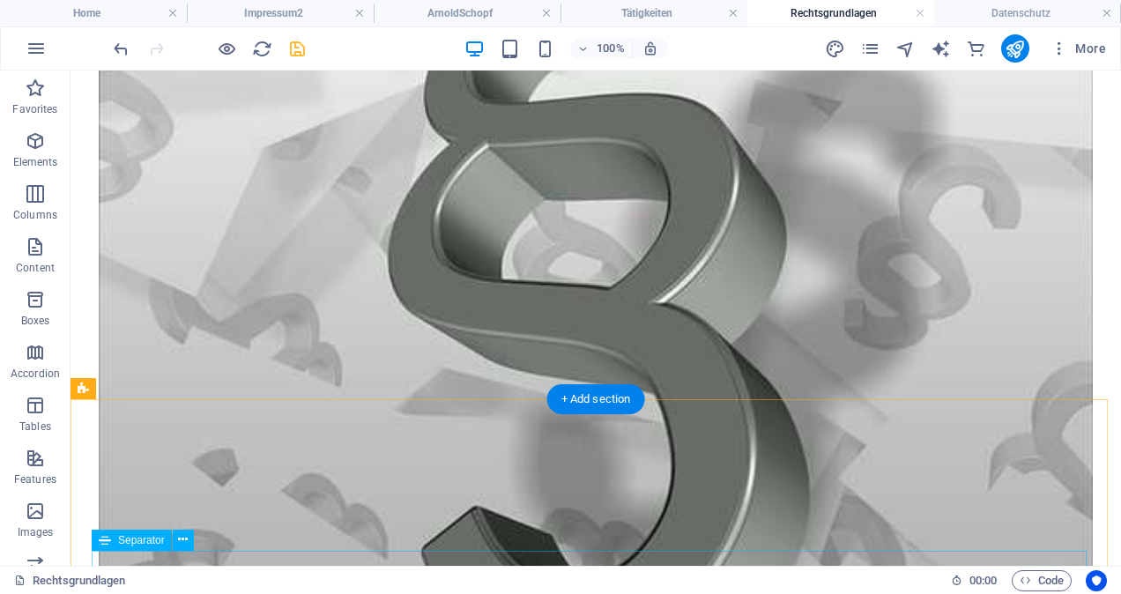
scroll to position [802, 0]
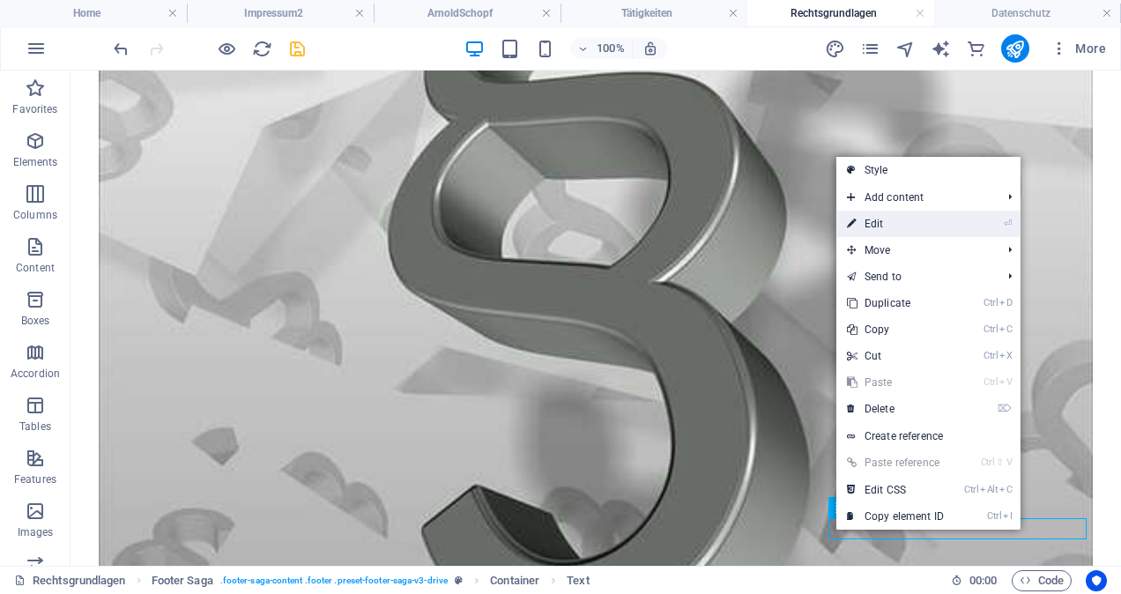
click at [883, 217] on link "⏎ Edit" at bounding box center [895, 224] width 118 height 26
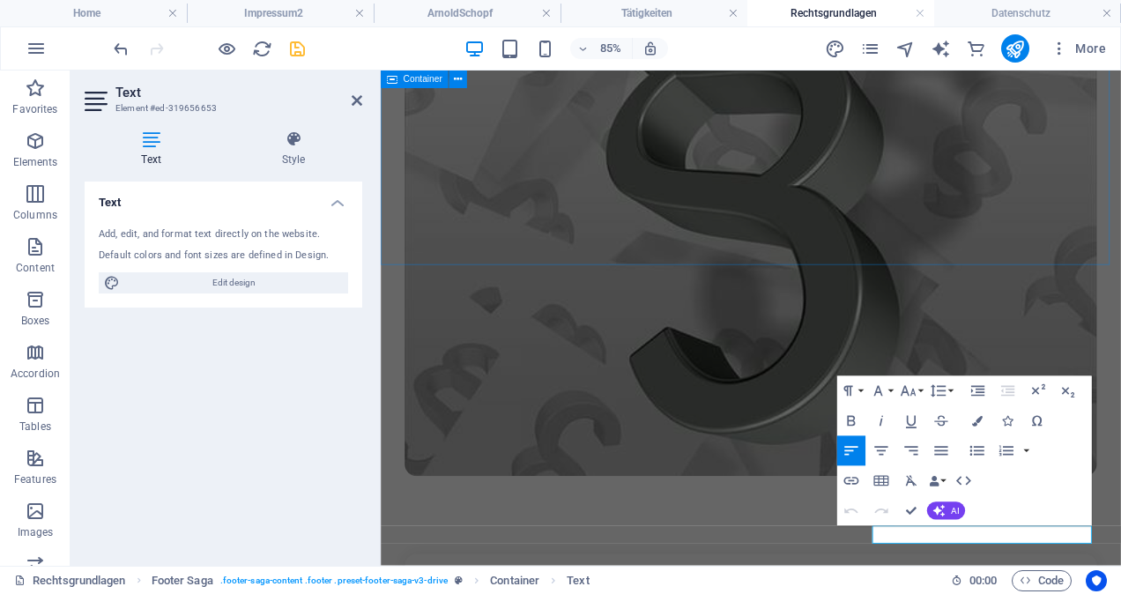
scroll to position [708, 0]
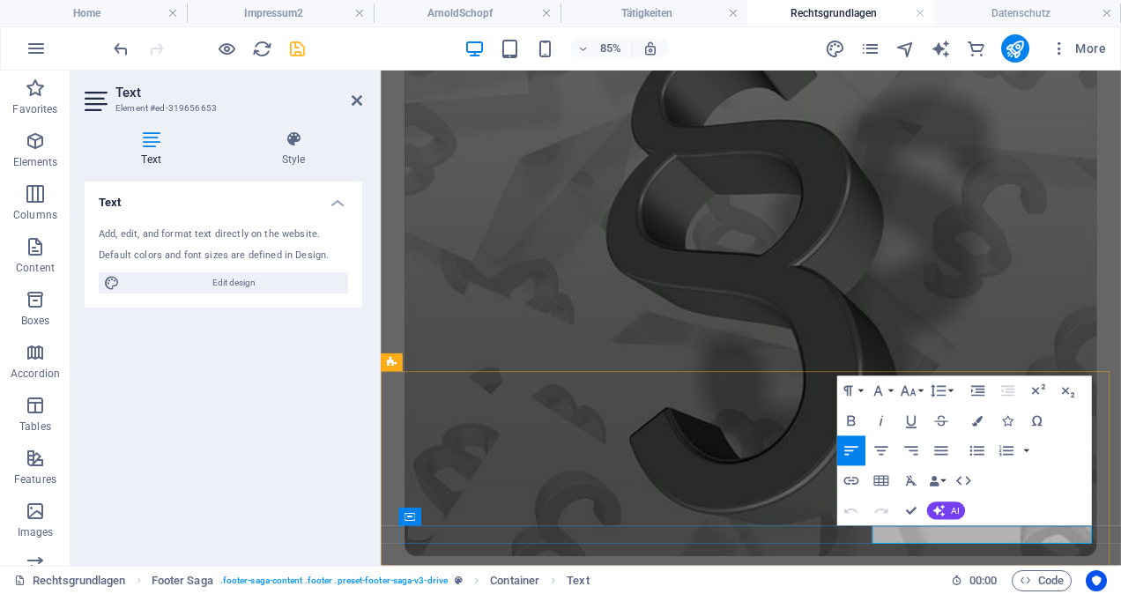
click at [851, 480] on icon "button" at bounding box center [851, 481] width 15 height 8
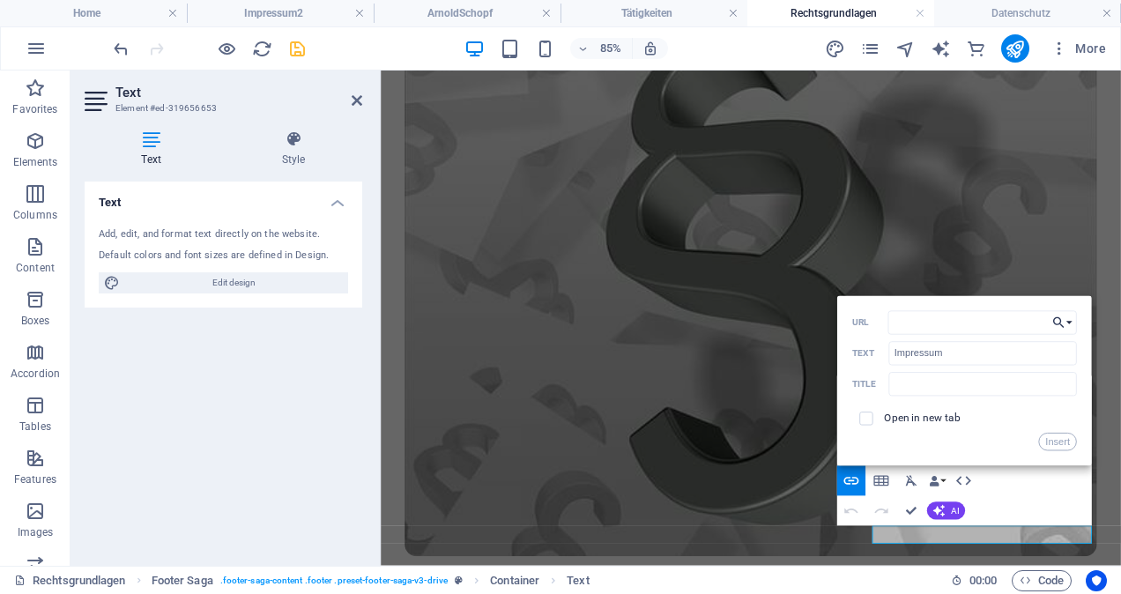
click at [1070, 320] on button "Choose Link" at bounding box center [1062, 323] width 28 height 24
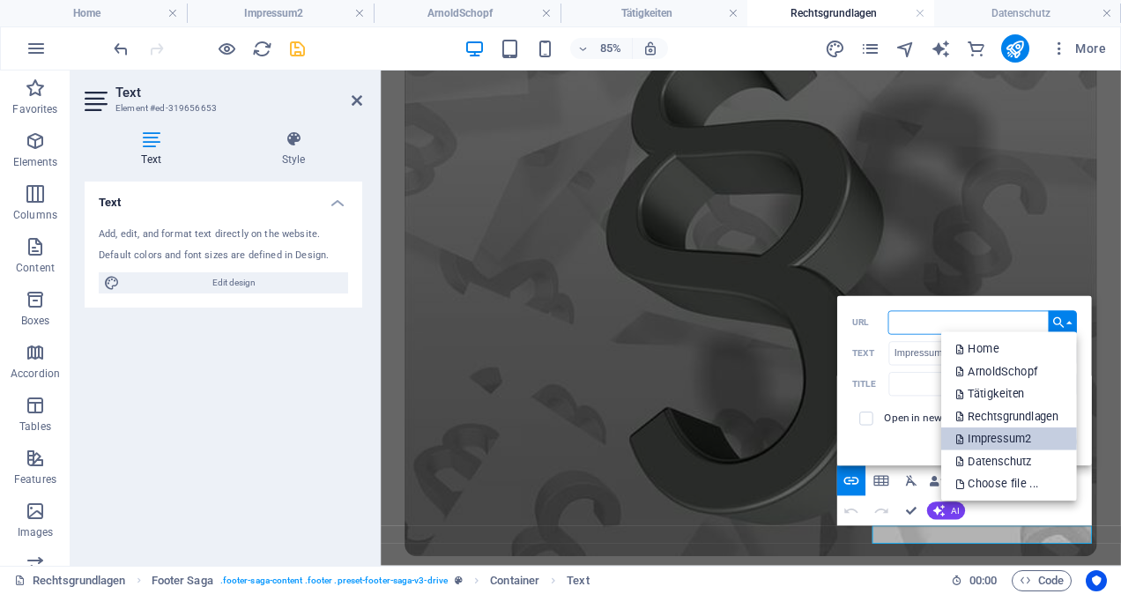
click at [1000, 435] on p "Impressum2" at bounding box center [994, 439] width 78 height 23
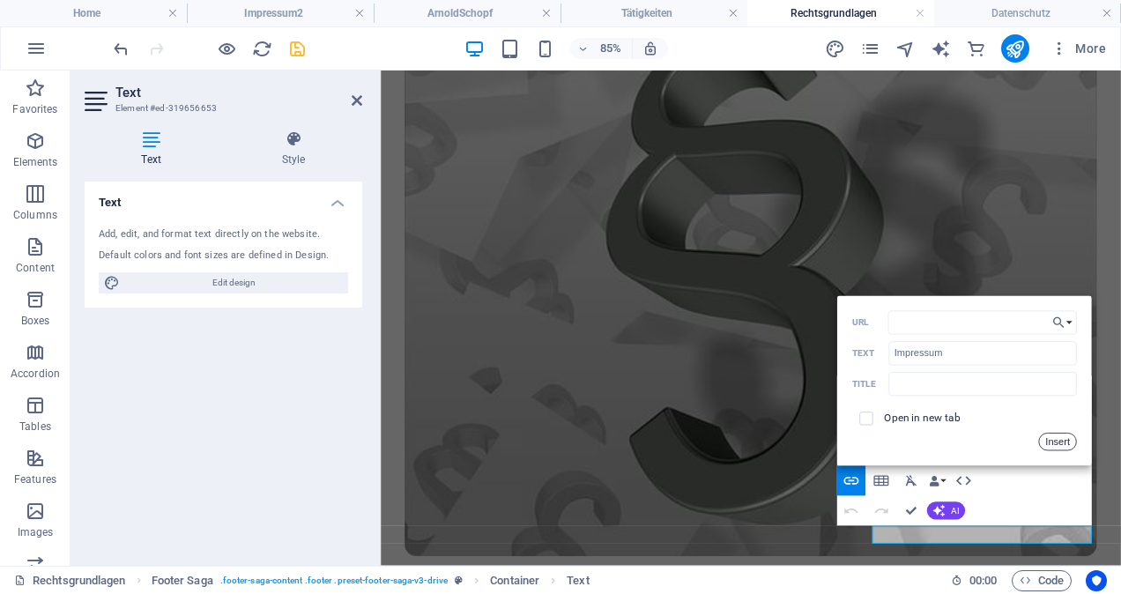
click at [1054, 435] on button "Insert" at bounding box center [1058, 442] width 38 height 18
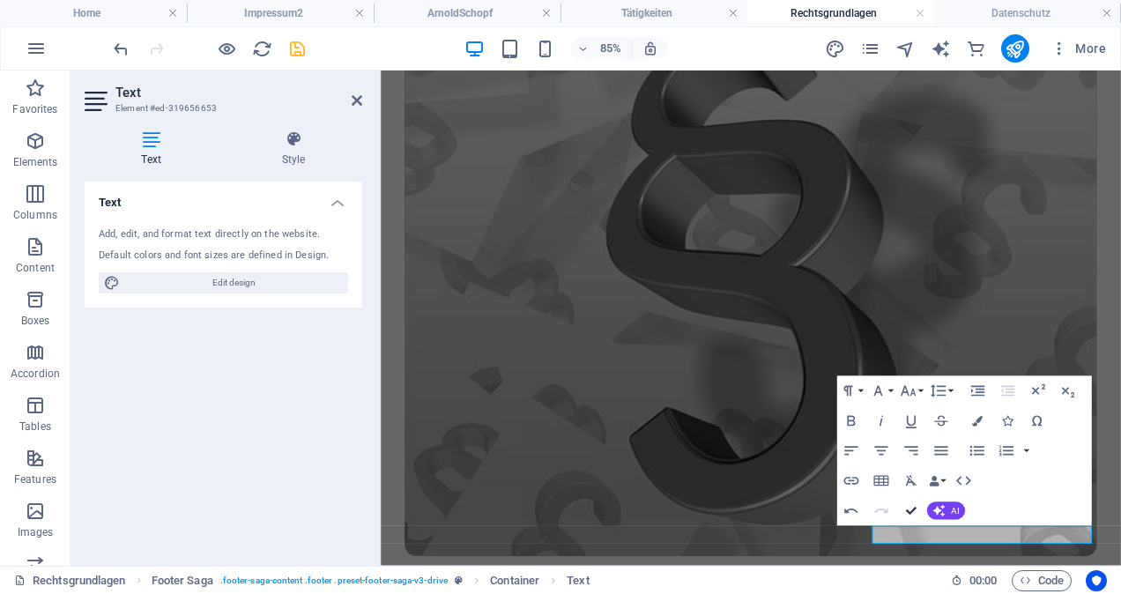
scroll to position [802, 0]
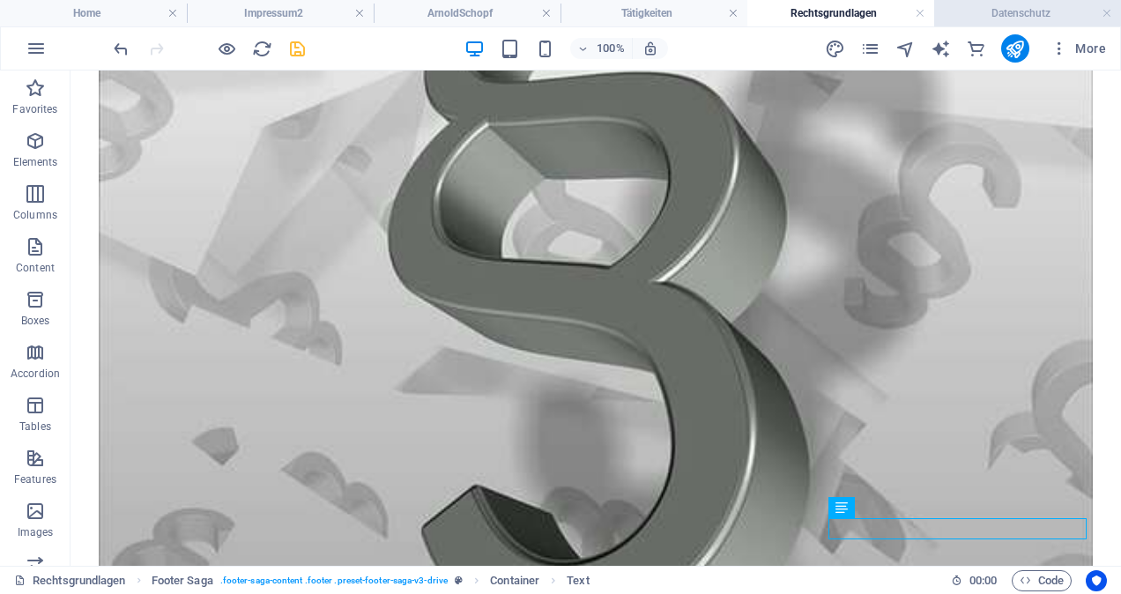
click at [1014, 16] on h4 "Datenschutz" at bounding box center [1027, 13] width 187 height 19
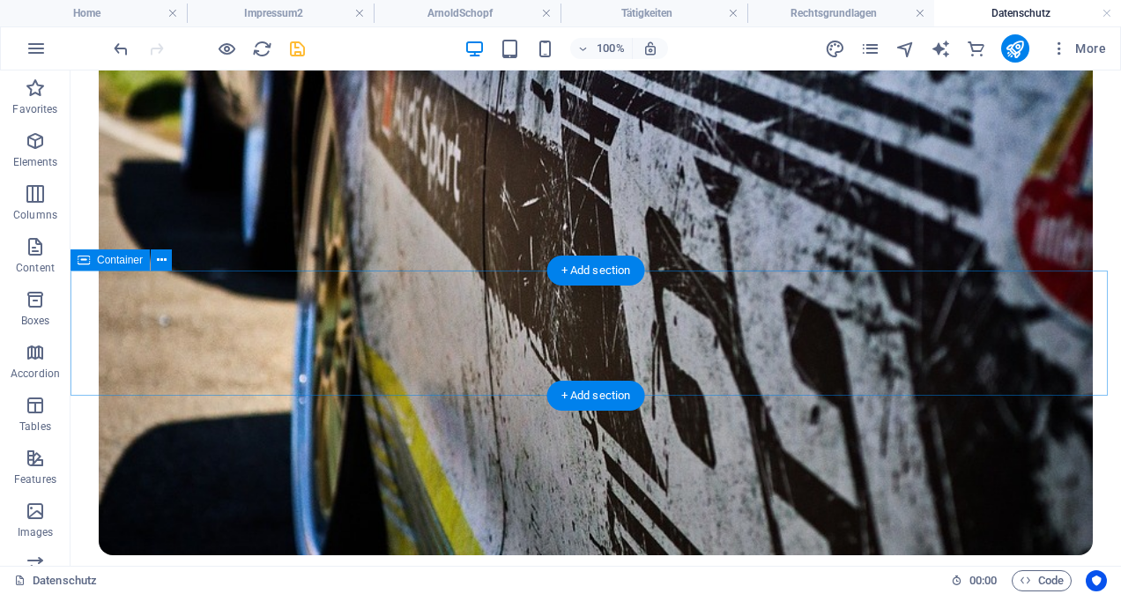
scroll to position [1645, 0]
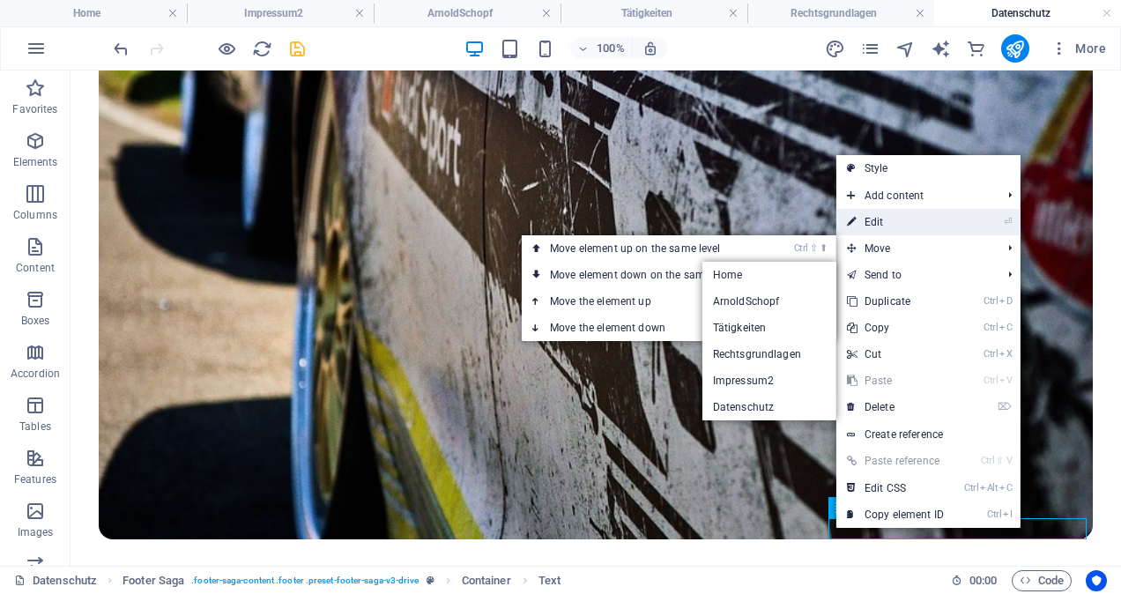
click at [888, 220] on link "⏎ Edit" at bounding box center [895, 222] width 118 height 26
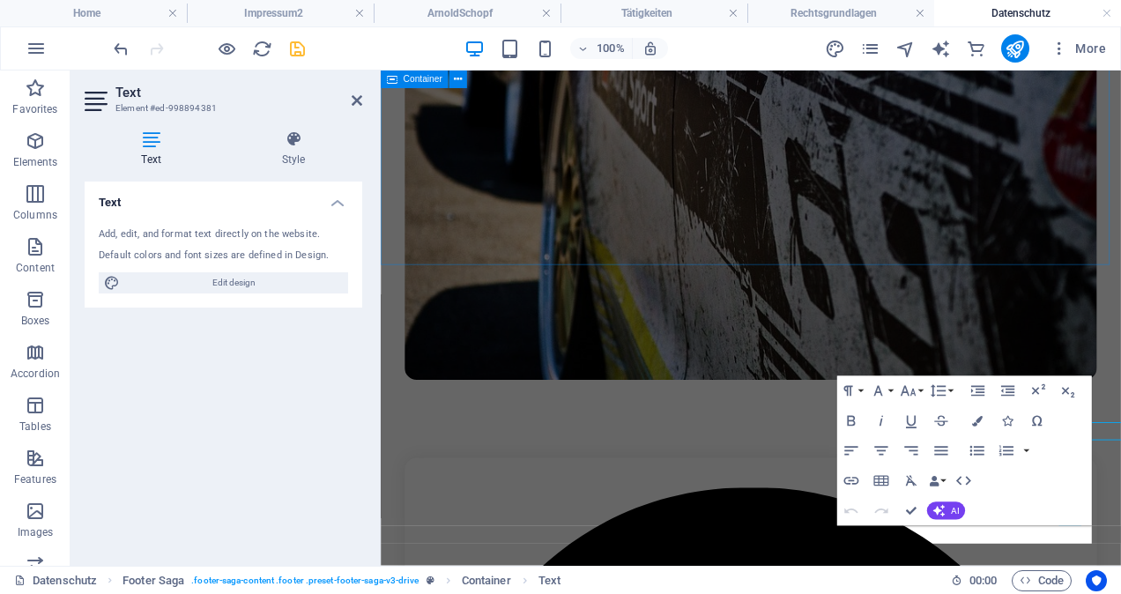
scroll to position [1678, 0]
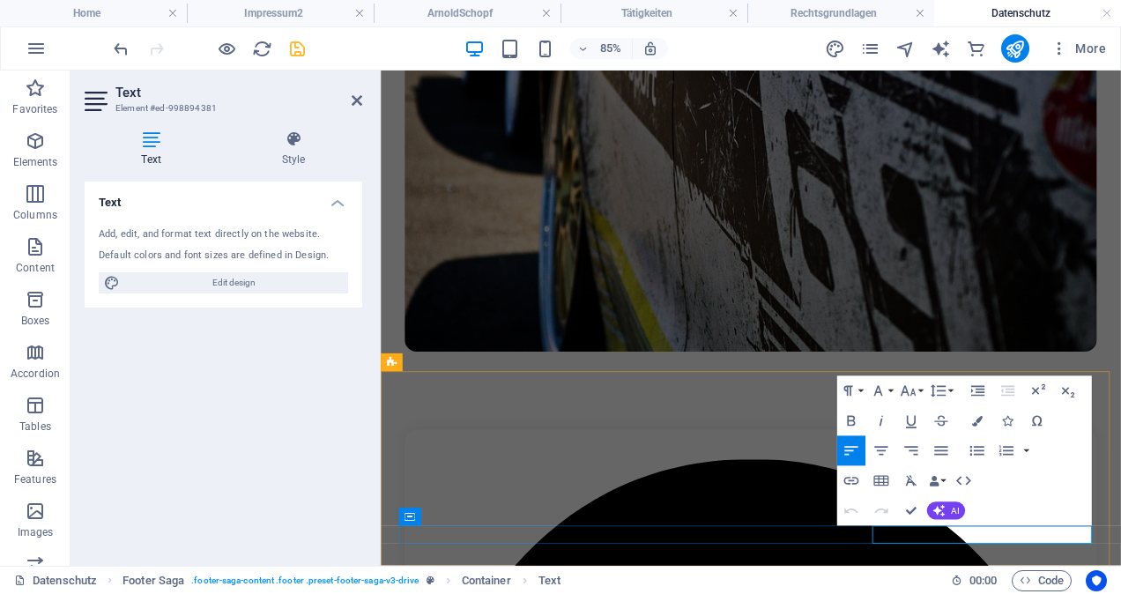
click at [854, 476] on icon "button" at bounding box center [851, 481] width 18 height 18
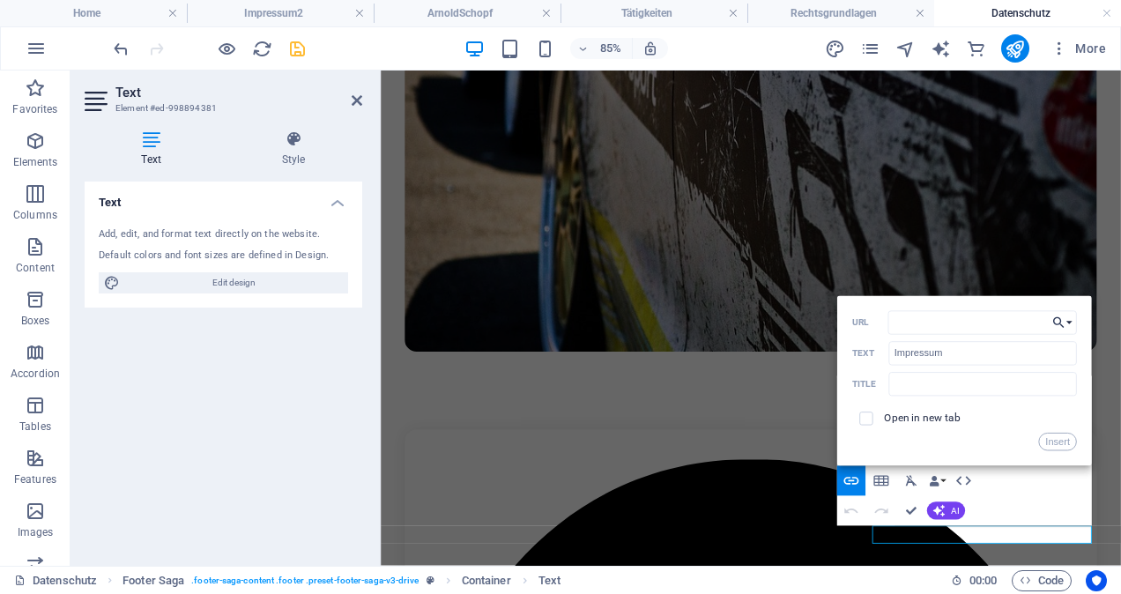
click at [1068, 320] on button "Choose Link" at bounding box center [1062, 323] width 28 height 24
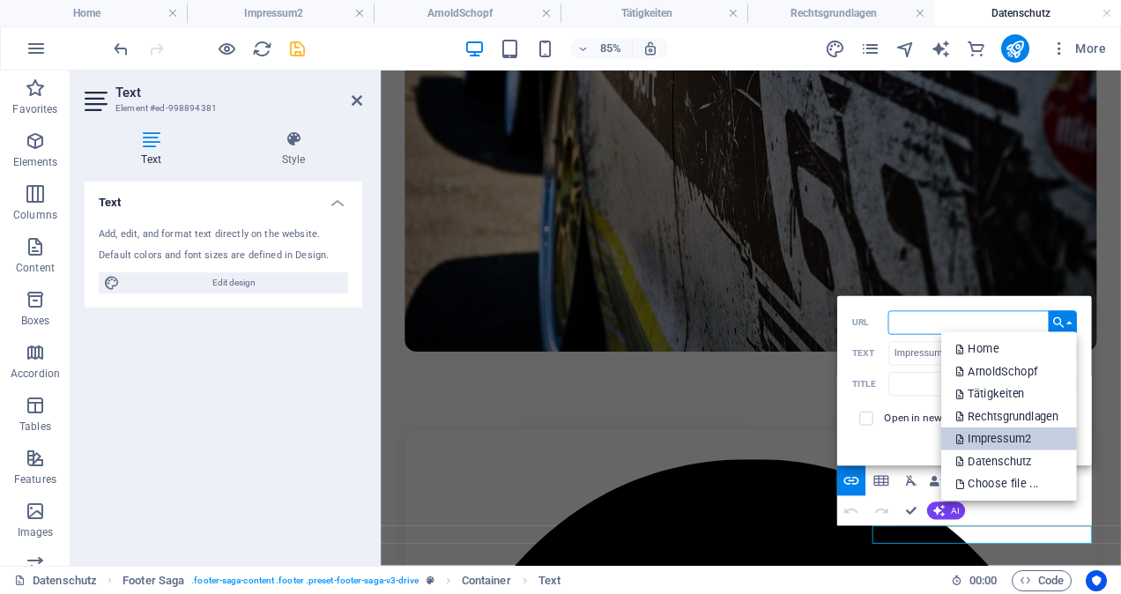
click at [997, 434] on p "Impressum2" at bounding box center [994, 439] width 78 height 23
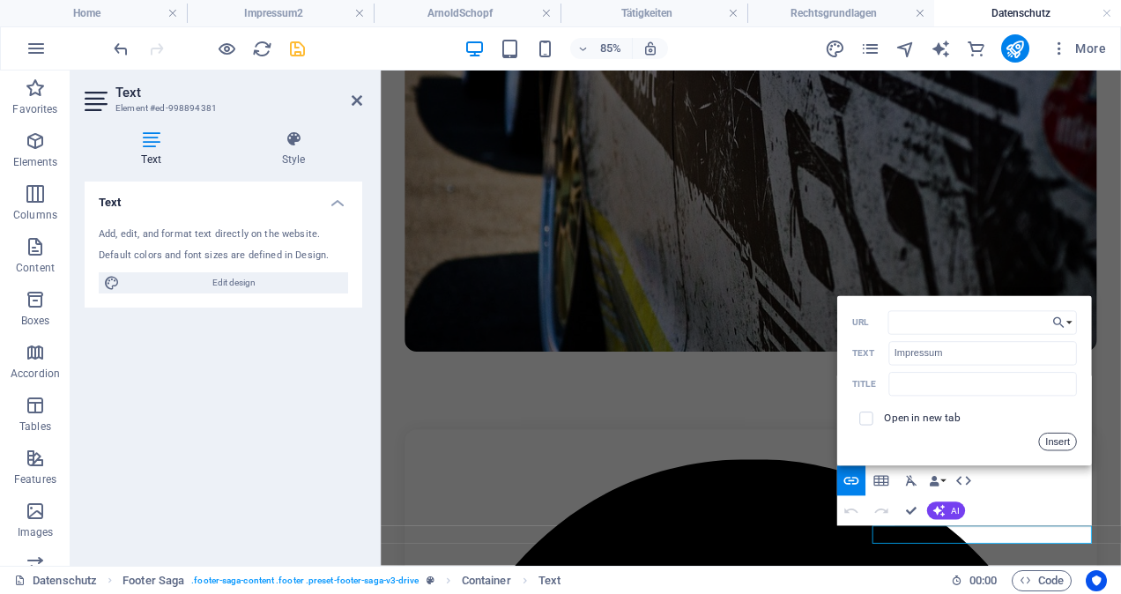
click at [1056, 439] on button "Insert" at bounding box center [1058, 442] width 38 height 18
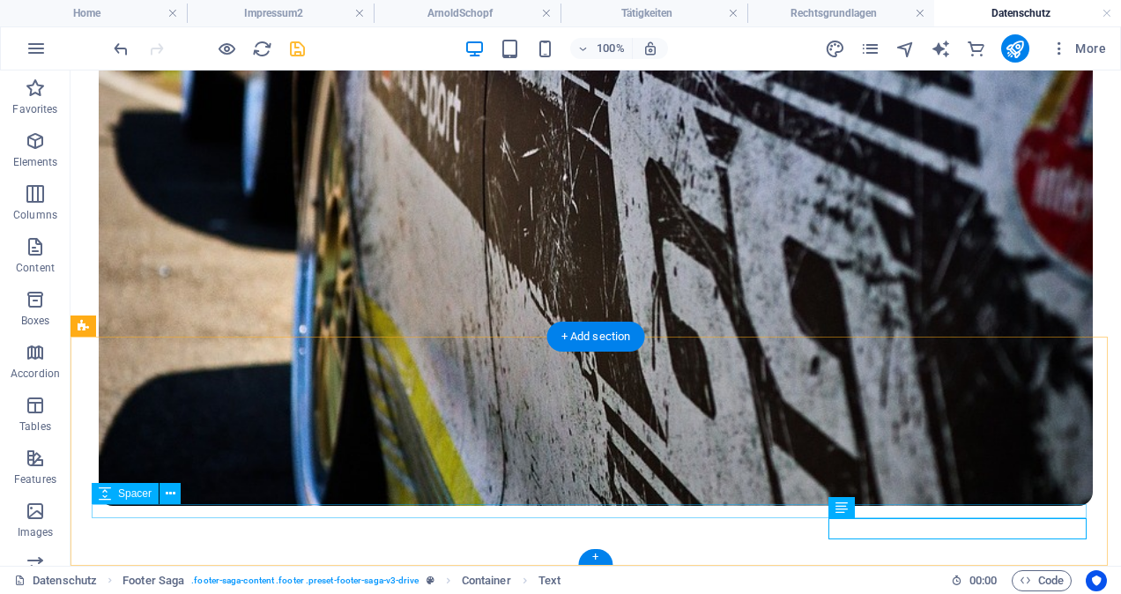
scroll to position [1645, 0]
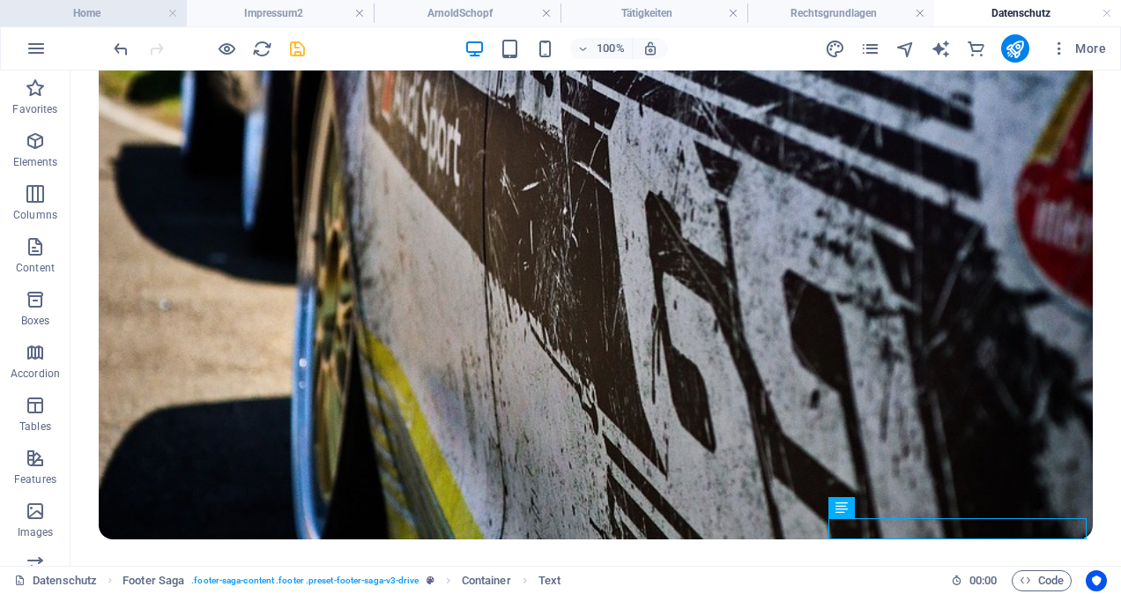
click at [92, 8] on h4 "Home" at bounding box center [93, 13] width 187 height 19
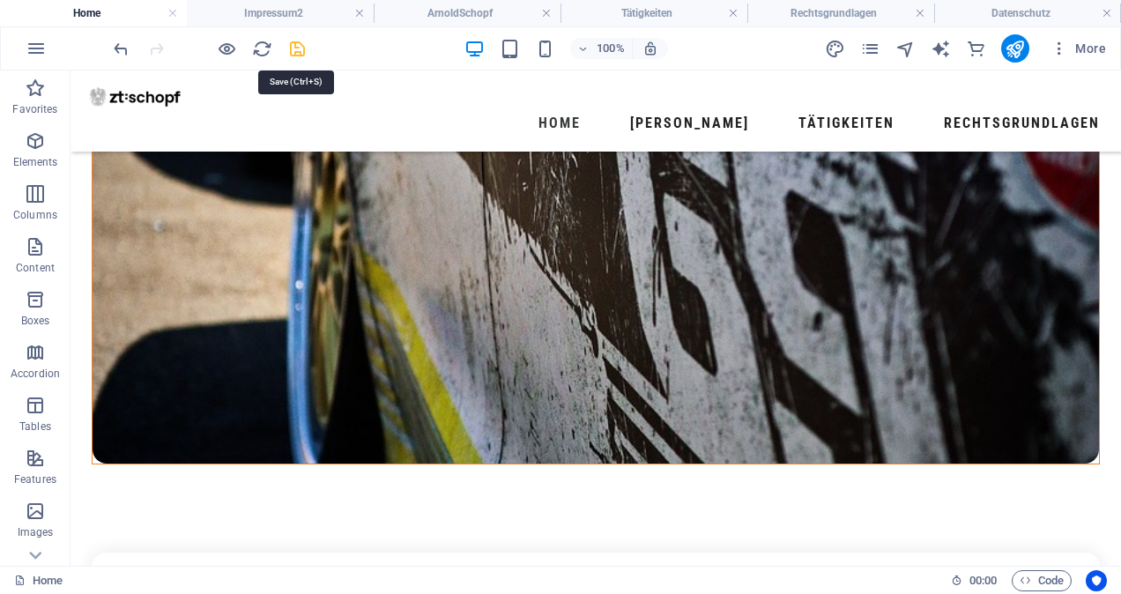
click at [300, 51] on icon "save" at bounding box center [297, 49] width 20 height 20
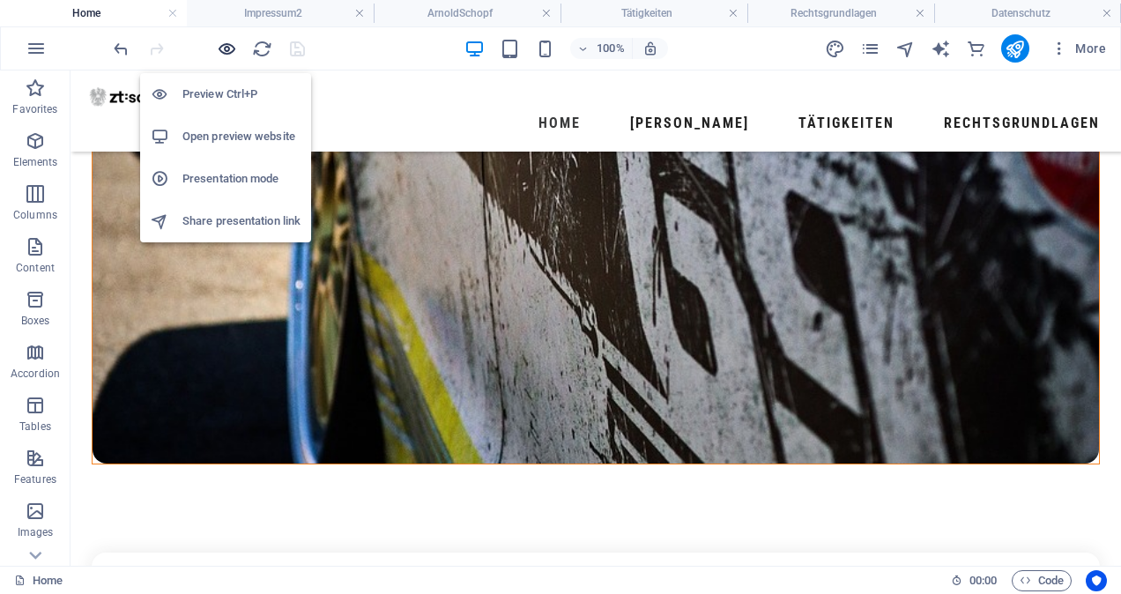
click at [227, 49] on icon "button" at bounding box center [227, 49] width 20 height 20
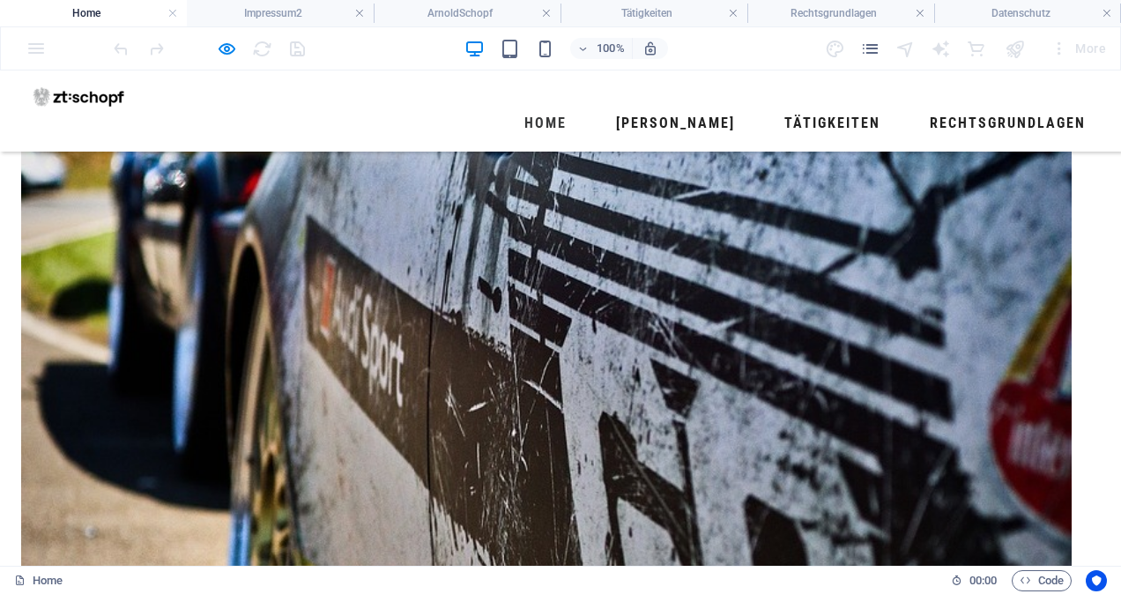
scroll to position [786, 0]
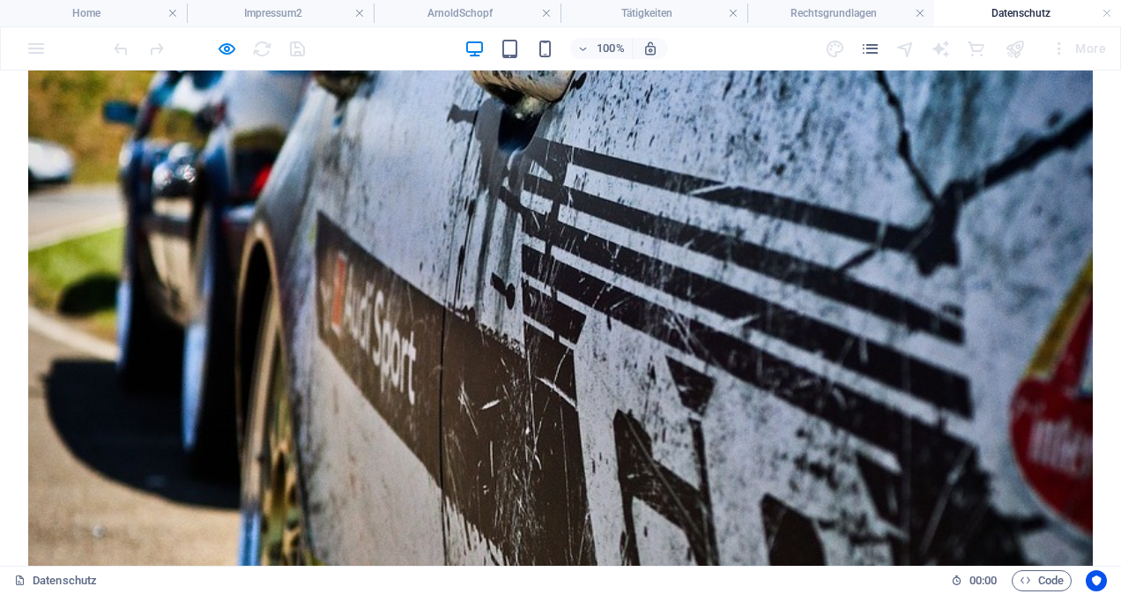
scroll to position [1520, 0]
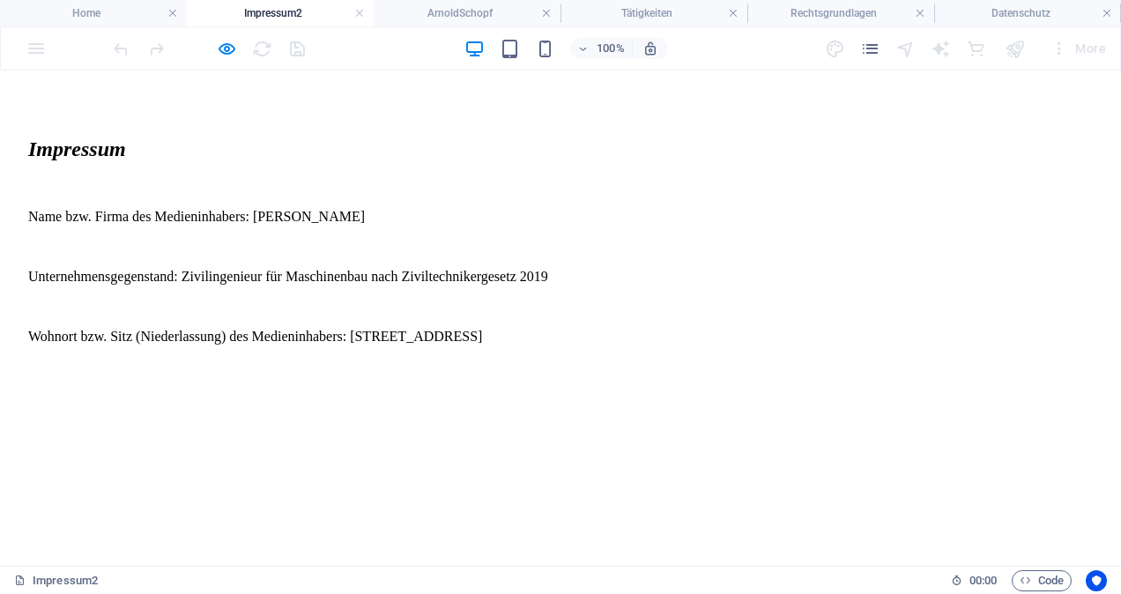
scroll to position [0, 0]
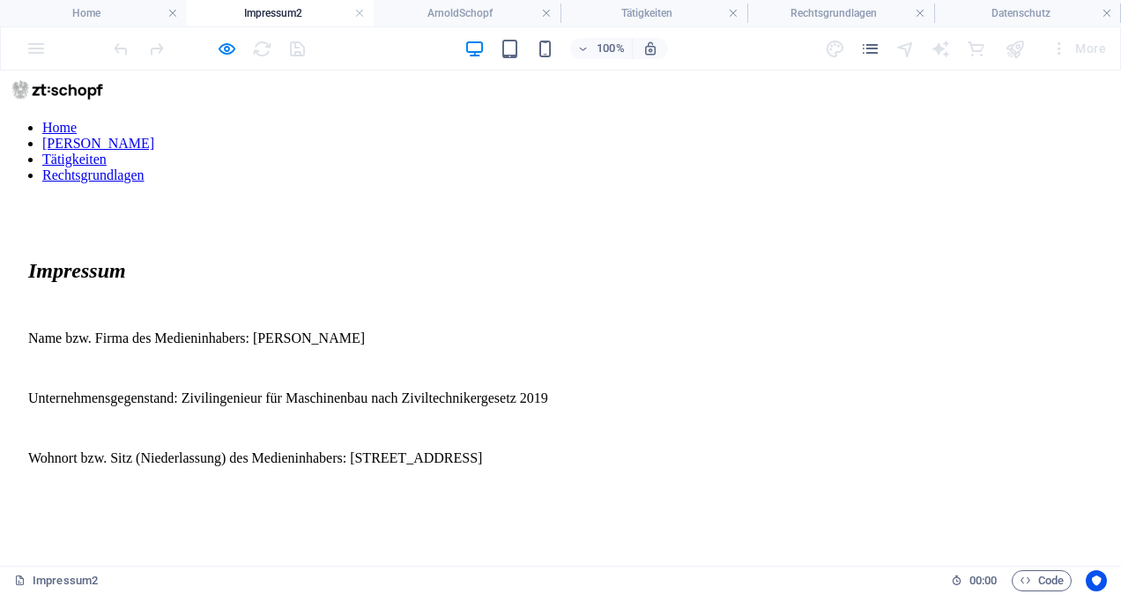
click at [154, 136] on link "[PERSON_NAME]" at bounding box center [98, 143] width 112 height 15
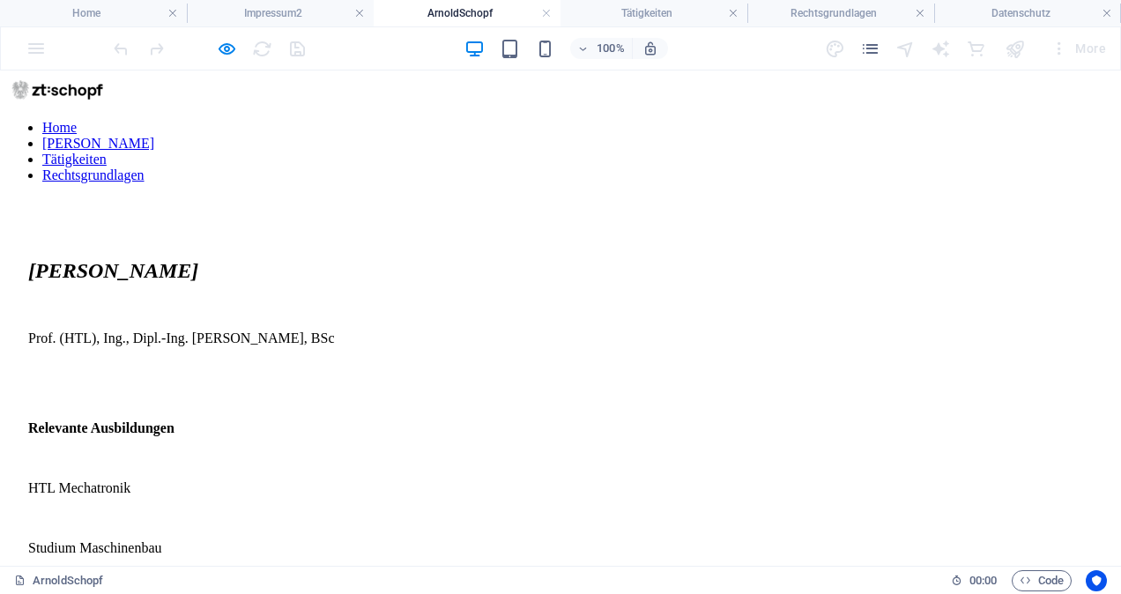
click at [107, 152] on link "Tätigkeiten" at bounding box center [74, 159] width 64 height 15
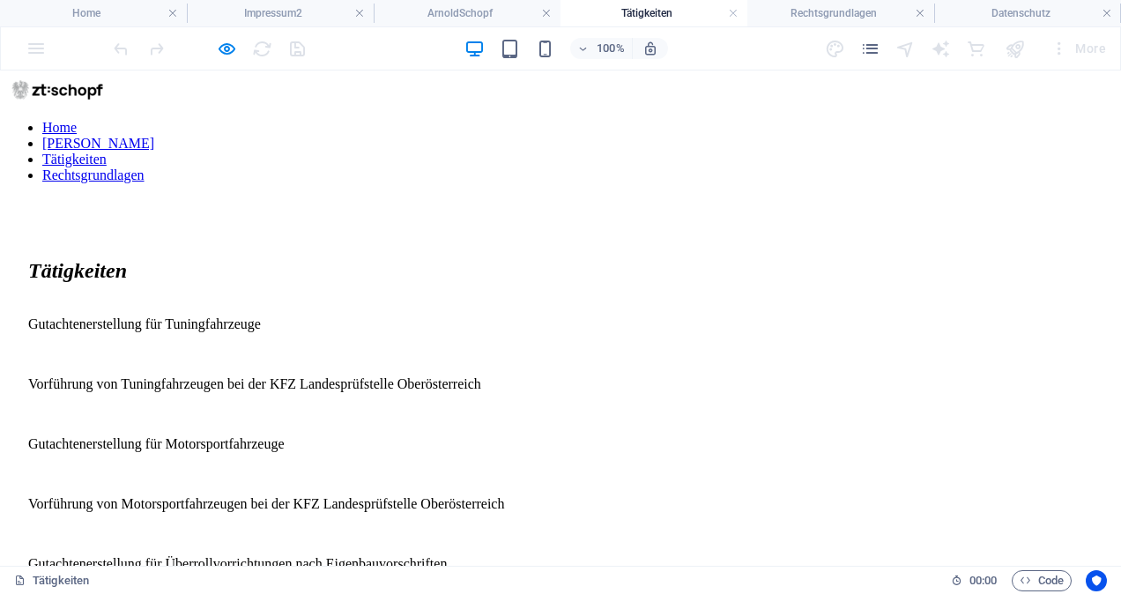
click at [145, 167] on link "Rechtsgrundlagen" at bounding box center [93, 174] width 102 height 15
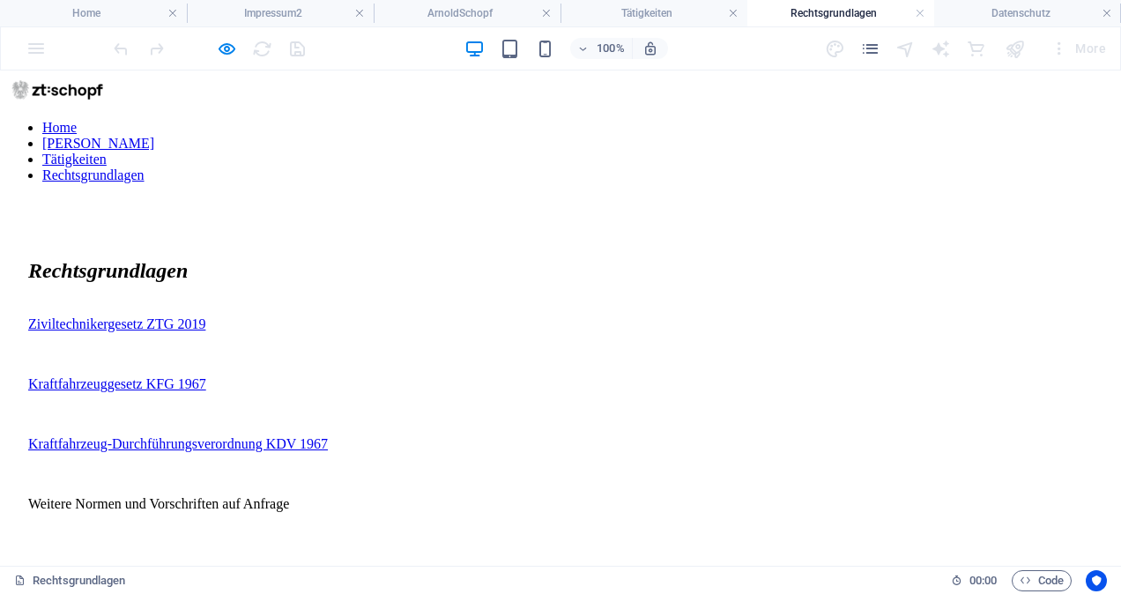
click at [77, 120] on link "Home" at bounding box center [59, 127] width 34 height 15
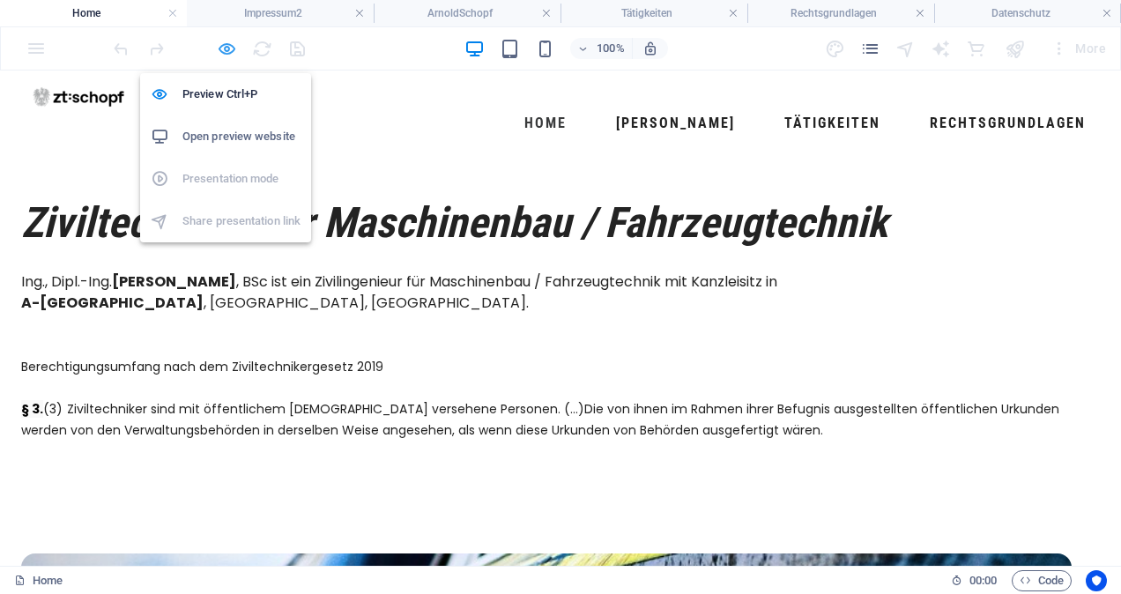
click at [224, 48] on icon "button" at bounding box center [227, 49] width 20 height 20
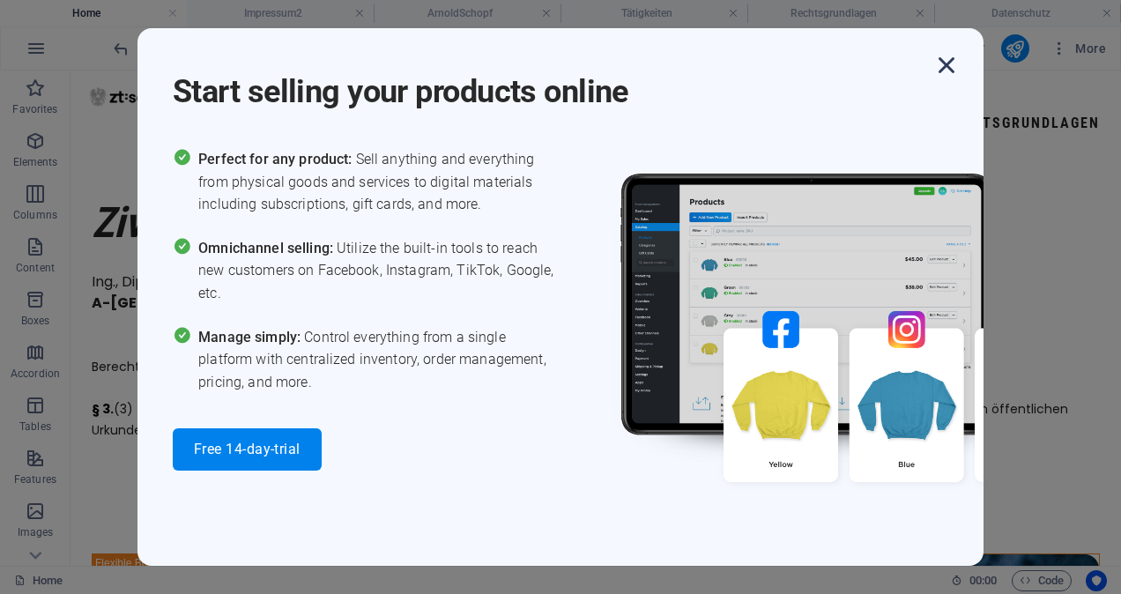
click at [941, 64] on icon "button" at bounding box center [947, 65] width 32 height 32
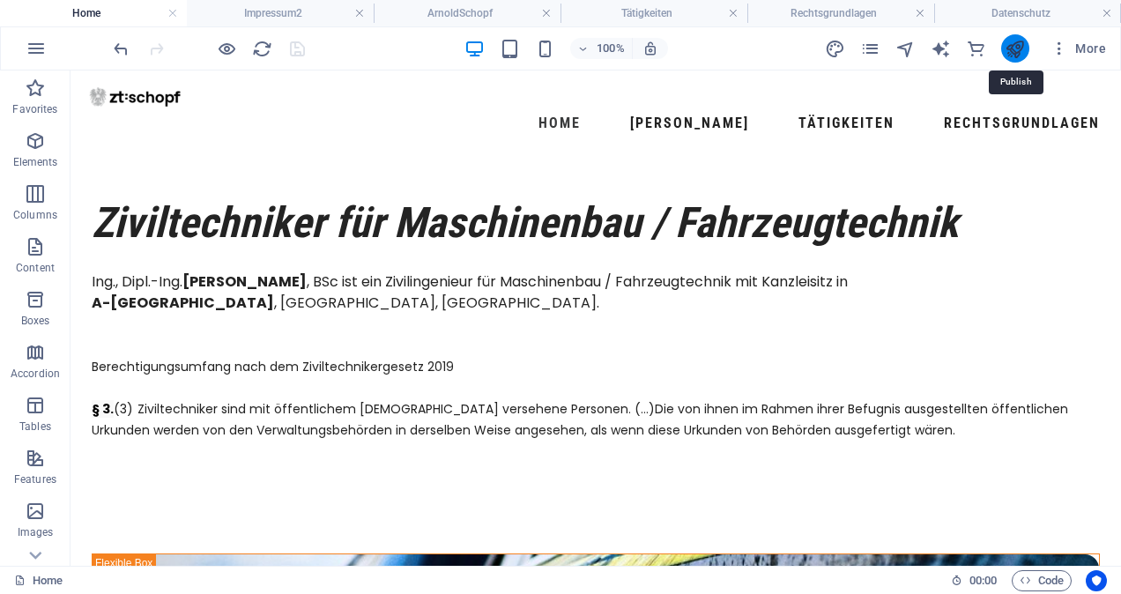
click at [1015, 46] on icon "publish" at bounding box center [1015, 49] width 20 height 20
